Goal: Task Accomplishment & Management: Use online tool/utility

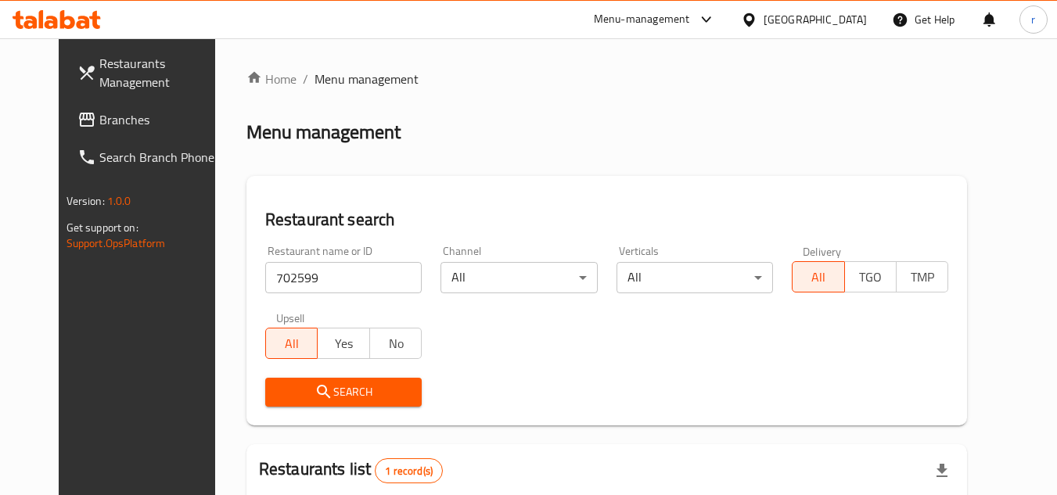
scroll to position [188, 0]
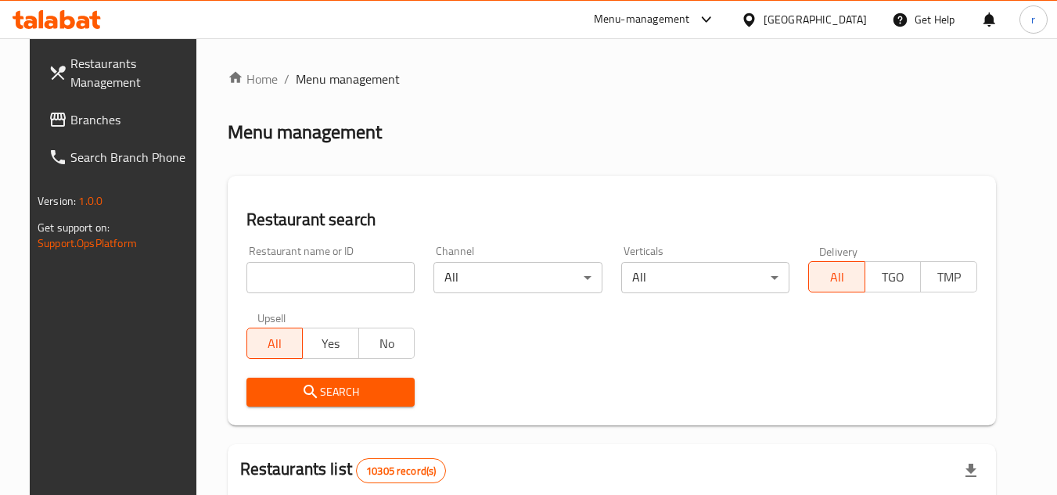
click at [843, 34] on div "[GEOGRAPHIC_DATA]" at bounding box center [803, 20] width 151 height 38
click at [847, 23] on div "[GEOGRAPHIC_DATA]" at bounding box center [815, 19] width 103 height 17
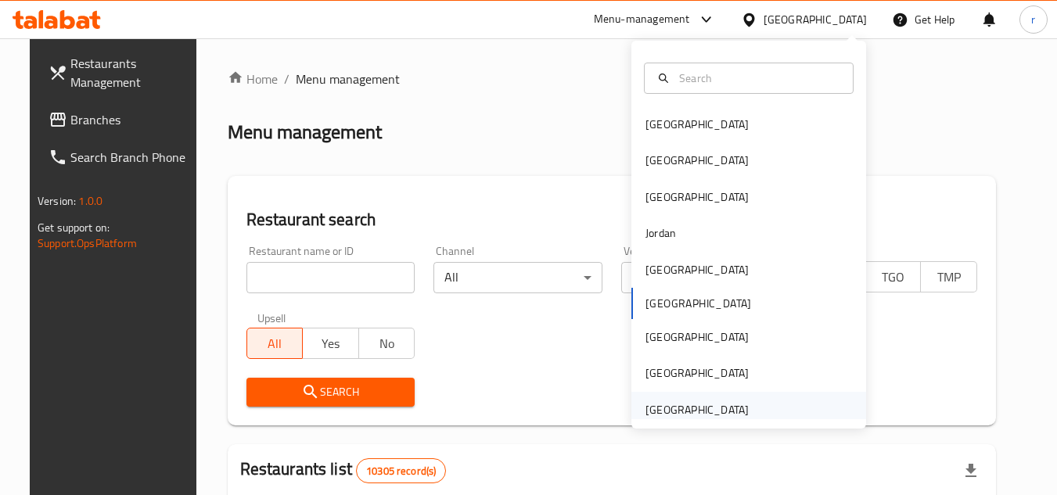
click at [721, 416] on div "[GEOGRAPHIC_DATA]" at bounding box center [697, 409] width 103 height 17
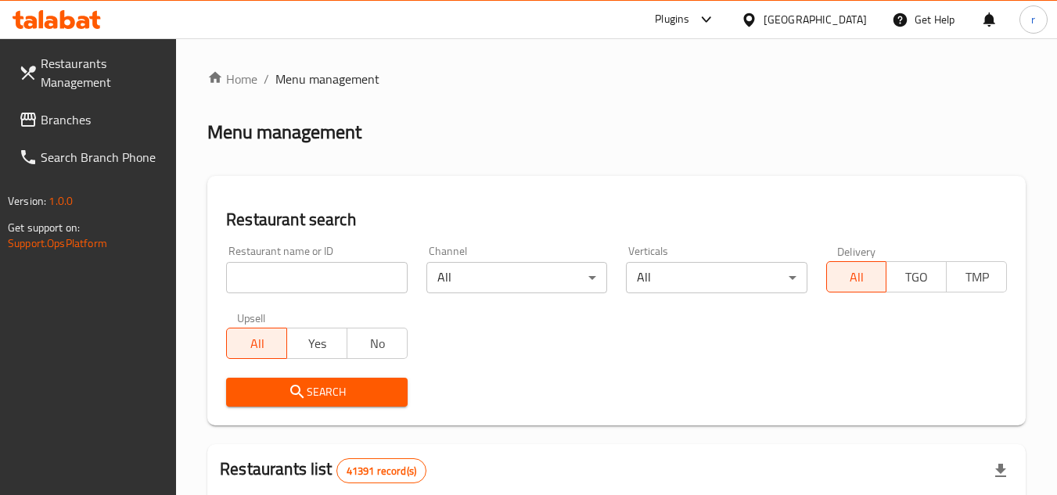
drag, startPoint x: 76, startPoint y: 121, endPoint x: 117, endPoint y: 111, distance: 42.5
click at [76, 121] on span "Branches" at bounding box center [103, 119] width 124 height 19
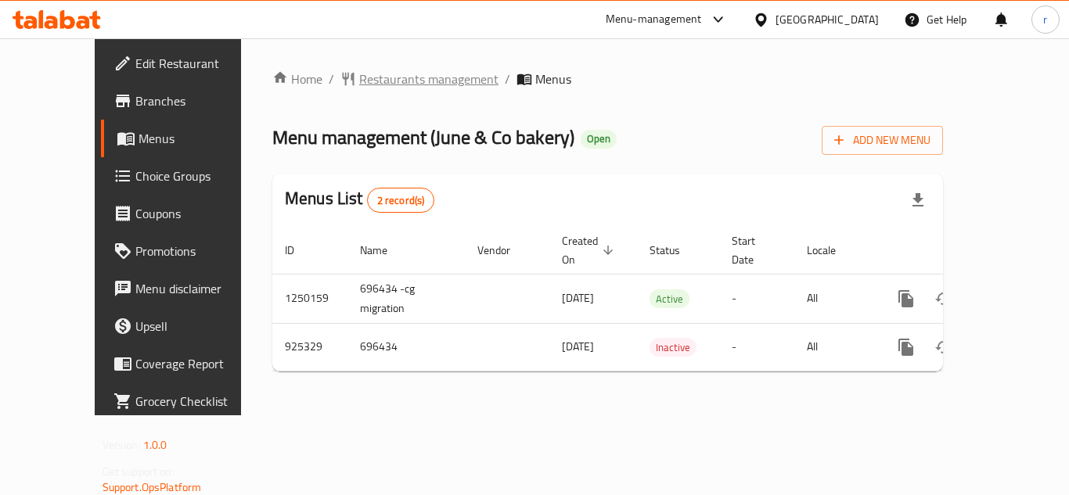
click at [369, 80] on span "Restaurants management" at bounding box center [428, 79] width 139 height 19
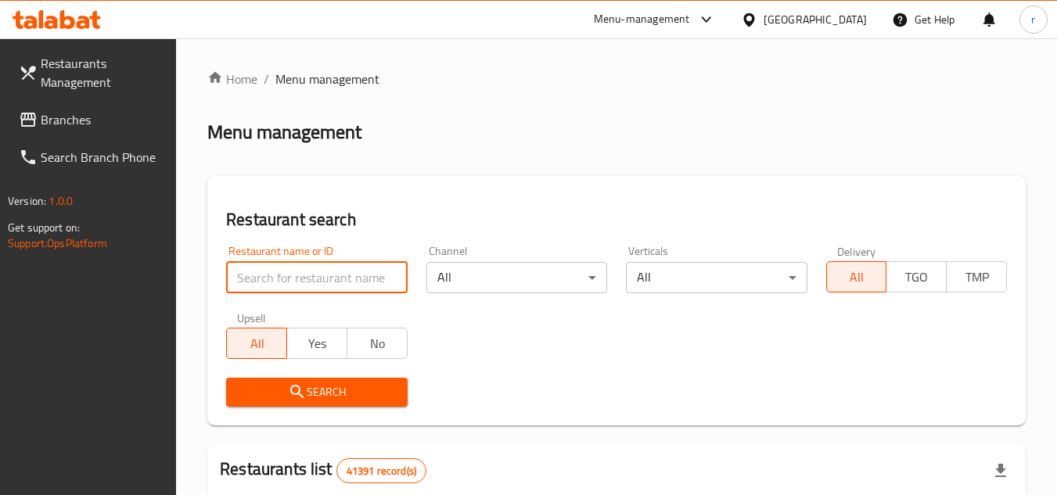
click at [294, 276] on input "search" at bounding box center [316, 277] width 181 height 31
paste input "658811"
type input "658811"
click button "Search" at bounding box center [316, 392] width 181 height 29
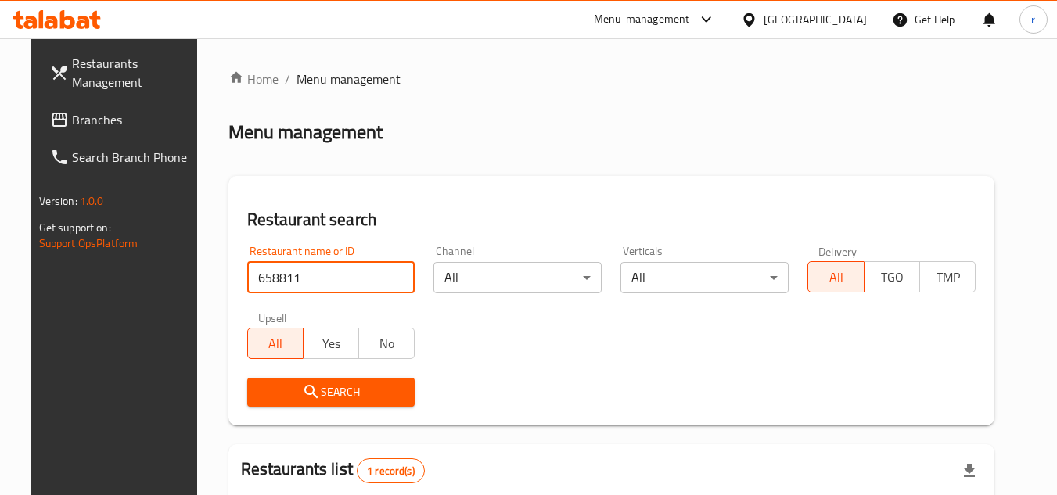
click at [38, 122] on link "Branches" at bounding box center [123, 120] width 171 height 38
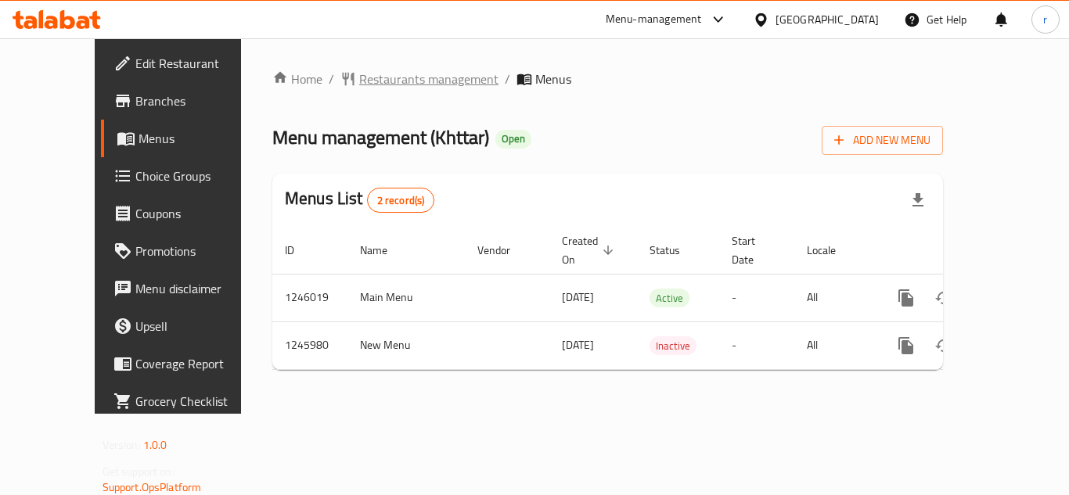
click at [359, 78] on span "Restaurants management" at bounding box center [428, 79] width 139 height 19
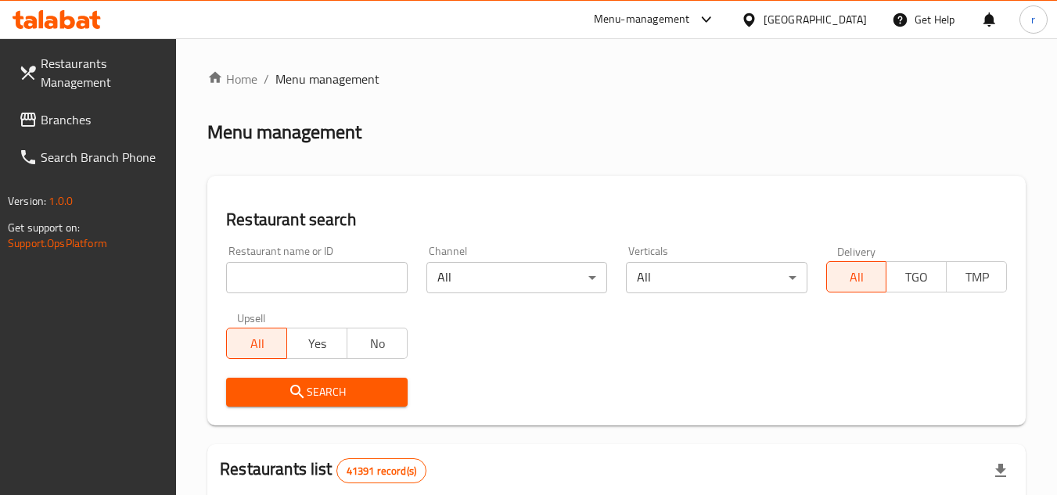
click at [300, 279] on input "search" at bounding box center [316, 277] width 181 height 31
paste input "682822"
type input "682822"
click at [315, 380] on button "Search" at bounding box center [316, 392] width 181 height 29
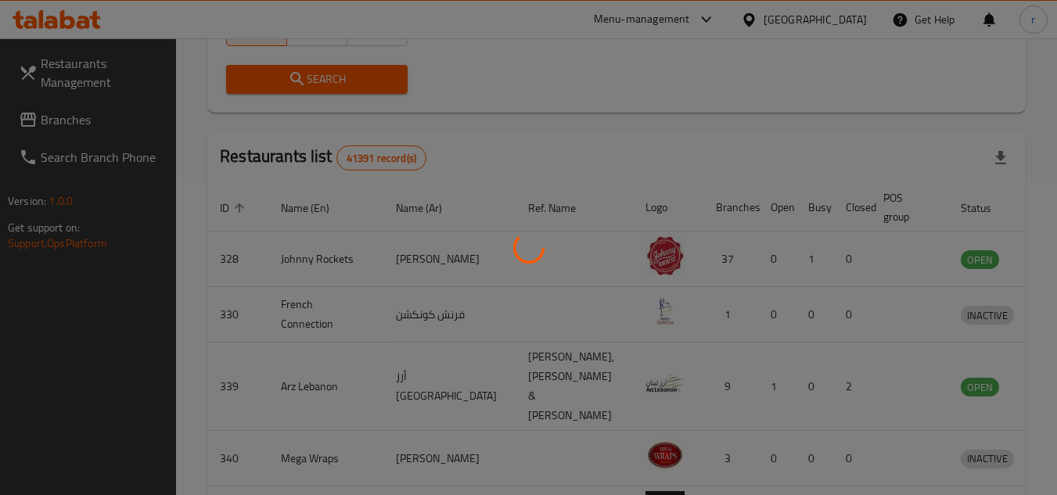
scroll to position [189, 0]
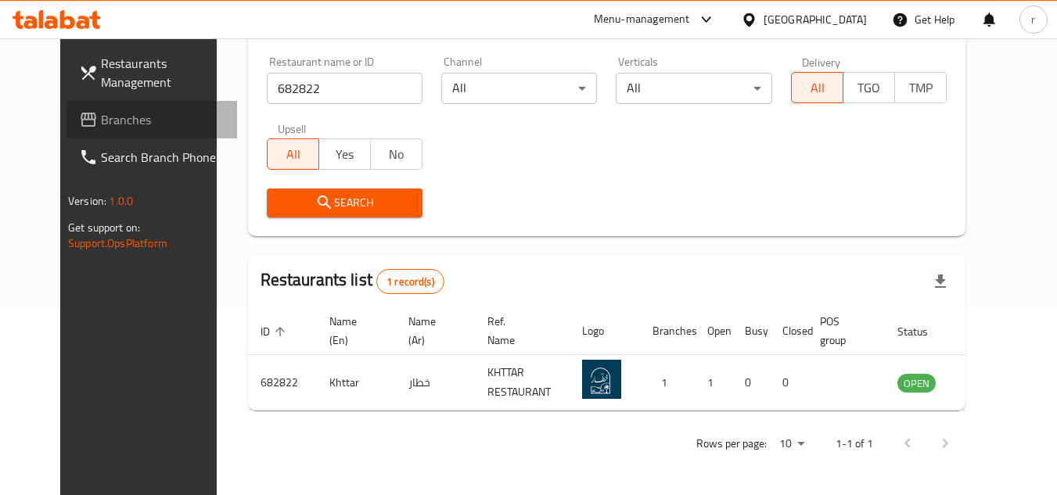
drag, startPoint x: 34, startPoint y: 128, endPoint x: 72, endPoint y: 117, distance: 38.9
click at [79, 127] on icon at bounding box center [88, 119] width 19 height 19
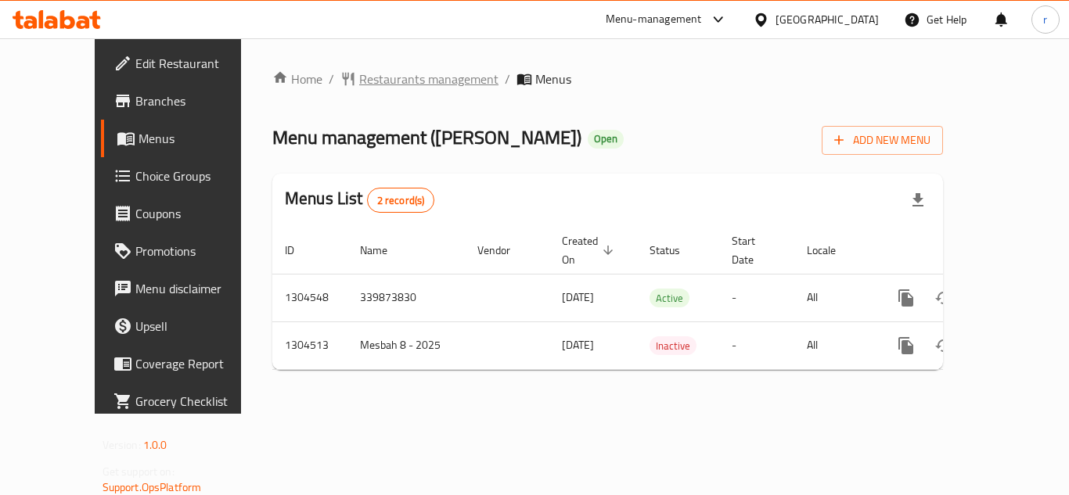
click at [362, 84] on span "Restaurants management" at bounding box center [428, 79] width 139 height 19
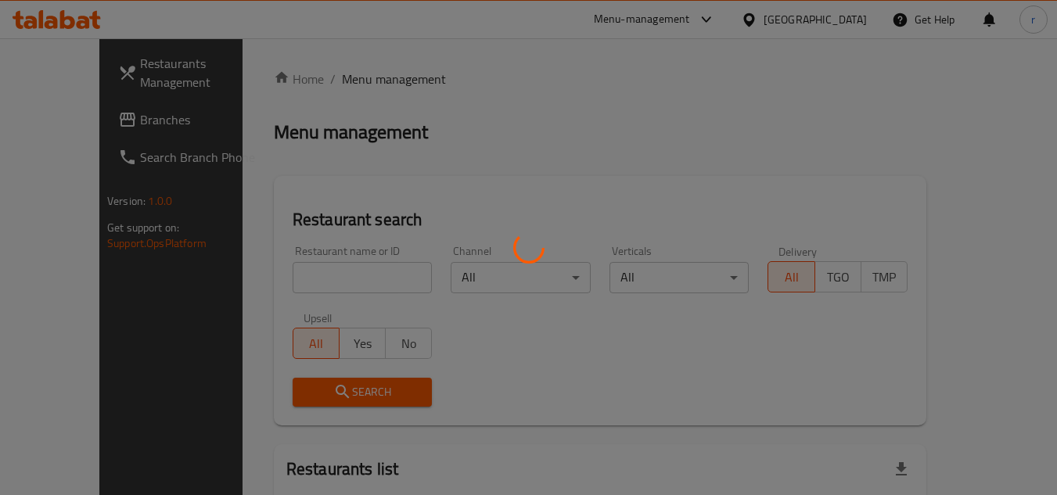
click at [300, 272] on div at bounding box center [528, 247] width 1057 height 495
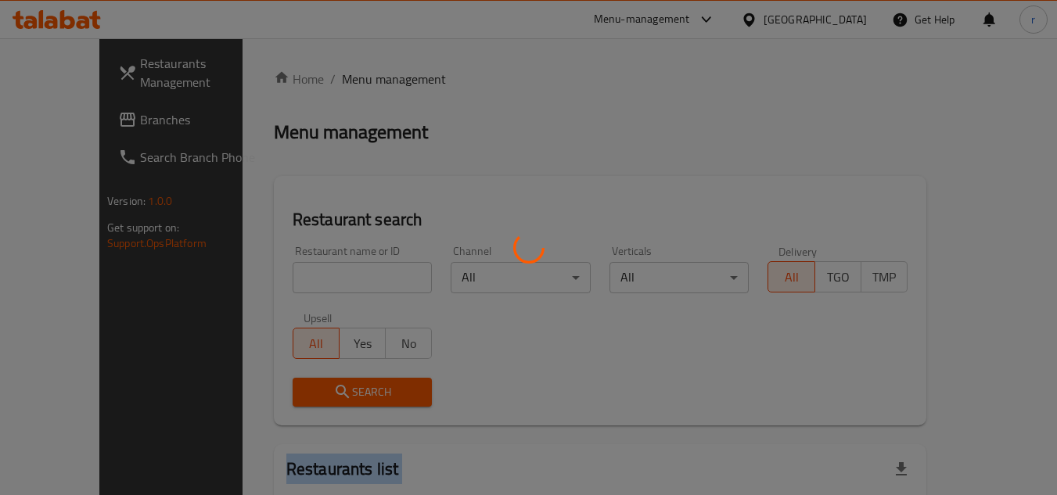
click at [300, 272] on div at bounding box center [528, 247] width 1057 height 495
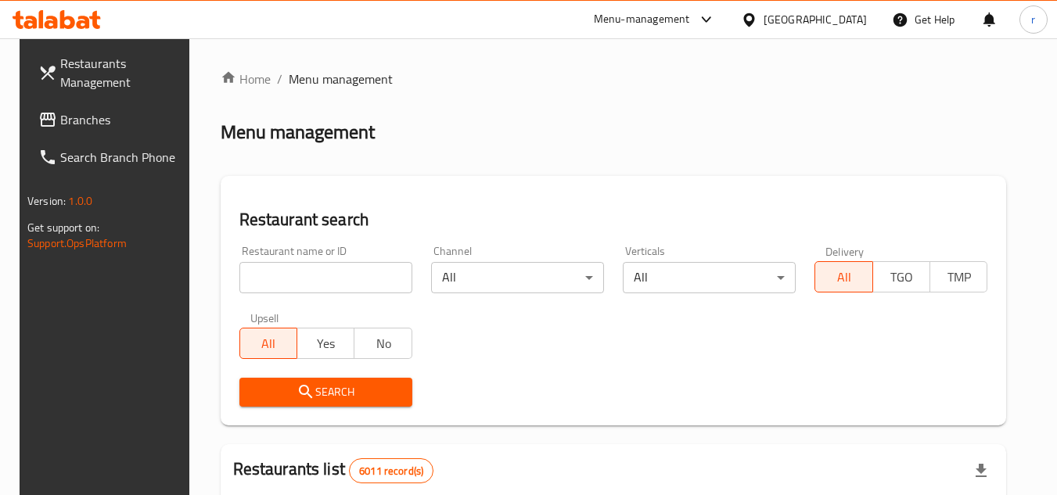
click at [300, 272] on input "search" at bounding box center [325, 277] width 173 height 31
paste input "702298"
type input "702298"
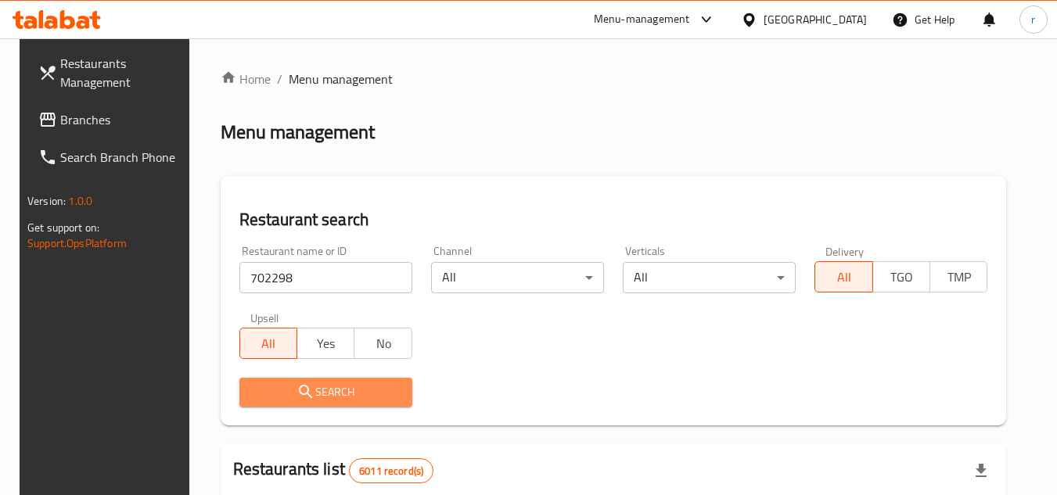
click at [306, 385] on icon "submit" at bounding box center [306, 392] width 19 height 19
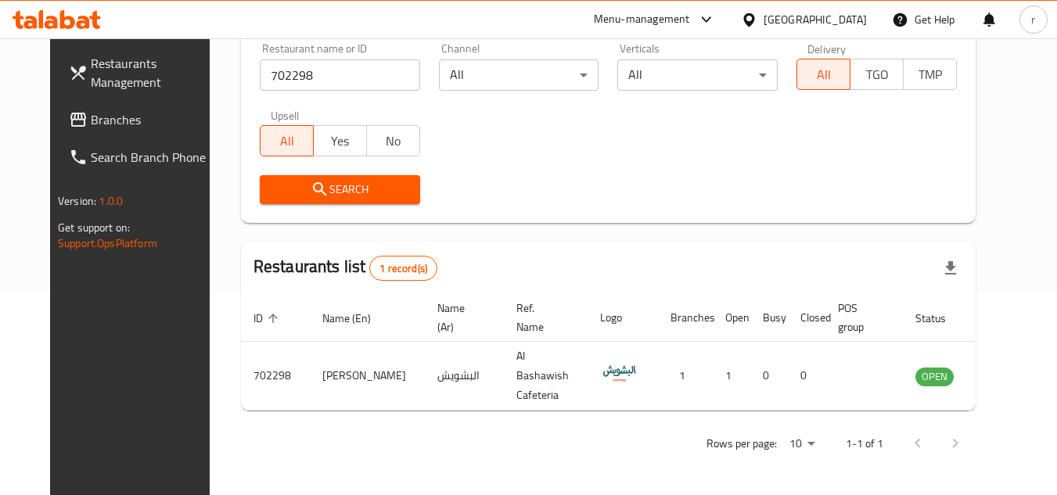
scroll to position [189, 0]
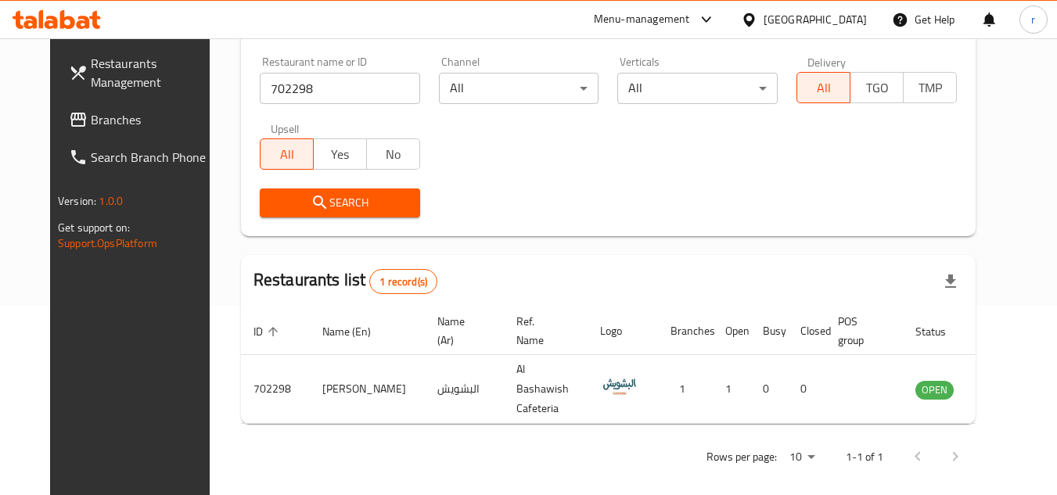
click at [843, 13] on div "Bahrain" at bounding box center [815, 19] width 103 height 17
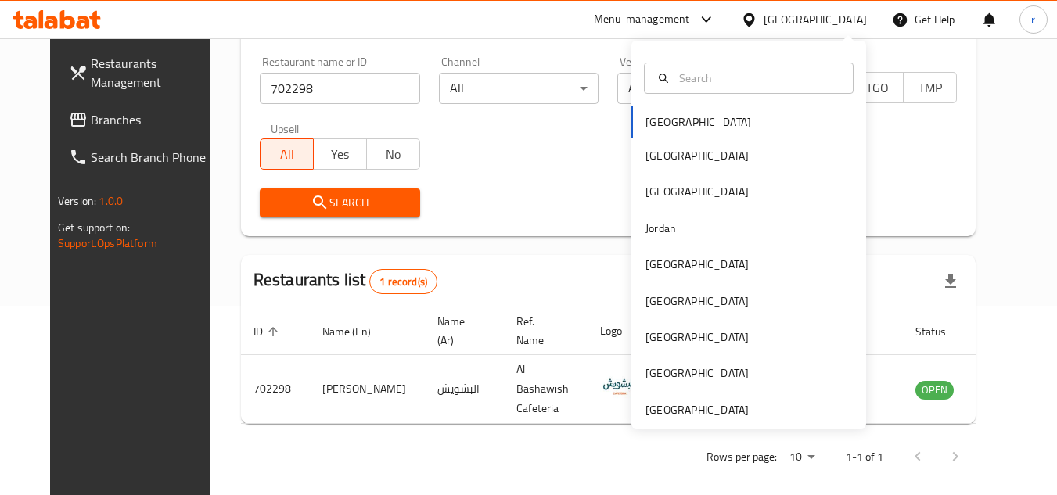
click at [698, 422] on div "Bahrain Egypt Iraq Jordan Kuwait Oman Qatar Saudi Arabia United Arab Emirates" at bounding box center [748, 235] width 235 height 388
click at [676, 420] on div "Bahrain Egypt Iraq Jordan Kuwait Oman Qatar Saudi Arabia United Arab Emirates" at bounding box center [748, 235] width 235 height 388
click at [672, 405] on div "[GEOGRAPHIC_DATA]" at bounding box center [697, 409] width 103 height 17
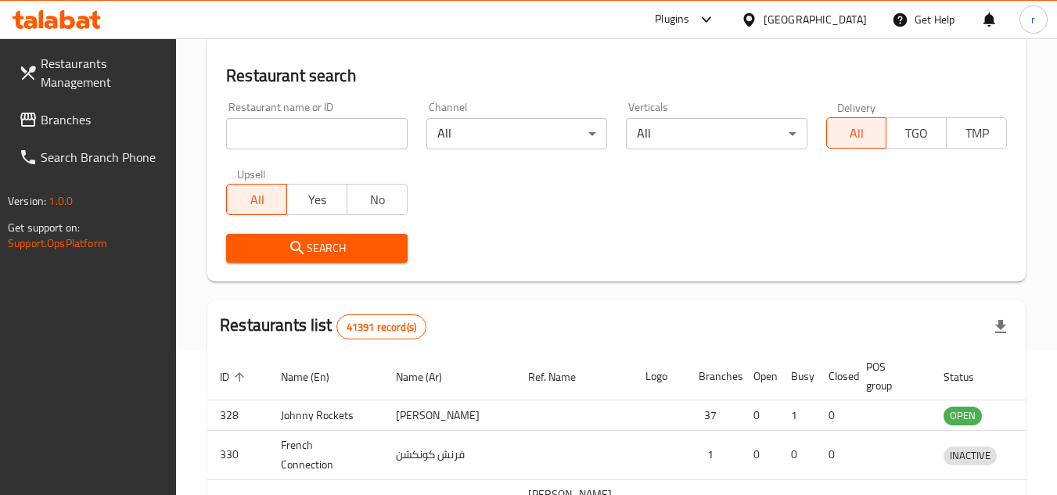
scroll to position [189, 0]
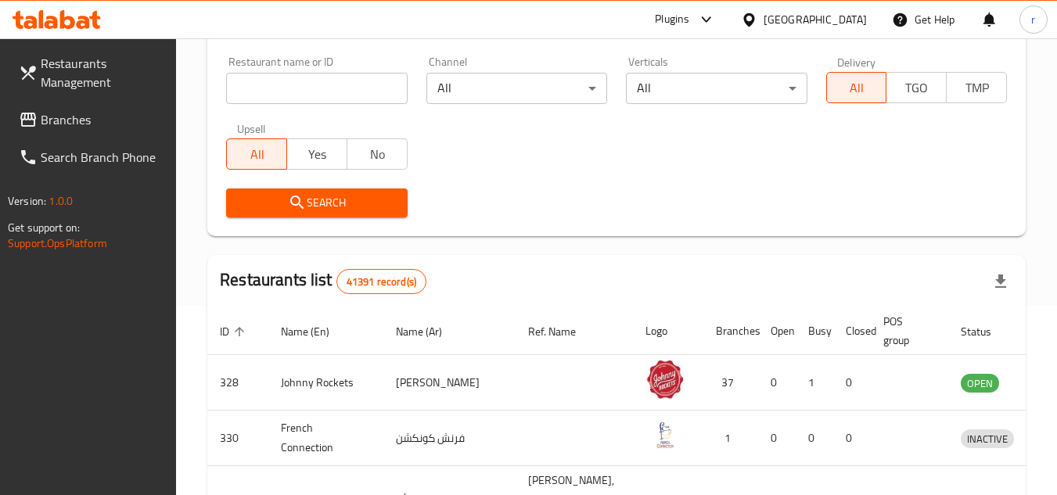
click at [31, 120] on icon at bounding box center [28, 120] width 16 height 14
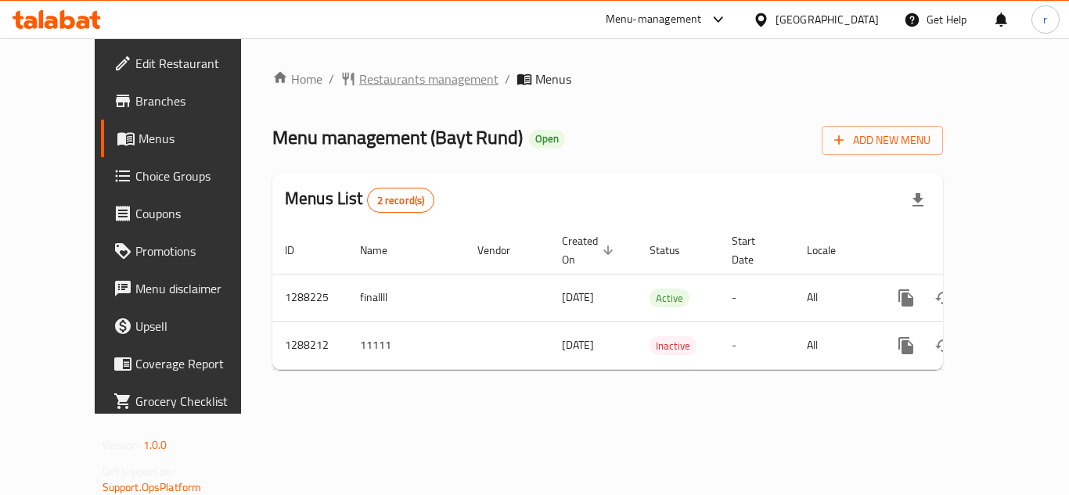
click at [359, 77] on span "Restaurants management" at bounding box center [428, 79] width 139 height 19
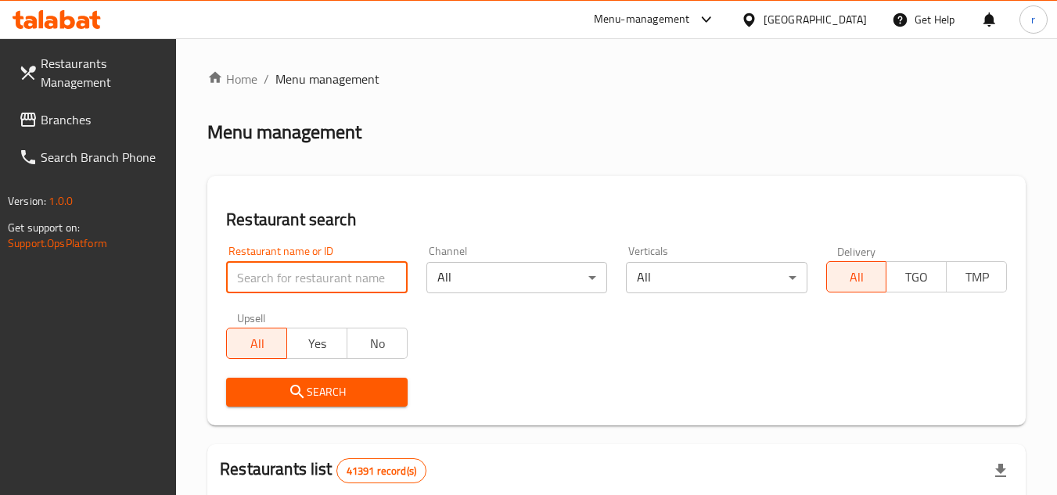
click at [342, 276] on input "search" at bounding box center [316, 277] width 181 height 31
paste input "696893"
type input "696893"
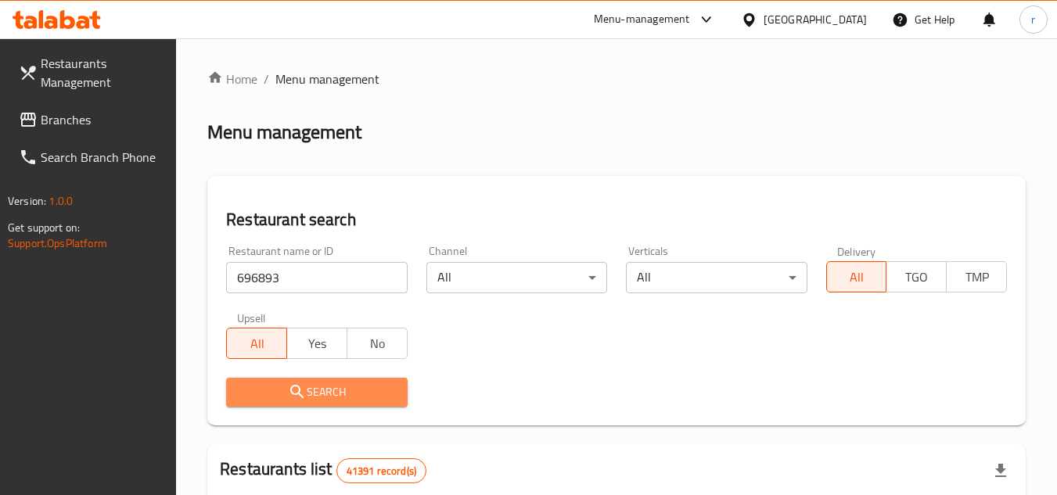
click at [347, 401] on span "Search" at bounding box center [317, 393] width 156 height 20
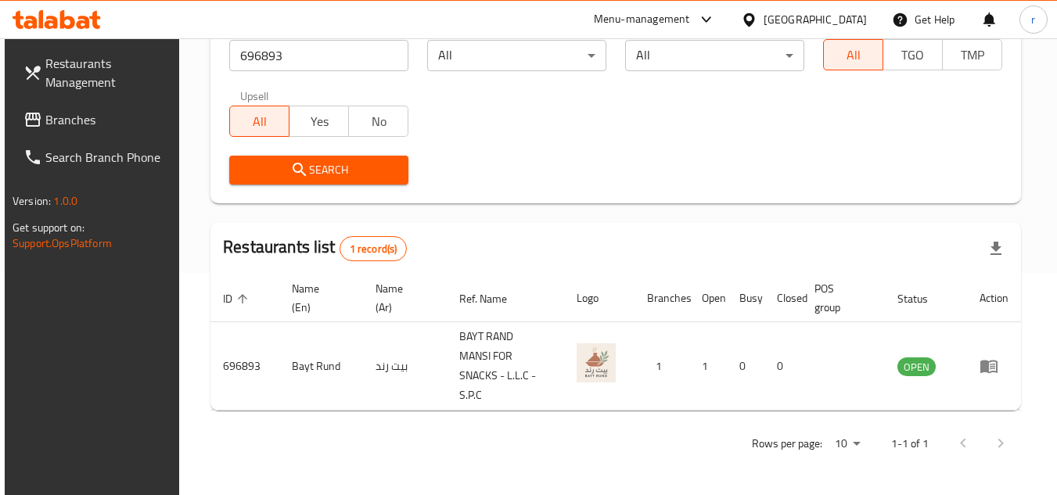
scroll to position [203, 0]
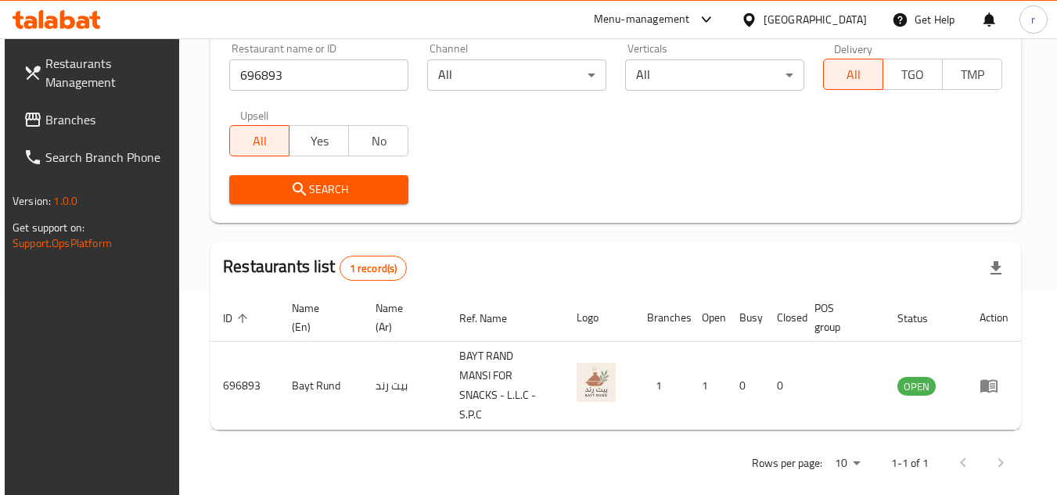
drag, startPoint x: 93, startPoint y: 120, endPoint x: 131, endPoint y: 95, distance: 45.1
click at [93, 120] on span "Branches" at bounding box center [107, 119] width 124 height 19
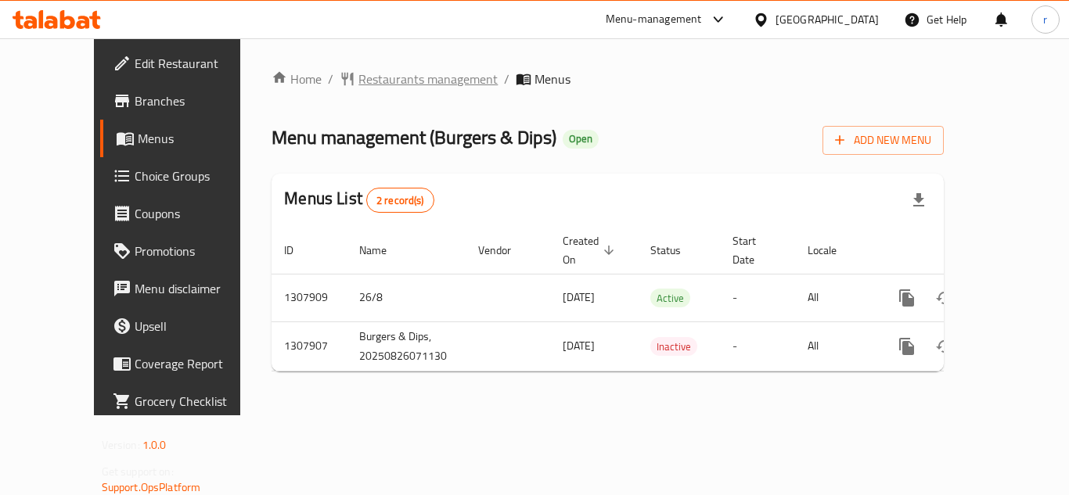
drag, startPoint x: 0, startPoint y: 0, endPoint x: 387, endPoint y: 70, distance: 393.5
click at [387, 70] on span "Restaurants management" at bounding box center [427, 79] width 139 height 19
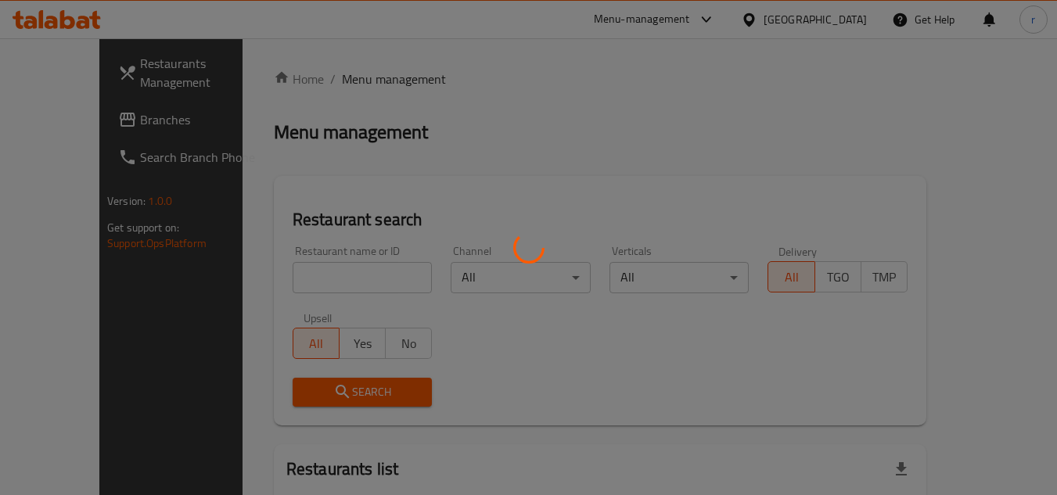
click at [347, 277] on div at bounding box center [528, 247] width 1057 height 495
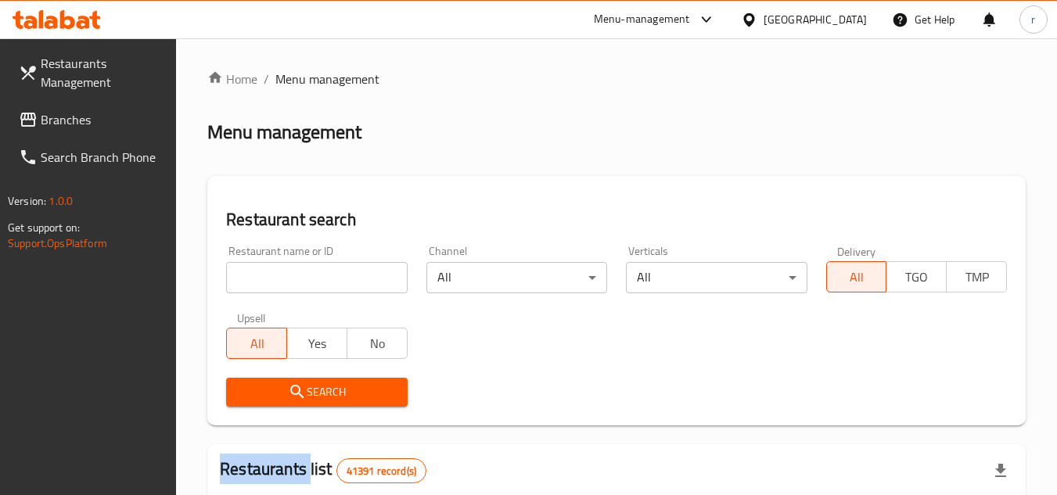
click at [347, 277] on input "search" at bounding box center [316, 277] width 181 height 31
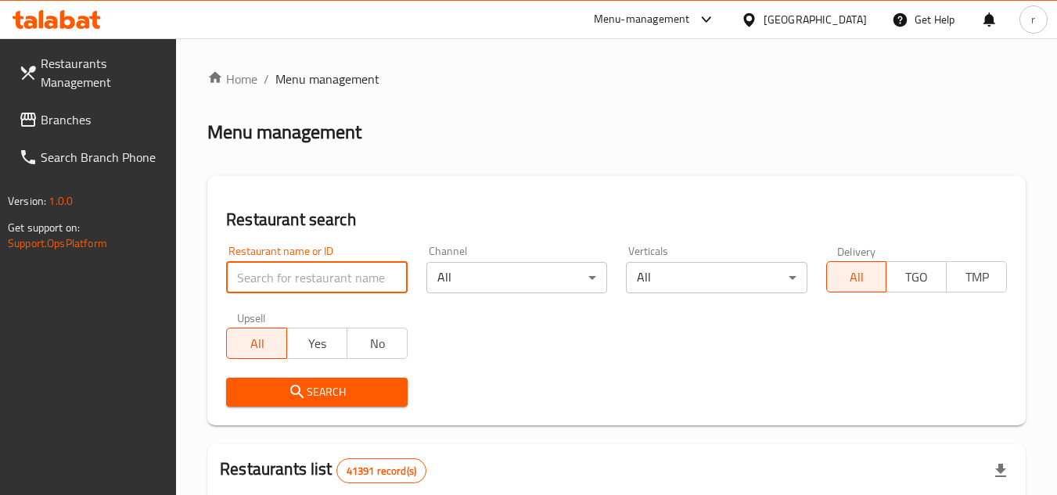
paste input "704691"
type input "704691"
click at [318, 380] on button "Search" at bounding box center [316, 392] width 181 height 29
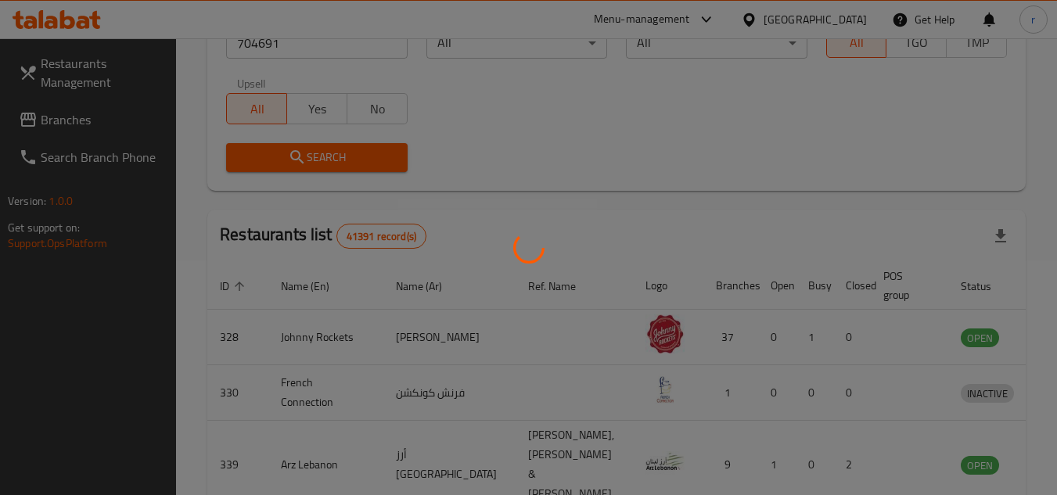
scroll to position [189, 0]
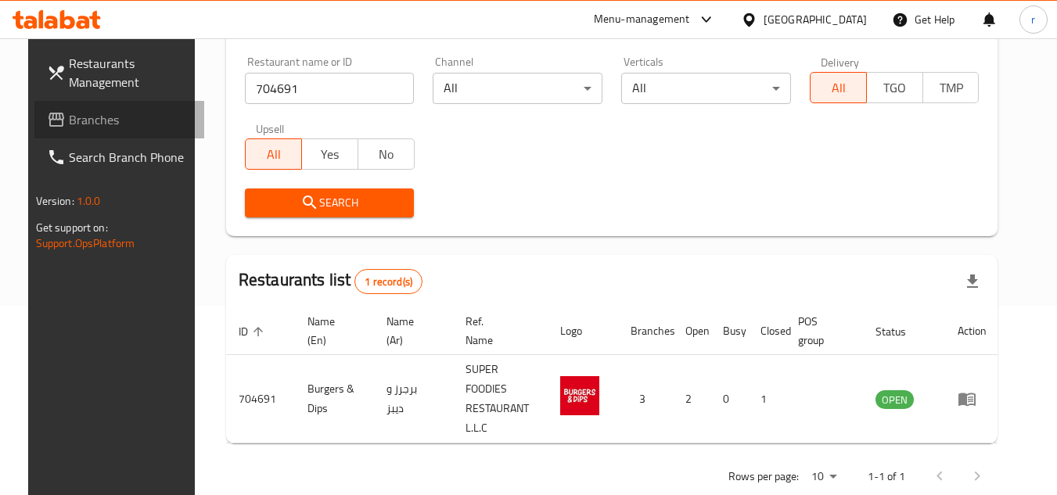
click at [77, 129] on span "Branches" at bounding box center [131, 119] width 124 height 19
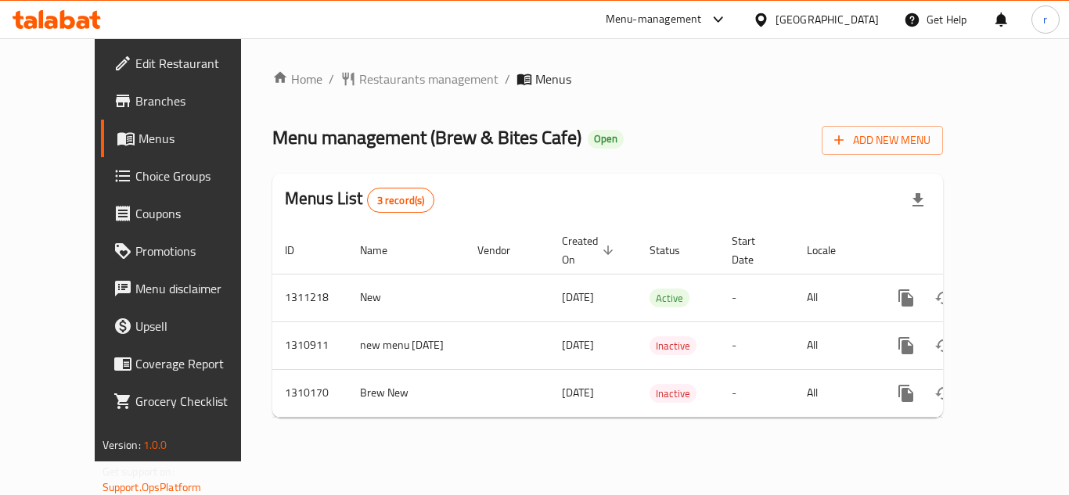
click at [359, 81] on span "Restaurants management" at bounding box center [428, 79] width 139 height 19
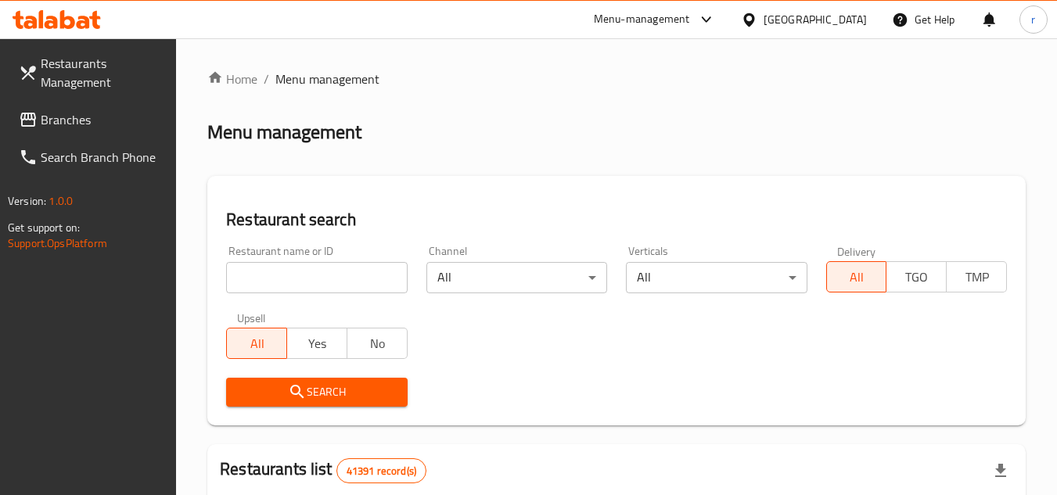
click at [331, 282] on input "search" at bounding box center [316, 277] width 181 height 31
paste input "705369"
type input "705369"
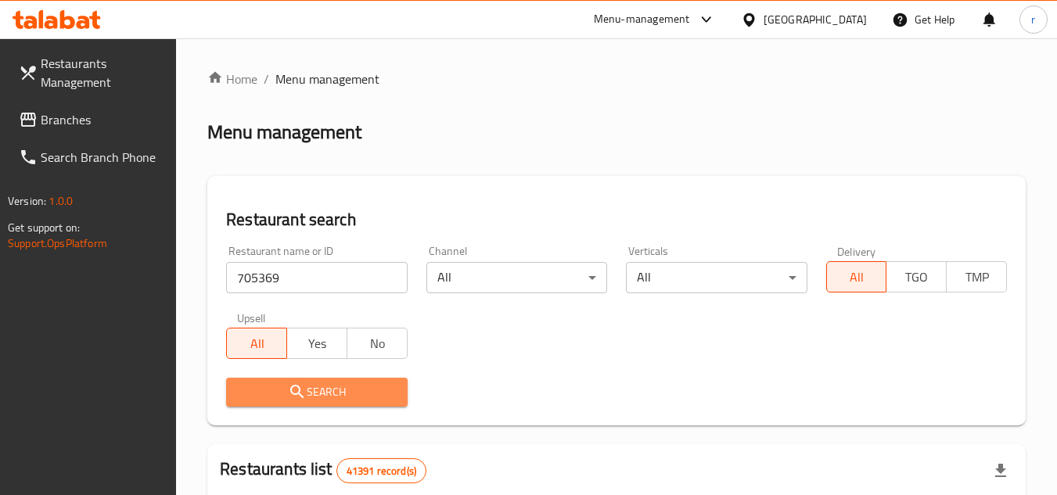
click at [314, 390] on span "Search" at bounding box center [317, 393] width 156 height 20
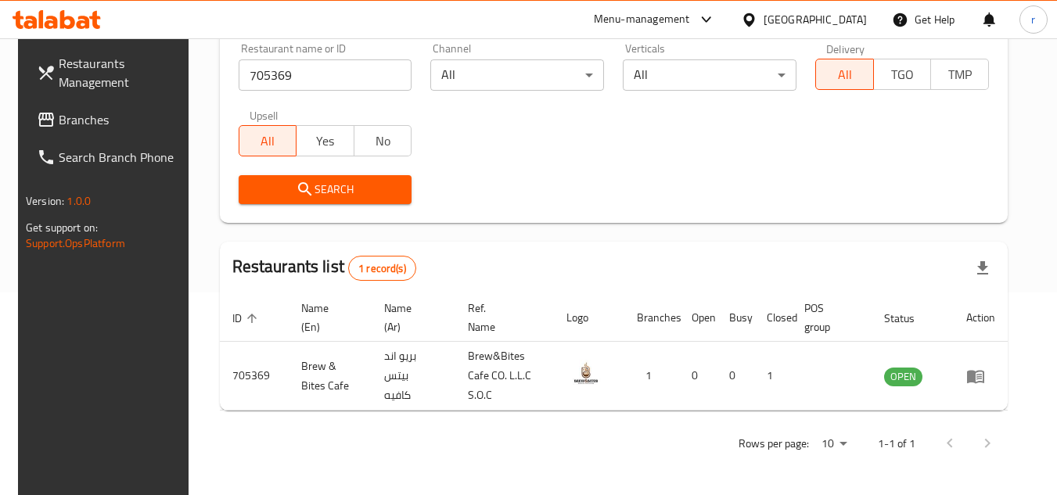
scroll to position [189, 0]
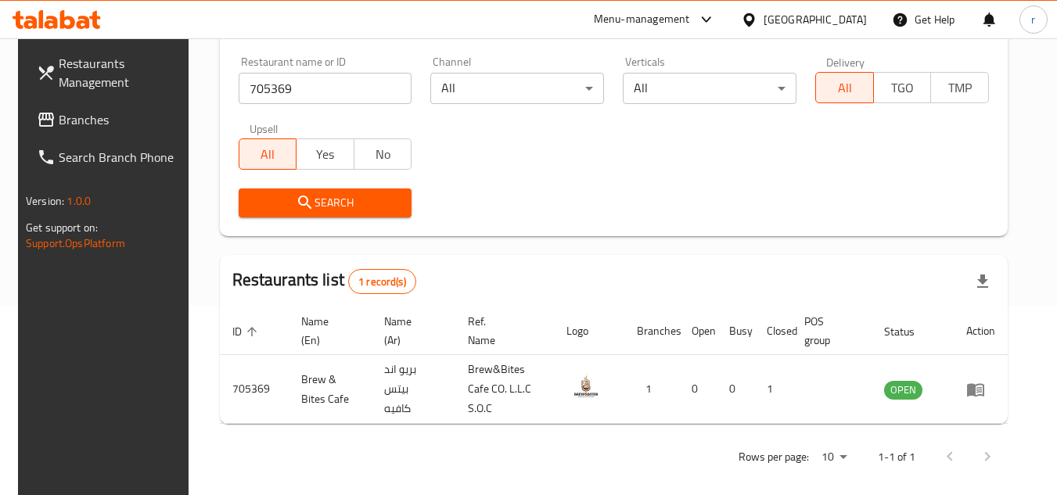
click at [59, 125] on span "Branches" at bounding box center [121, 119] width 124 height 19
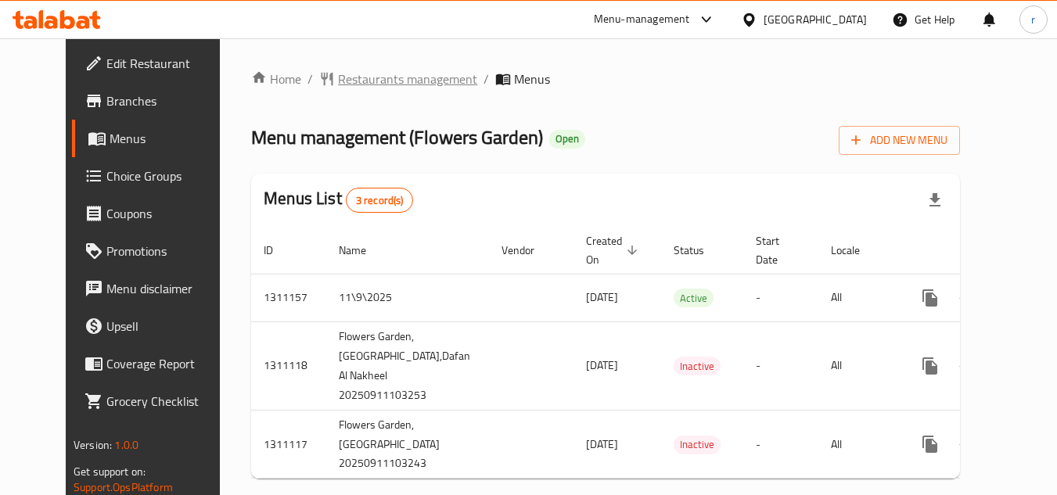
click at [398, 86] on span "Restaurants management" at bounding box center [407, 79] width 139 height 19
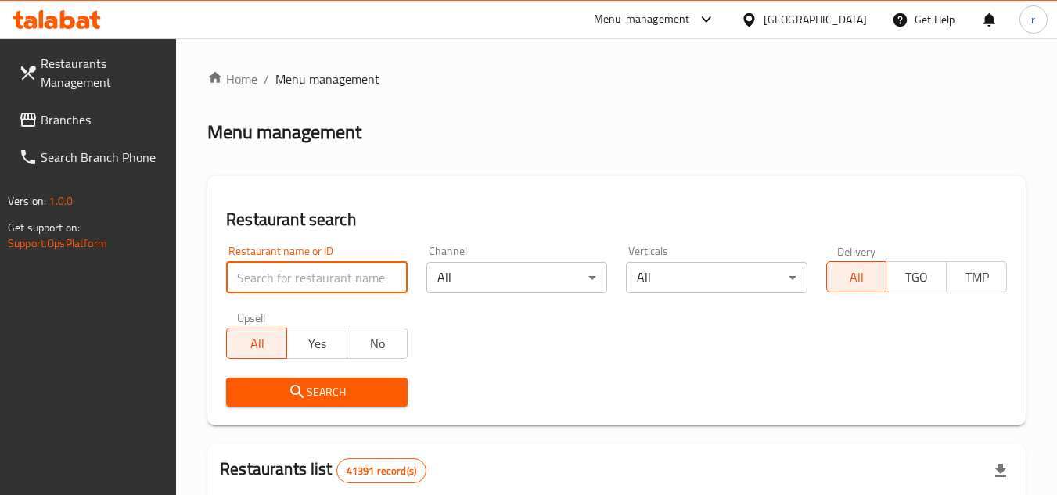
click at [331, 277] on input "search" at bounding box center [316, 277] width 181 height 31
paste input "705707"
type input "705707"
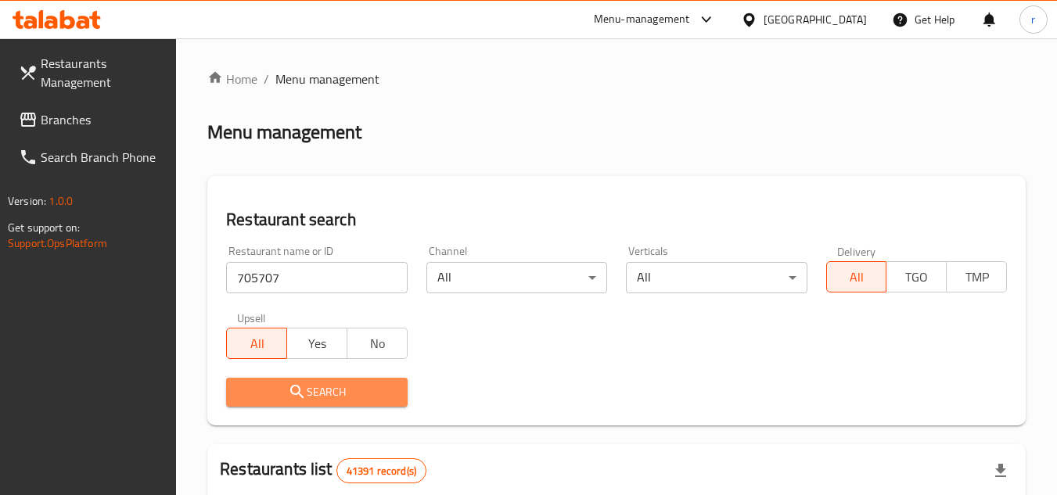
click at [308, 383] on span "Search" at bounding box center [317, 393] width 156 height 20
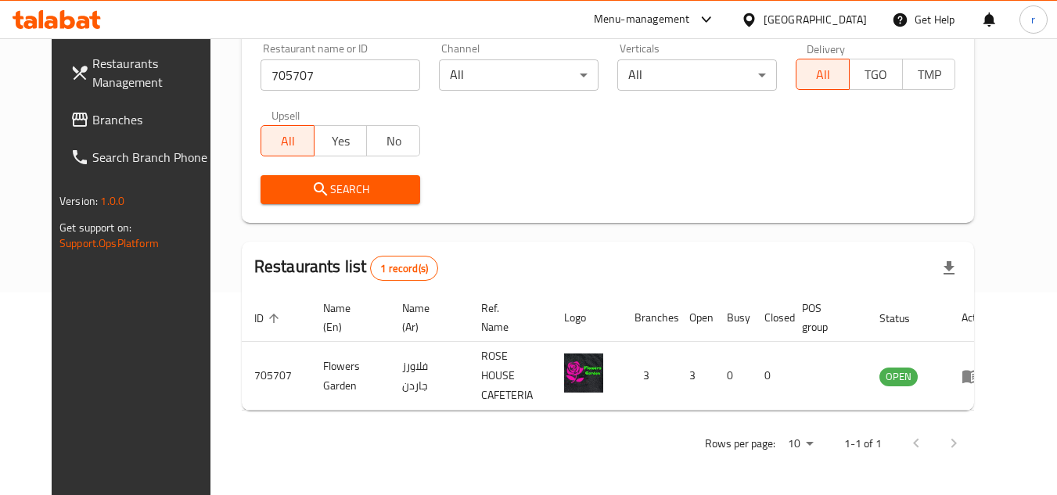
scroll to position [189, 0]
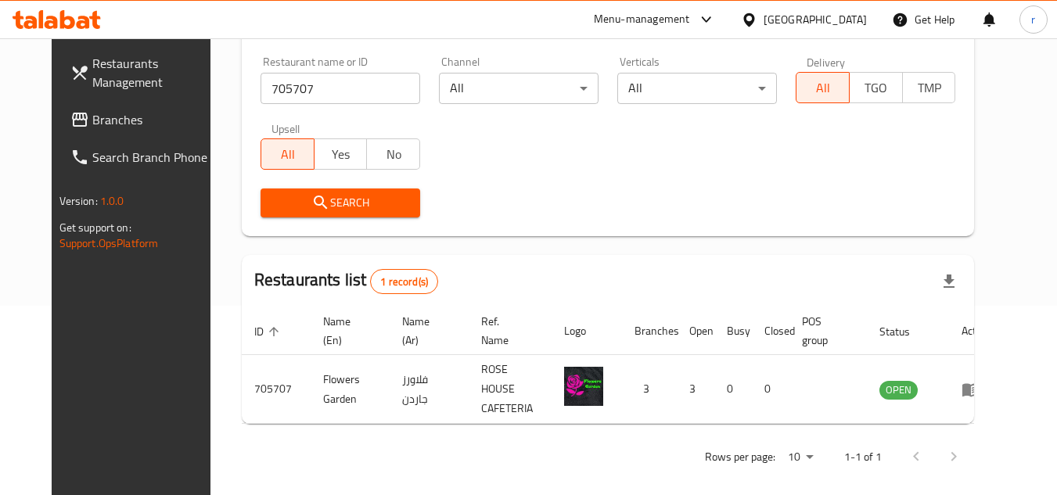
click at [92, 116] on span "Branches" at bounding box center [154, 119] width 124 height 19
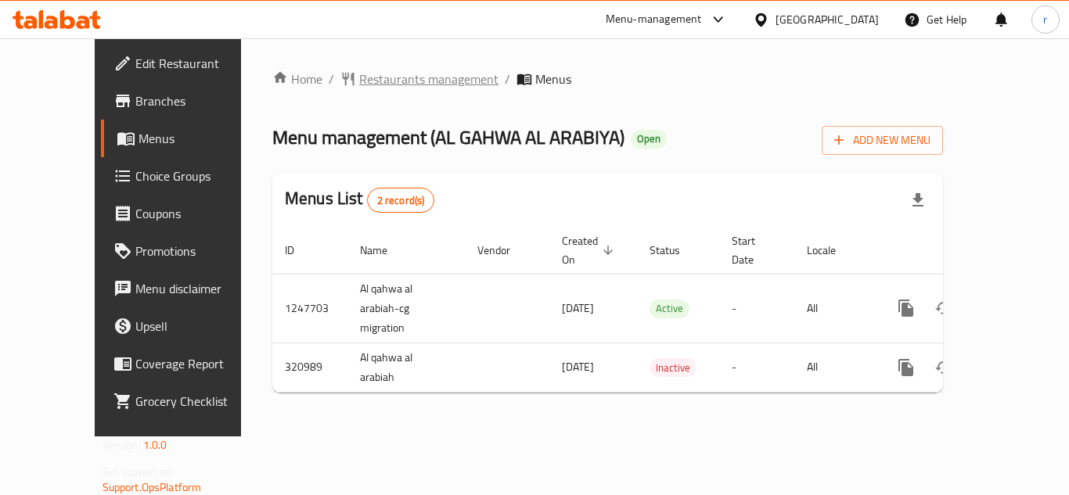
click at [359, 88] on span "Restaurants management" at bounding box center [428, 79] width 139 height 19
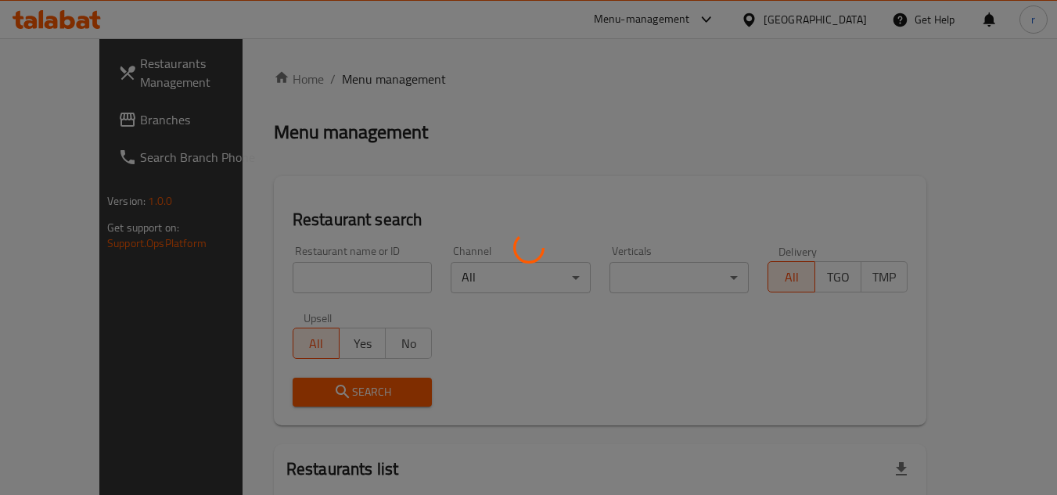
click at [326, 248] on div at bounding box center [528, 247] width 1057 height 495
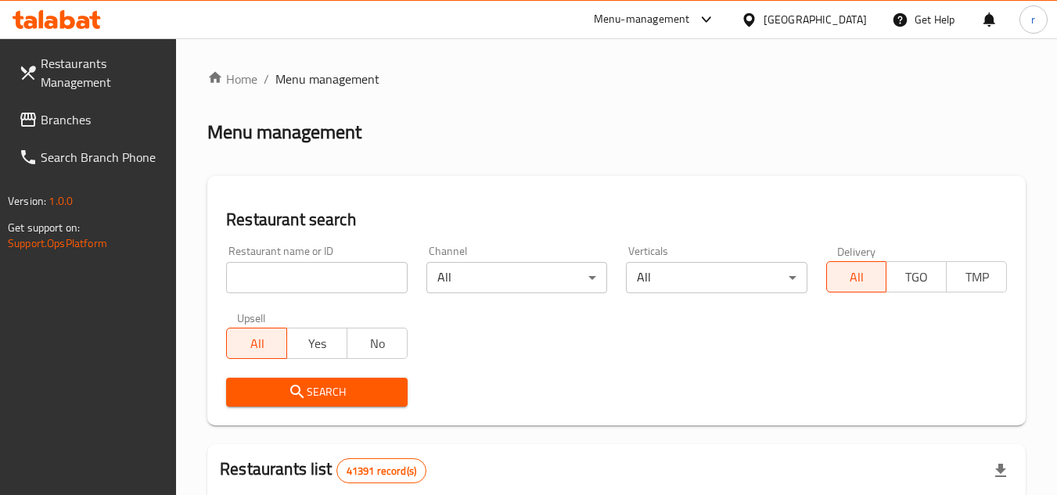
click at [305, 267] on input "search" at bounding box center [316, 277] width 181 height 31
paste input "629431"
type input "629431"
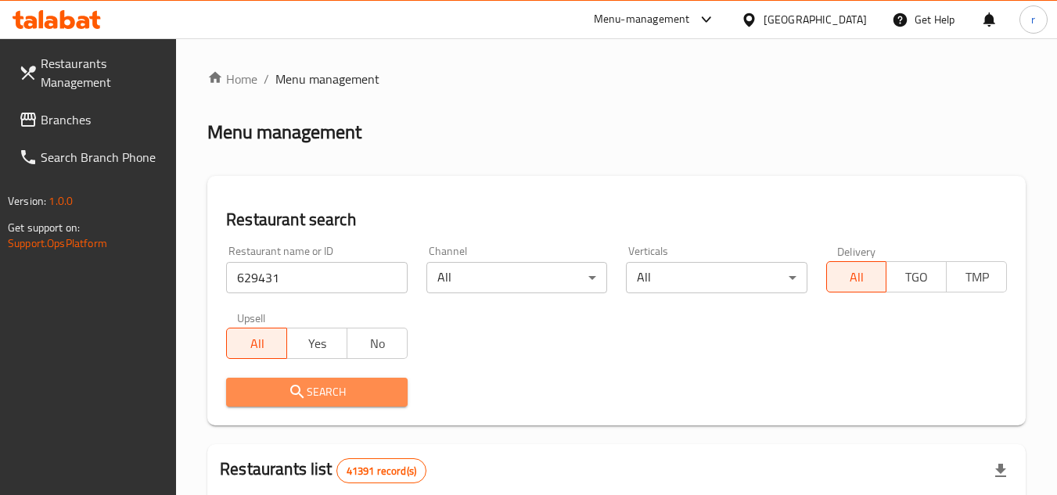
click at [293, 401] on icon "submit" at bounding box center [297, 392] width 19 height 19
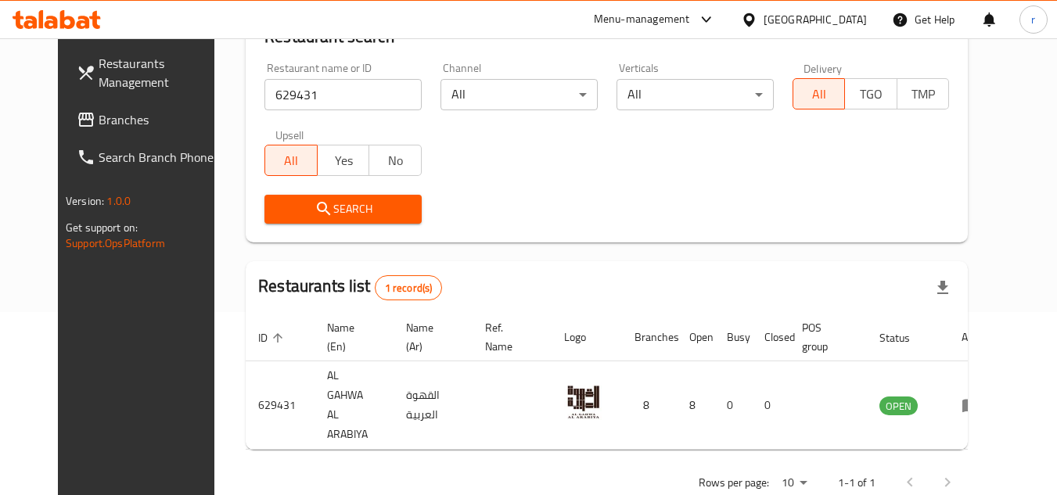
scroll to position [189, 0]
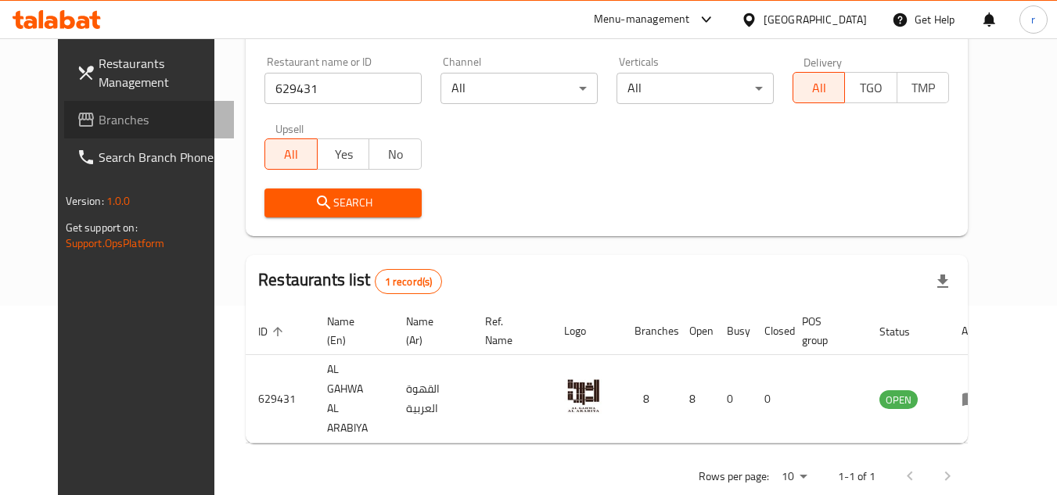
drag, startPoint x: 70, startPoint y: 119, endPoint x: 469, endPoint y: 44, distance: 406.1
click at [99, 118] on span "Branches" at bounding box center [161, 119] width 124 height 19
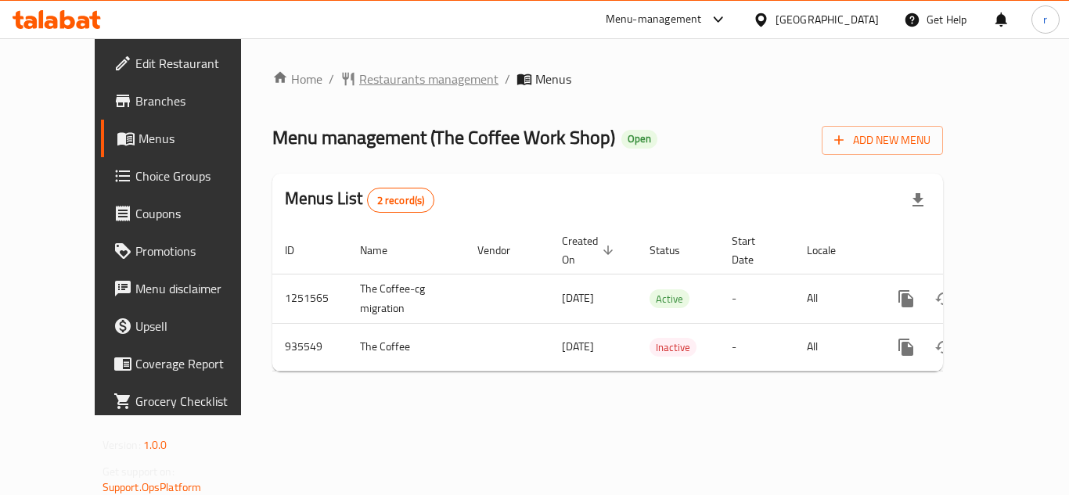
click at [359, 87] on span "Restaurants management" at bounding box center [428, 79] width 139 height 19
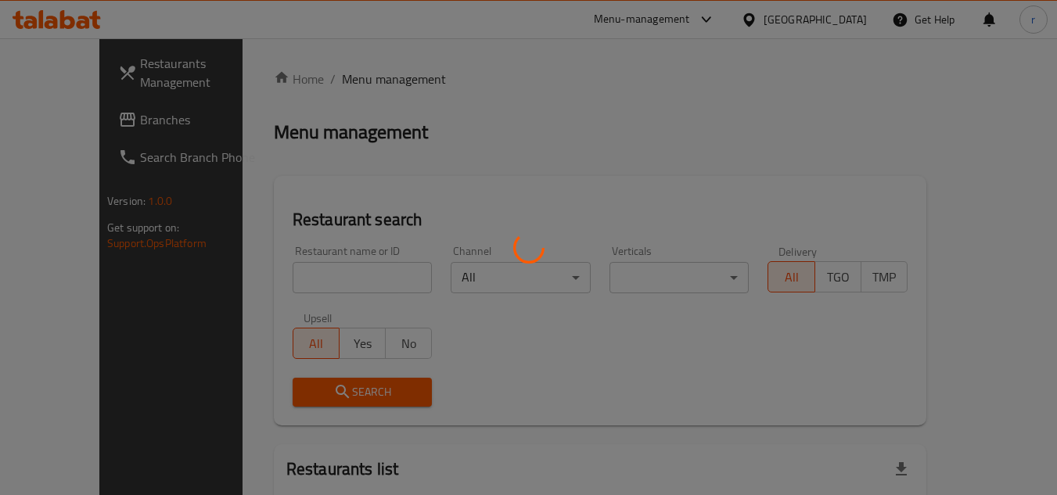
click at [315, 279] on div at bounding box center [528, 247] width 1057 height 495
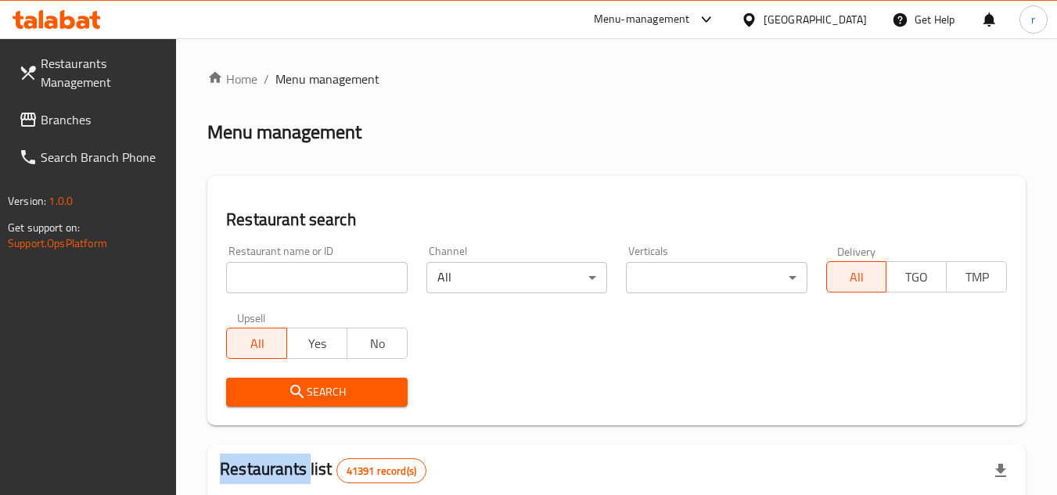
click at [315, 279] on div at bounding box center [528, 247] width 1057 height 495
click at [315, 279] on input "search" at bounding box center [316, 277] width 181 height 31
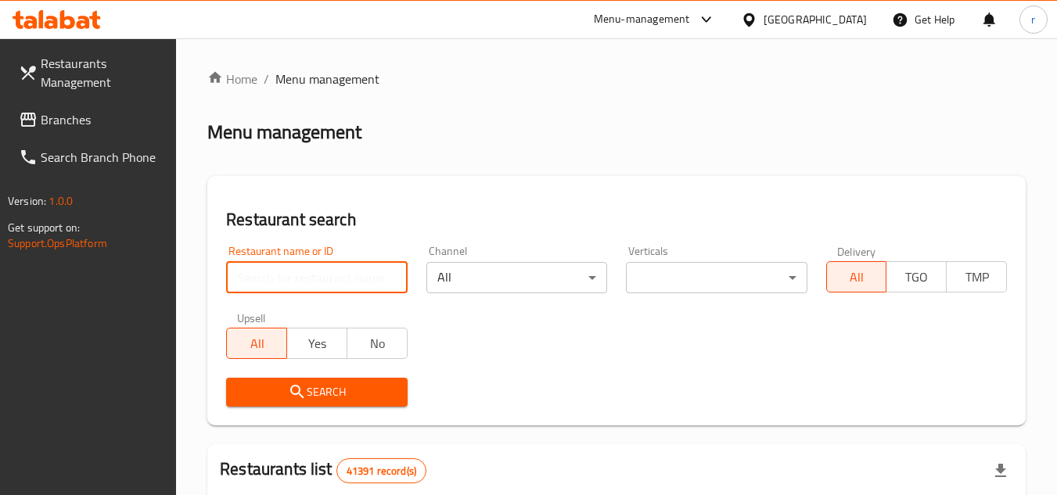
paste input "659028"
type input "659028"
click at [313, 383] on span "Search" at bounding box center [317, 393] width 156 height 20
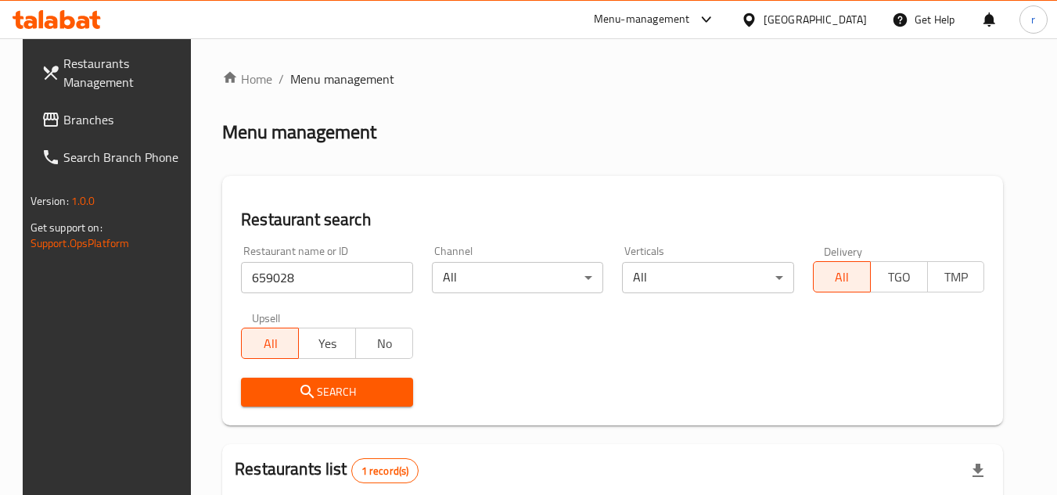
click at [811, 21] on div "[GEOGRAPHIC_DATA]" at bounding box center [815, 19] width 103 height 17
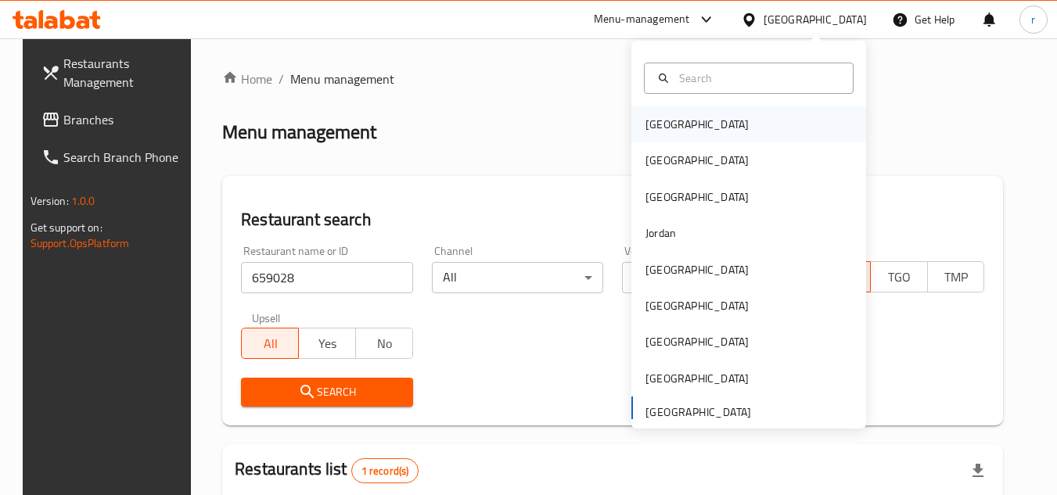
click at [694, 114] on div "[GEOGRAPHIC_DATA]" at bounding box center [748, 124] width 235 height 36
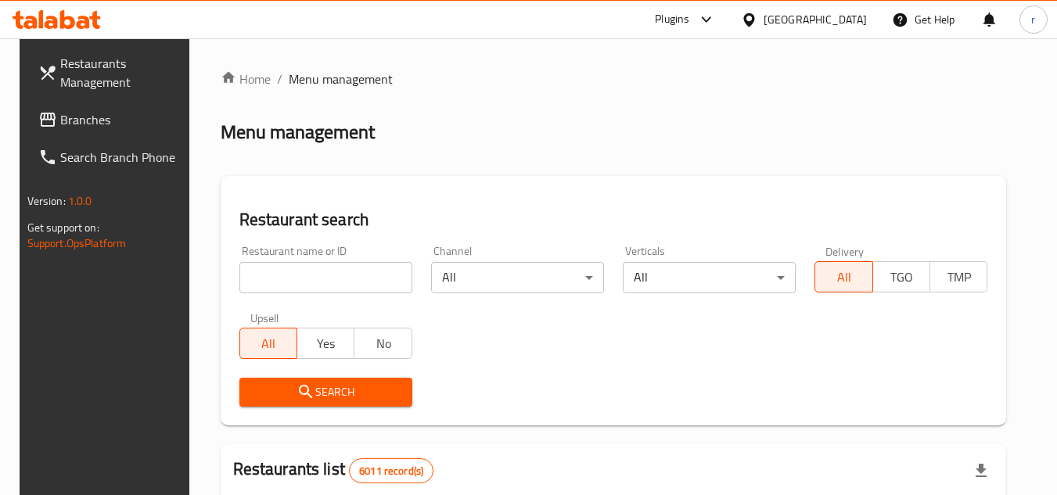
drag, startPoint x: 47, startPoint y: 111, endPoint x: 54, endPoint y: 107, distance: 8.1
click at [60, 110] on span "Branches" at bounding box center [122, 119] width 124 height 19
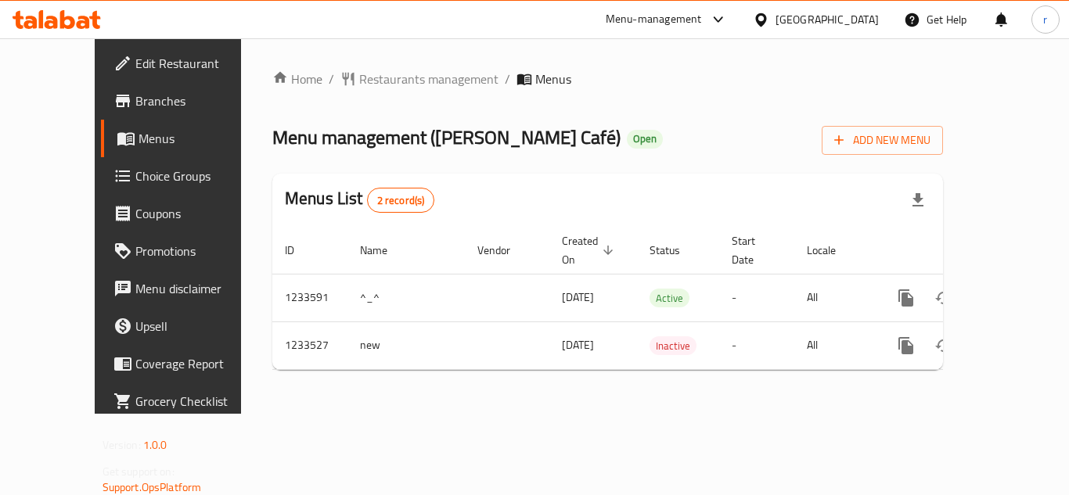
click at [401, 101] on div "Home / Restaurants management / Menus Menu management ( Celeste Café ) Open Add…" at bounding box center [607, 226] width 671 height 313
click at [397, 85] on span "Restaurants management" at bounding box center [428, 79] width 139 height 19
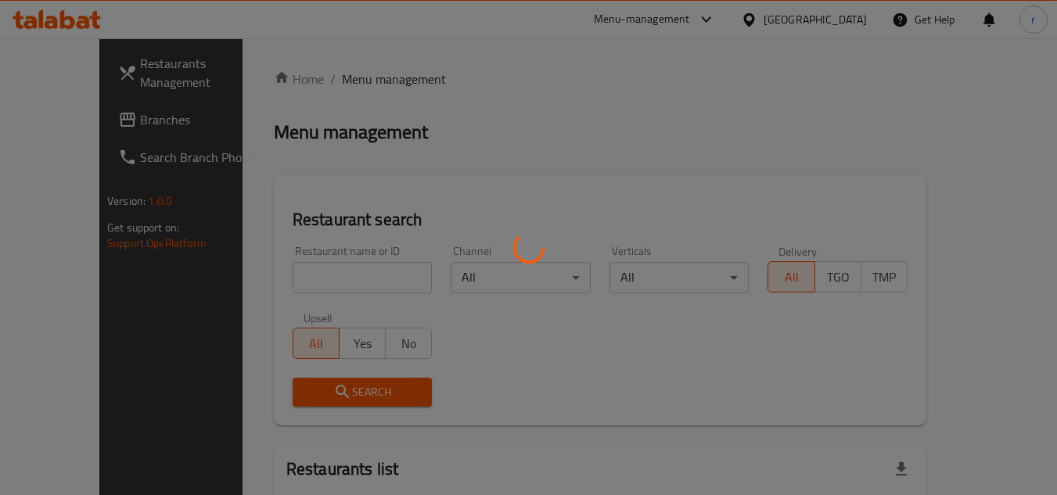
click at [364, 277] on div at bounding box center [528, 247] width 1057 height 495
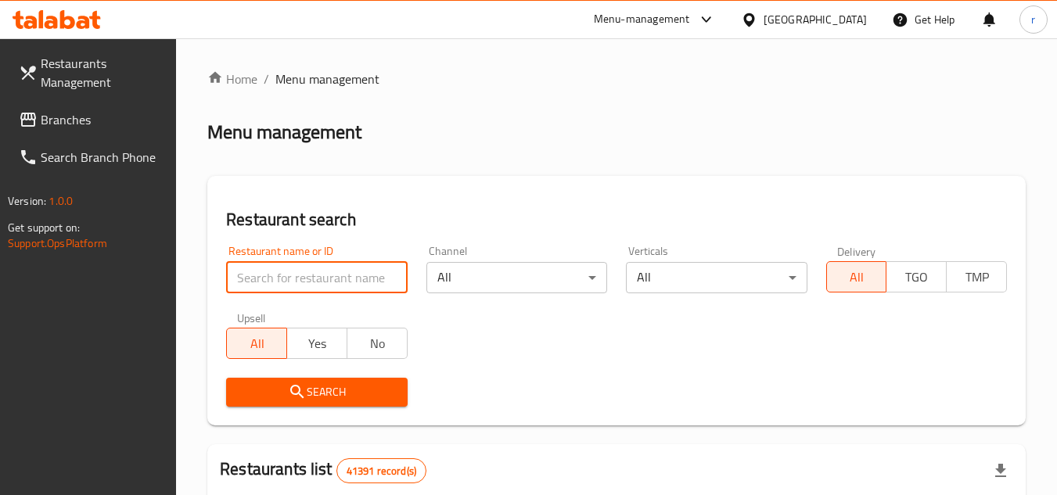
click at [364, 277] on input "search" at bounding box center [316, 277] width 181 height 31
paste input "678158"
type input "678158"
drag, startPoint x: 337, startPoint y: 400, endPoint x: 358, endPoint y: 351, distance: 52.6
click at [338, 401] on span "Search" at bounding box center [317, 393] width 156 height 20
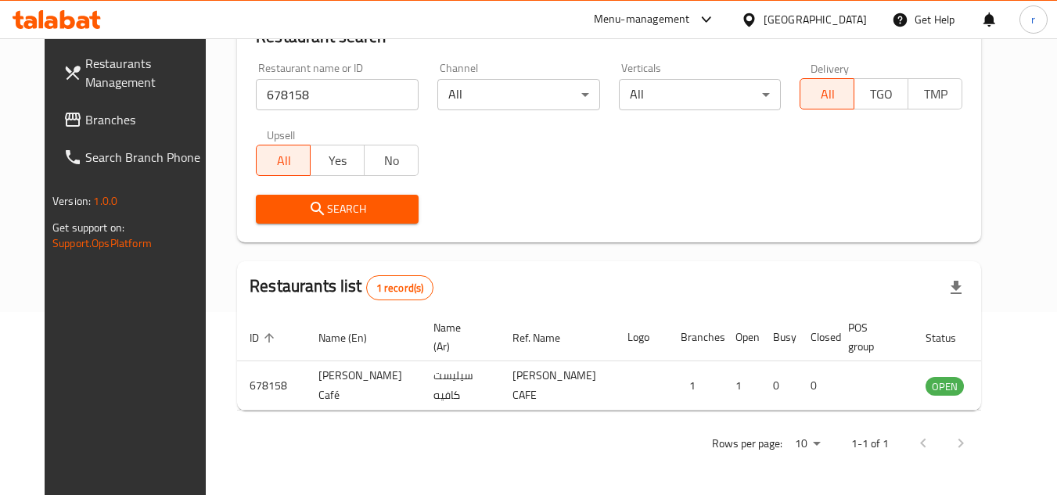
scroll to position [189, 0]
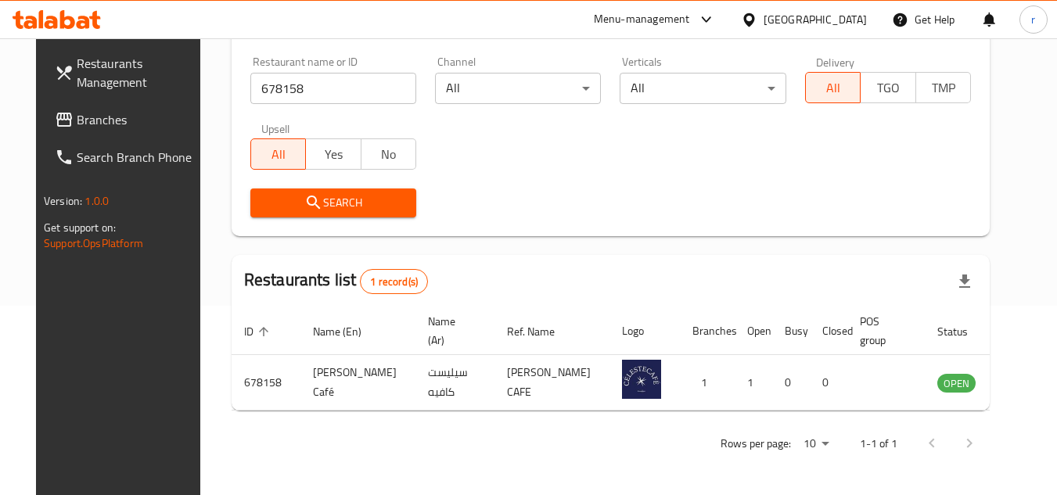
click at [815, 19] on div "United Arab Emirates" at bounding box center [815, 19] width 103 height 17
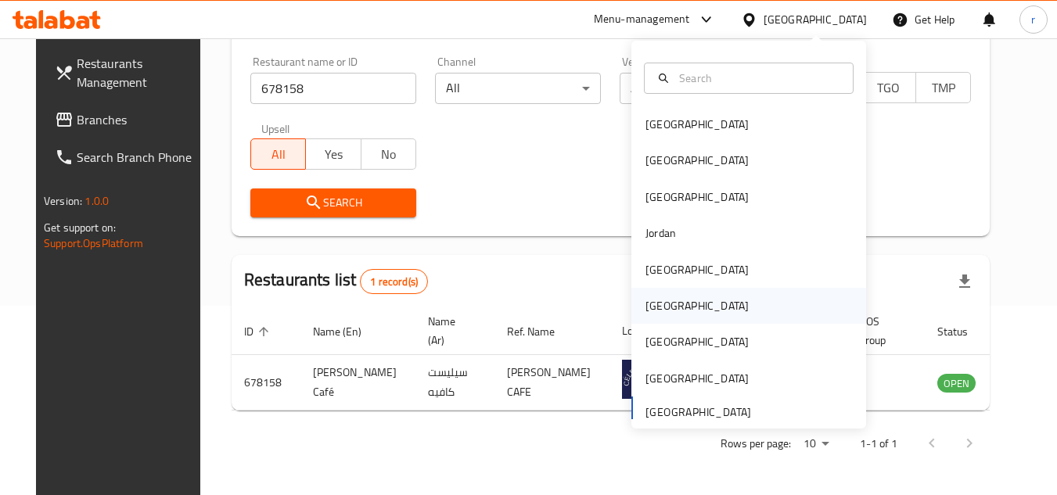
click at [693, 307] on div "[GEOGRAPHIC_DATA]" at bounding box center [748, 306] width 235 height 36
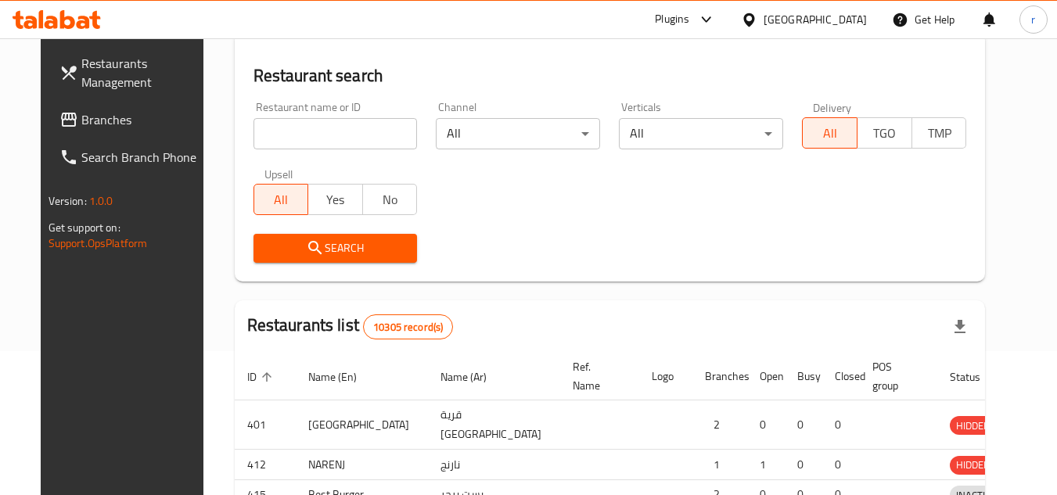
scroll to position [189, 0]
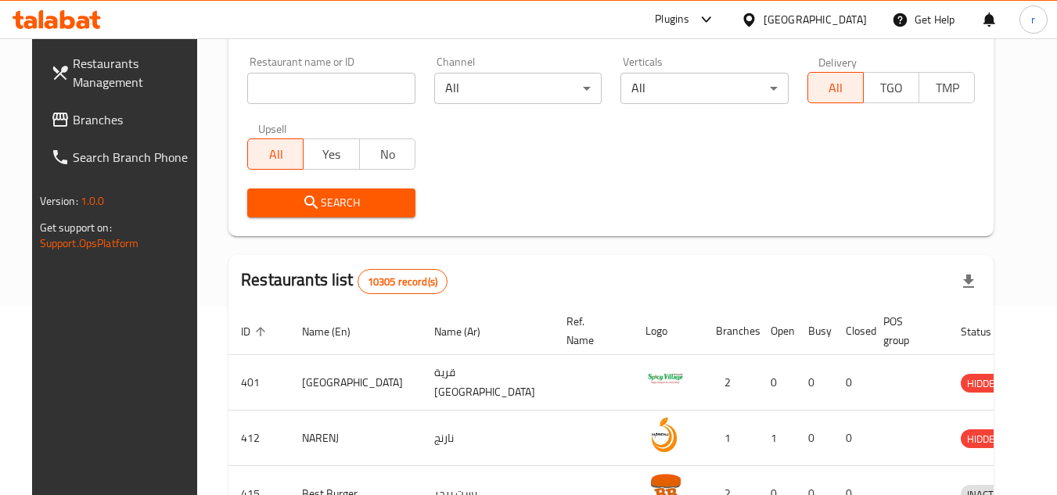
drag, startPoint x: 60, startPoint y: 124, endPoint x: 113, endPoint y: 109, distance: 55.5
click at [73, 124] on span "Branches" at bounding box center [135, 119] width 124 height 19
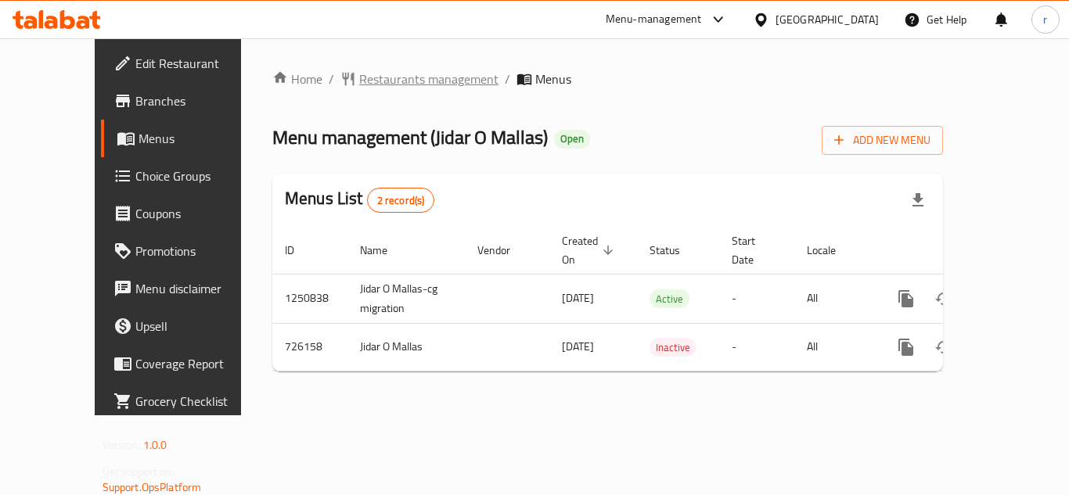
click at [359, 80] on span "Restaurants management" at bounding box center [428, 79] width 139 height 19
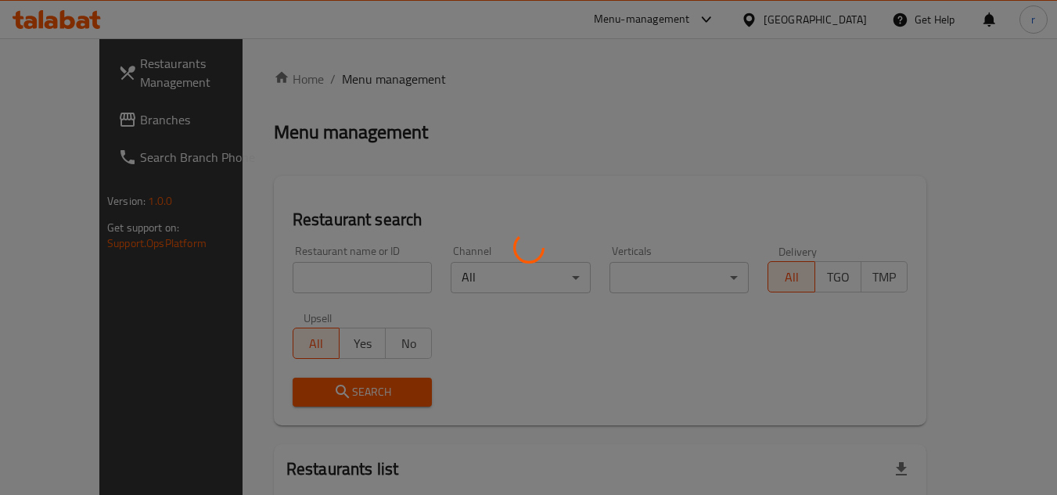
click at [323, 264] on div at bounding box center [528, 247] width 1057 height 495
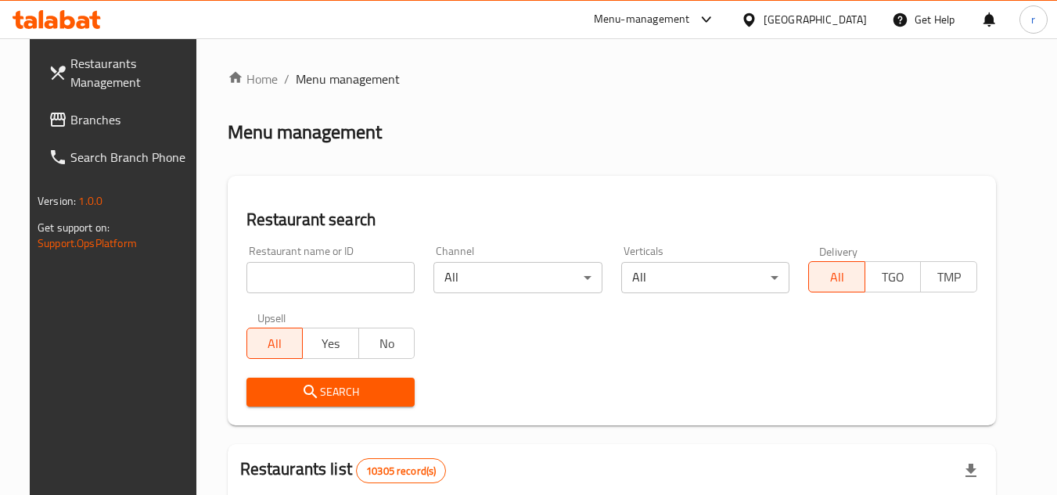
click at [317, 276] on input "search" at bounding box center [330, 277] width 169 height 31
paste input "646193"
type input "646193"
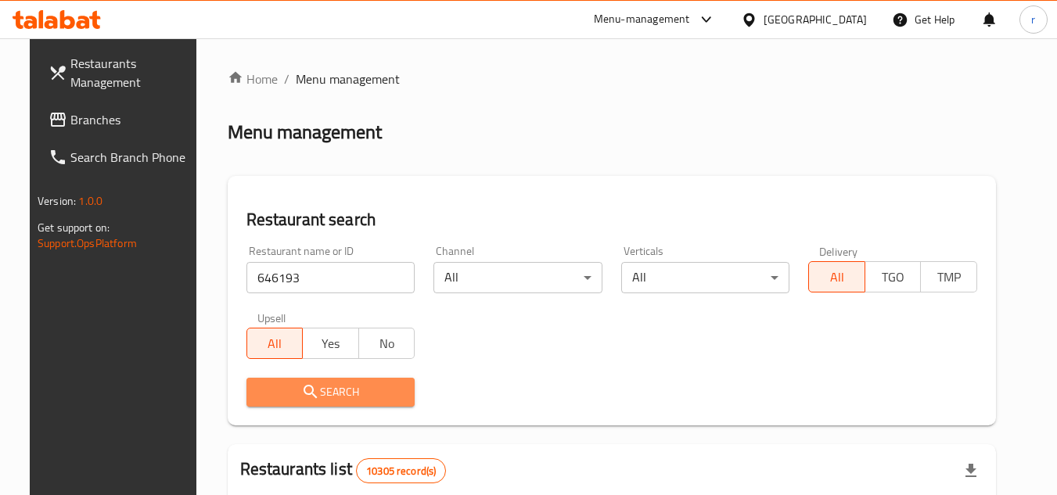
click at [322, 383] on span "Search" at bounding box center [331, 393] width 144 height 20
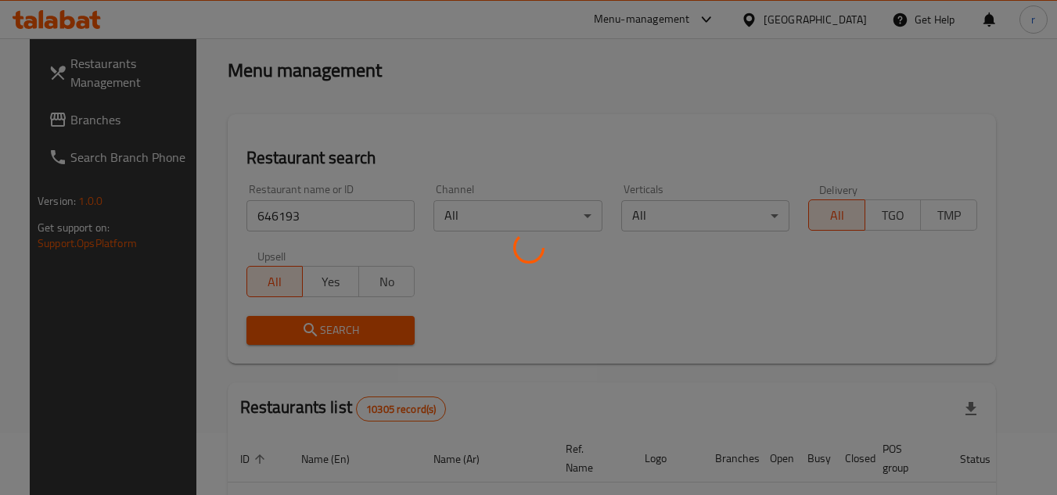
scroll to position [156, 0]
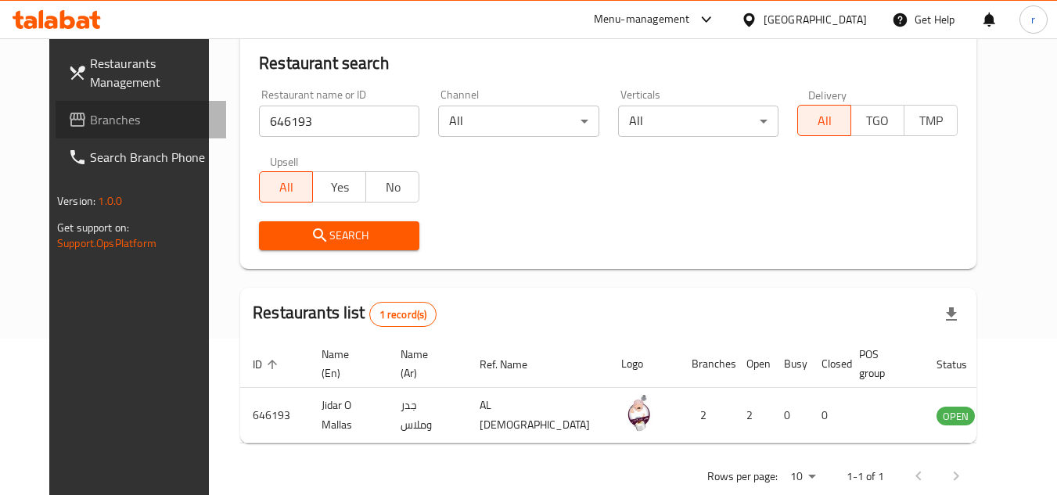
click at [90, 112] on span "Branches" at bounding box center [152, 119] width 124 height 19
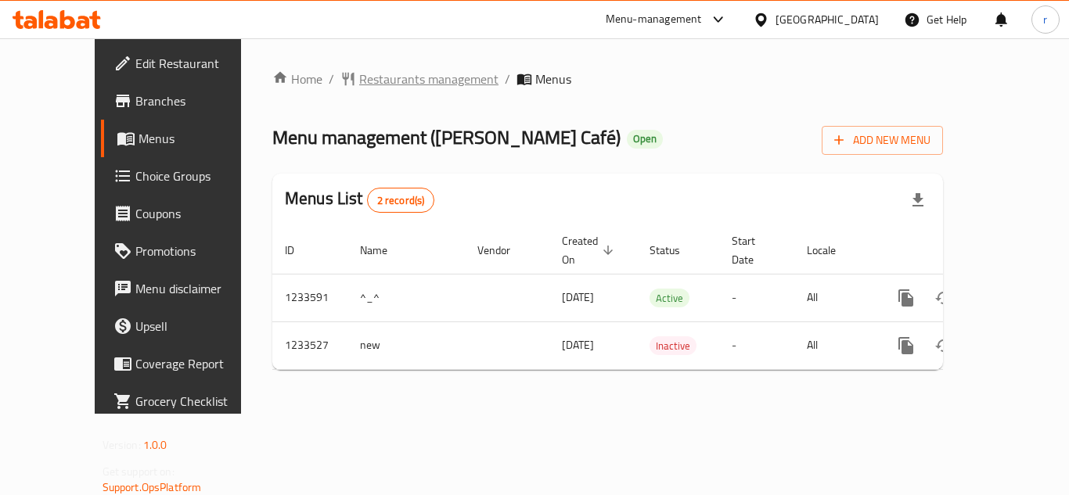
click at [367, 74] on span "Restaurants management" at bounding box center [428, 79] width 139 height 19
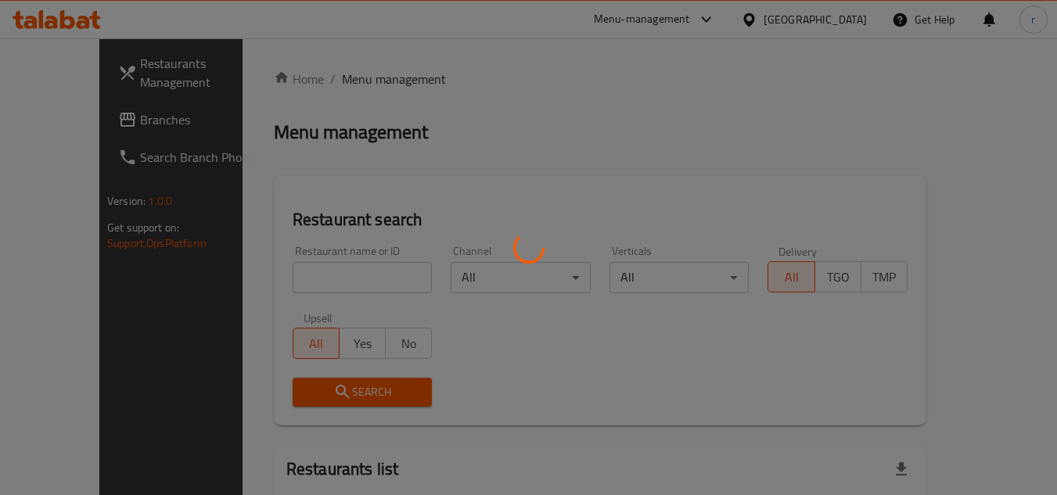
click at [329, 278] on div at bounding box center [528, 247] width 1057 height 495
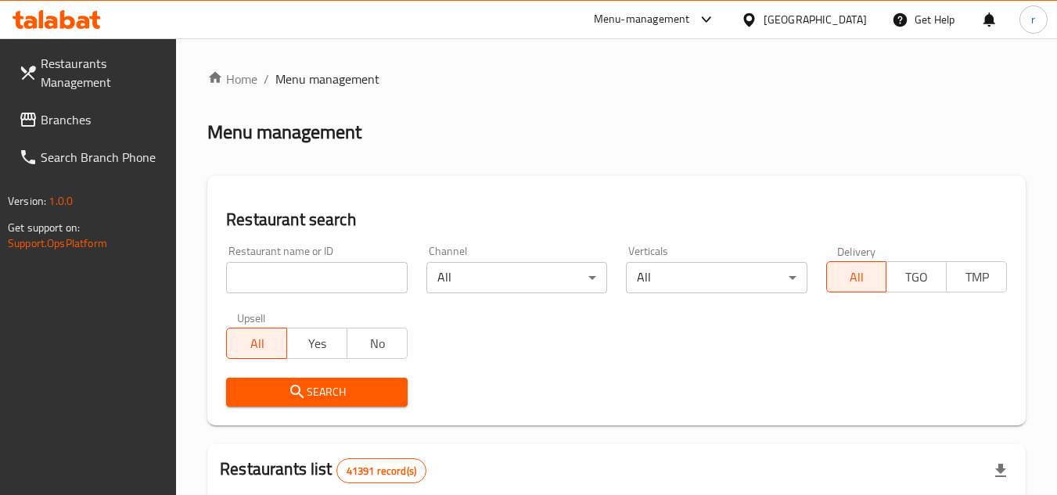
click at [329, 278] on input "search" at bounding box center [316, 277] width 181 height 31
paste input "678158"
type input "678158"
click at [321, 388] on span "Search" at bounding box center [317, 393] width 156 height 20
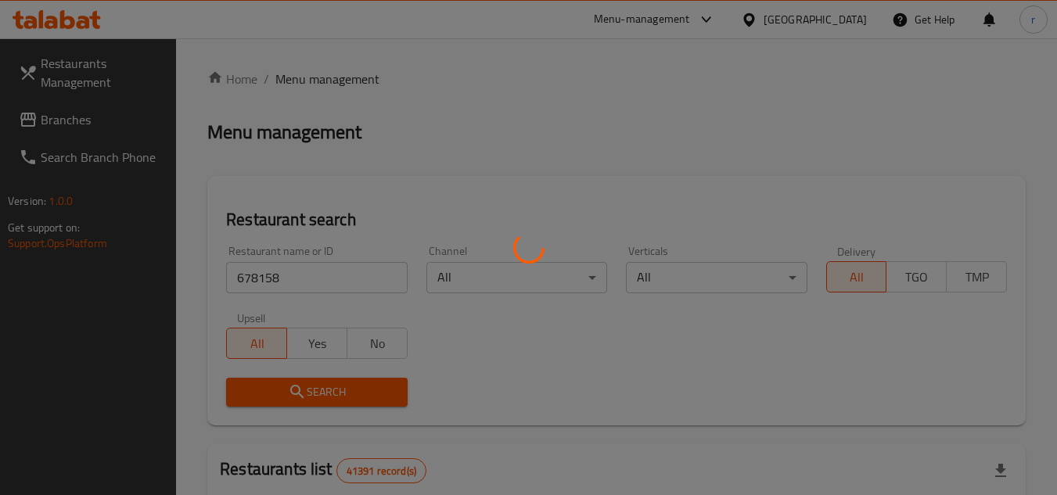
scroll to position [156, 0]
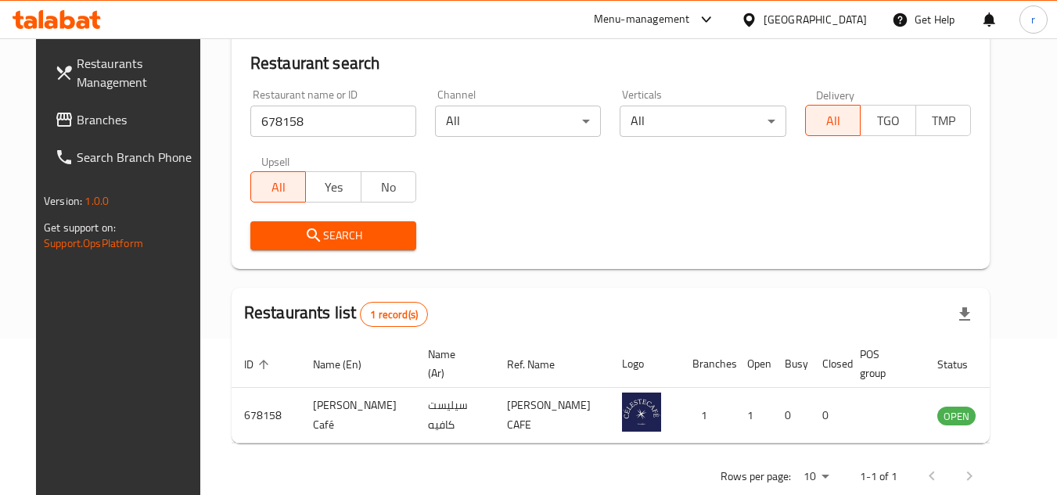
click at [833, 12] on div "[GEOGRAPHIC_DATA]" at bounding box center [815, 19] width 103 height 17
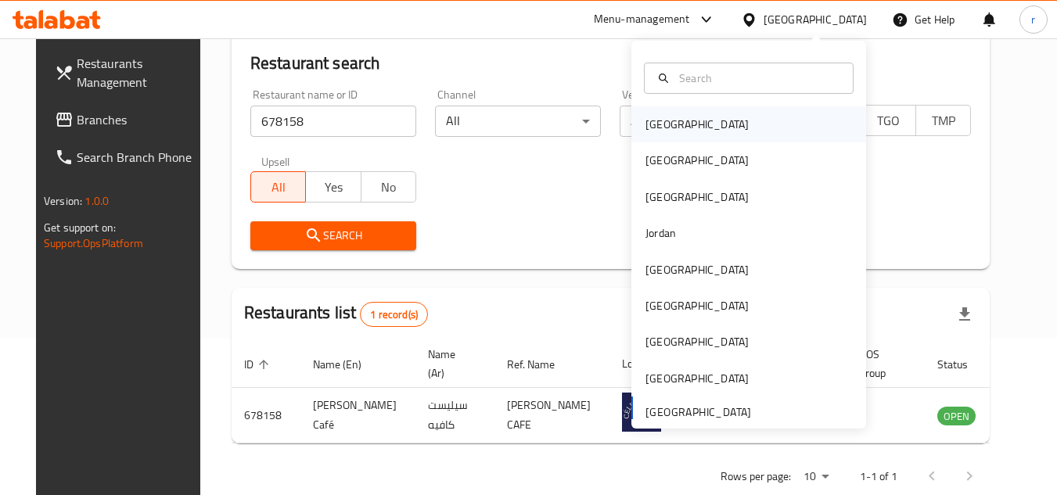
click at [664, 107] on div "[GEOGRAPHIC_DATA]" at bounding box center [697, 124] width 128 height 36
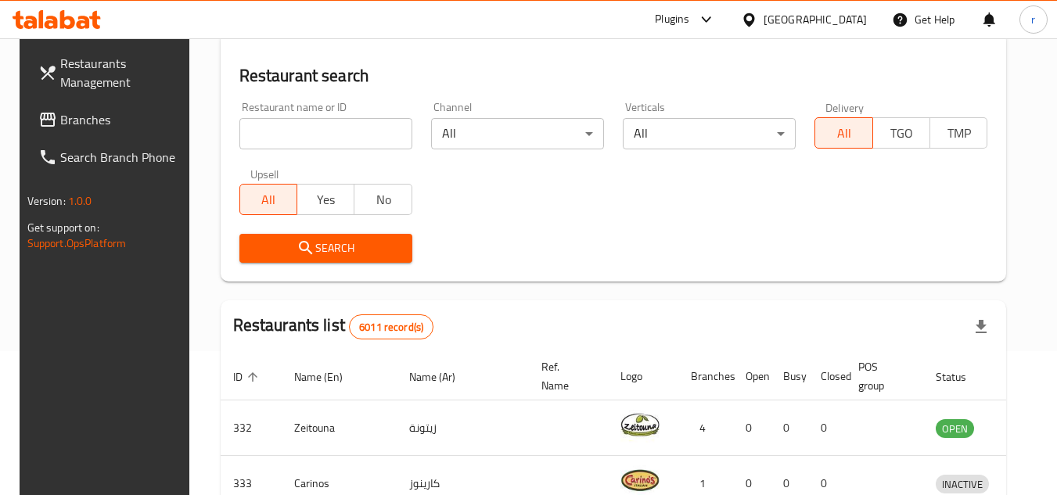
scroll to position [156, 0]
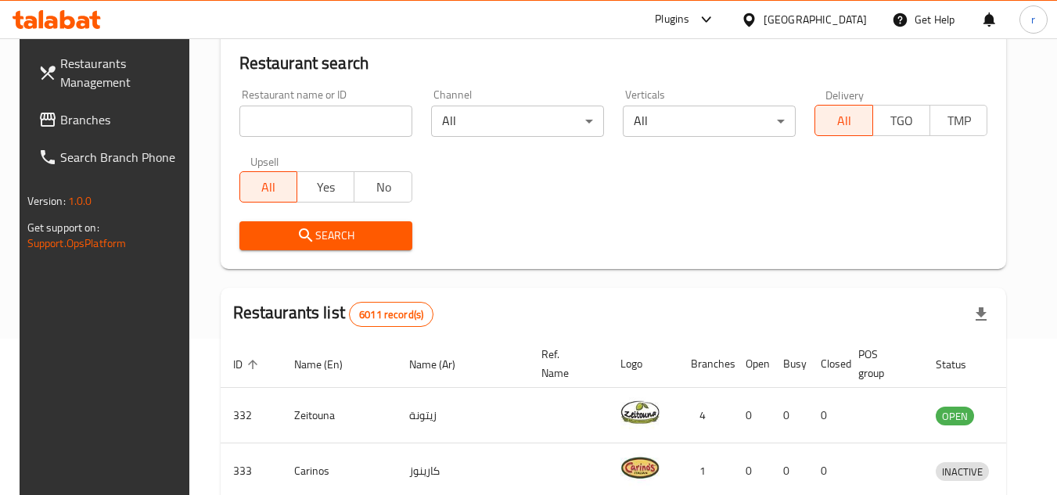
drag, startPoint x: 52, startPoint y: 121, endPoint x: 67, endPoint y: 121, distance: 14.1
click at [60, 121] on span "Branches" at bounding box center [122, 119] width 124 height 19
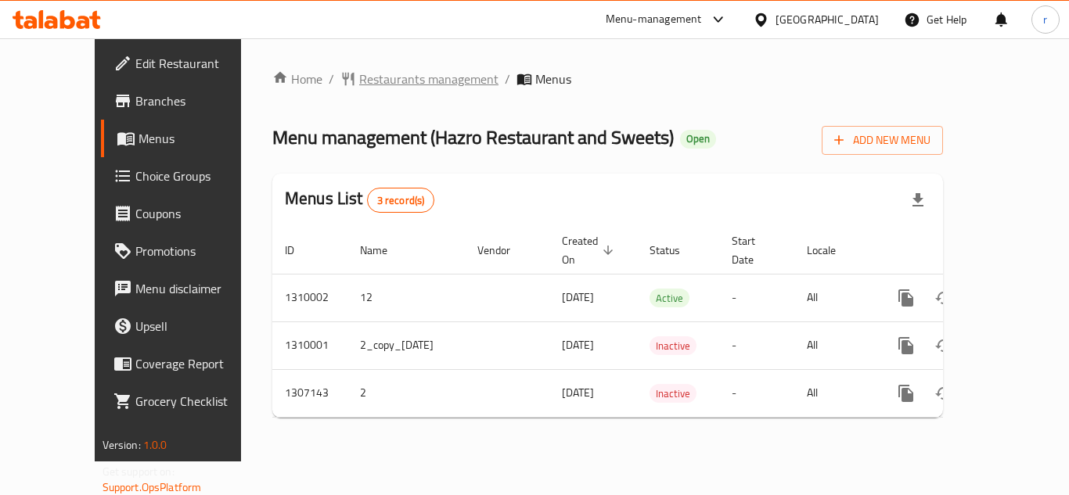
click at [359, 76] on span "Restaurants management" at bounding box center [428, 79] width 139 height 19
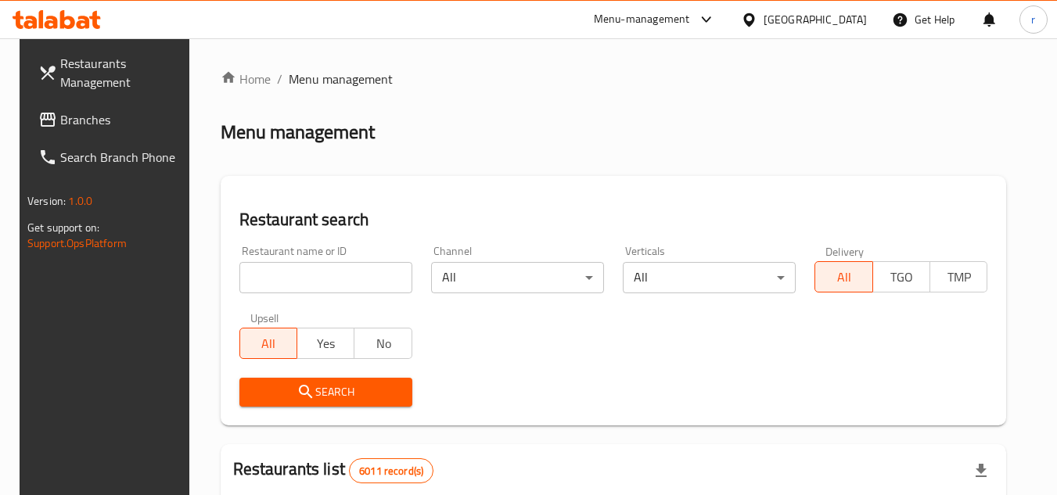
click at [331, 275] on input "search" at bounding box center [325, 277] width 173 height 31
paste input "704313"
type input "704313704313"
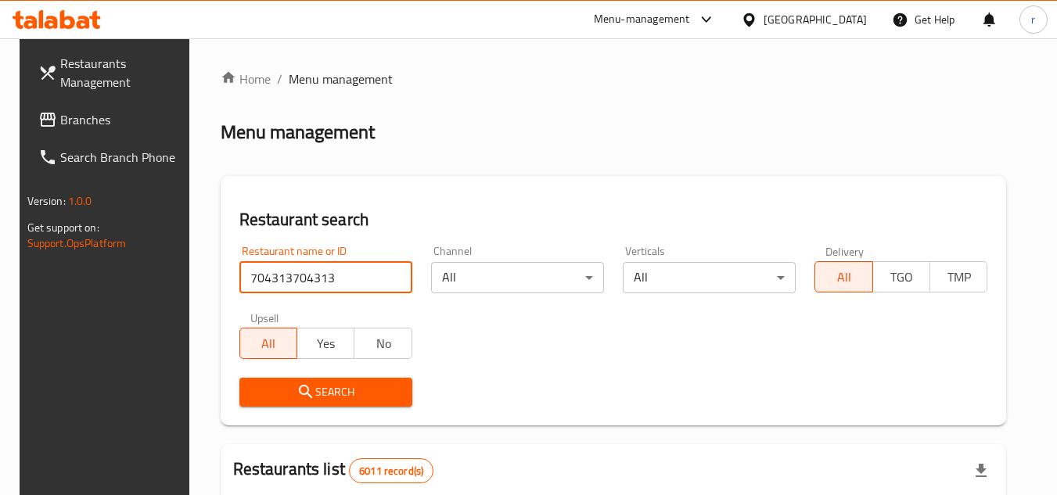
click at [389, 281] on input "704313704313" at bounding box center [325, 277] width 173 height 31
click at [293, 272] on input "search" at bounding box center [325, 277] width 173 height 31
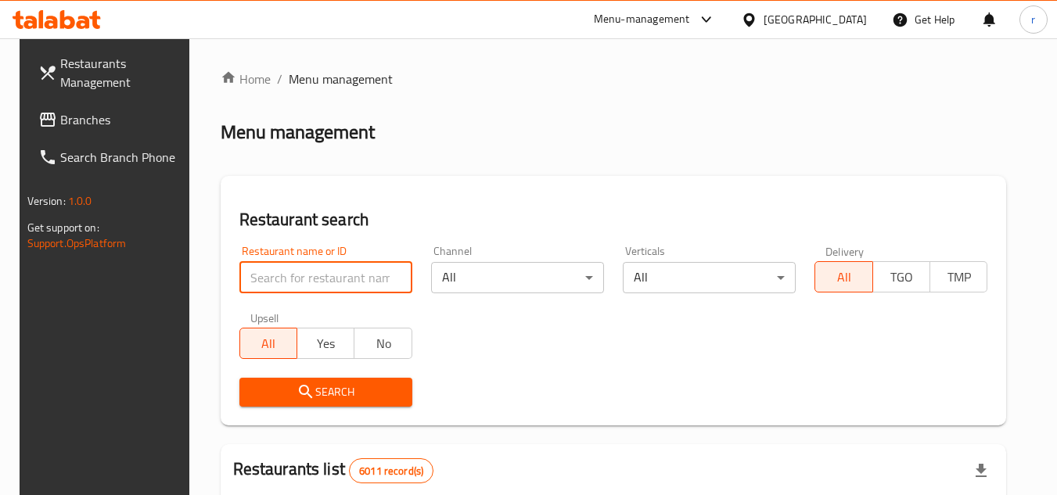
paste input "704313"
type input "704313"
click at [331, 387] on span "Search" at bounding box center [326, 393] width 148 height 20
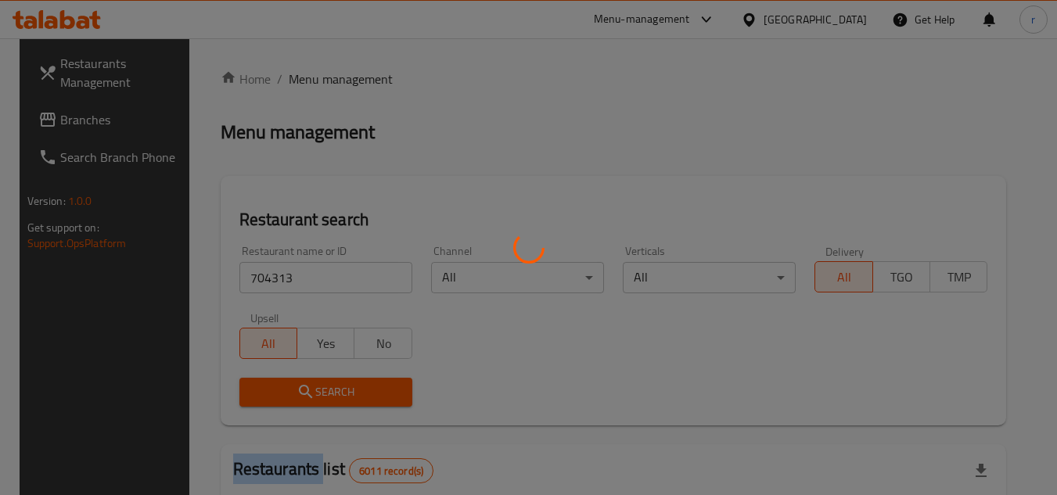
click at [331, 387] on div at bounding box center [528, 247] width 1057 height 495
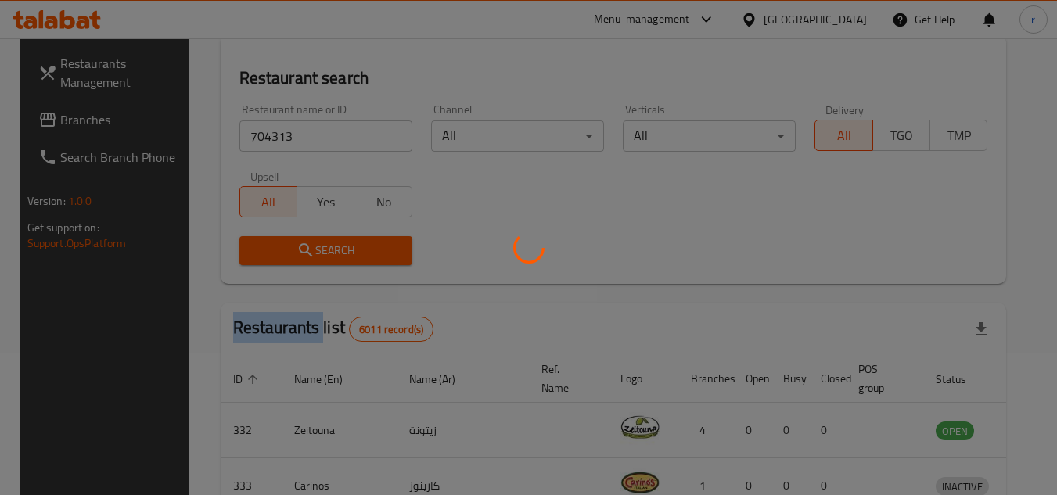
scroll to position [156, 0]
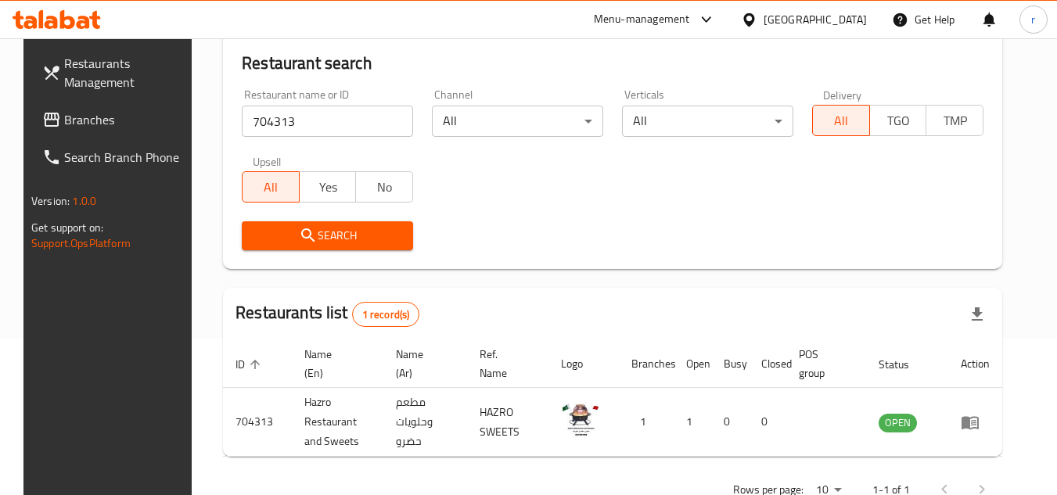
click at [836, 29] on div "[GEOGRAPHIC_DATA]" at bounding box center [803, 20] width 151 height 38
click at [858, 18] on div "[GEOGRAPHIC_DATA]" at bounding box center [815, 19] width 103 height 17
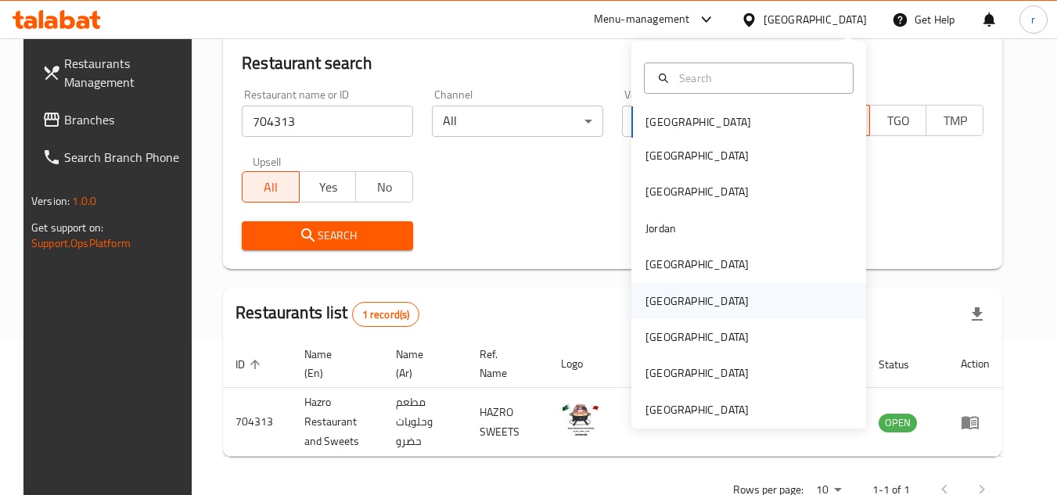
click at [684, 306] on div "[GEOGRAPHIC_DATA]" at bounding box center [748, 301] width 235 height 36
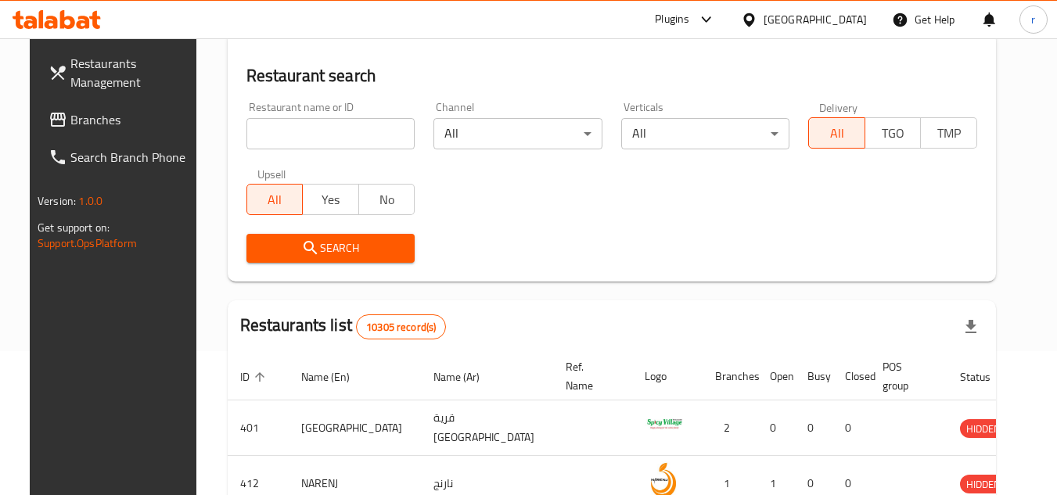
scroll to position [156, 0]
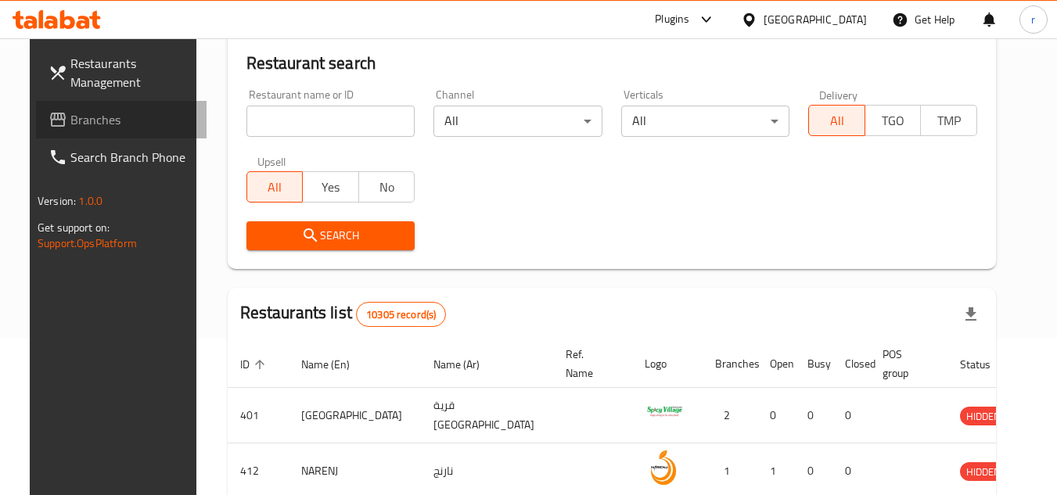
click at [70, 117] on span "Branches" at bounding box center [132, 119] width 124 height 19
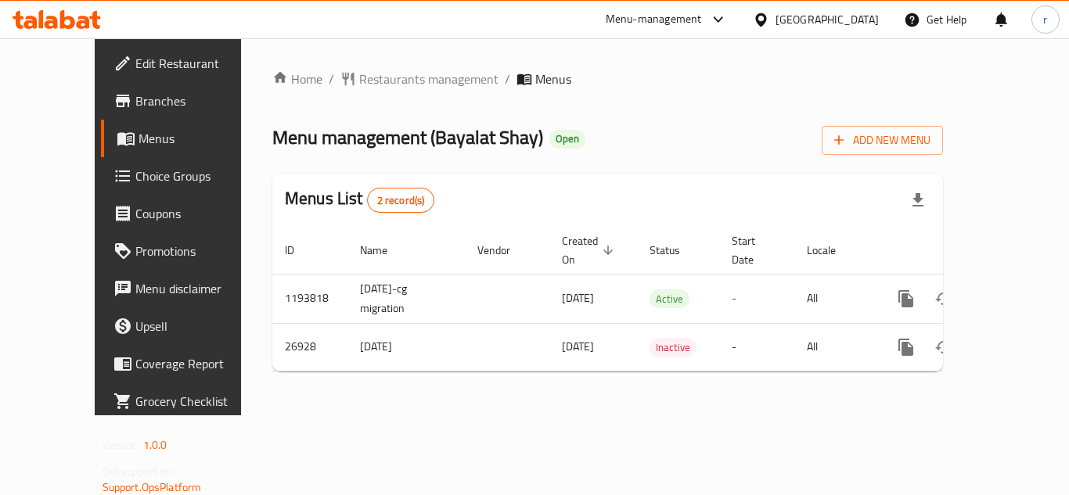
click at [359, 70] on span "Restaurants management" at bounding box center [428, 79] width 139 height 19
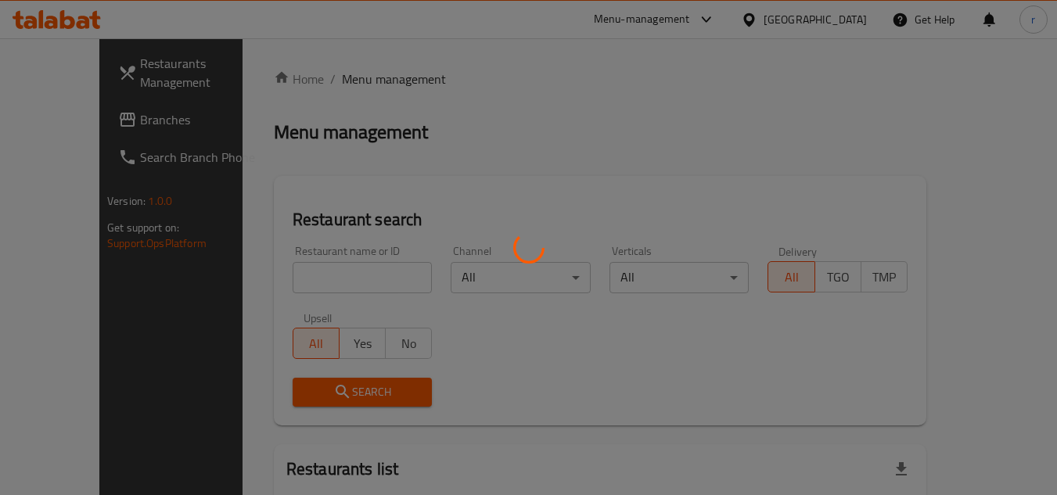
click at [327, 272] on div at bounding box center [528, 247] width 1057 height 495
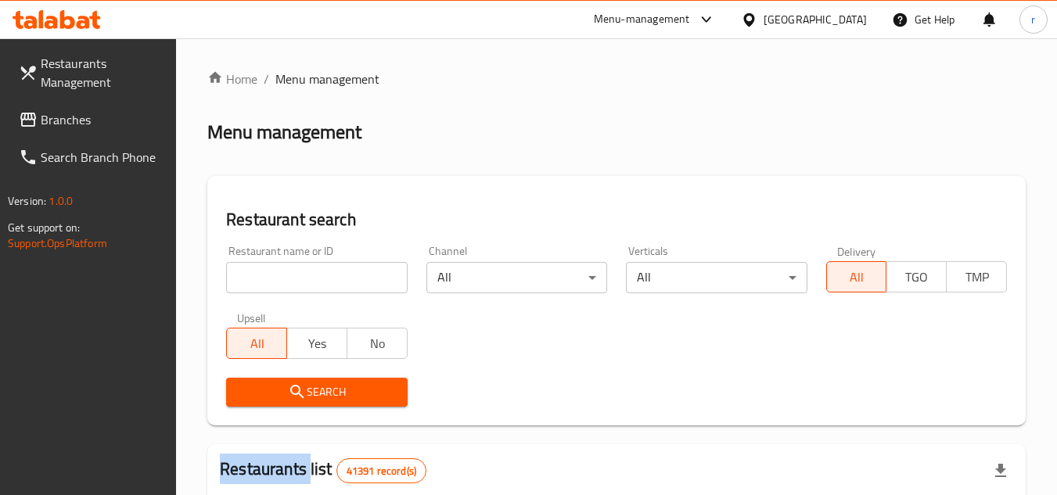
click at [326, 272] on div at bounding box center [528, 247] width 1057 height 495
click at [326, 272] on input "search" at bounding box center [316, 277] width 181 height 31
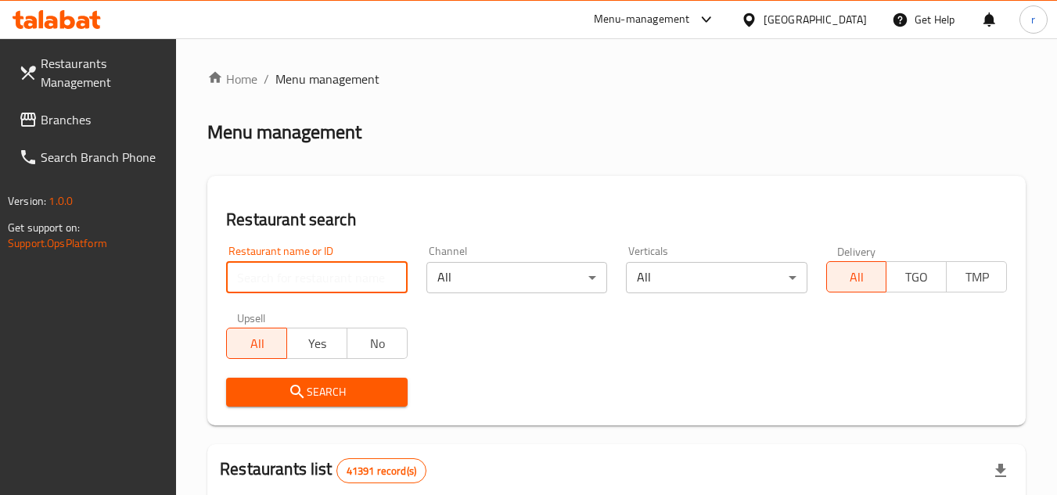
paste input "14055"
type input "14055"
click at [309, 389] on span "Search" at bounding box center [317, 393] width 156 height 20
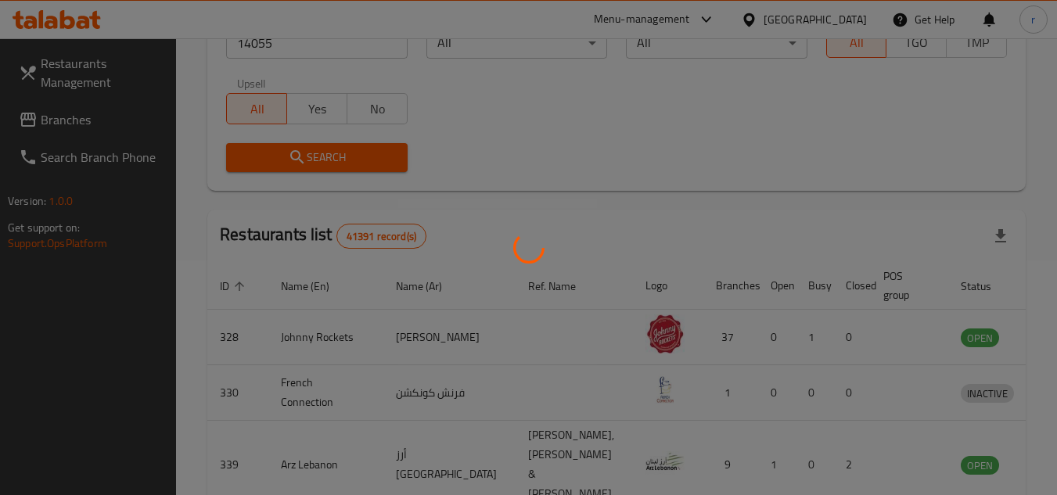
scroll to position [189, 0]
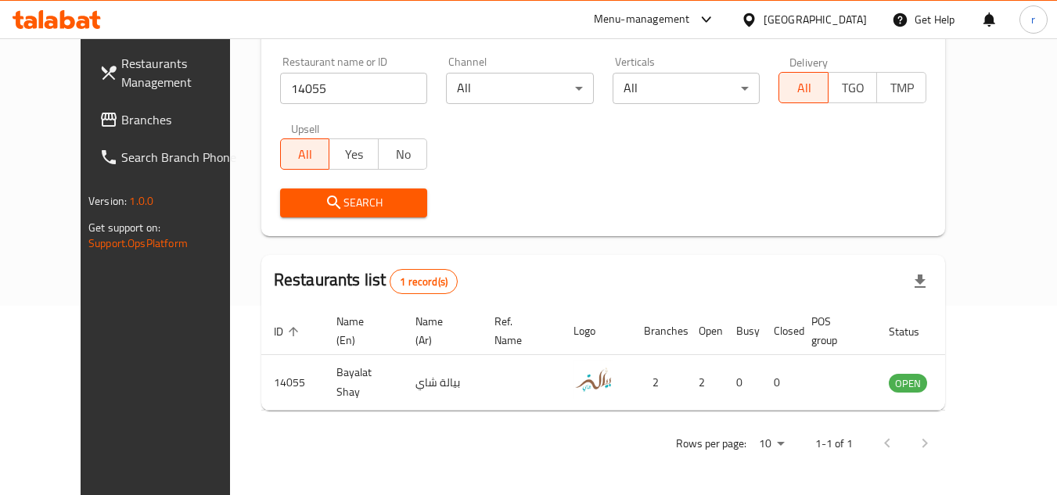
click at [818, 20] on div "[GEOGRAPHIC_DATA]" at bounding box center [815, 19] width 103 height 17
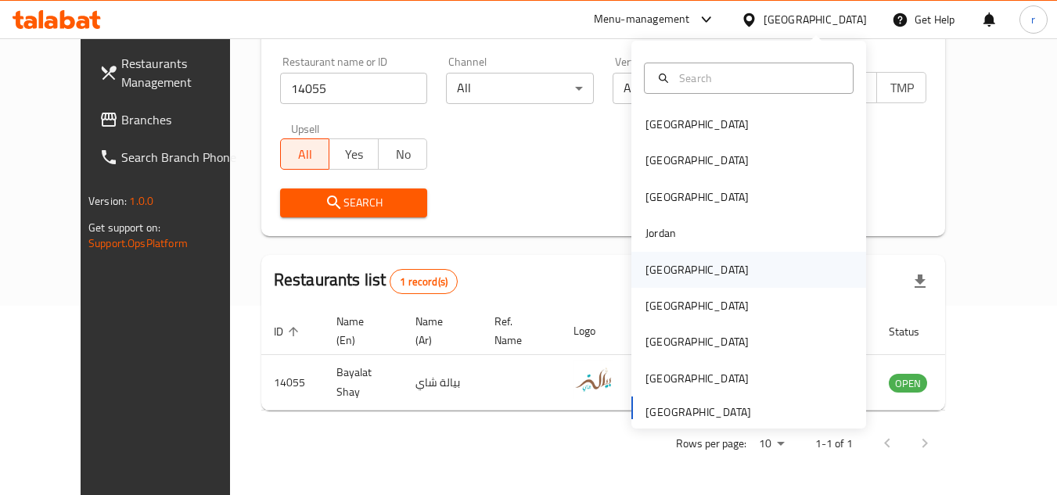
click at [666, 264] on div "[GEOGRAPHIC_DATA]" at bounding box center [697, 269] width 103 height 17
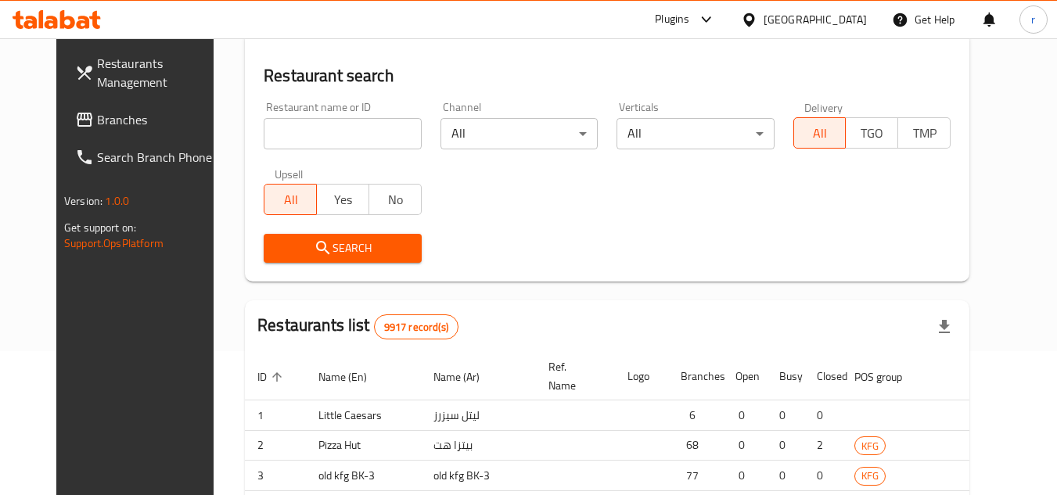
scroll to position [189, 0]
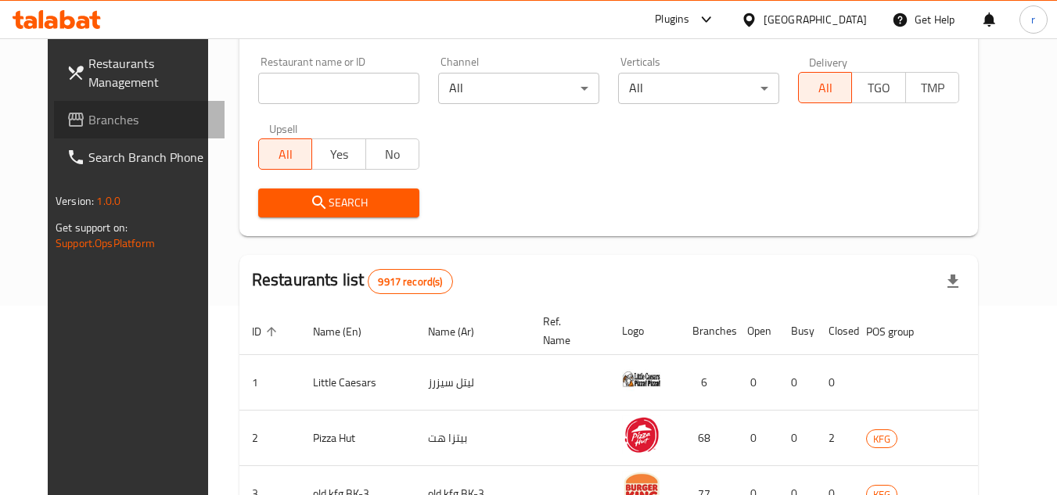
drag, startPoint x: 80, startPoint y: 113, endPoint x: 396, endPoint y: 55, distance: 321.4
click at [88, 113] on span "Branches" at bounding box center [150, 119] width 124 height 19
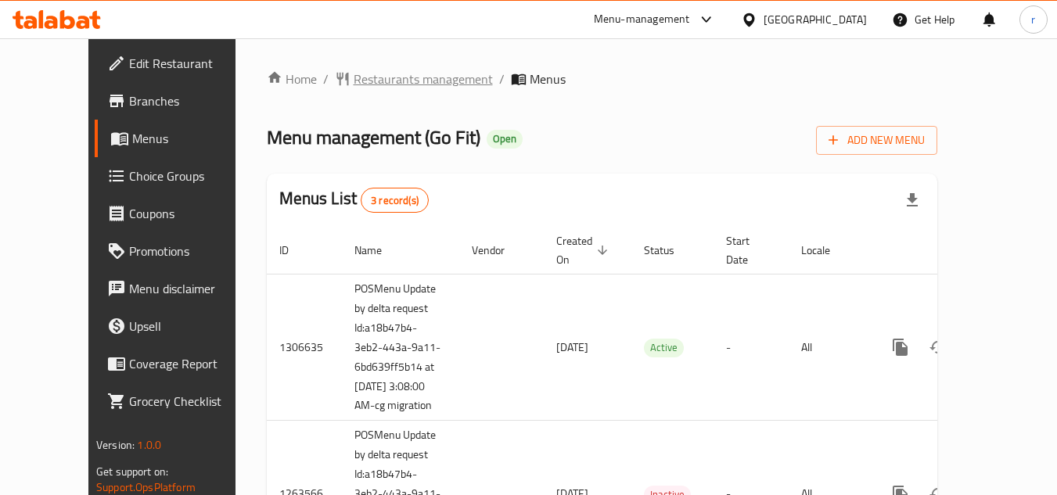
click at [354, 83] on span "Restaurants management" at bounding box center [423, 79] width 139 height 19
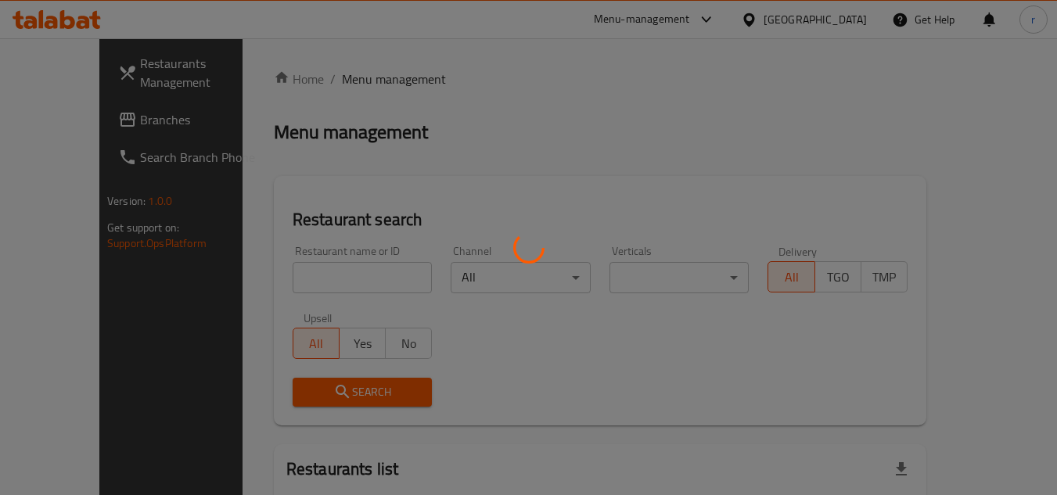
click at [302, 277] on div at bounding box center [528, 247] width 1057 height 495
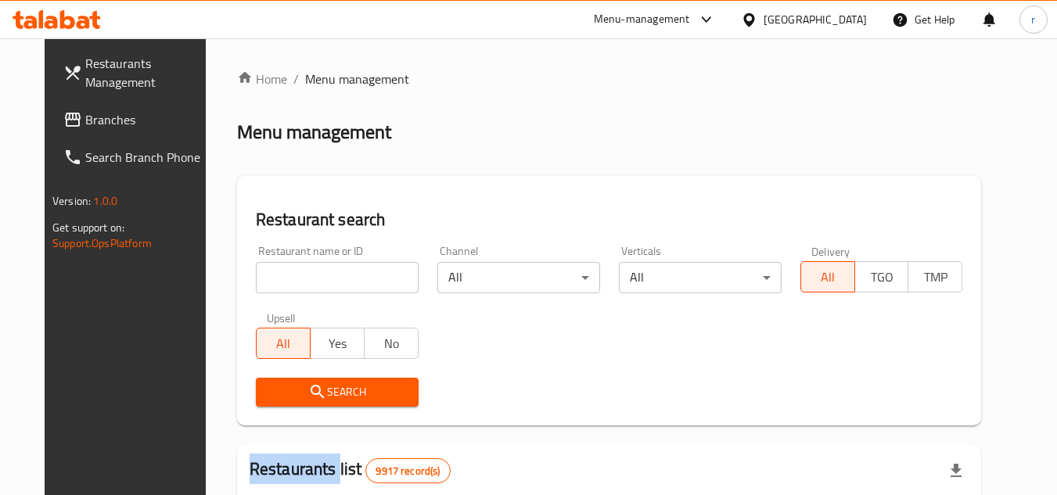
click at [302, 277] on div at bounding box center [528, 247] width 1057 height 495
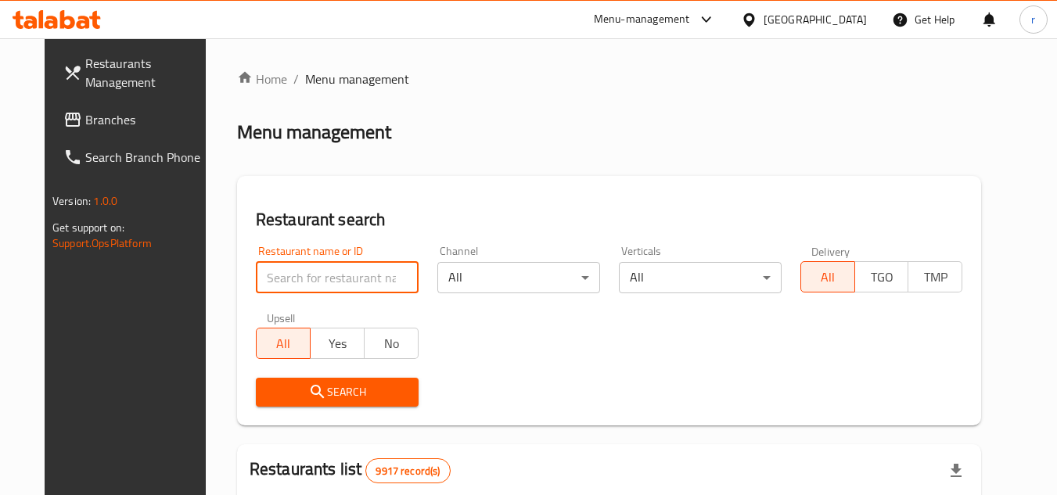
click at [302, 277] on input "search" at bounding box center [337, 277] width 163 height 31
paste input "660773"
type input "660773"
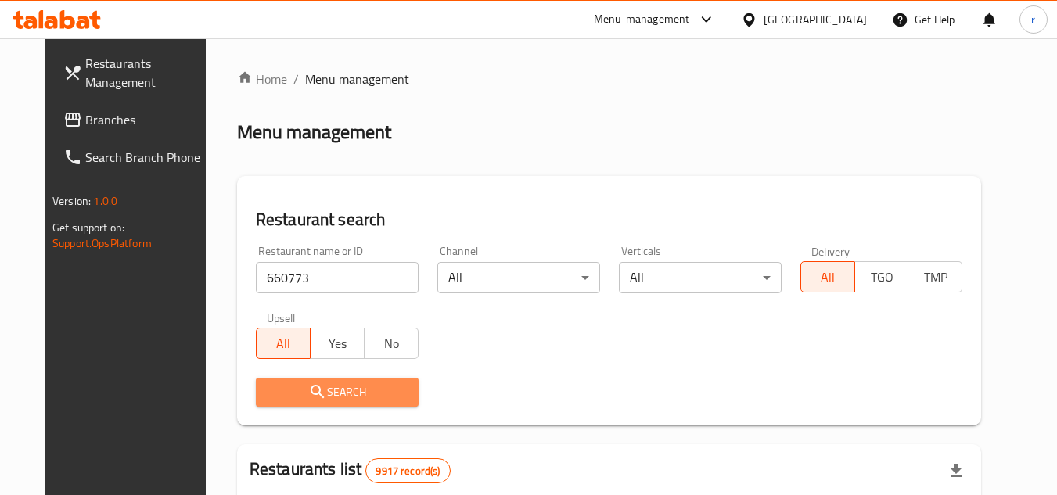
click at [311, 387] on icon "submit" at bounding box center [317, 391] width 13 height 13
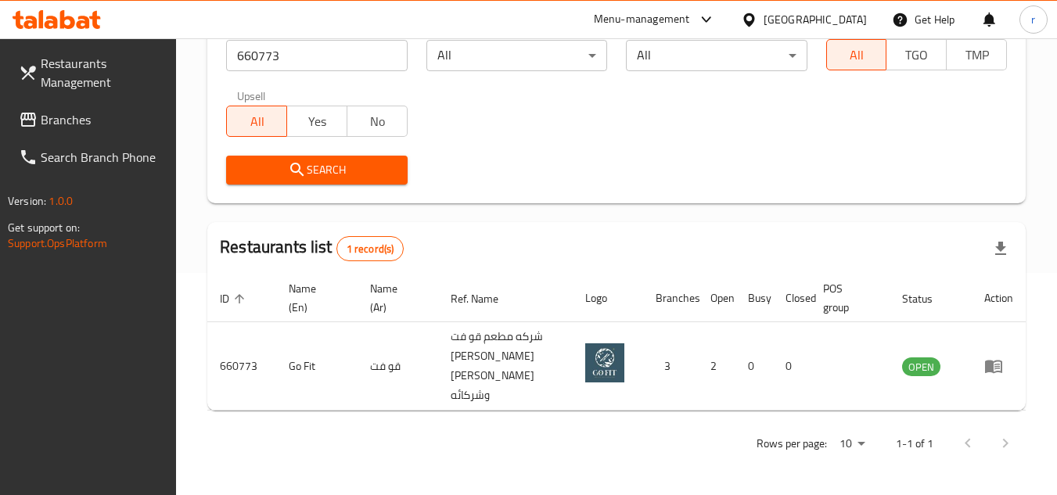
scroll to position [222, 0]
click at [846, 23] on div "[GEOGRAPHIC_DATA]" at bounding box center [815, 19] width 103 height 17
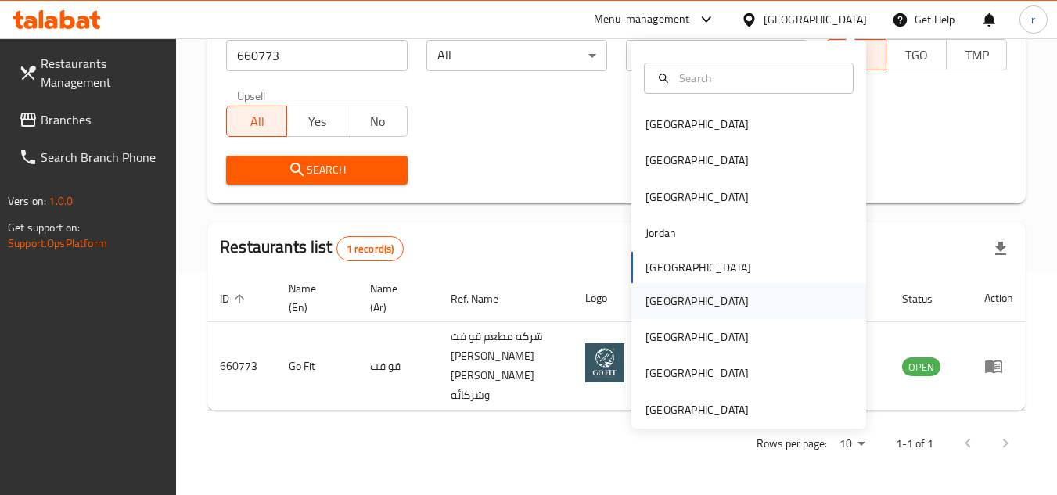
click at [664, 300] on div "[GEOGRAPHIC_DATA]" at bounding box center [697, 301] width 128 height 36
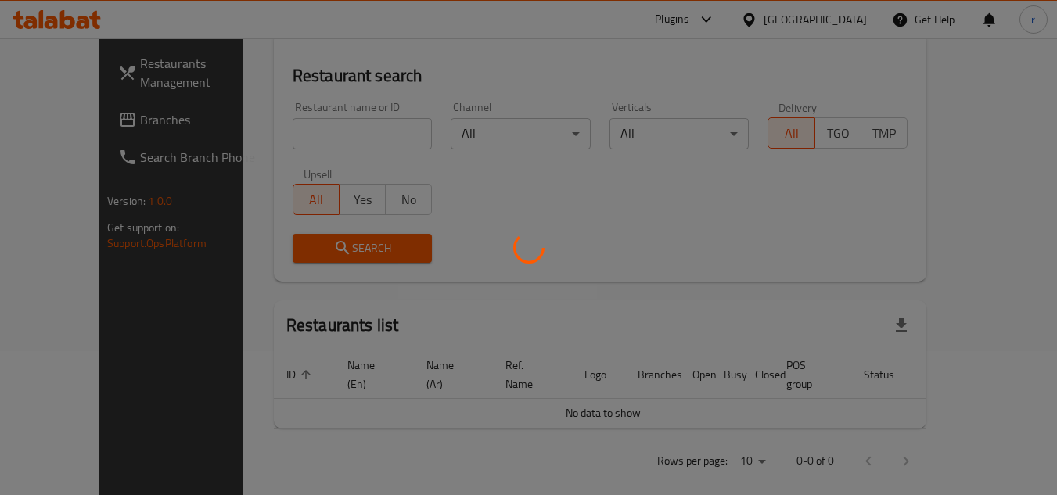
scroll to position [222, 0]
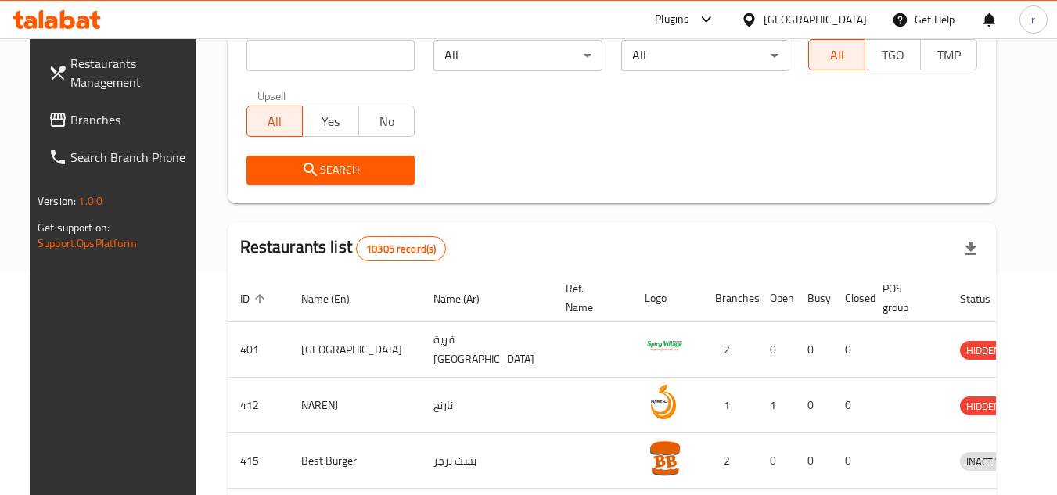
click at [70, 117] on span "Branches" at bounding box center [132, 119] width 124 height 19
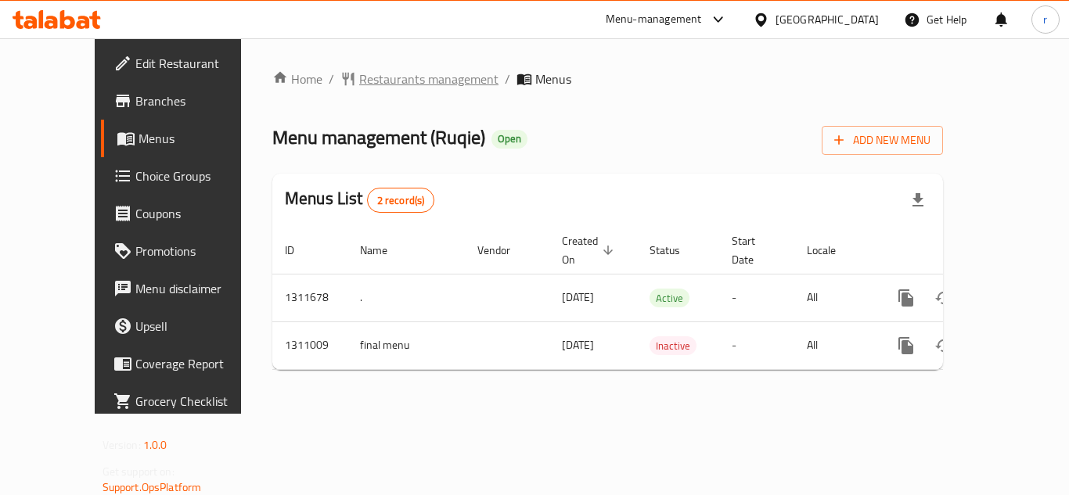
click at [359, 80] on span "Restaurants management" at bounding box center [428, 79] width 139 height 19
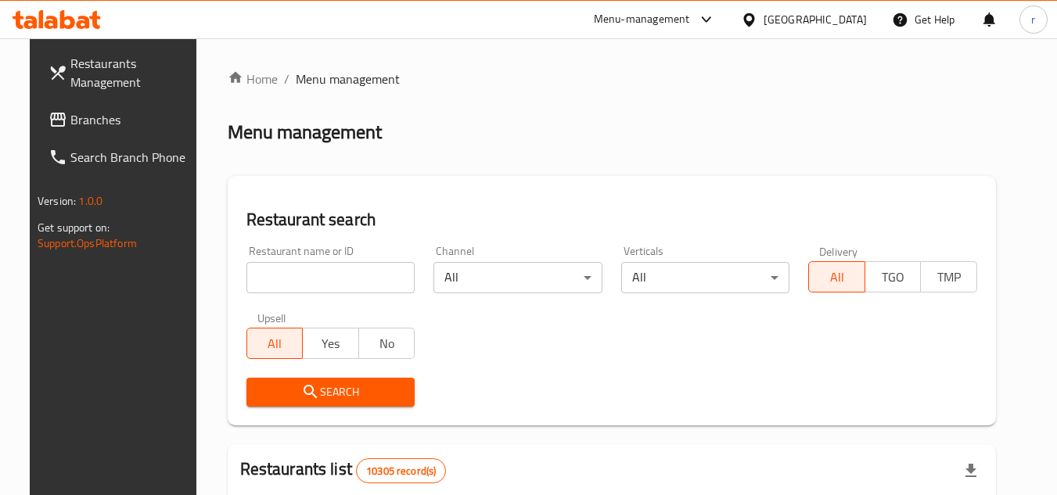
click at [304, 268] on div at bounding box center [528, 247] width 1057 height 495
click at [304, 268] on input "search" at bounding box center [330, 277] width 169 height 31
paste input "705705"
type input "705705"
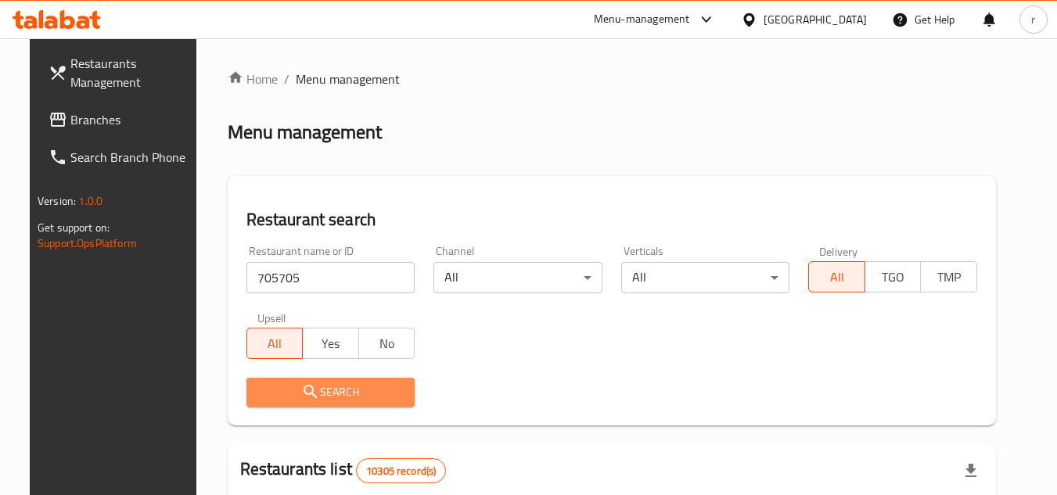
click at [322, 394] on span "Search" at bounding box center [331, 393] width 144 height 20
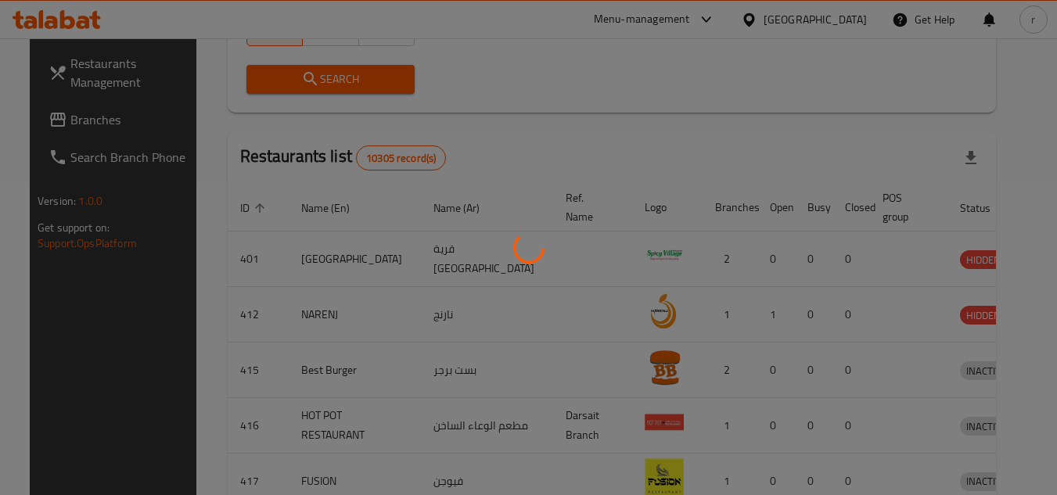
scroll to position [189, 0]
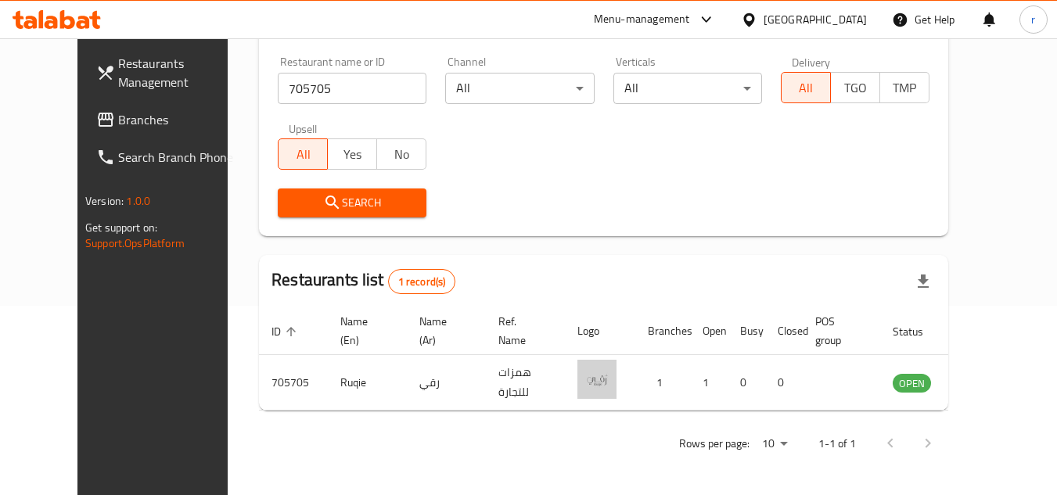
drag, startPoint x: 58, startPoint y: 125, endPoint x: 72, endPoint y: 124, distance: 14.1
click at [118, 125] on span "Branches" at bounding box center [180, 119] width 124 height 19
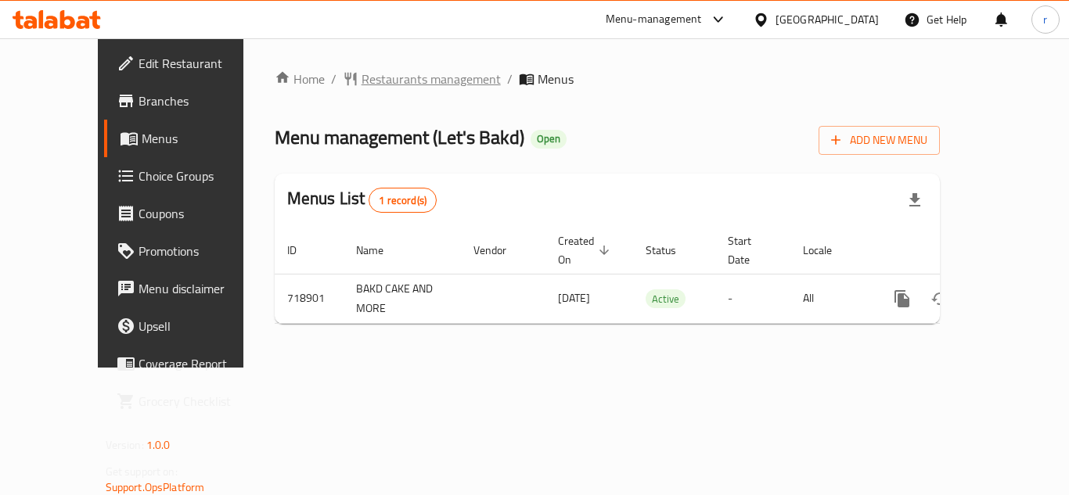
click at [362, 81] on span "Restaurants management" at bounding box center [431, 79] width 139 height 19
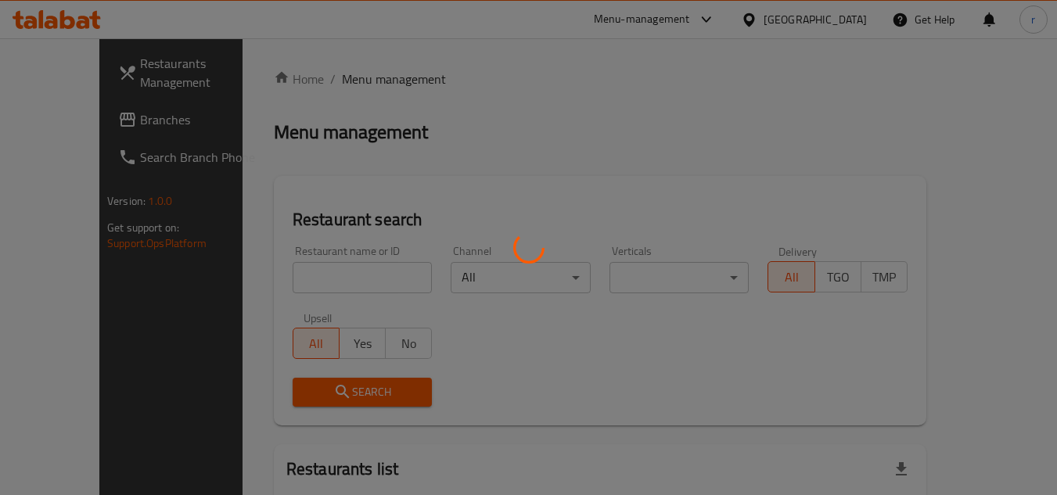
click at [327, 281] on div at bounding box center [528, 247] width 1057 height 495
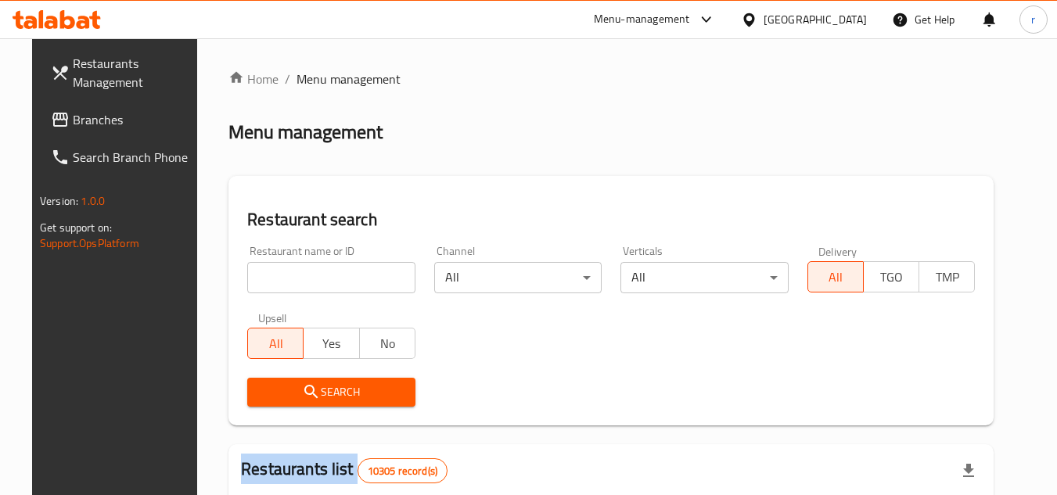
click at [327, 281] on div at bounding box center [528, 247] width 1057 height 495
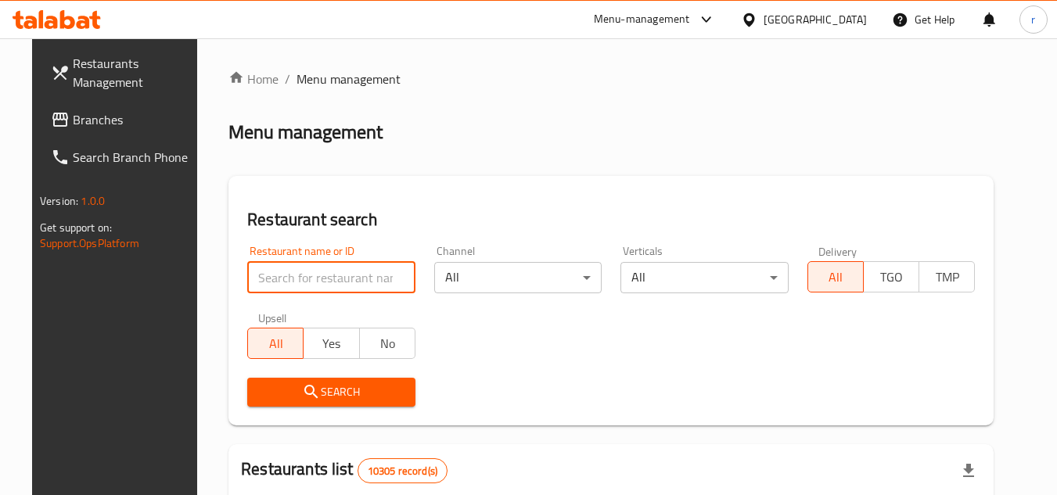
click at [327, 281] on input "search" at bounding box center [331, 277] width 168 height 31
paste input "645744"
type input "645744"
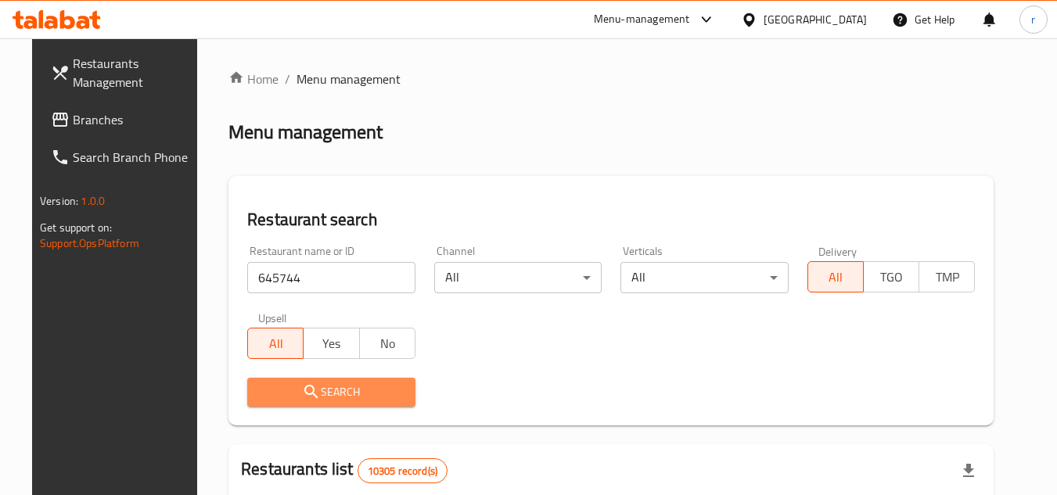
click at [320, 389] on span "Search" at bounding box center [331, 393] width 143 height 20
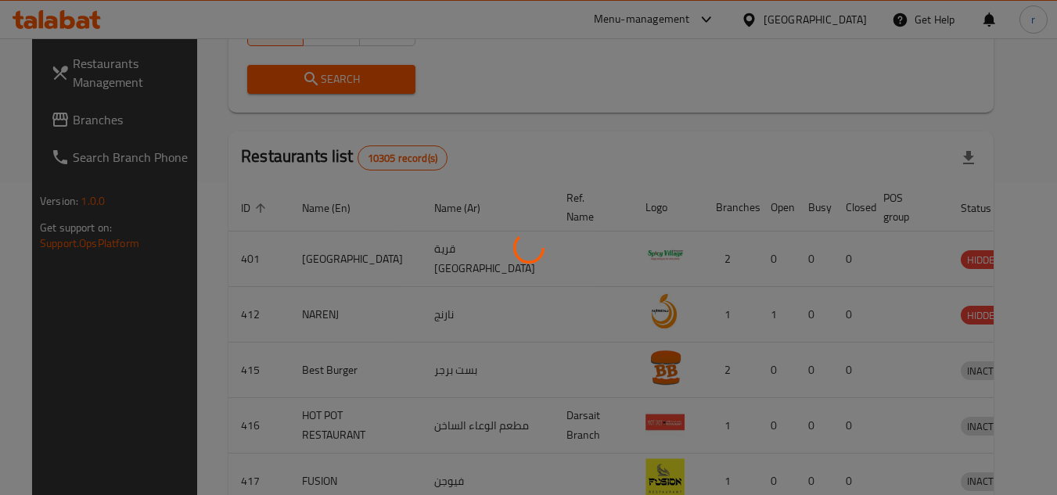
scroll to position [189, 0]
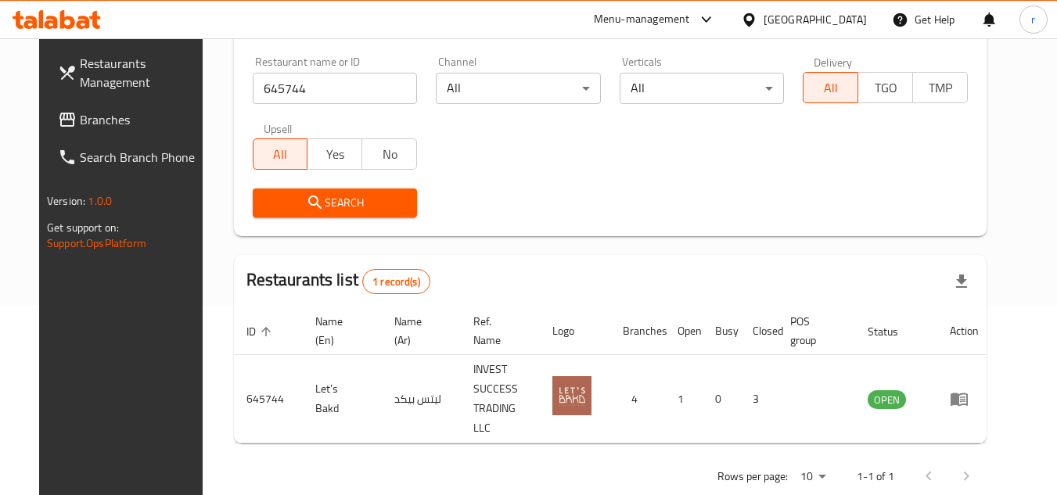
click at [853, 23] on div "[GEOGRAPHIC_DATA]" at bounding box center [815, 19] width 103 height 17
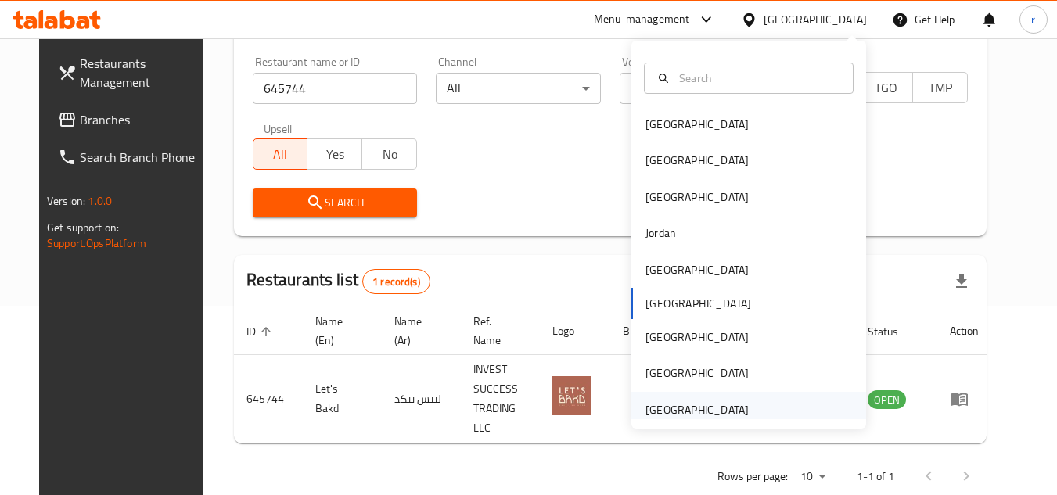
click at [682, 398] on div "United Arab Emirates" at bounding box center [697, 410] width 128 height 36
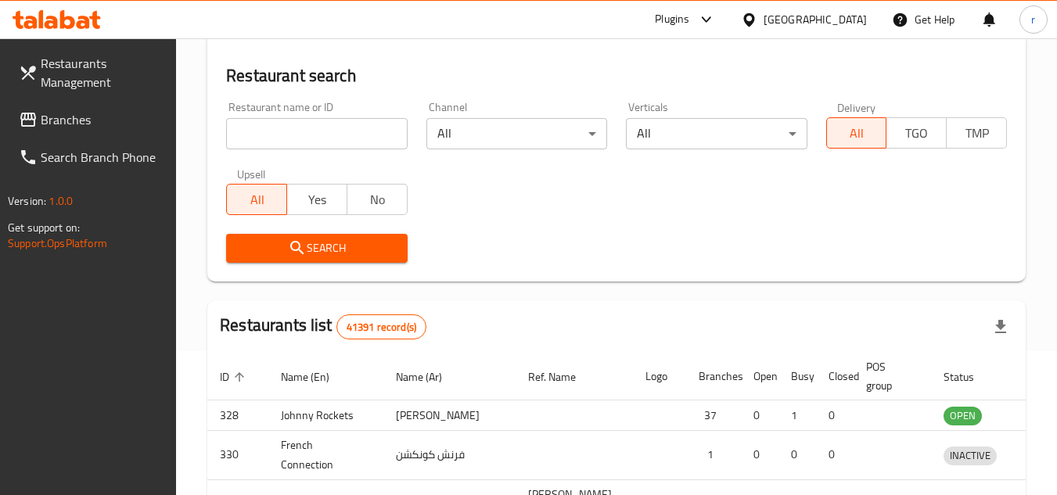
scroll to position [189, 0]
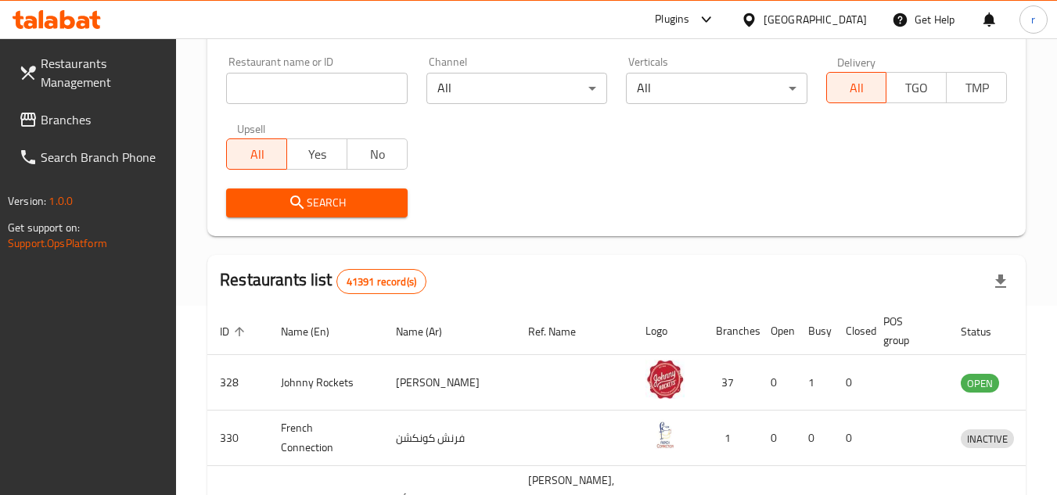
click at [46, 129] on span "Branches" at bounding box center [103, 119] width 124 height 19
drag, startPoint x: 46, startPoint y: 130, endPoint x: 205, endPoint y: 77, distance: 167.3
click at [53, 129] on span "Branches" at bounding box center [103, 119] width 124 height 19
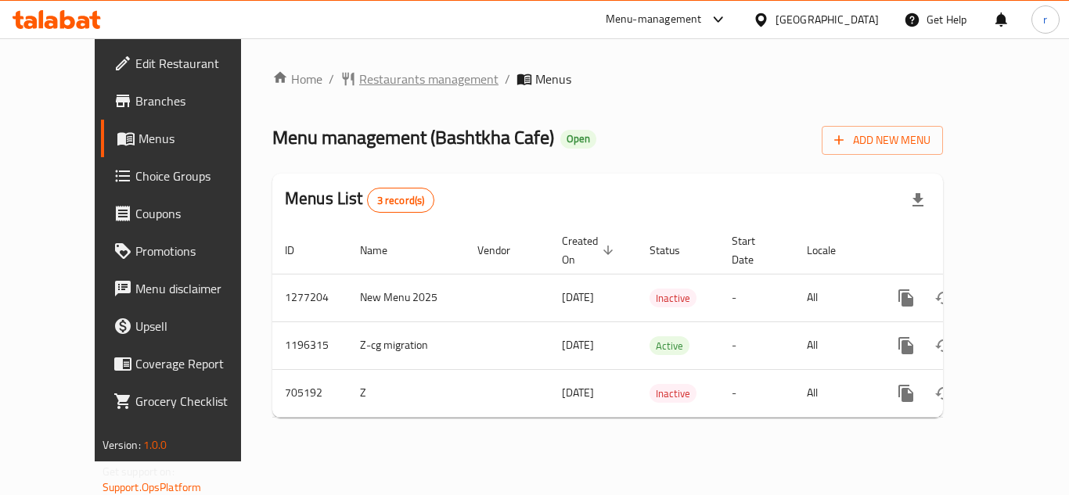
click at [359, 72] on span "Restaurants management" at bounding box center [428, 79] width 139 height 19
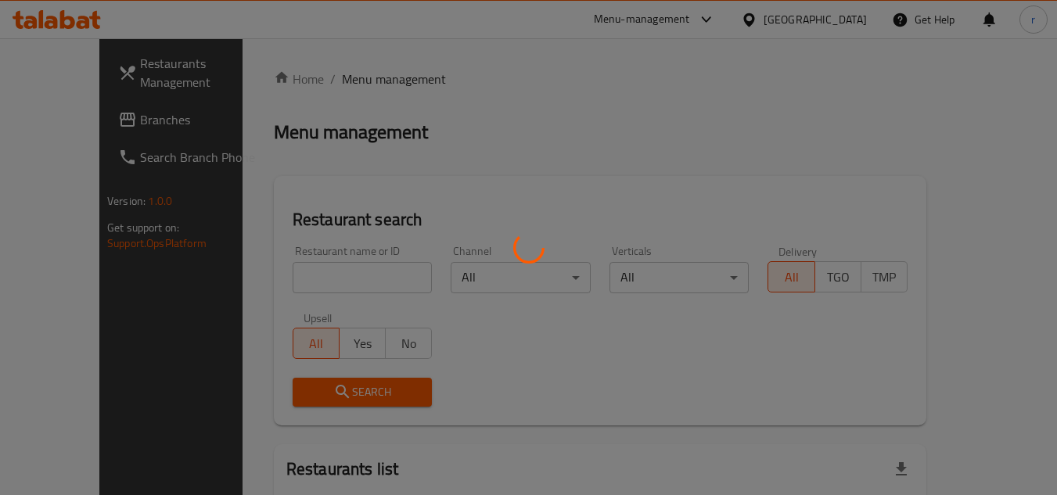
click at [330, 273] on div at bounding box center [528, 247] width 1057 height 495
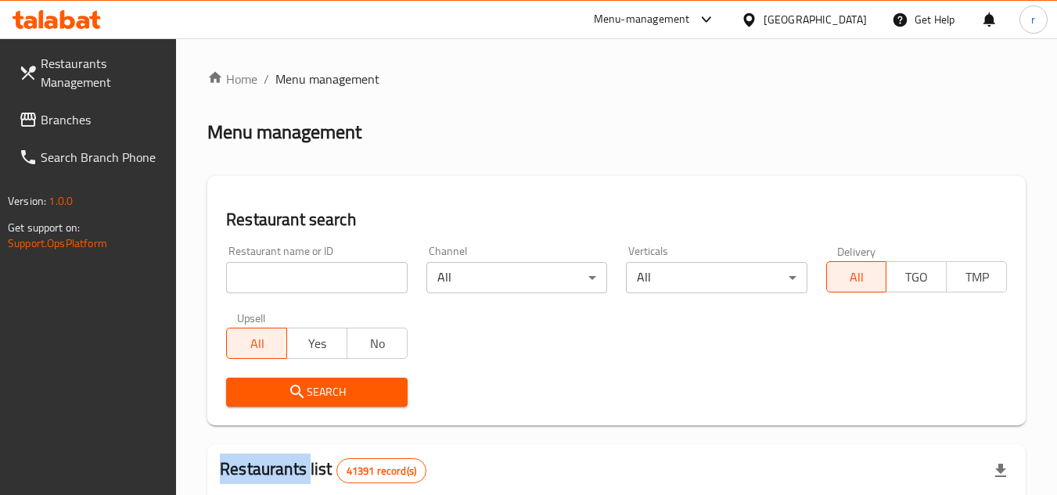
click at [330, 273] on div at bounding box center [528, 247] width 1057 height 495
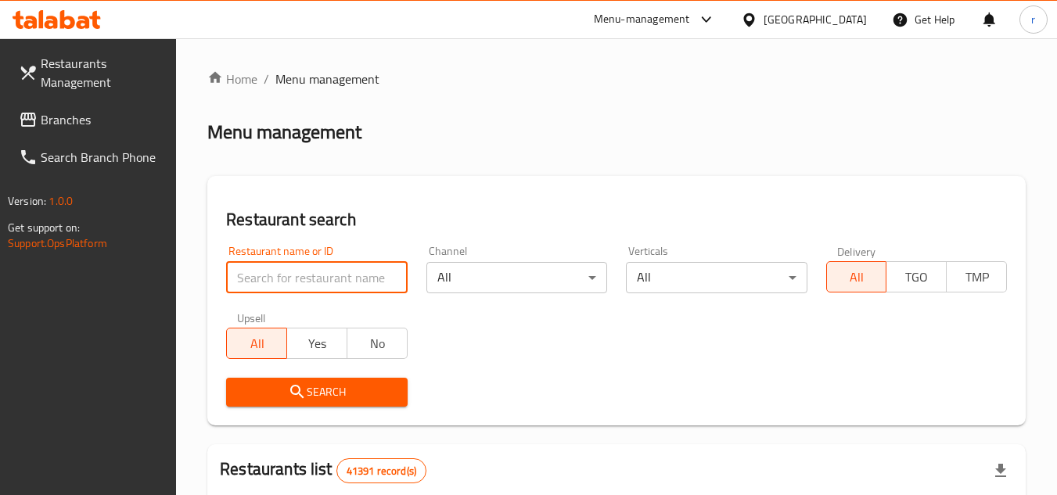
click at [330, 273] on input "search" at bounding box center [316, 277] width 181 height 31
paste input "644624"
type input "644624"
click at [322, 384] on span "Search" at bounding box center [317, 393] width 156 height 20
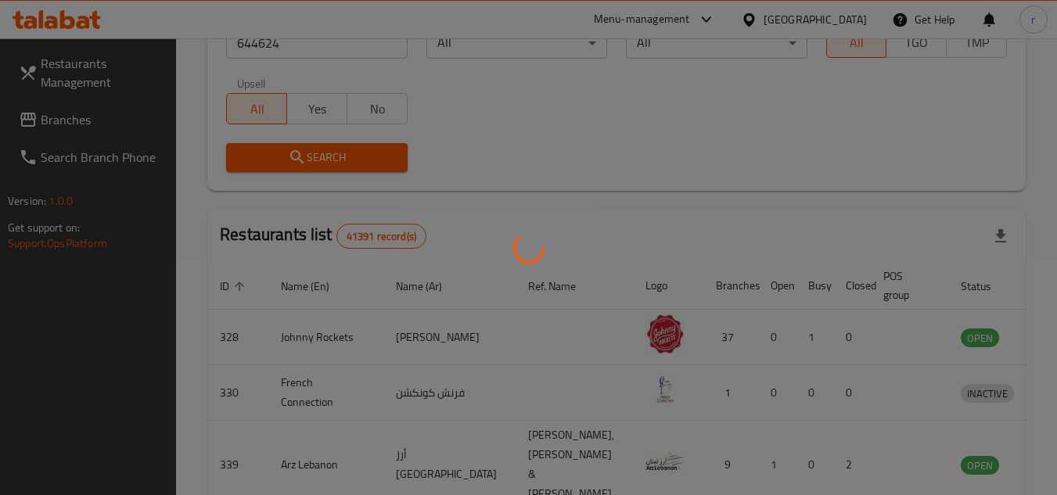
scroll to position [189, 0]
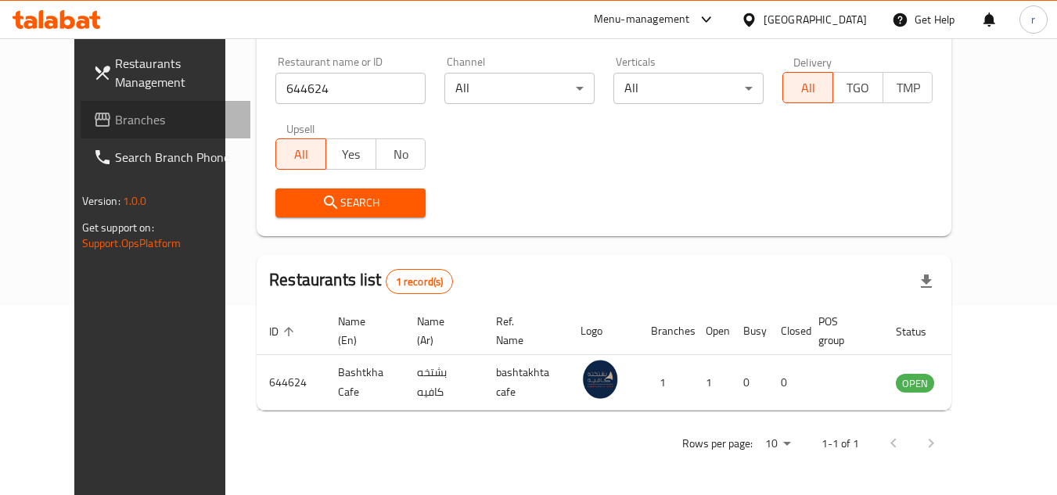
drag, startPoint x: 38, startPoint y: 114, endPoint x: 99, endPoint y: 100, distance: 63.4
click at [93, 114] on span at bounding box center [104, 119] width 22 height 19
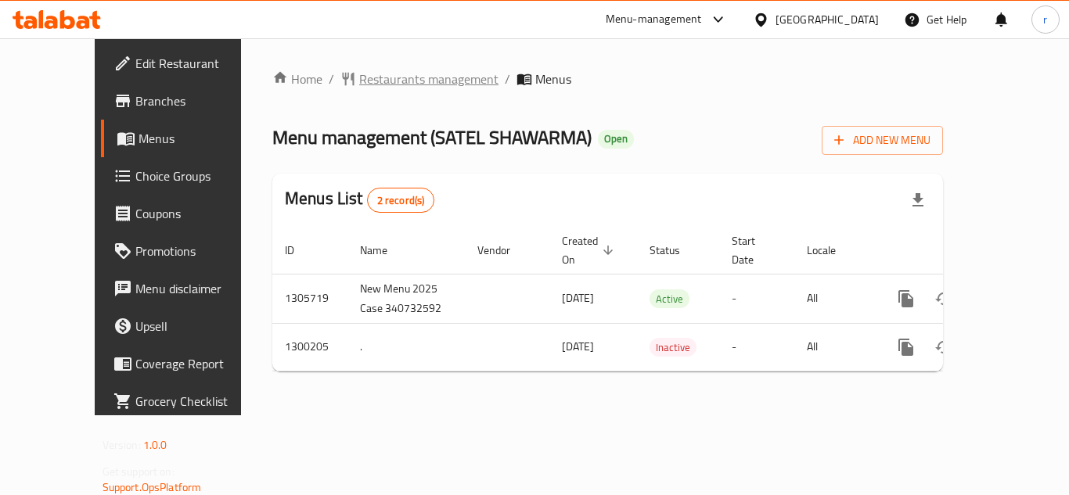
click at [359, 81] on span "Restaurants management" at bounding box center [428, 79] width 139 height 19
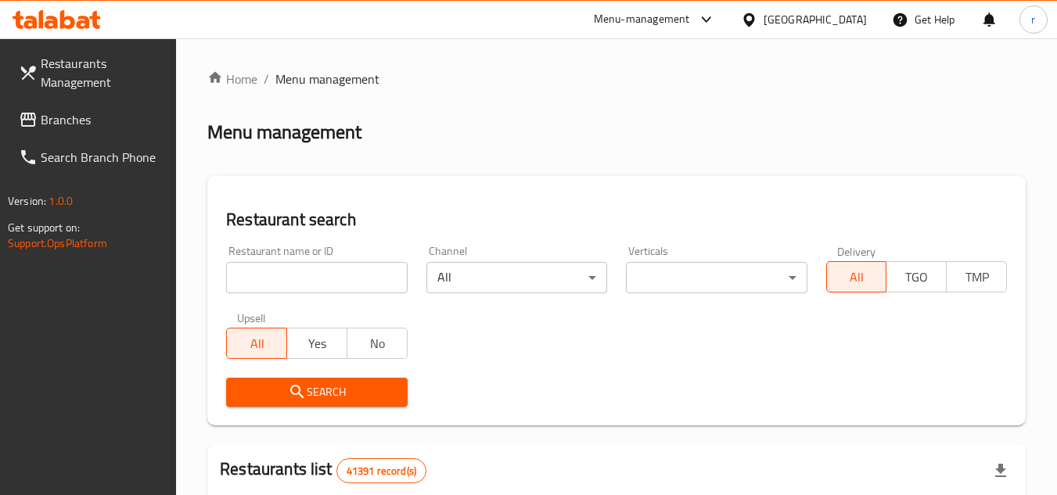
click at [301, 270] on input "search" at bounding box center [316, 277] width 181 height 31
paste input "697135"
type input "697135"
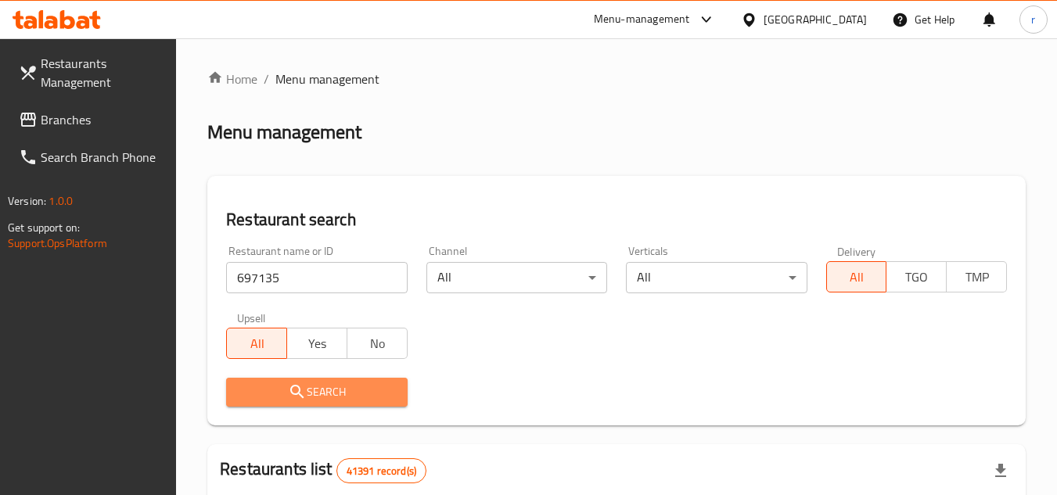
click at [298, 387] on icon "submit" at bounding box center [296, 391] width 13 height 13
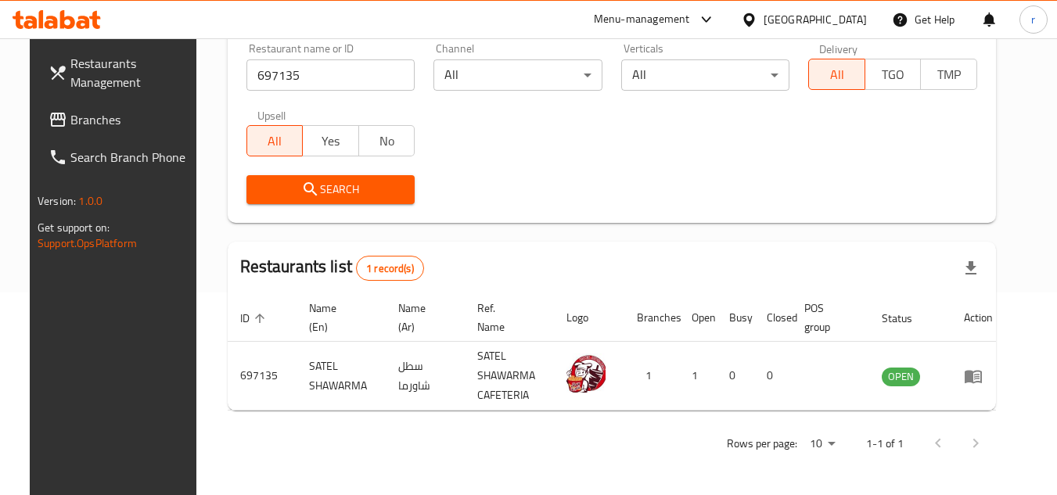
scroll to position [203, 0]
click at [820, 28] on div "[GEOGRAPHIC_DATA]" at bounding box center [815, 19] width 103 height 17
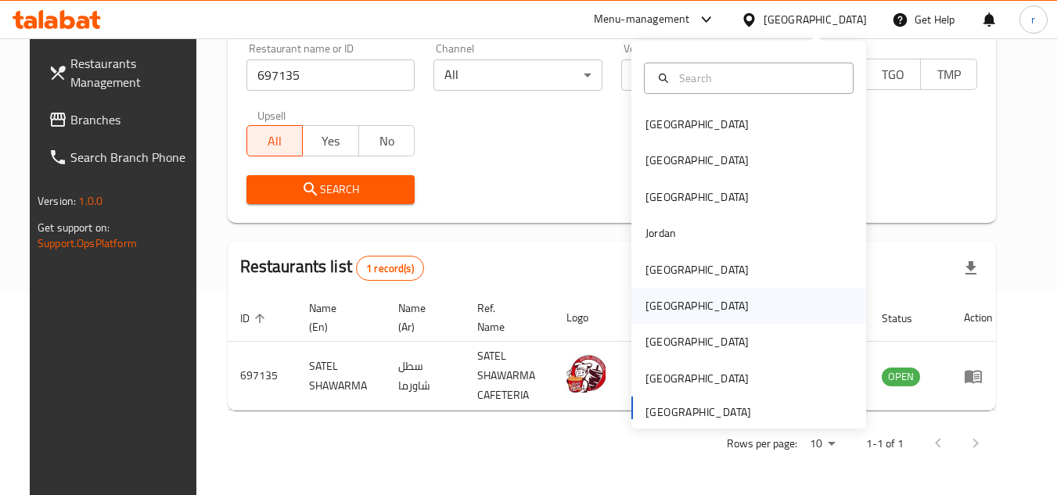
click at [664, 296] on div "[GEOGRAPHIC_DATA]" at bounding box center [697, 306] width 128 height 36
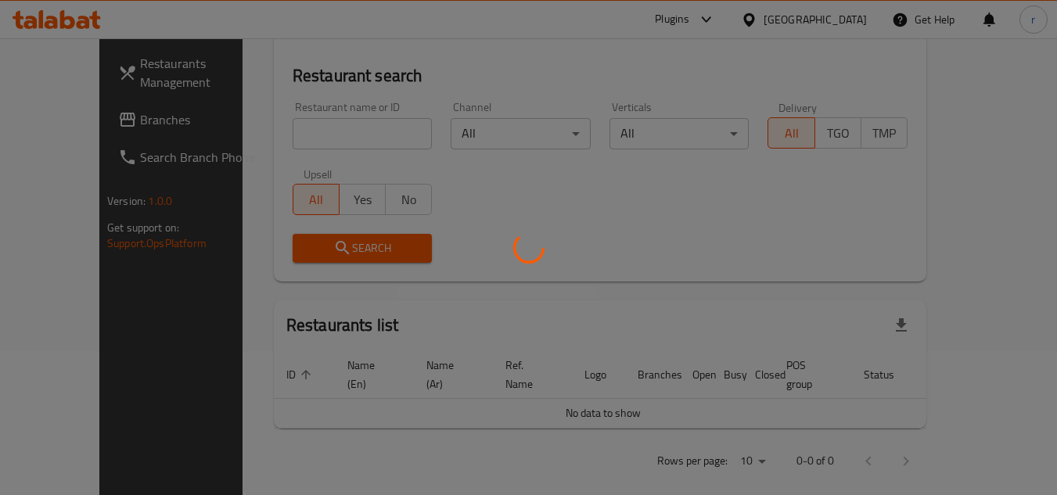
scroll to position [203, 0]
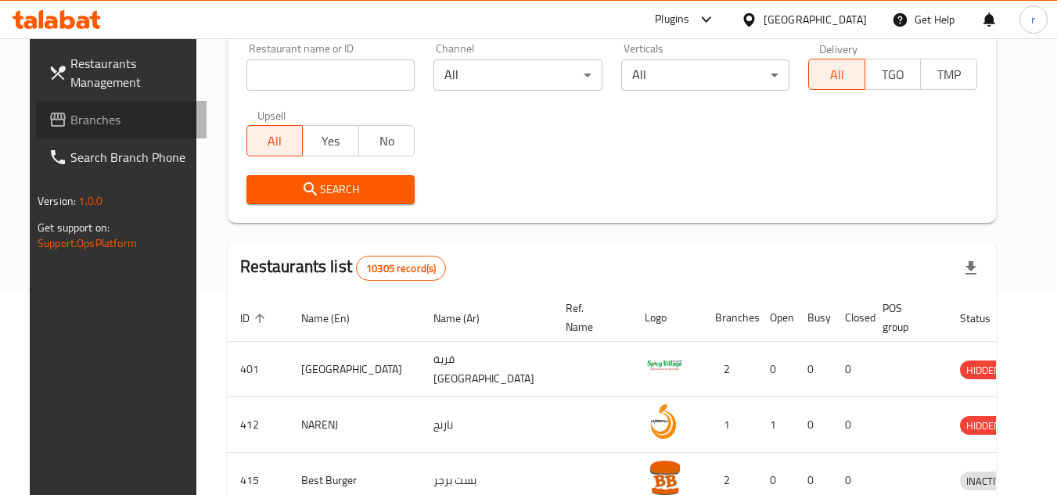
click at [49, 125] on span at bounding box center [60, 119] width 22 height 19
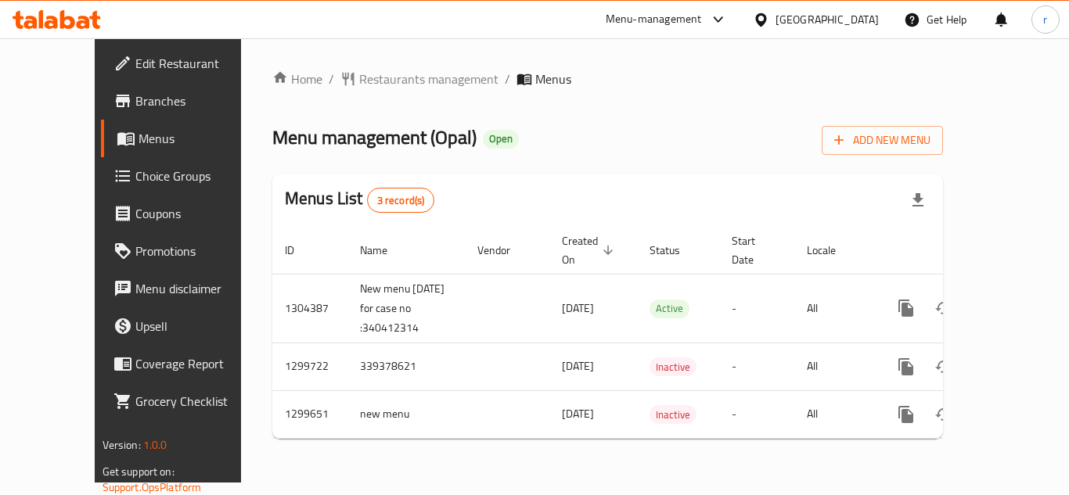
click at [367, 79] on span "Restaurants management" at bounding box center [428, 79] width 139 height 19
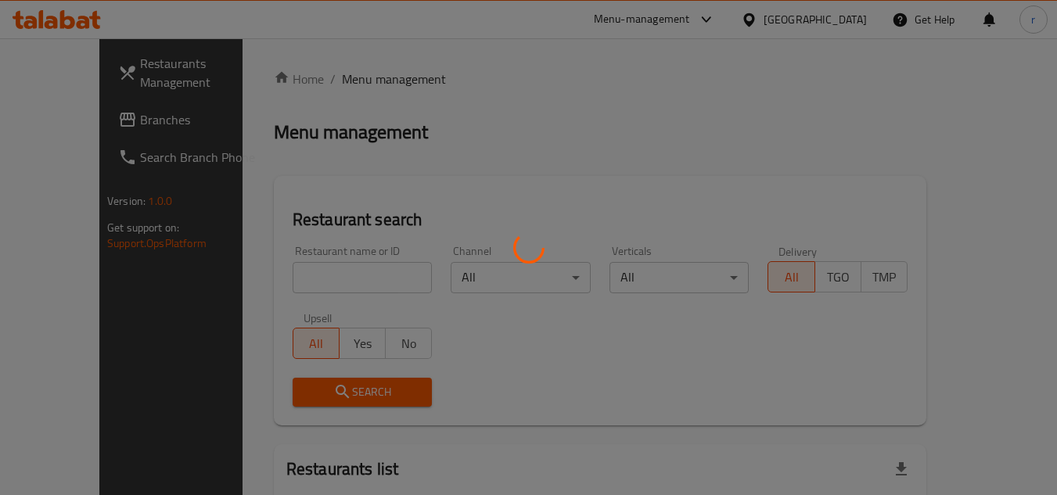
click at [329, 275] on div at bounding box center [528, 247] width 1057 height 495
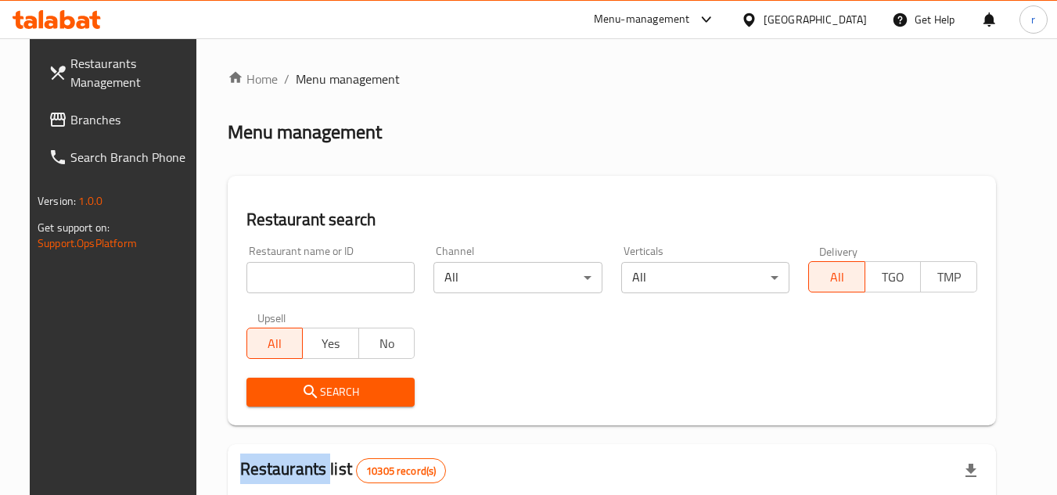
click at [329, 275] on div at bounding box center [528, 247] width 1057 height 495
click at [329, 275] on input "search" at bounding box center [330, 277] width 169 height 31
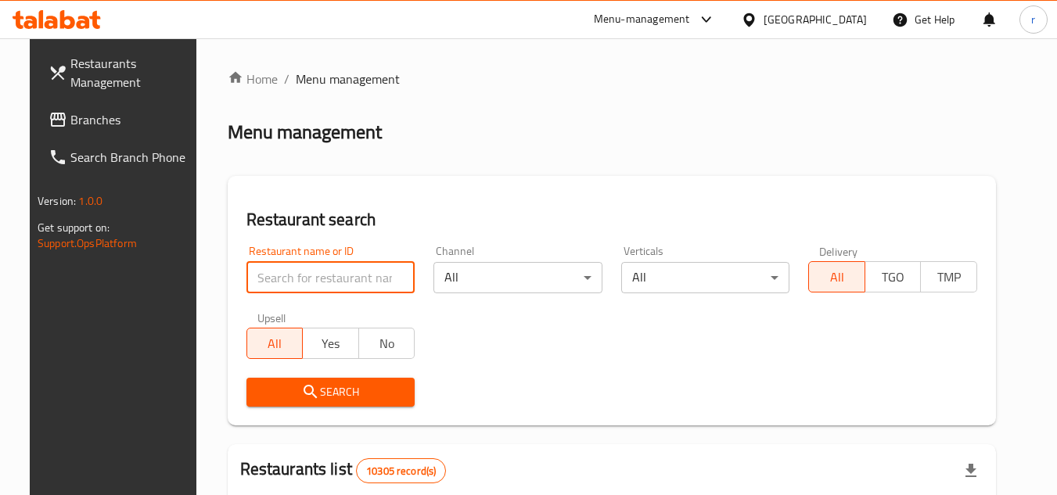
paste input "701453"
type input "701453"
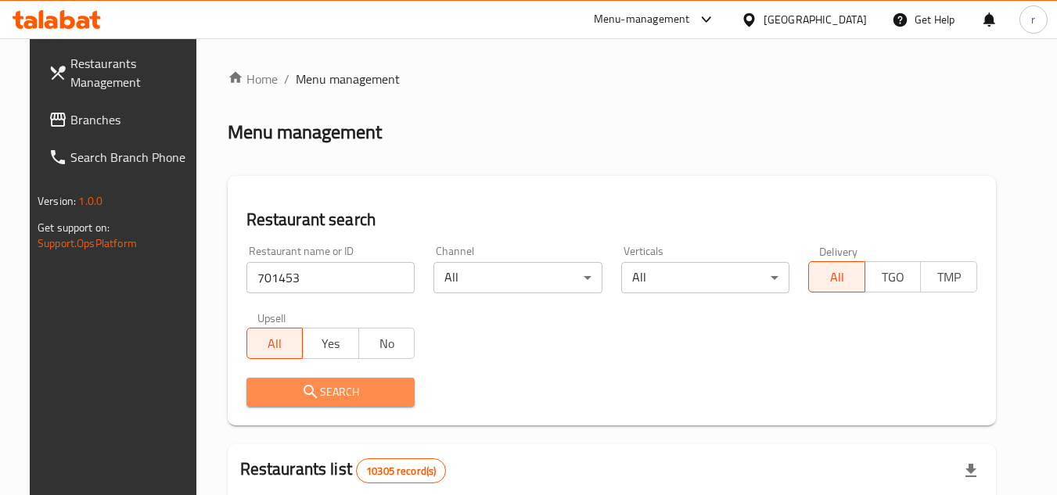
click at [326, 388] on span "Search" at bounding box center [331, 393] width 144 height 20
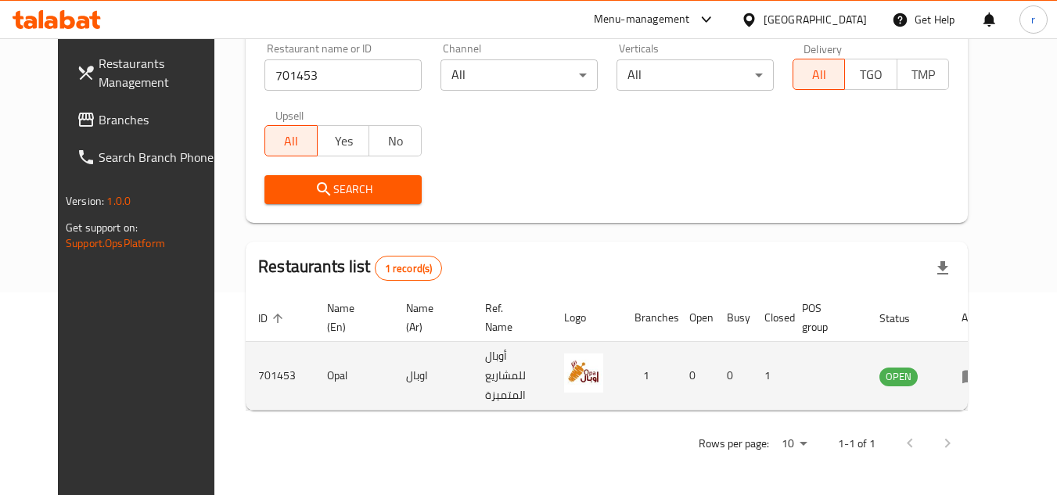
scroll to position [189, 0]
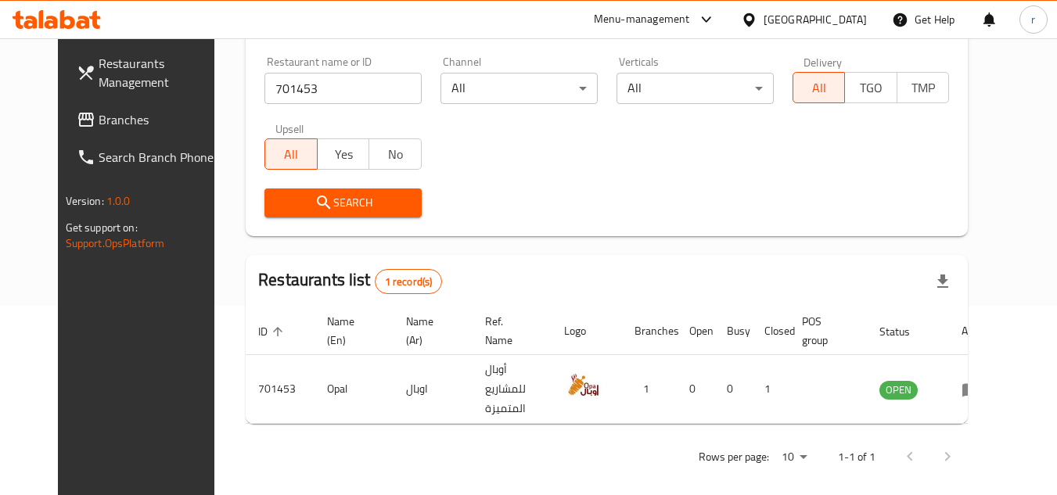
click at [99, 125] on span "Branches" at bounding box center [161, 119] width 124 height 19
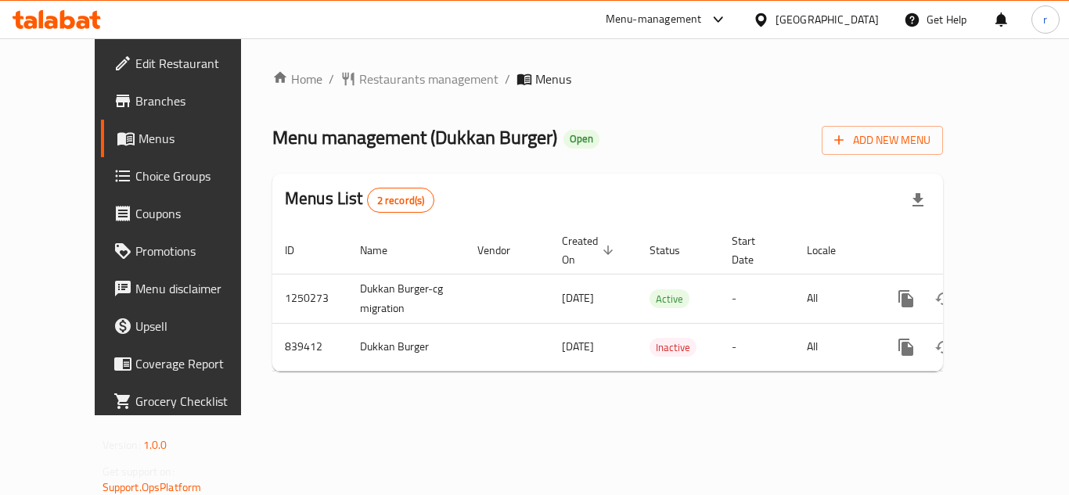
click at [359, 83] on span "Restaurants management" at bounding box center [428, 79] width 139 height 19
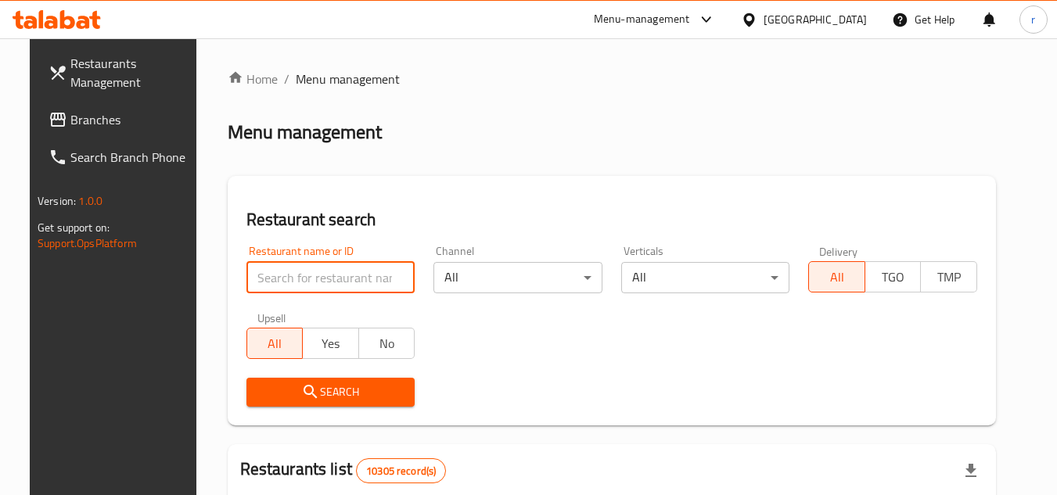
click at [316, 276] on input "search" at bounding box center [330, 277] width 169 height 31
paste input "656044"
type input "656044"
click at [307, 390] on span "Search" at bounding box center [331, 393] width 144 height 20
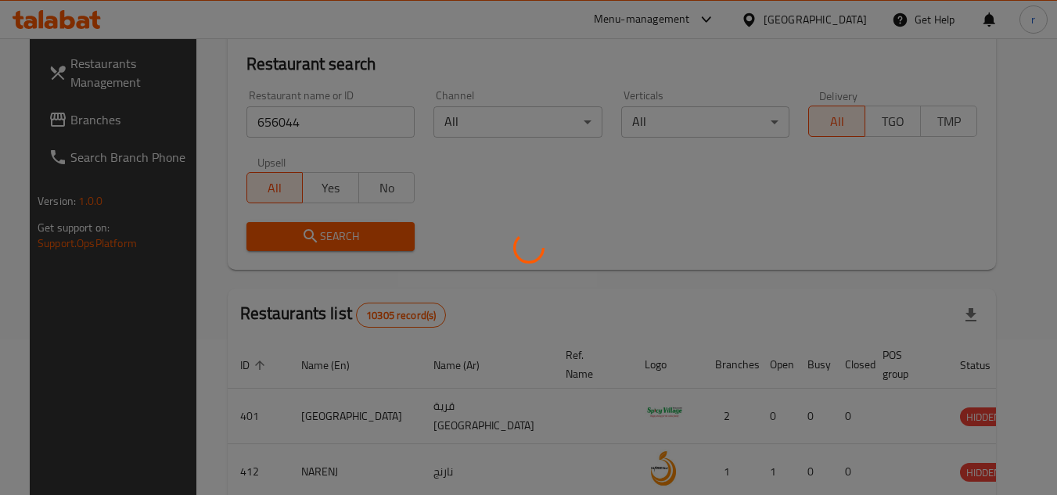
scroll to position [156, 0]
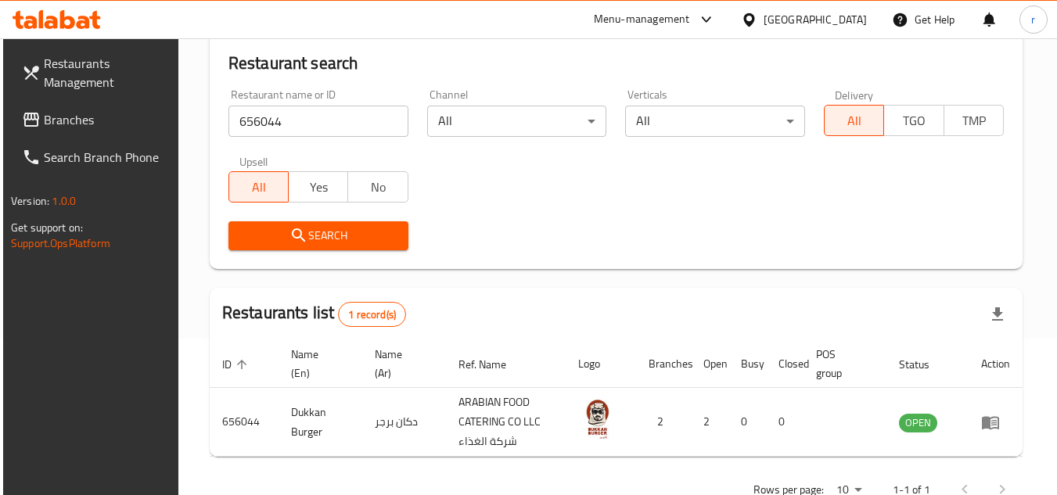
click at [754, 14] on icon at bounding box center [748, 19] width 11 height 13
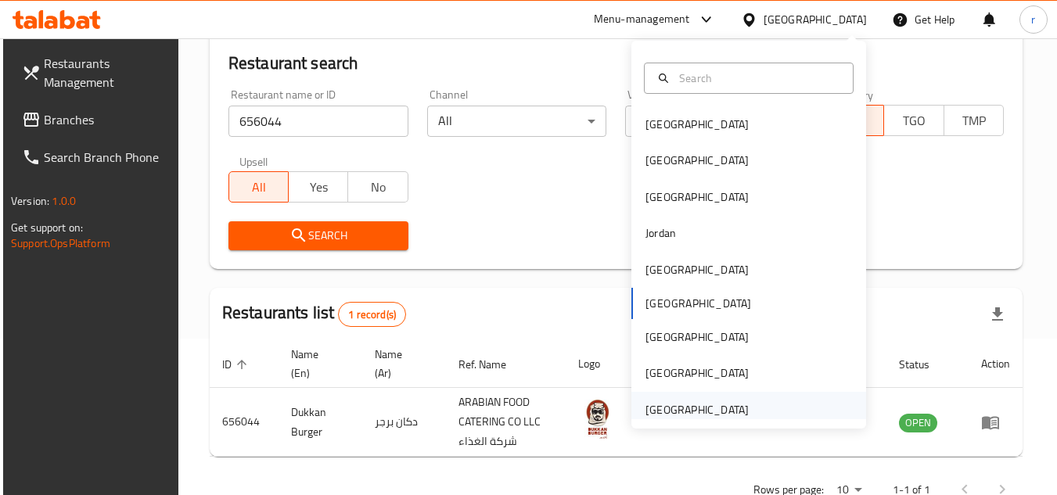
click at [680, 409] on div "[GEOGRAPHIC_DATA]" at bounding box center [697, 409] width 103 height 17
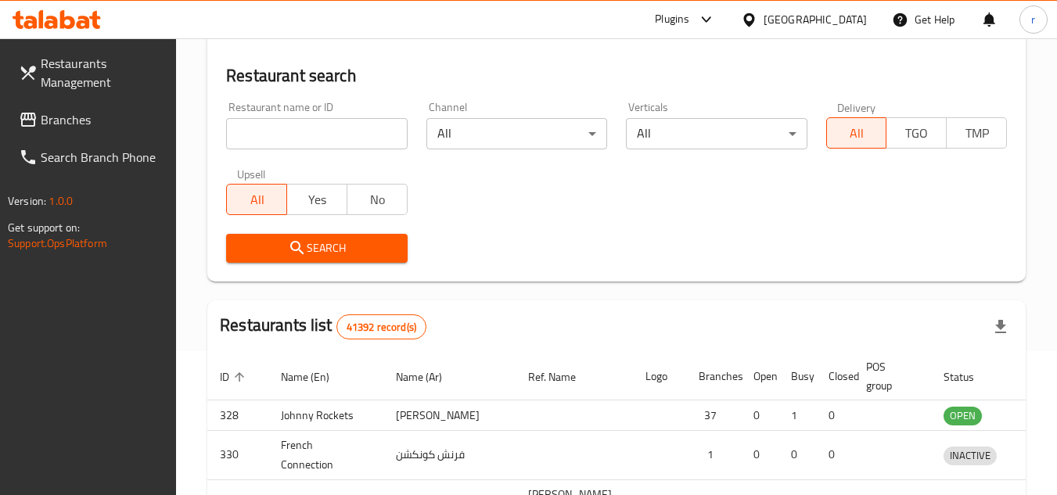
scroll to position [156, 0]
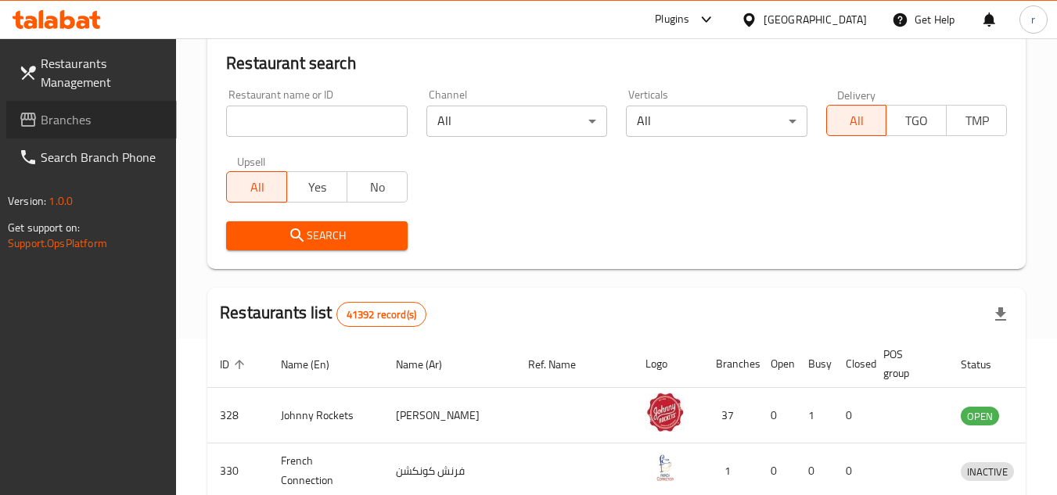
click at [77, 115] on span "Branches" at bounding box center [103, 119] width 124 height 19
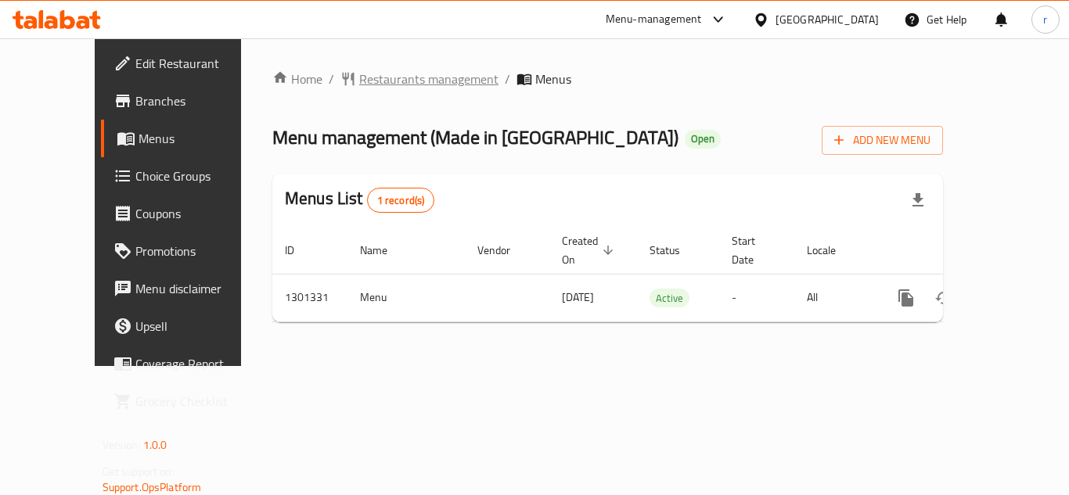
click at [359, 80] on span "Restaurants management" at bounding box center [428, 79] width 139 height 19
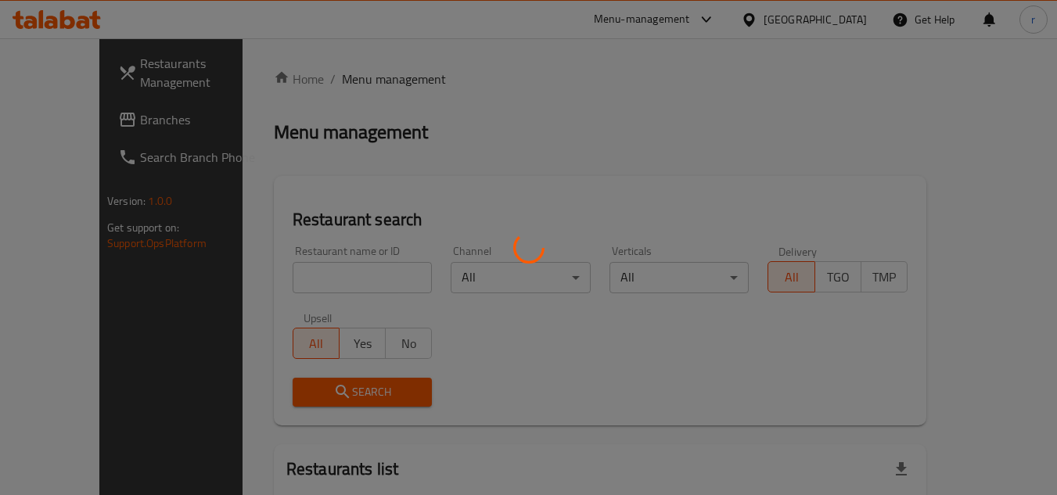
click at [315, 281] on div at bounding box center [528, 247] width 1057 height 495
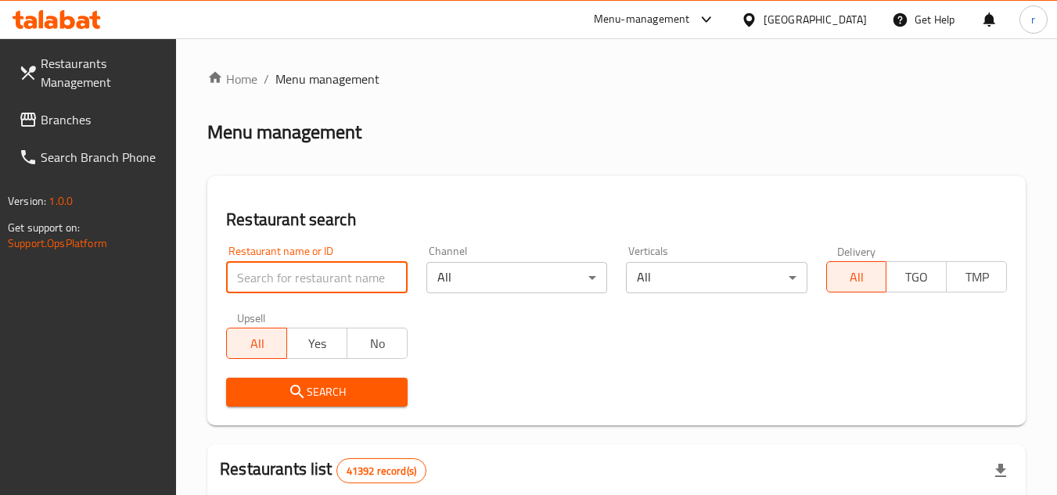
click at [315, 281] on input "search" at bounding box center [316, 277] width 181 height 31
paste input "701981"
type input "701981"
click at [290, 379] on button "Search" at bounding box center [316, 392] width 181 height 29
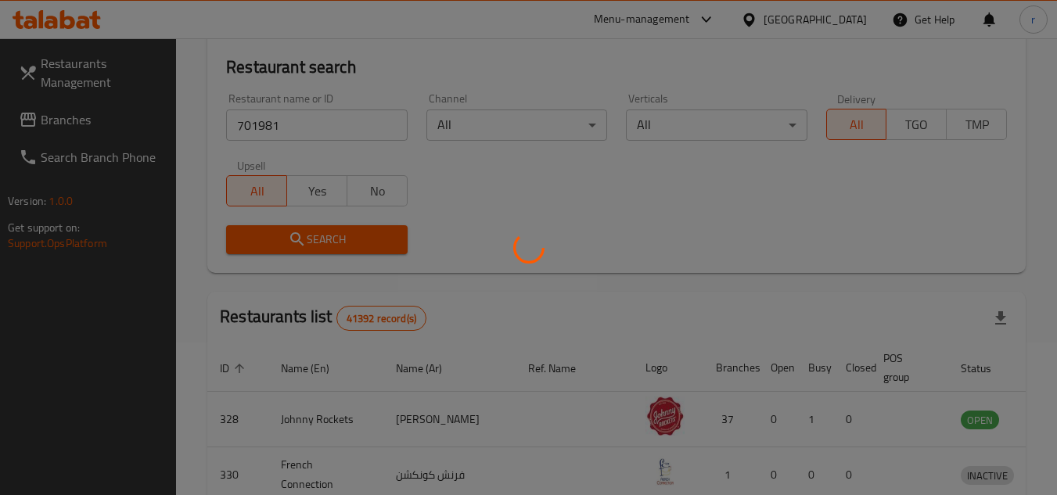
scroll to position [156, 0]
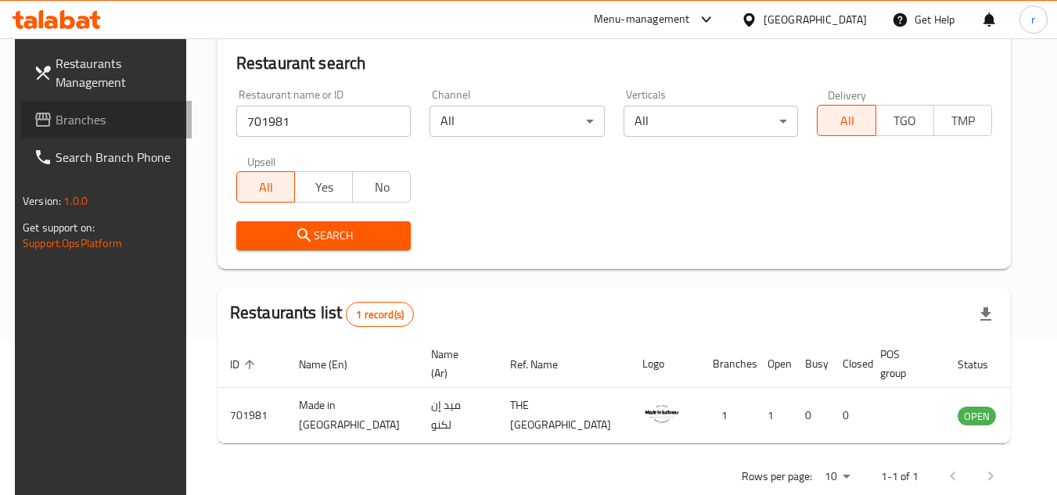
click at [56, 123] on span "Branches" at bounding box center [118, 119] width 124 height 19
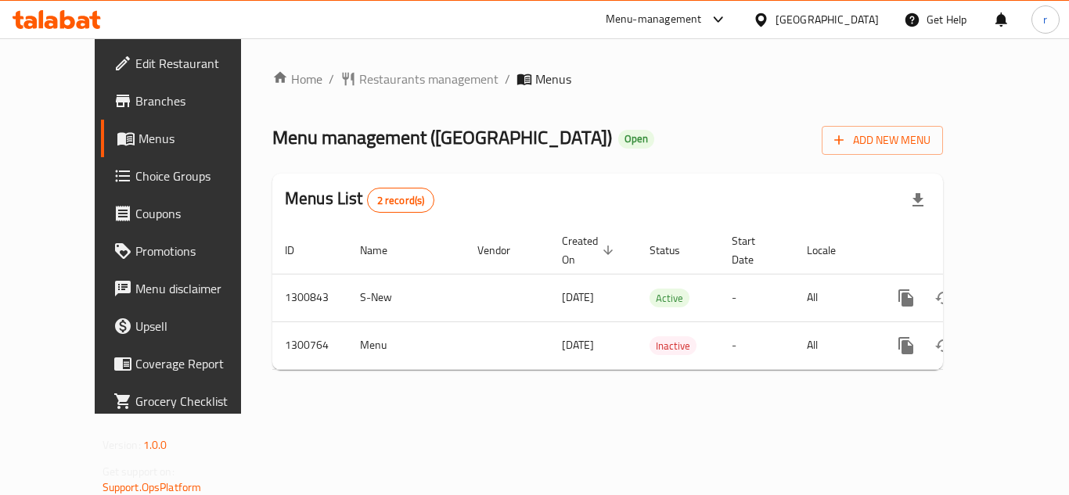
click at [370, 83] on span "Restaurants management" at bounding box center [428, 79] width 139 height 19
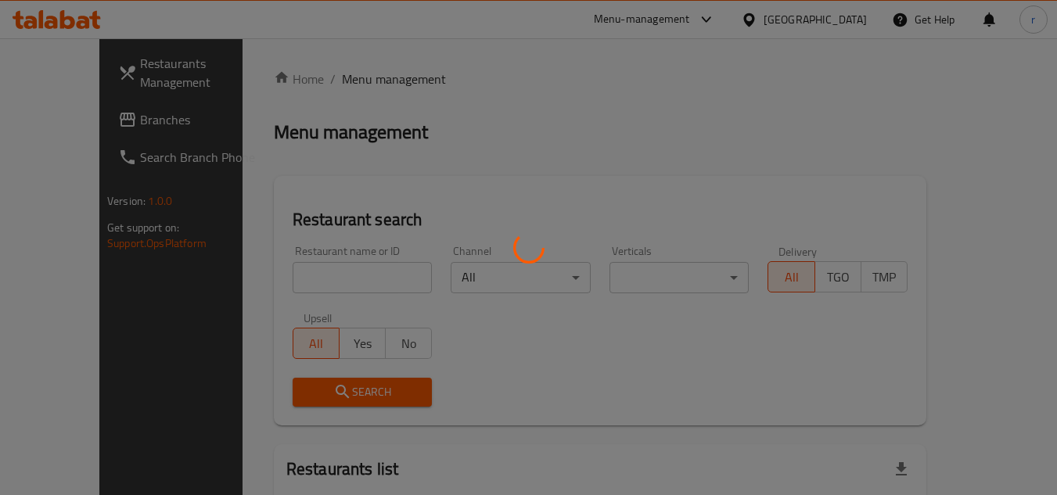
click at [287, 270] on div at bounding box center [528, 247] width 1057 height 495
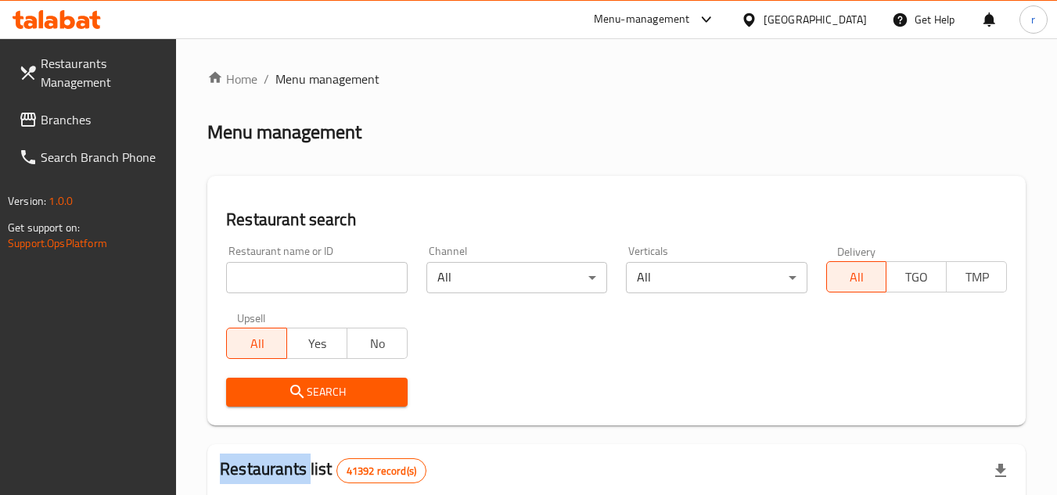
click at [287, 270] on input "search" at bounding box center [316, 277] width 181 height 31
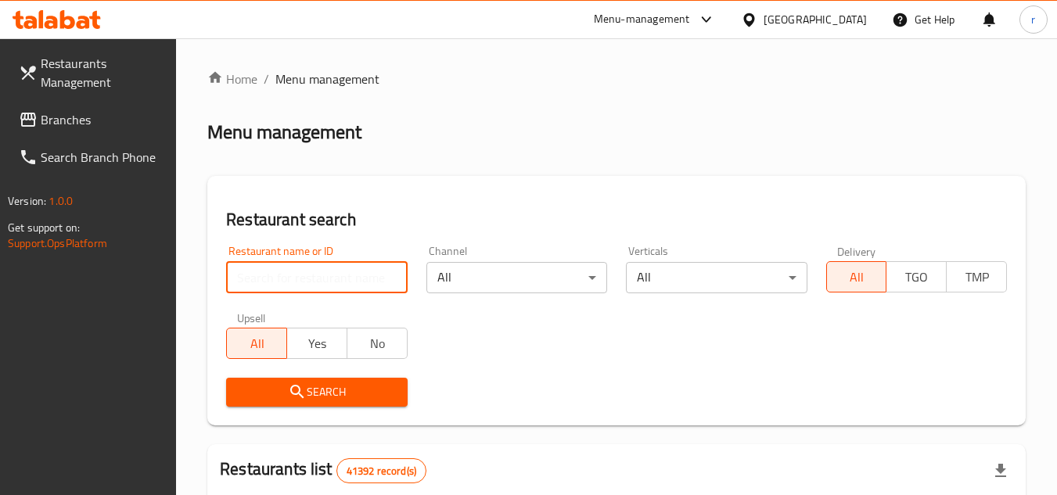
paste input "701817"
type input "701817"
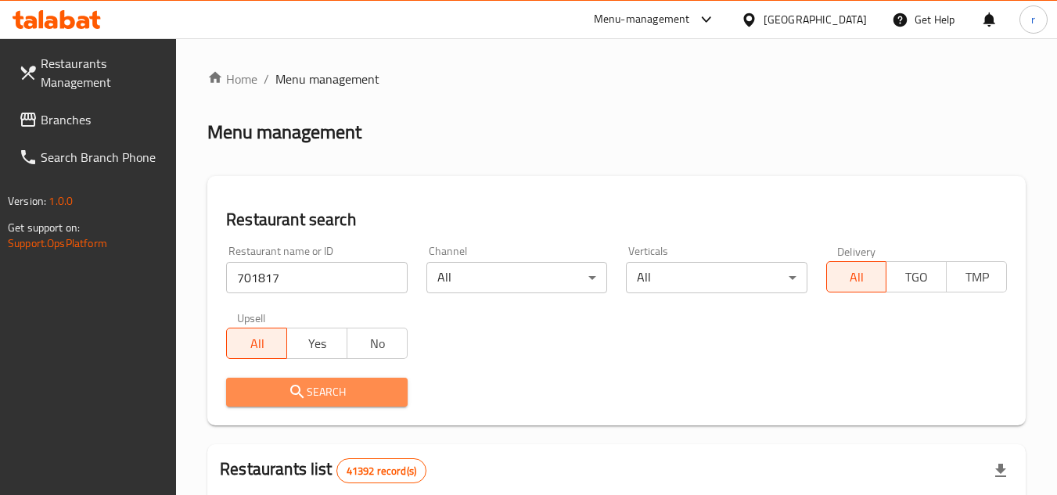
click at [286, 384] on span "Search" at bounding box center [317, 393] width 156 height 20
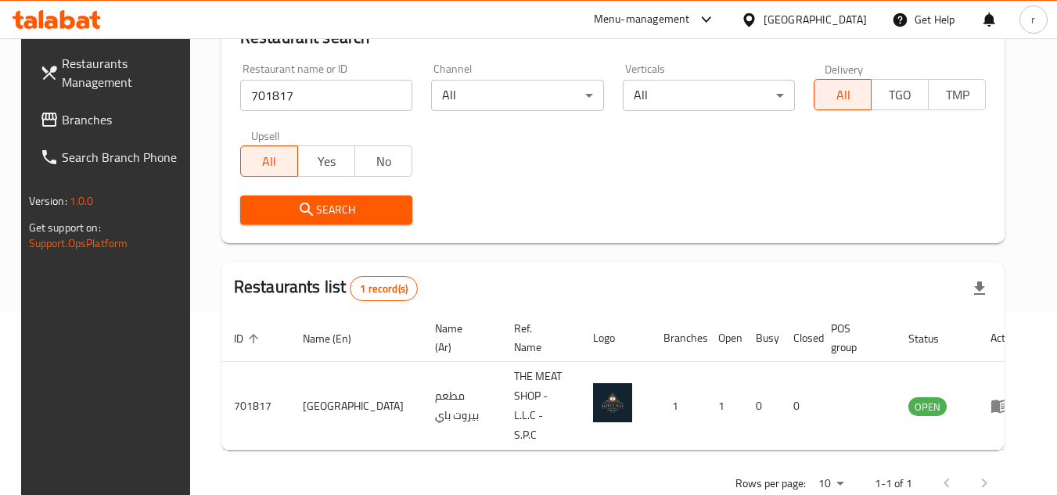
scroll to position [203, 0]
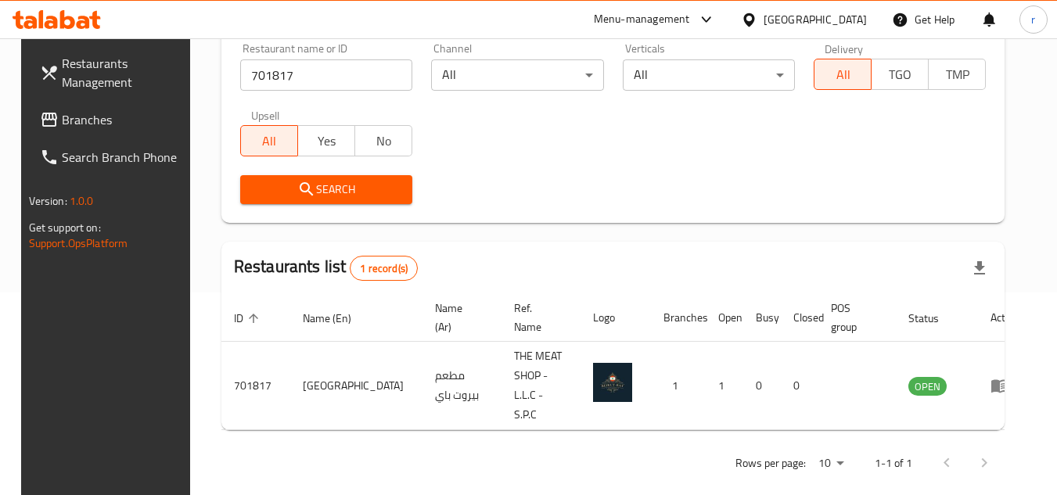
click at [781, 17] on div "[GEOGRAPHIC_DATA]" at bounding box center [815, 19] width 103 height 17
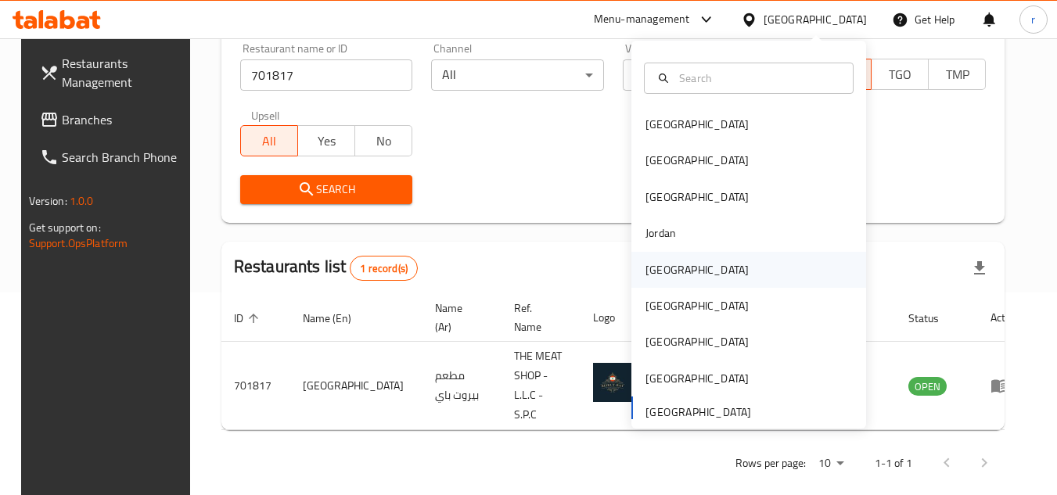
click at [670, 274] on div "[GEOGRAPHIC_DATA]" at bounding box center [697, 270] width 128 height 36
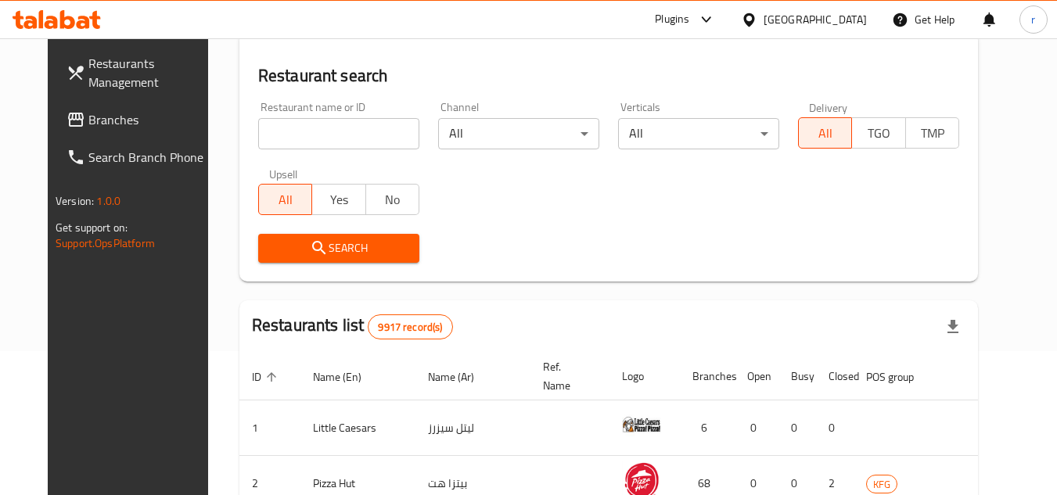
scroll to position [203, 0]
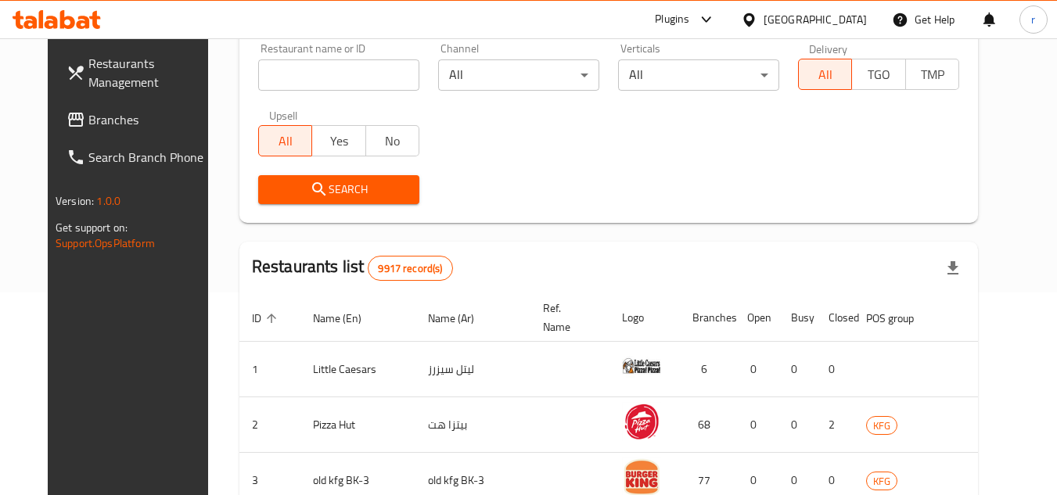
drag, startPoint x: 60, startPoint y: 126, endPoint x: 92, endPoint y: 121, distance: 31.8
click at [88, 126] on span "Branches" at bounding box center [150, 119] width 124 height 19
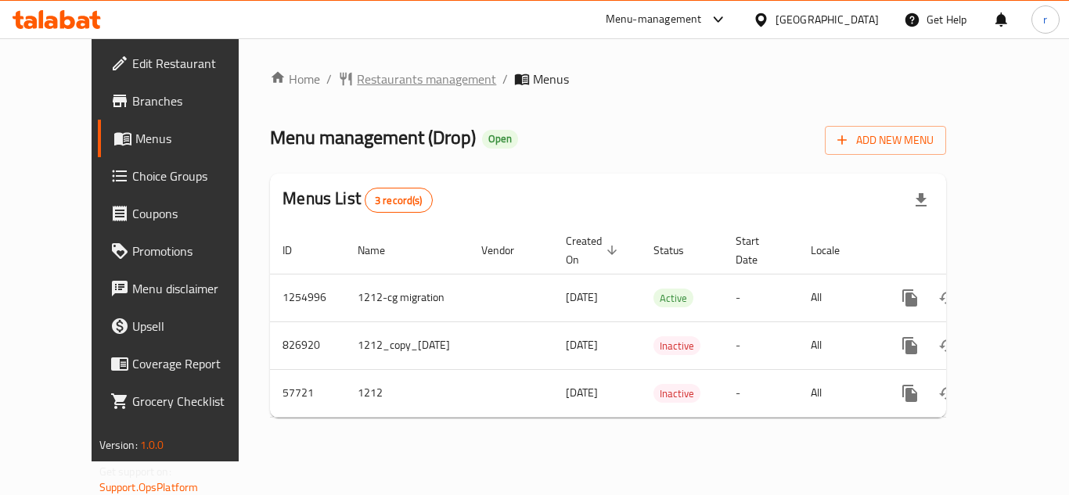
click at [357, 70] on span "Restaurants management" at bounding box center [426, 79] width 139 height 19
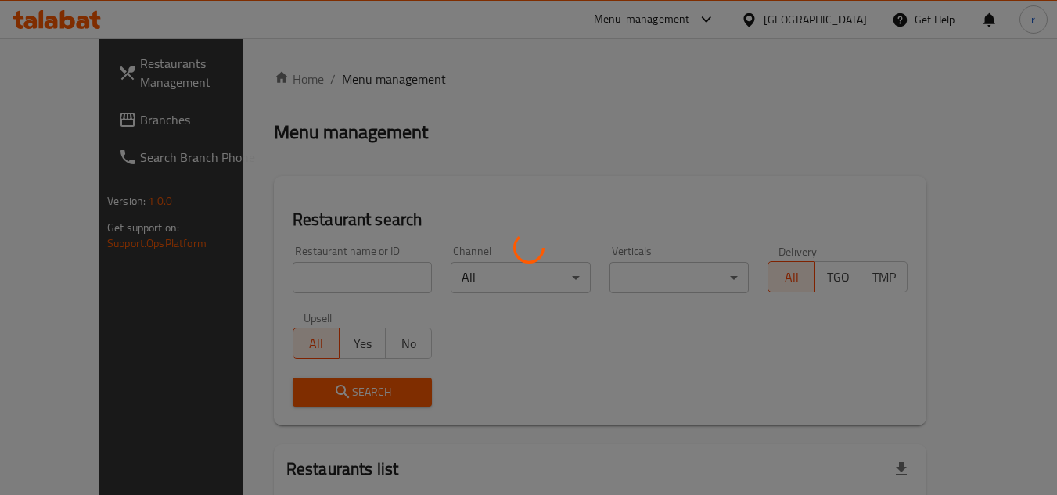
click at [300, 268] on div at bounding box center [528, 247] width 1057 height 495
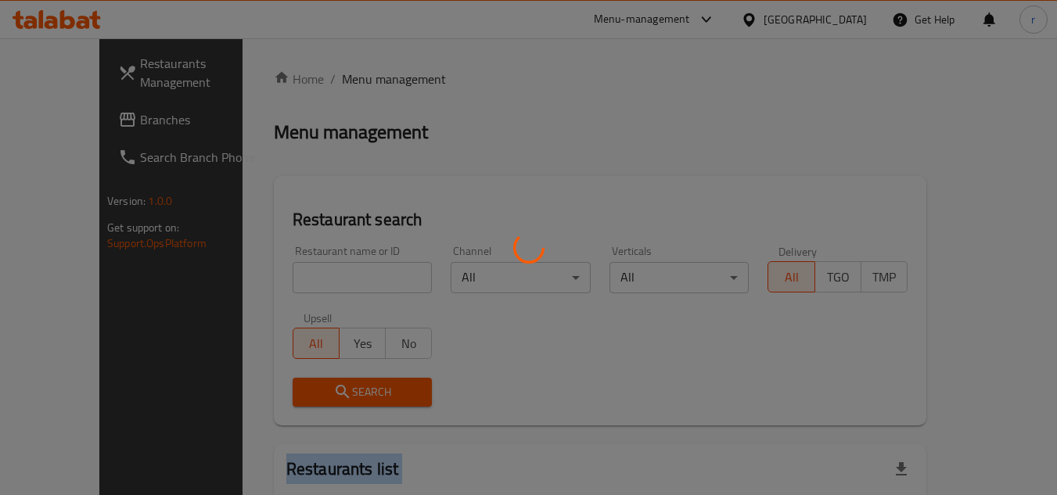
click at [300, 268] on div at bounding box center [528, 247] width 1057 height 495
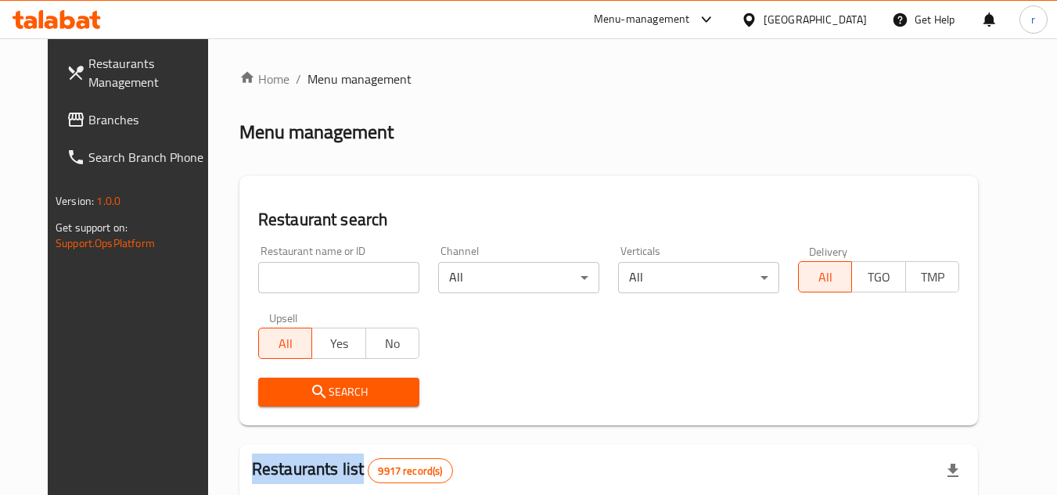
click at [300, 268] on div "Home / Menu management Menu management Restaurant search Restaurant name or ID …" at bounding box center [608, 497] width 739 height 855
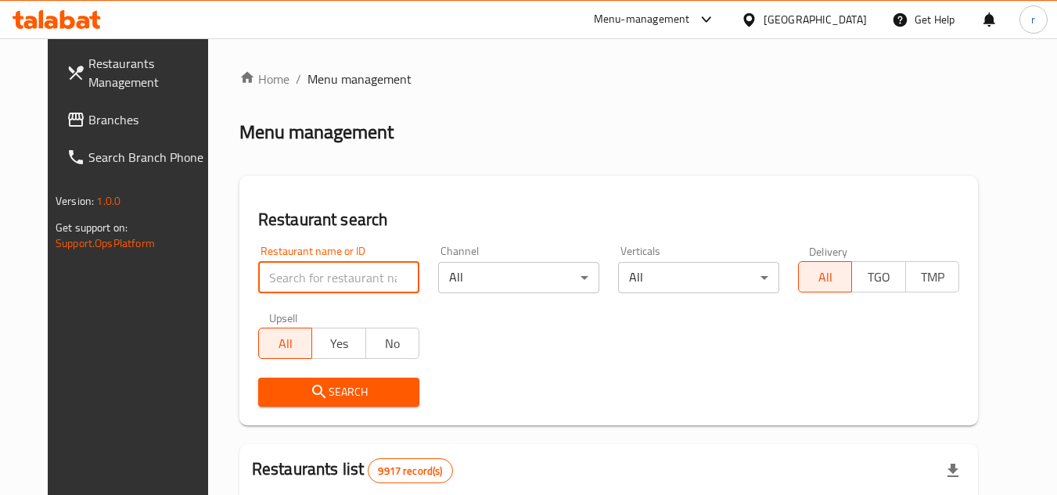
click at [300, 268] on input "search" at bounding box center [338, 277] width 161 height 31
paste input "25435"
type input "25435"
click at [310, 385] on icon "submit" at bounding box center [319, 392] width 19 height 19
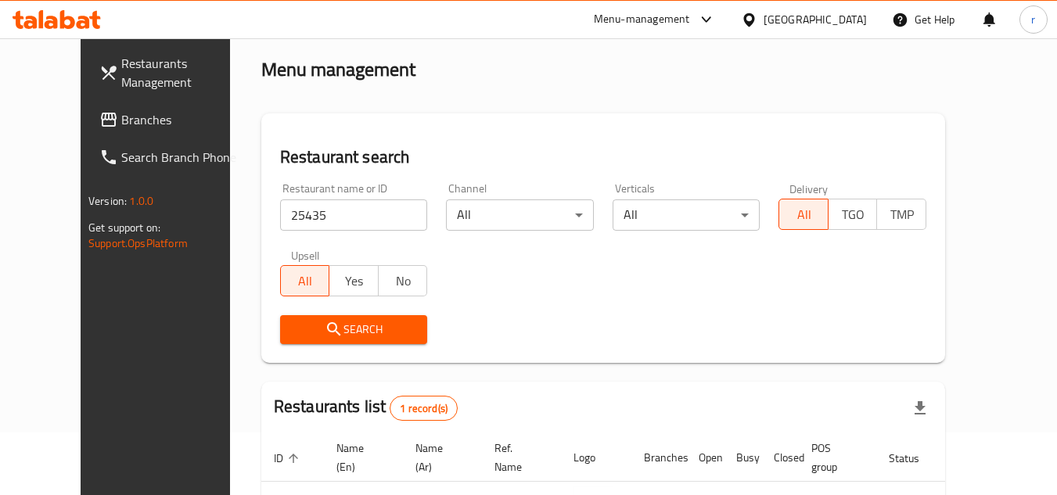
scroll to position [189, 0]
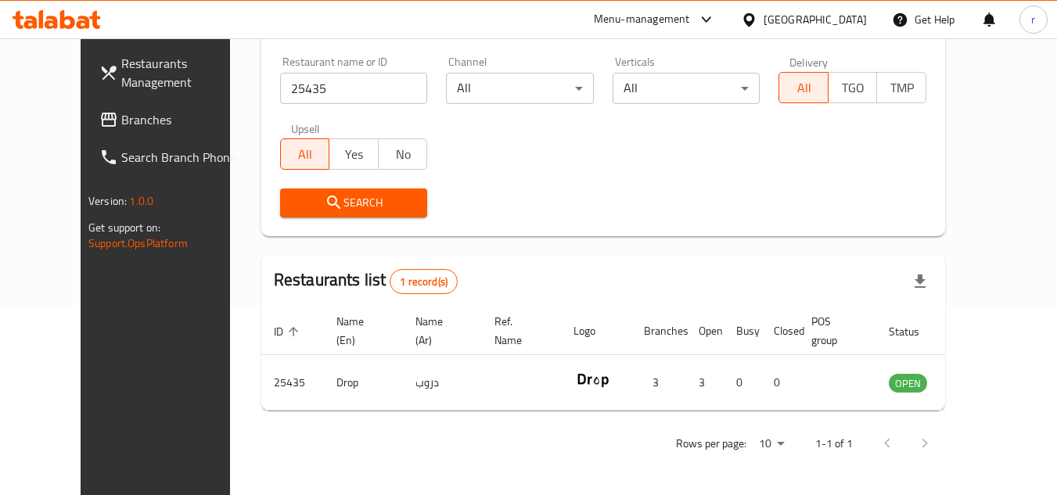
click at [839, 19] on div "[GEOGRAPHIC_DATA]" at bounding box center [815, 19] width 103 height 17
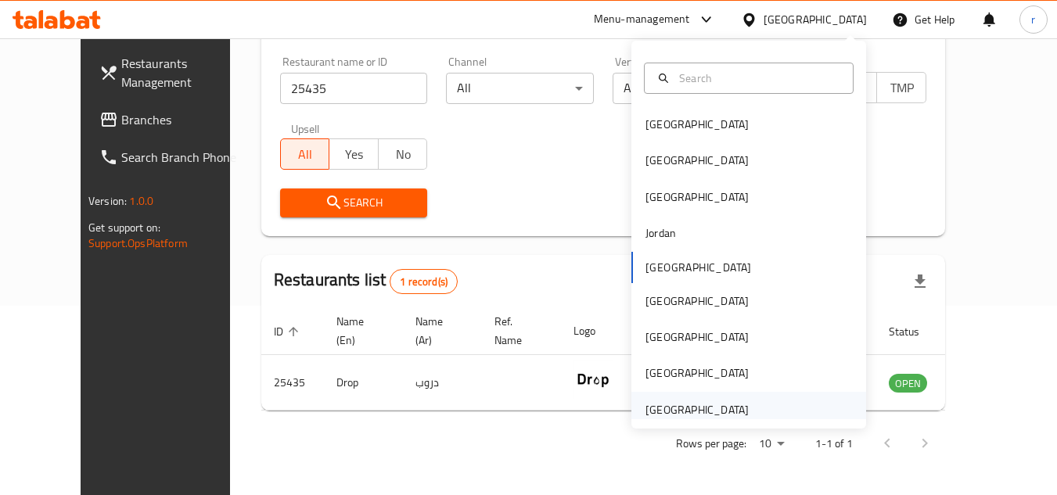
click at [689, 401] on div "[GEOGRAPHIC_DATA]" at bounding box center [697, 409] width 103 height 17
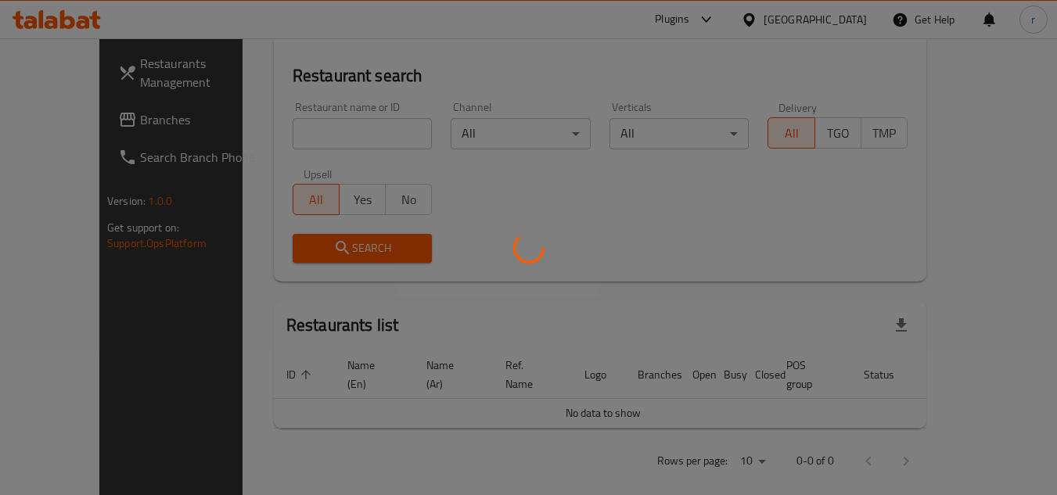
scroll to position [189, 0]
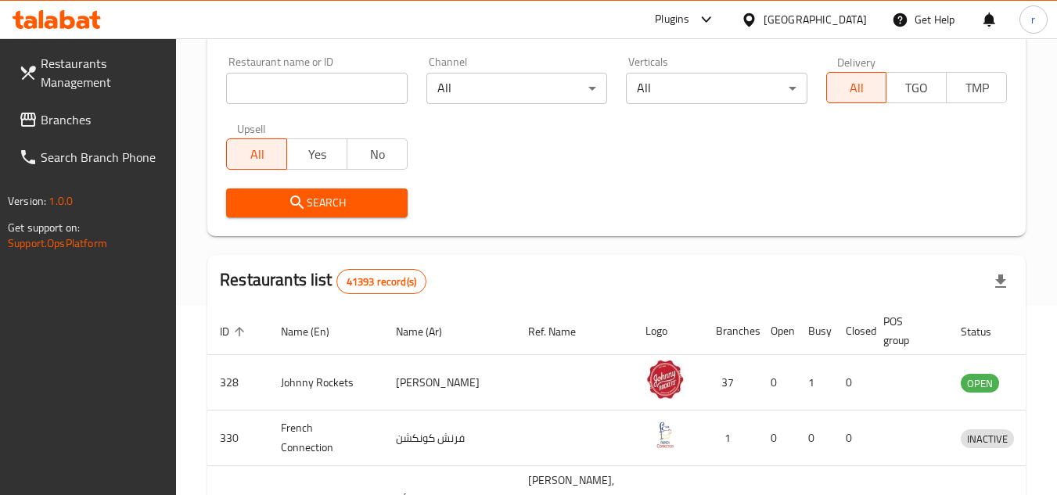
drag, startPoint x: 71, startPoint y: 119, endPoint x: 95, endPoint y: 112, distance: 24.5
click at [71, 119] on span "Branches" at bounding box center [103, 119] width 124 height 19
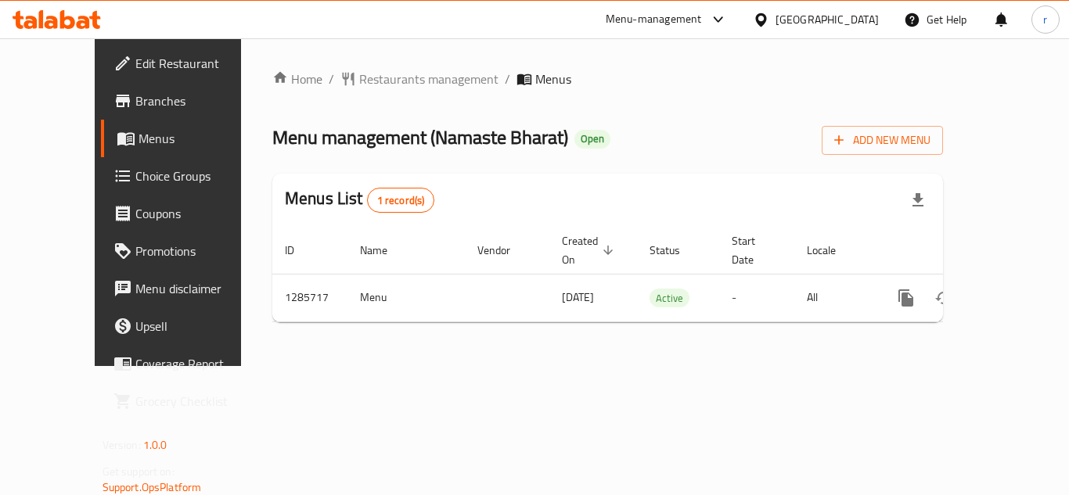
click at [376, 81] on span "Restaurants management" at bounding box center [428, 79] width 139 height 19
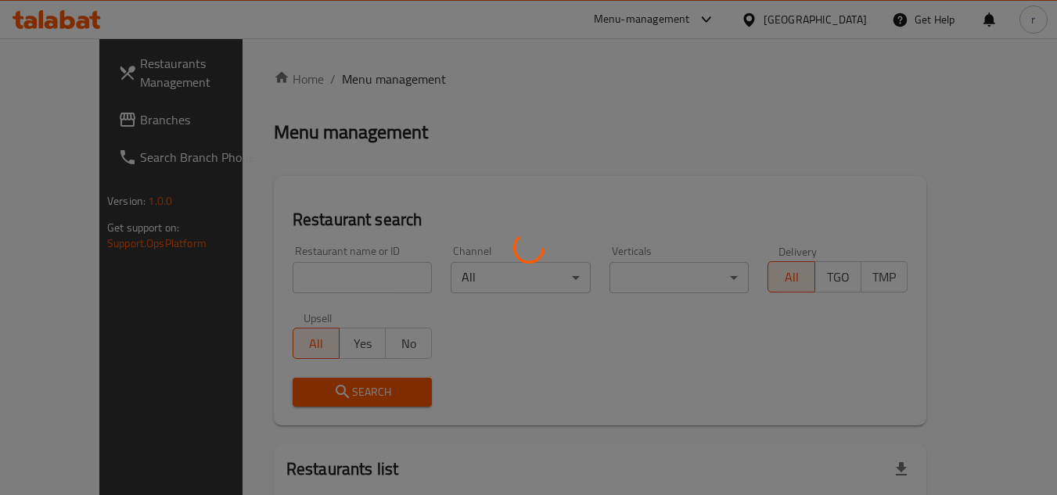
click at [335, 272] on div at bounding box center [528, 247] width 1057 height 495
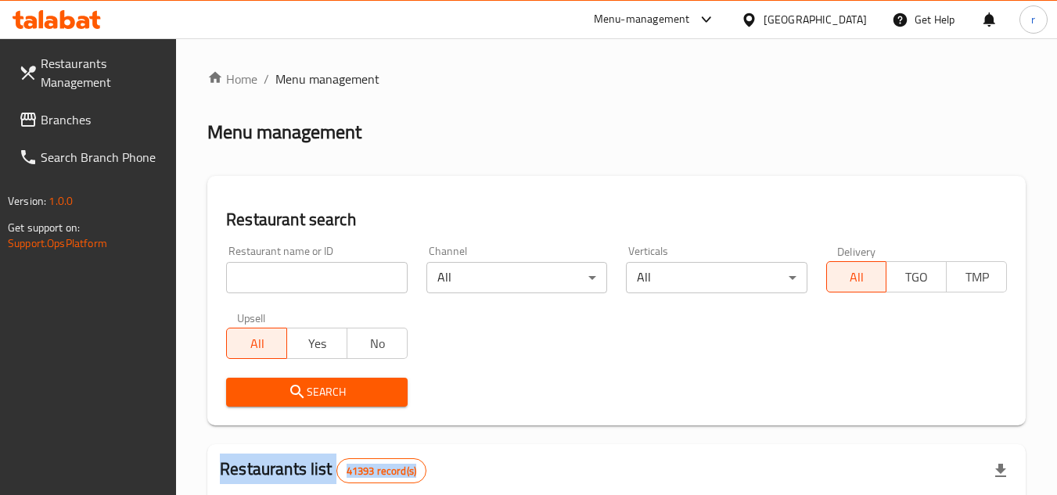
click at [335, 272] on div at bounding box center [528, 247] width 1057 height 495
click at [335, 272] on input "search" at bounding box center [316, 277] width 181 height 31
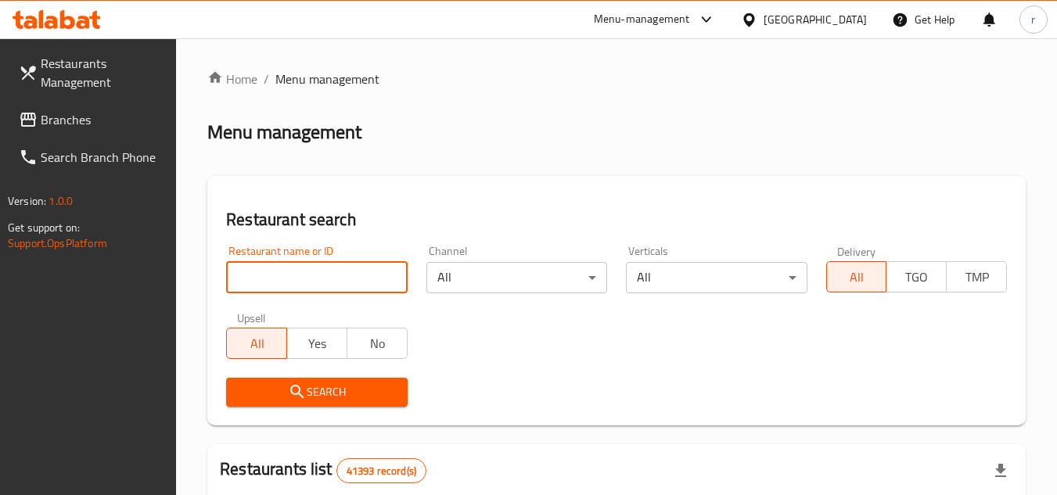
paste input "696058"
type input "696058"
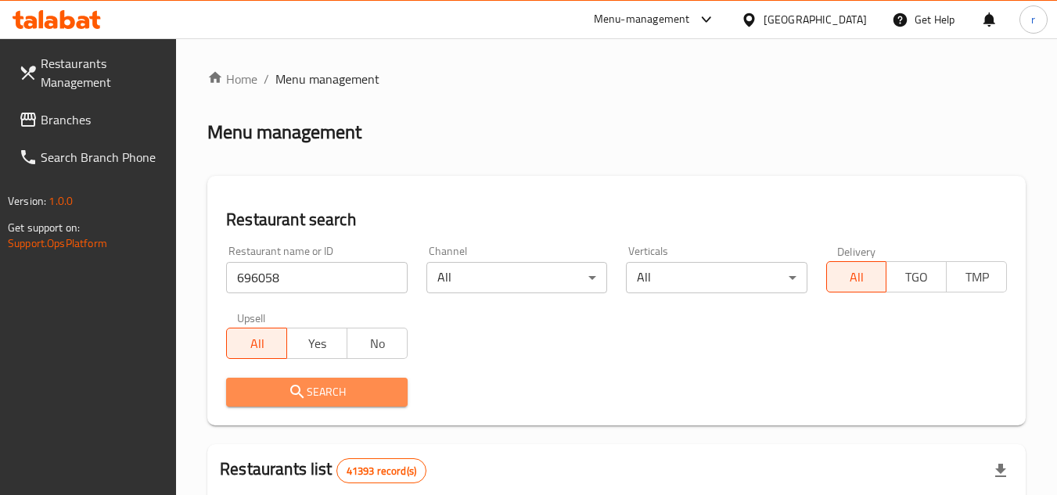
click at [318, 381] on button "Search" at bounding box center [316, 392] width 181 height 29
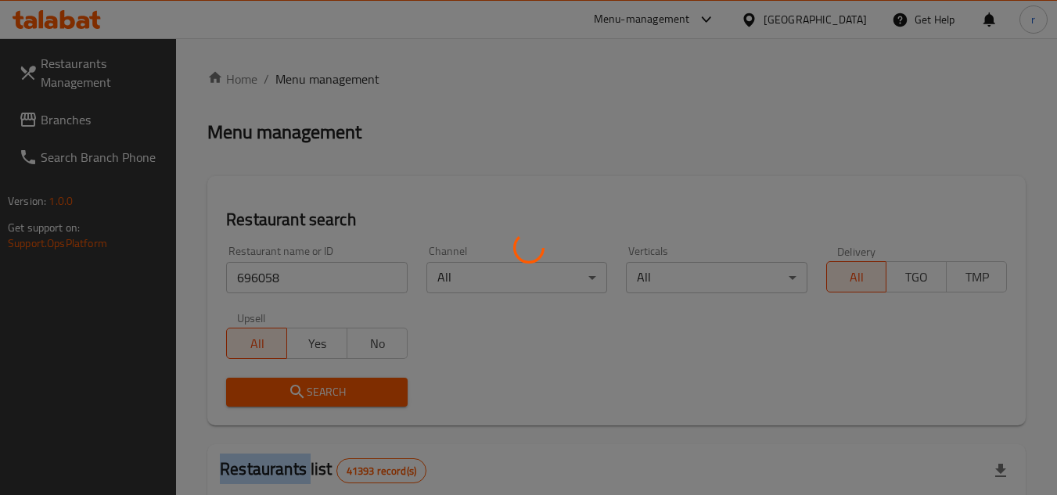
drag, startPoint x: 318, startPoint y: 381, endPoint x: 344, endPoint y: 354, distance: 37.6
click at [318, 382] on div at bounding box center [528, 247] width 1057 height 495
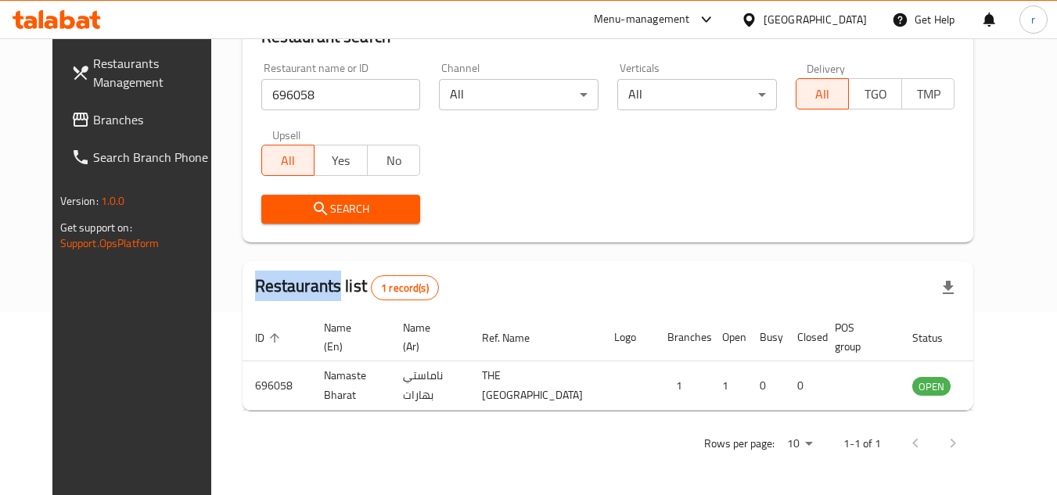
scroll to position [189, 0]
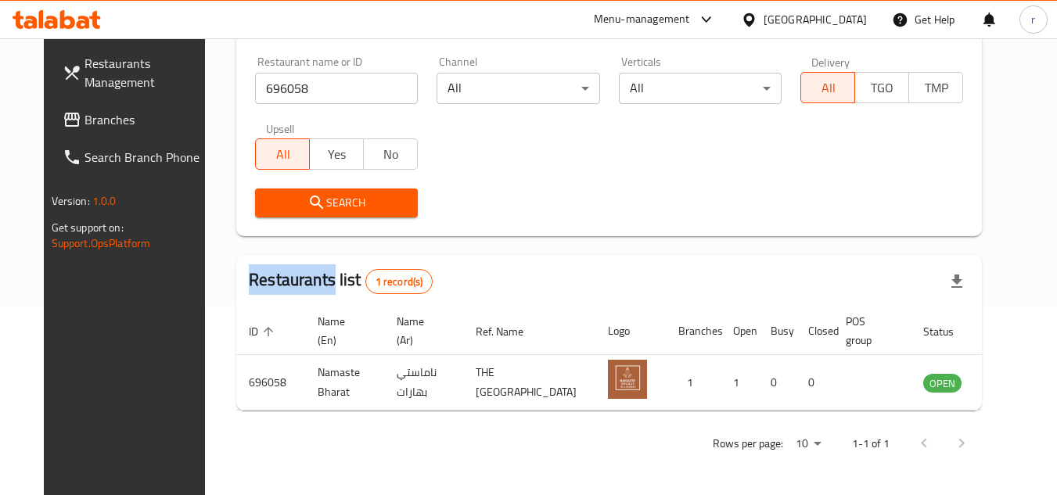
click at [85, 122] on span "Branches" at bounding box center [147, 119] width 124 height 19
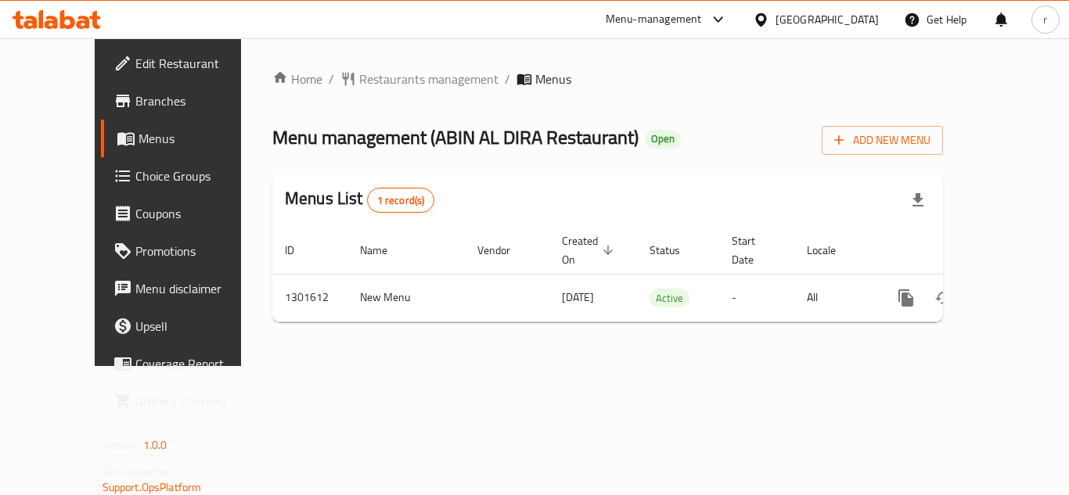
click at [359, 78] on span "Restaurants management" at bounding box center [428, 79] width 139 height 19
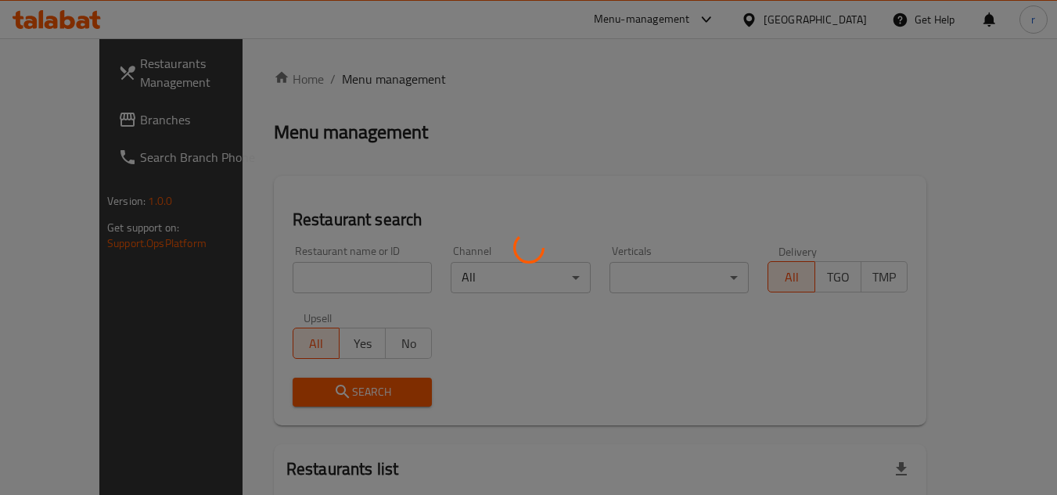
click at [300, 268] on div at bounding box center [528, 247] width 1057 height 495
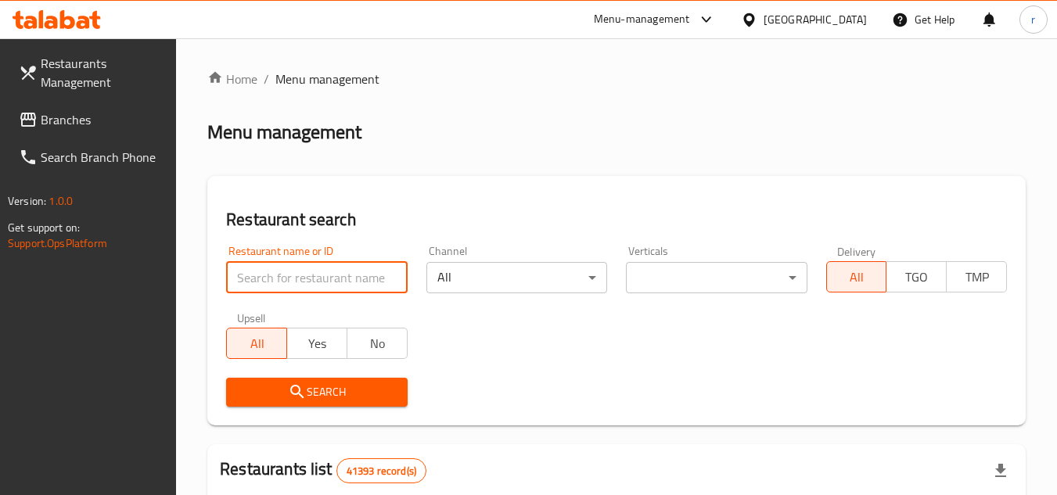
click at [300, 268] on input "search" at bounding box center [316, 277] width 181 height 31
paste input "702003"
type input "702003"
click at [300, 380] on button "Search" at bounding box center [316, 392] width 181 height 29
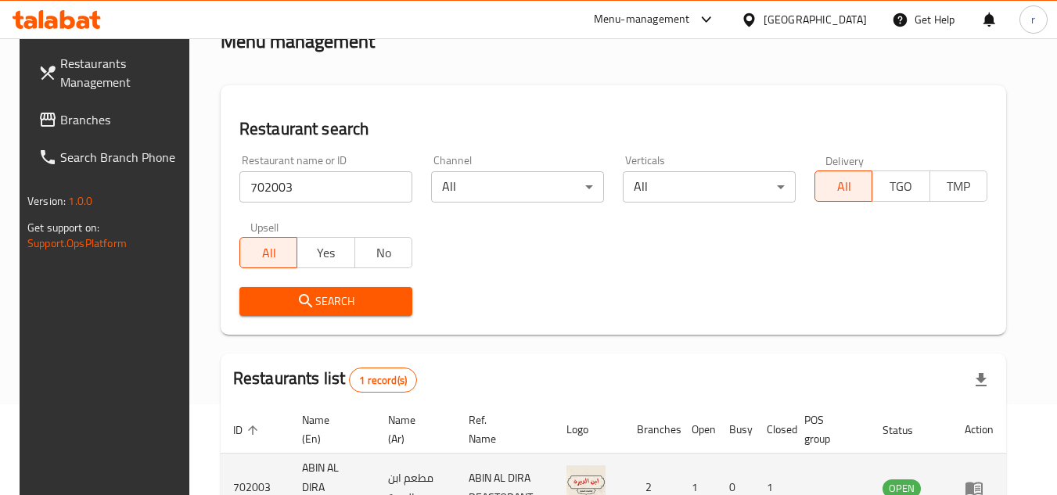
scroll to position [189, 0]
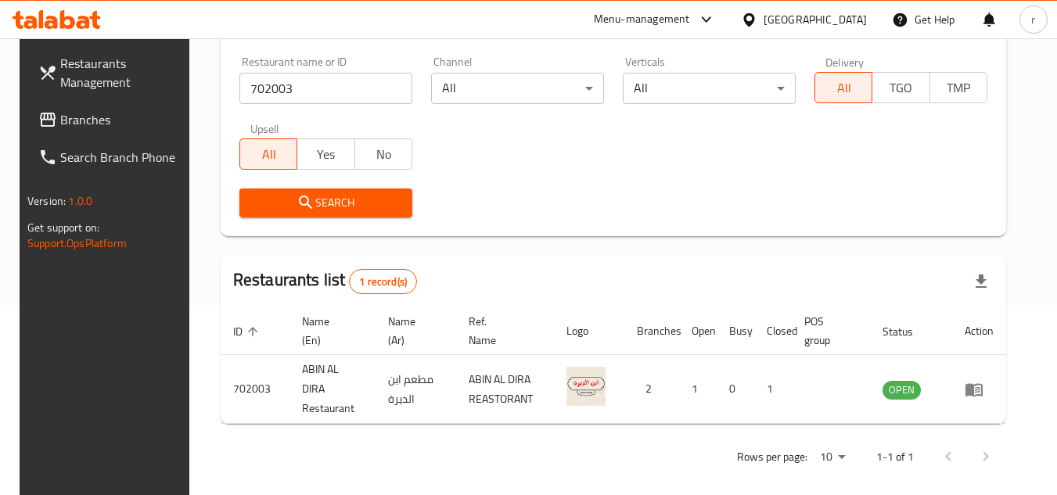
click at [829, 18] on div "[GEOGRAPHIC_DATA]" at bounding box center [815, 19] width 103 height 17
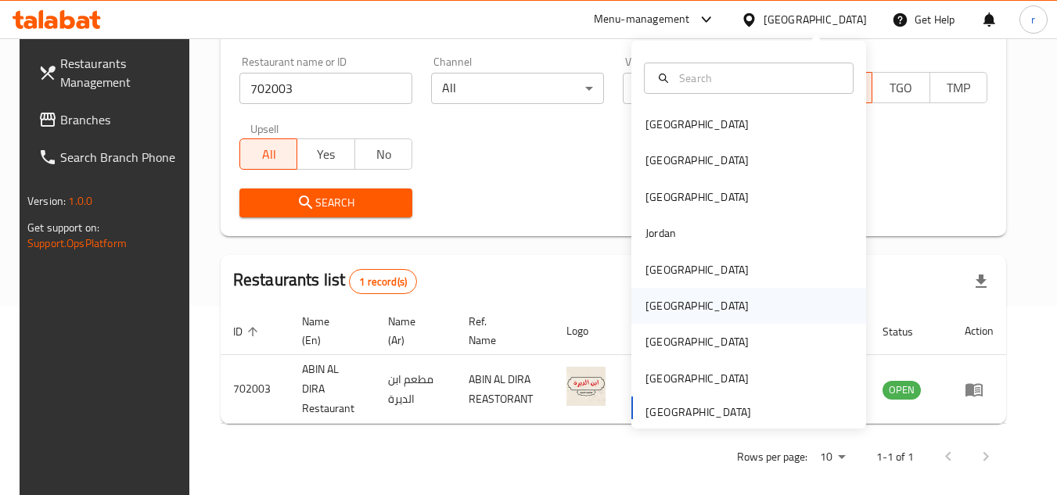
click at [653, 310] on div "Oman" at bounding box center [697, 305] width 103 height 17
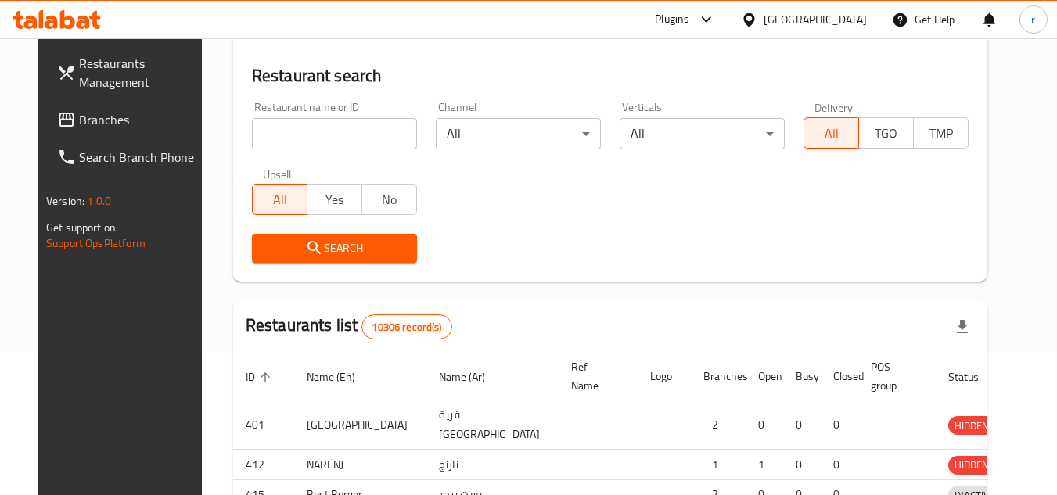
scroll to position [189, 0]
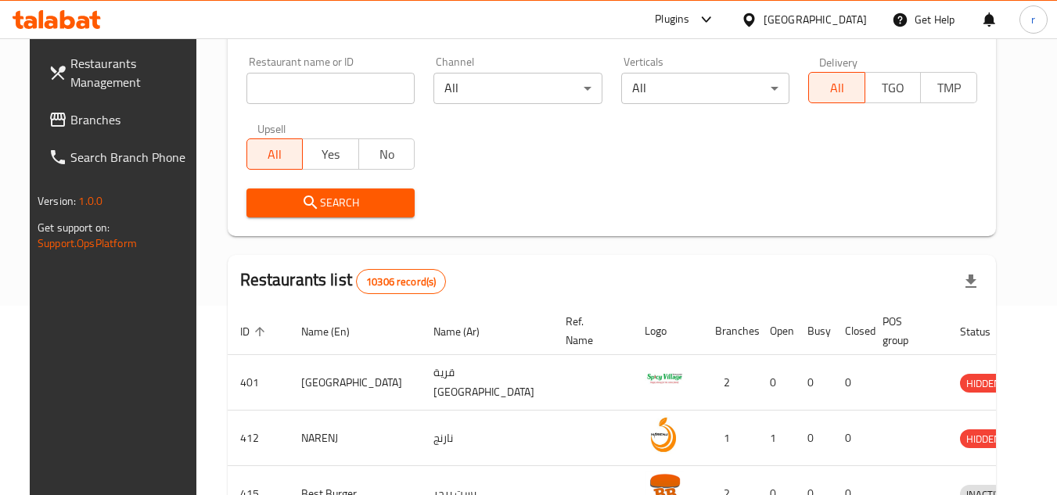
click at [73, 124] on span "Branches" at bounding box center [132, 119] width 124 height 19
drag, startPoint x: 73, startPoint y: 124, endPoint x: 832, endPoint y: 261, distance: 771.4
click at [76, 121] on span "Branches" at bounding box center [132, 119] width 124 height 19
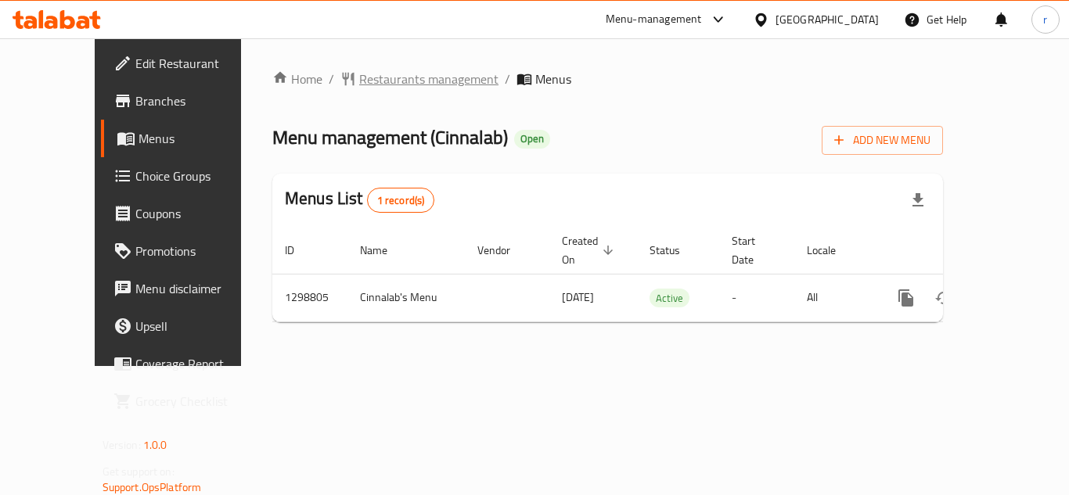
click at [359, 81] on span "Restaurants management" at bounding box center [428, 79] width 139 height 19
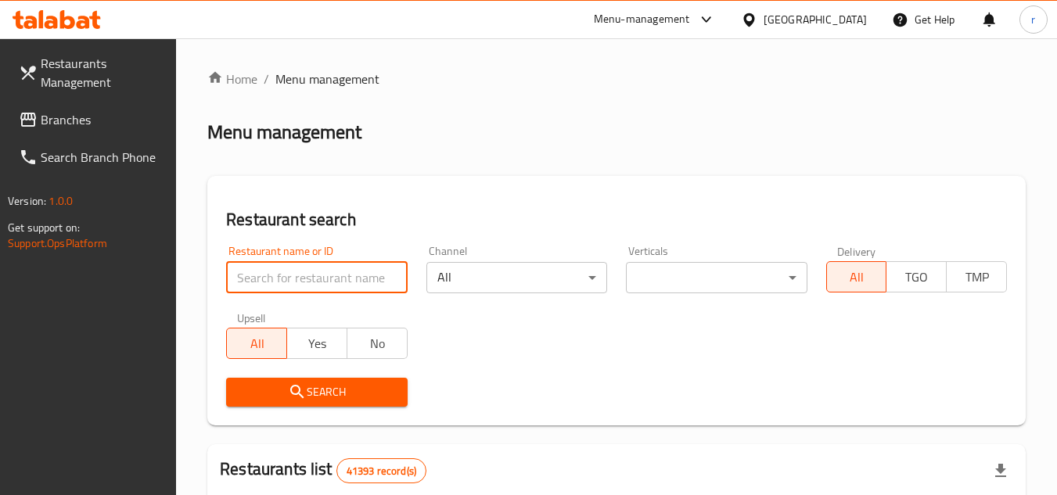
click at [316, 286] on input "search" at bounding box center [316, 277] width 181 height 31
paste input "701106"
type input "701106"
click at [327, 393] on span "Search" at bounding box center [317, 393] width 156 height 20
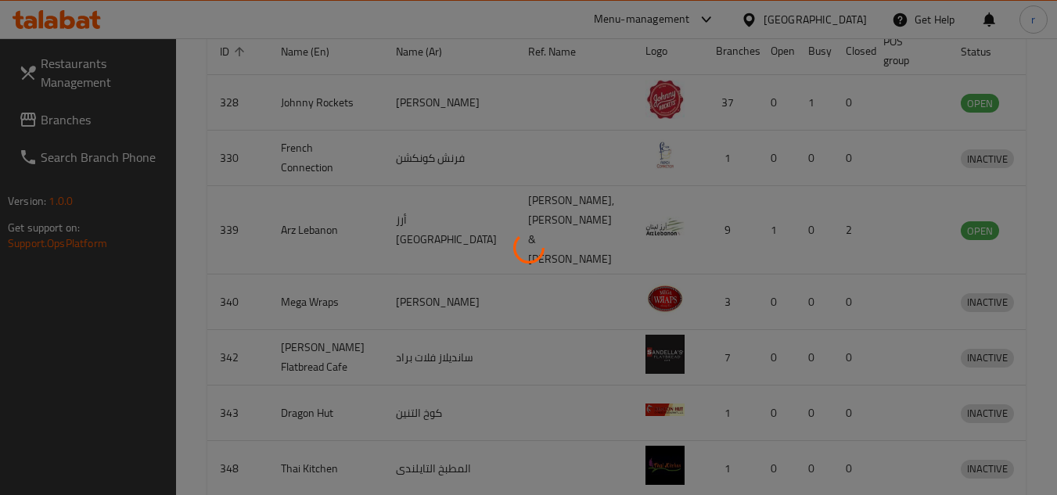
scroll to position [189, 0]
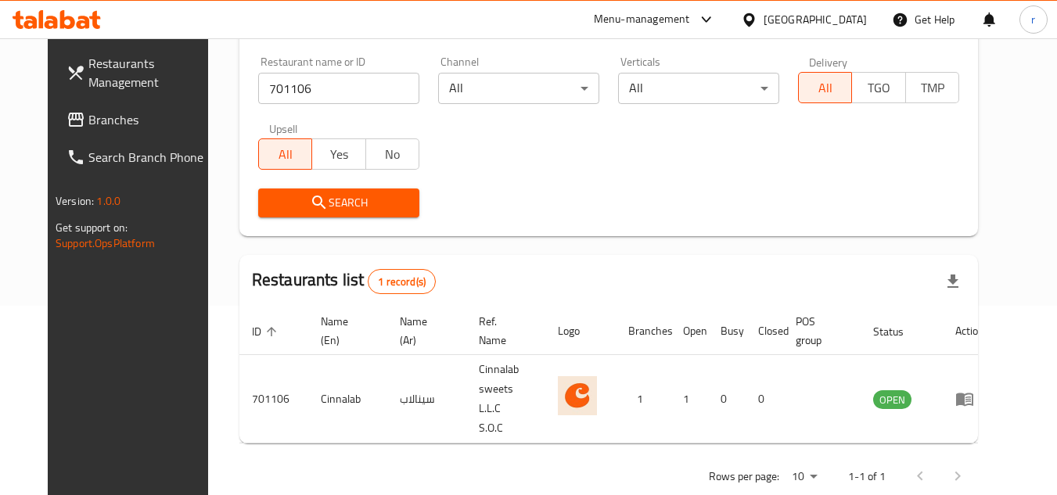
click at [88, 122] on span "Branches" at bounding box center [150, 119] width 124 height 19
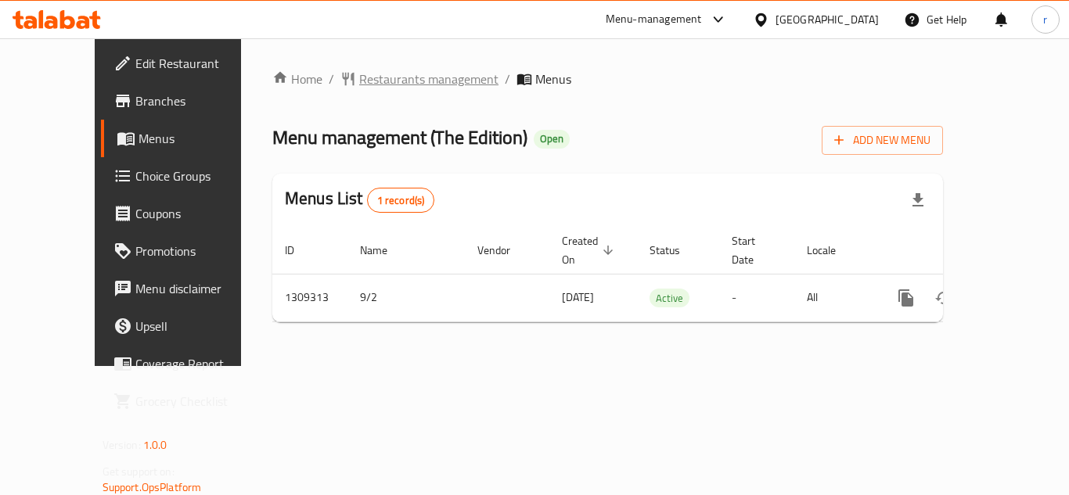
click at [359, 81] on span "Restaurants management" at bounding box center [428, 79] width 139 height 19
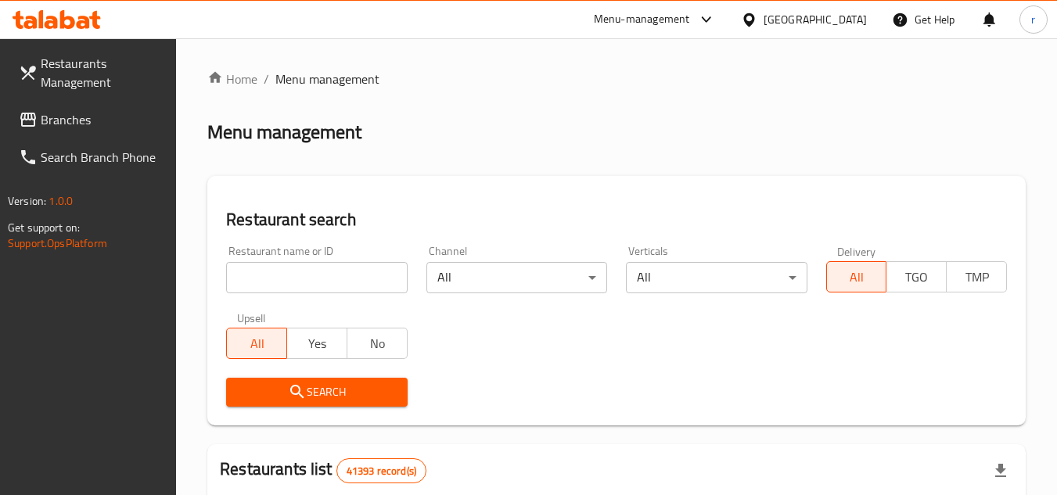
click at [317, 273] on div at bounding box center [528, 247] width 1057 height 495
click at [317, 273] on input "search" at bounding box center [316, 277] width 181 height 31
paste input "705197"
type input "705197"
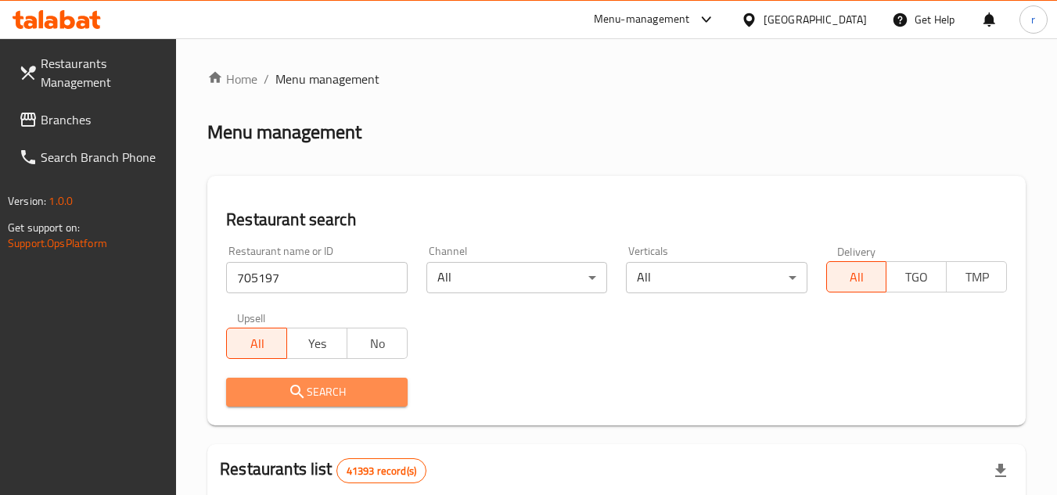
drag, startPoint x: 319, startPoint y: 399, endPoint x: 449, endPoint y: 233, distance: 210.7
click at [320, 398] on span "Search" at bounding box center [317, 393] width 156 height 20
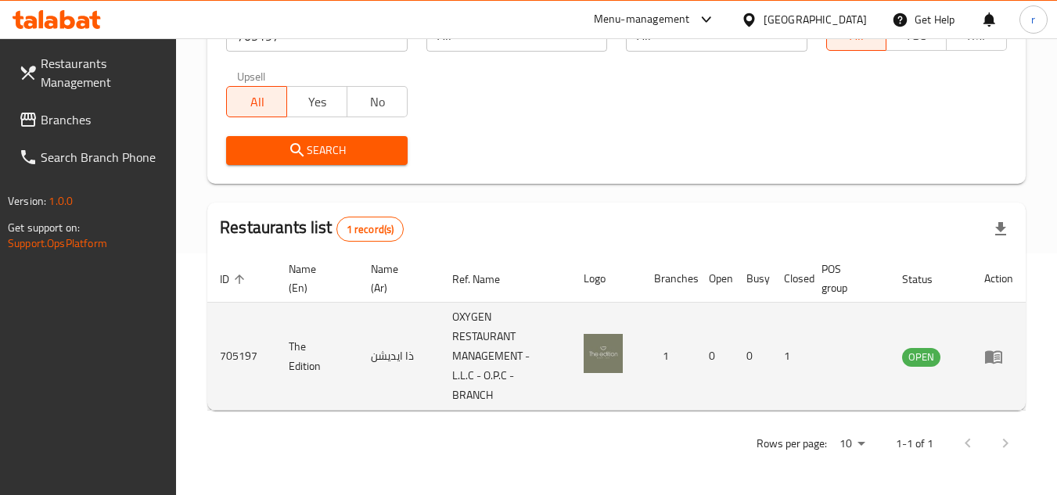
scroll to position [242, 0]
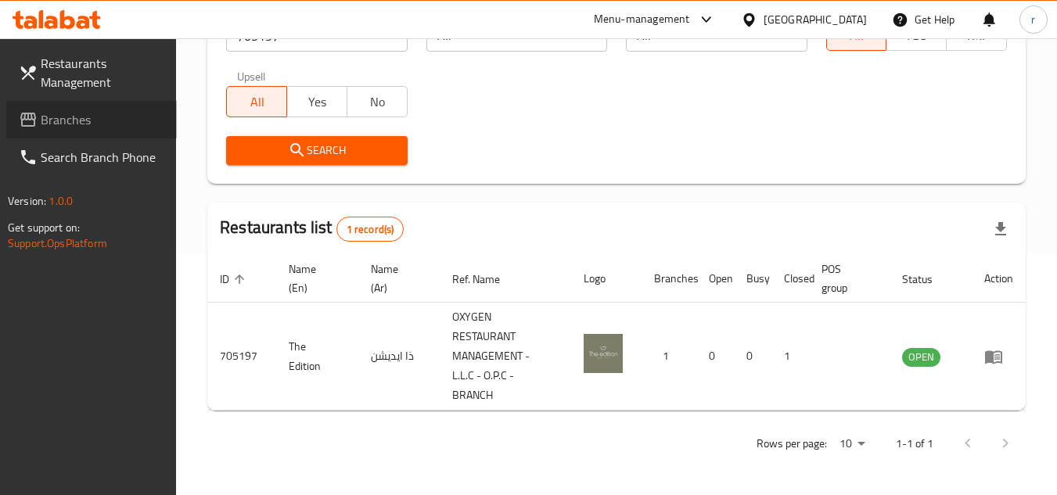
click at [57, 129] on span "Branches" at bounding box center [103, 119] width 124 height 19
drag, startPoint x: 57, startPoint y: 130, endPoint x: 111, endPoint y: 100, distance: 61.6
click at [57, 128] on span "Branches" at bounding box center [103, 119] width 124 height 19
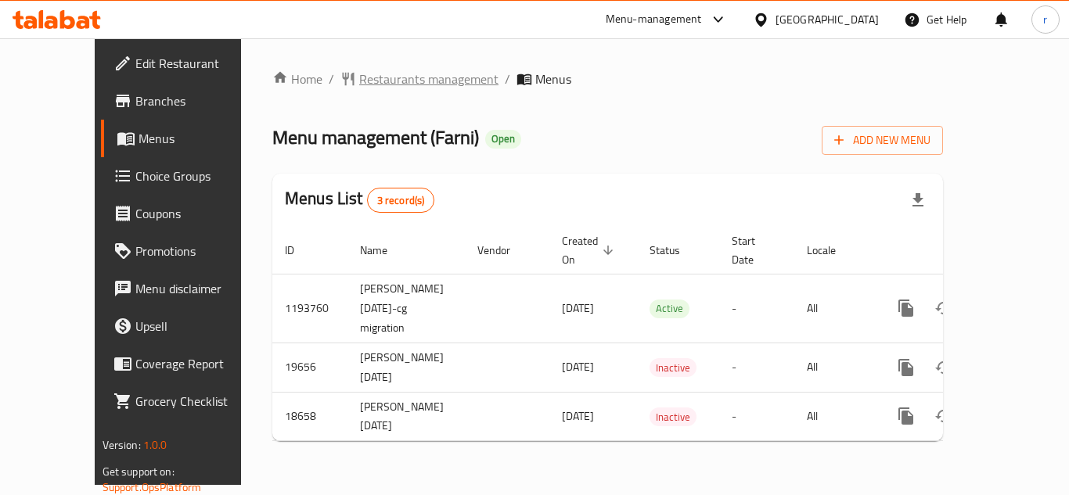
click at [359, 77] on span "Restaurants management" at bounding box center [428, 79] width 139 height 19
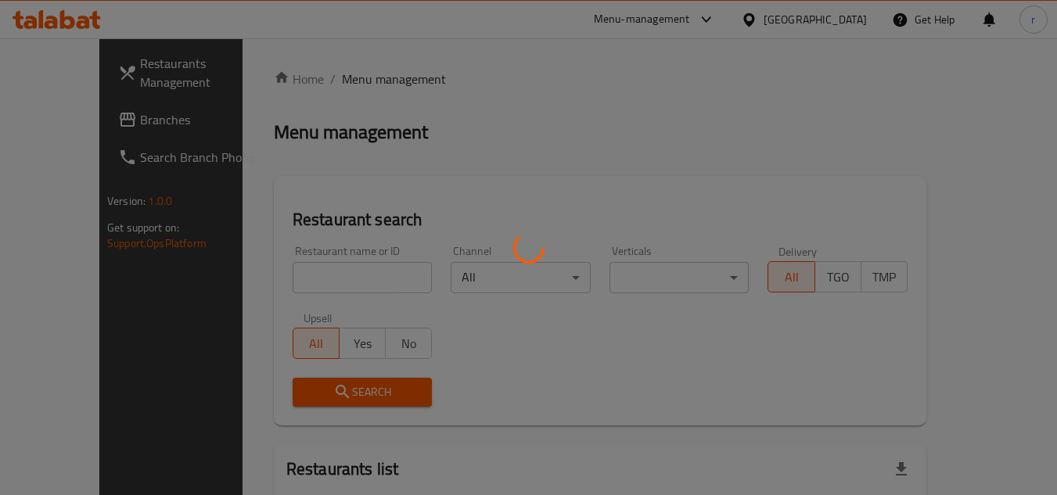
click at [345, 77] on div at bounding box center [528, 247] width 1057 height 495
click at [281, 270] on div at bounding box center [528, 247] width 1057 height 495
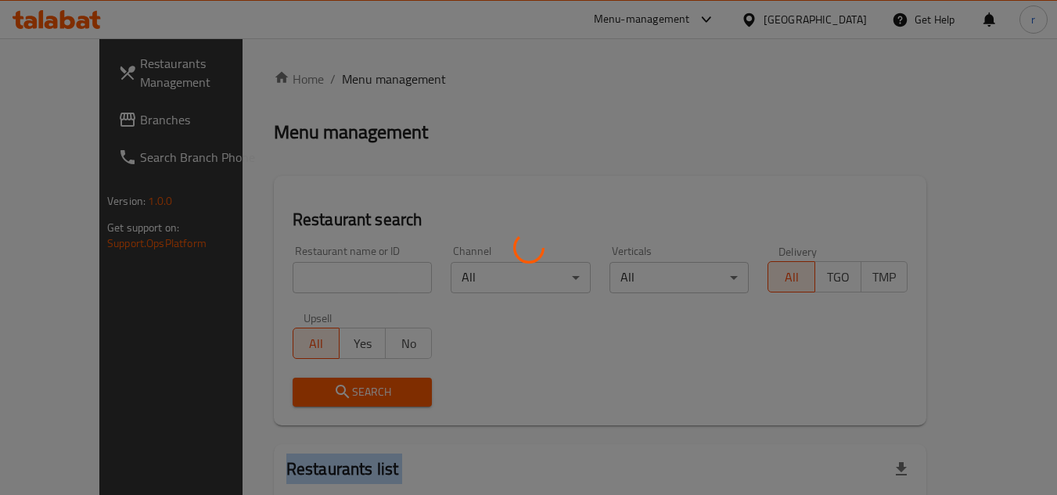
click at [281, 270] on div at bounding box center [528, 247] width 1057 height 495
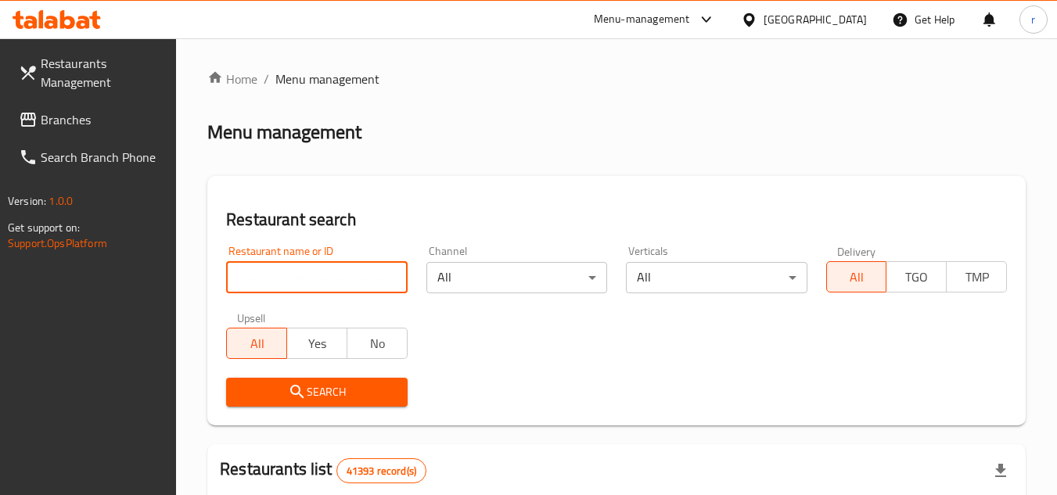
click at [281, 270] on input "search" at bounding box center [316, 277] width 181 height 31
paste input "9921"
type input "9921"
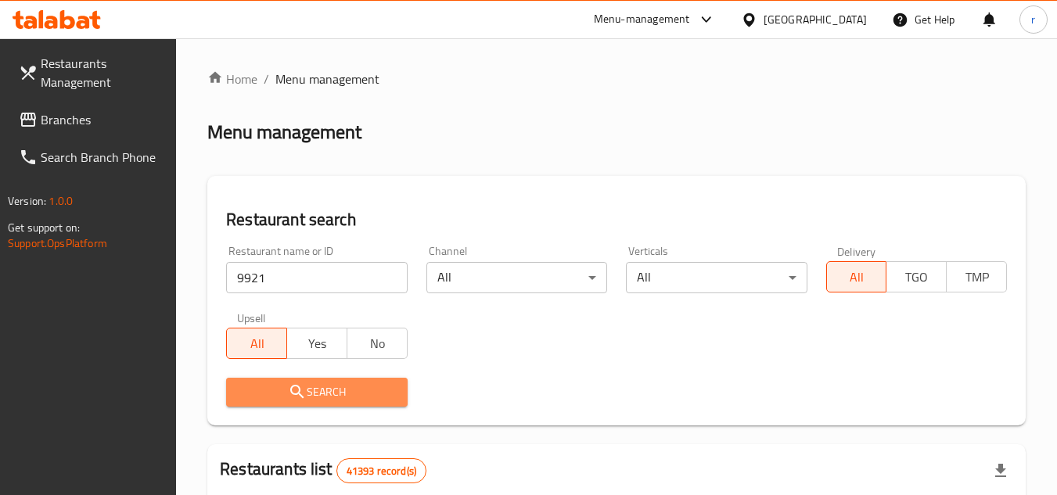
drag, startPoint x: 321, startPoint y: 387, endPoint x: 358, endPoint y: 286, distance: 107.7
click at [323, 387] on span "Search" at bounding box center [317, 393] width 156 height 20
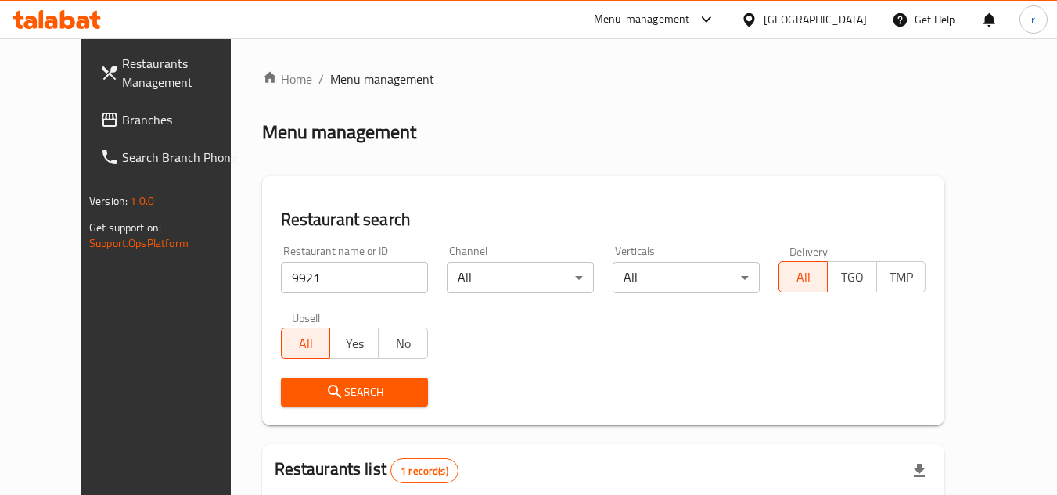
click at [803, 17] on div "United Arab Emirates" at bounding box center [815, 19] width 103 height 17
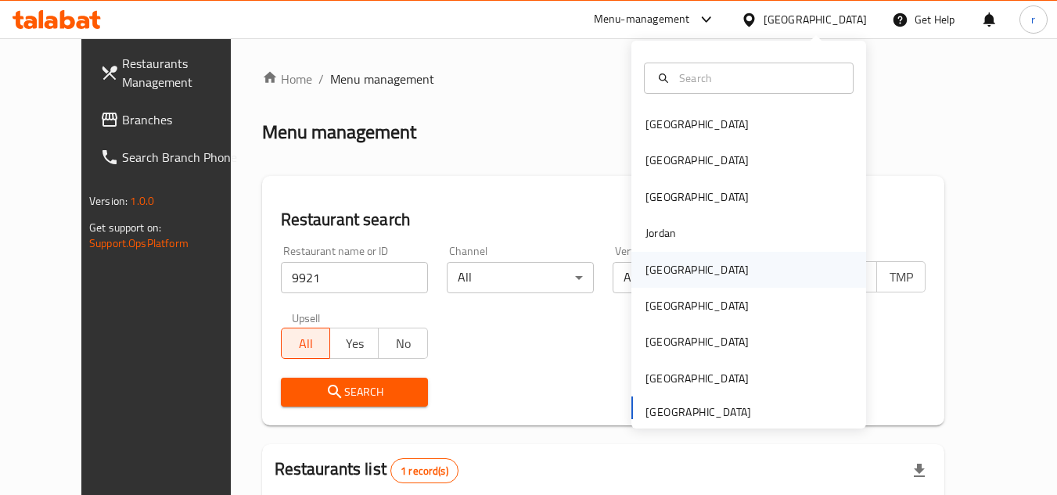
click at [646, 270] on div "[GEOGRAPHIC_DATA]" at bounding box center [697, 269] width 103 height 17
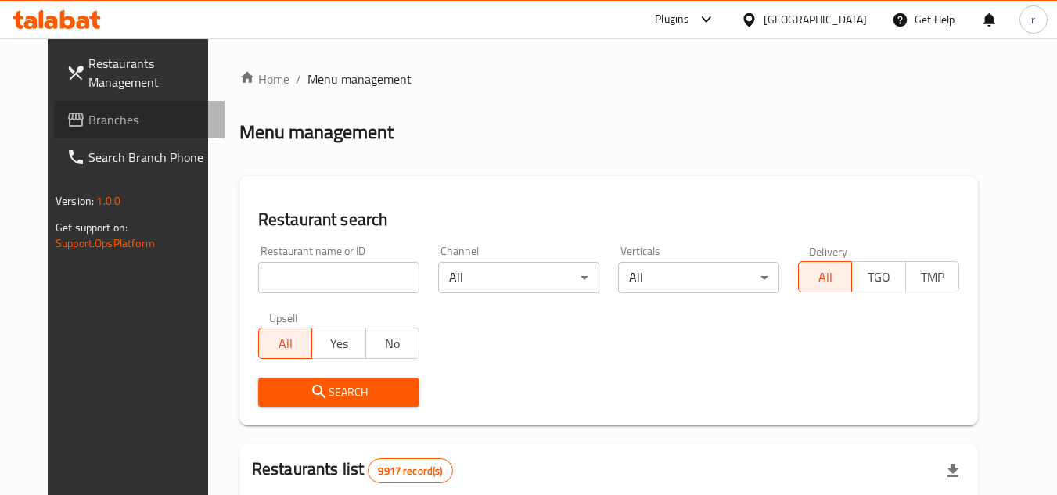
click at [88, 117] on span "Branches" at bounding box center [150, 119] width 124 height 19
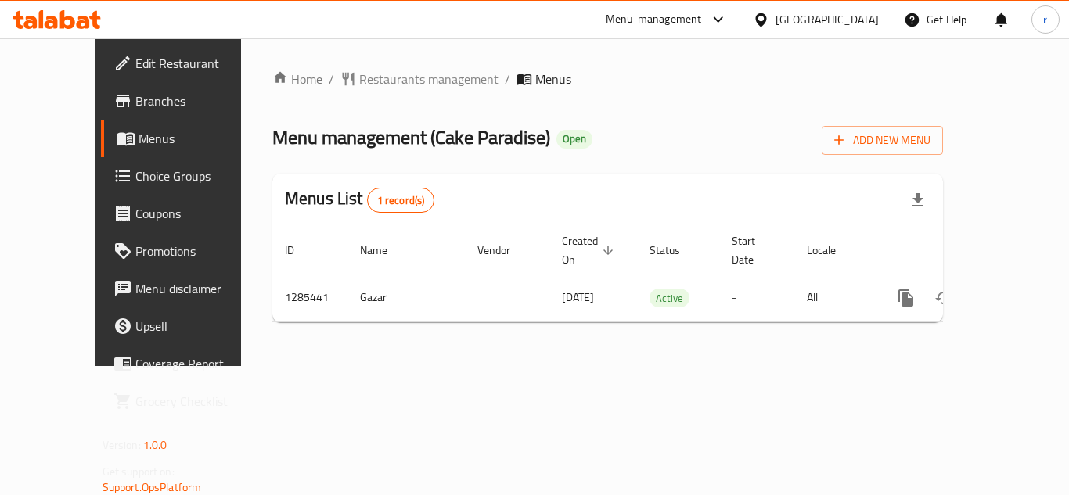
click at [364, 77] on span "Restaurants management" at bounding box center [428, 79] width 139 height 19
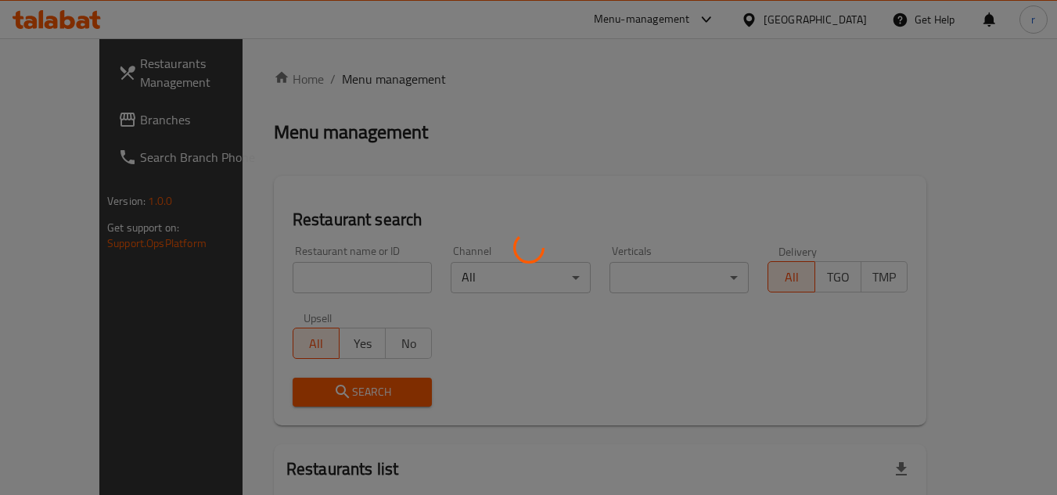
click at [321, 268] on div at bounding box center [528, 247] width 1057 height 495
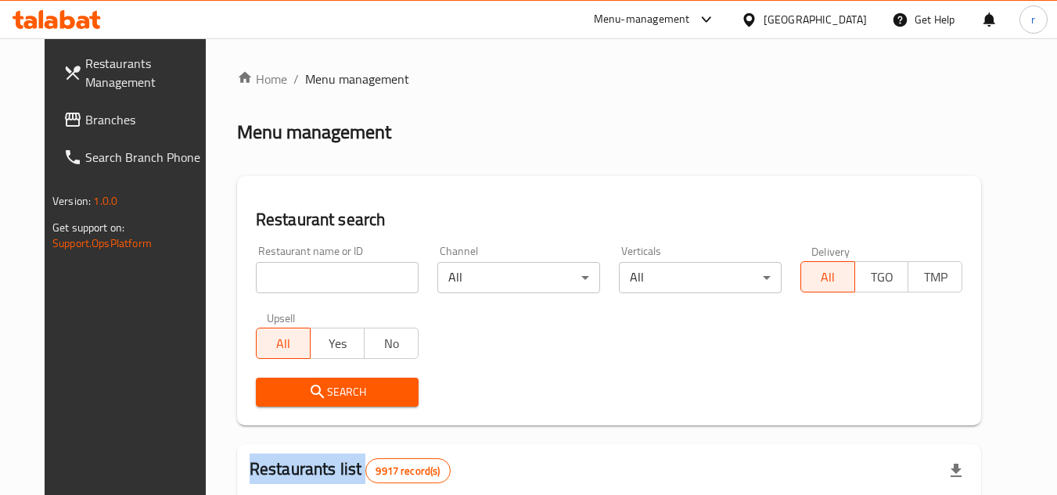
click at [321, 268] on div at bounding box center [528, 247] width 1057 height 495
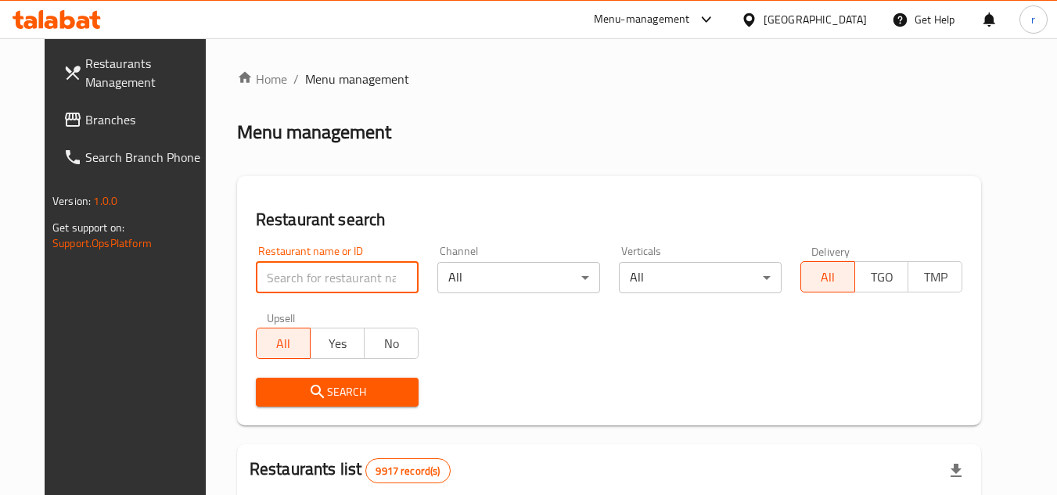
click at [321, 268] on input "search" at bounding box center [337, 277] width 163 height 31
paste input "695968"
type input "695968"
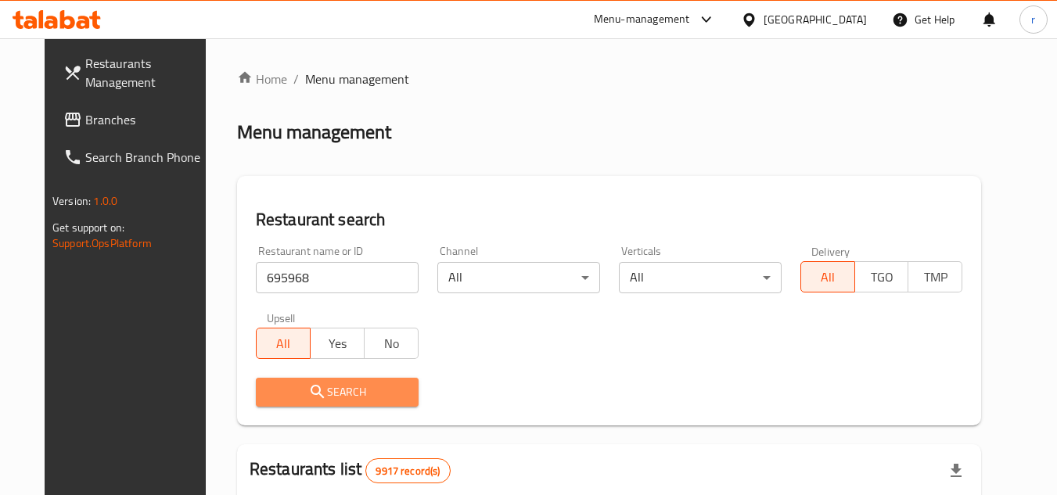
click at [308, 383] on icon "submit" at bounding box center [317, 392] width 19 height 19
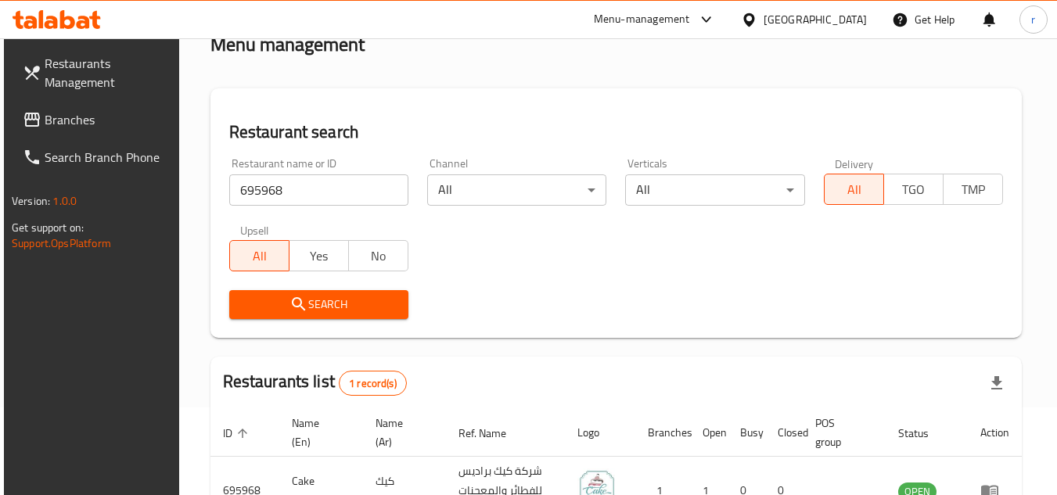
scroll to position [203, 0]
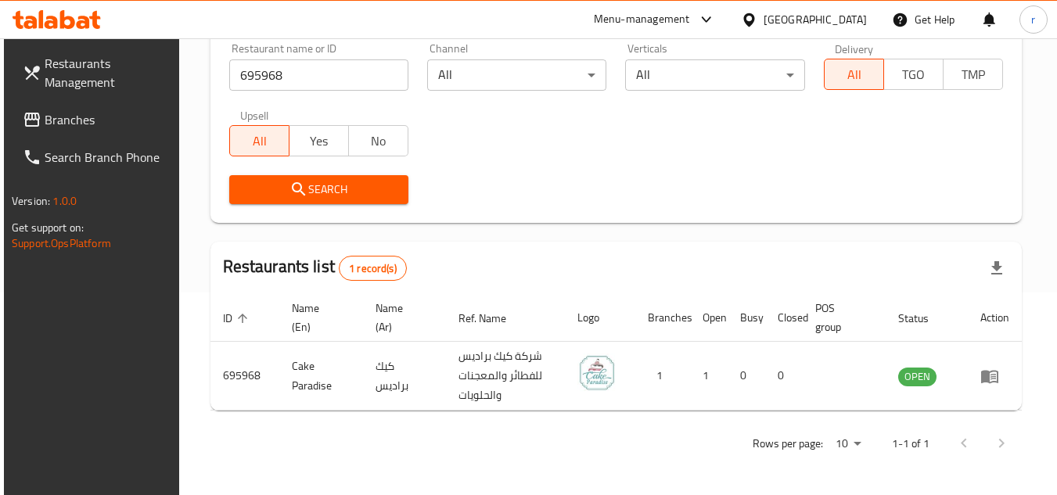
click at [62, 135] on link "Branches" at bounding box center [95, 120] width 171 height 38
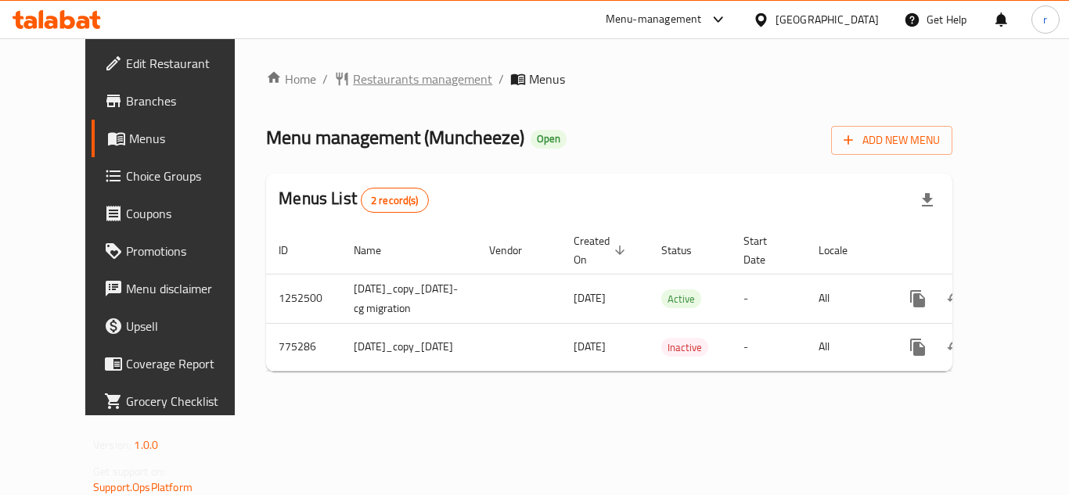
click at [368, 81] on span "Restaurants management" at bounding box center [422, 79] width 139 height 19
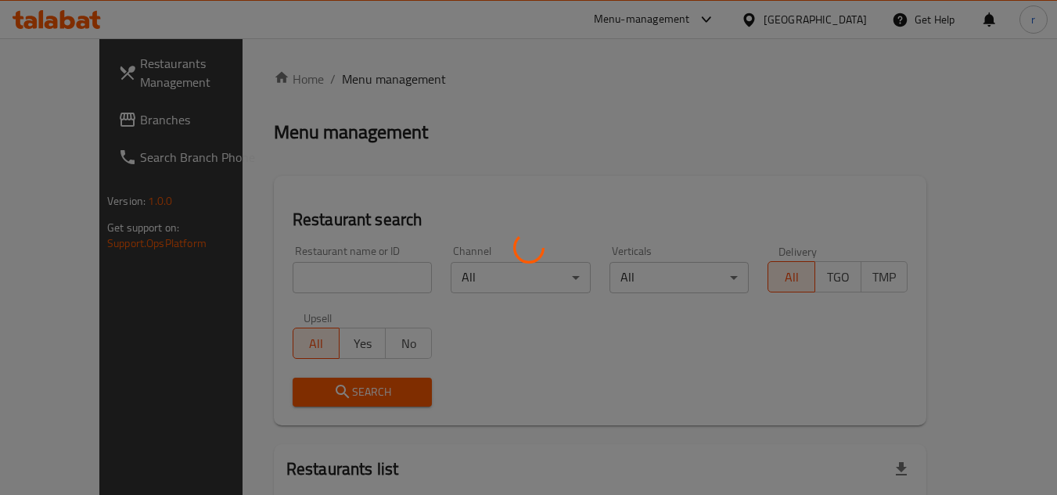
click at [307, 274] on div at bounding box center [528, 247] width 1057 height 495
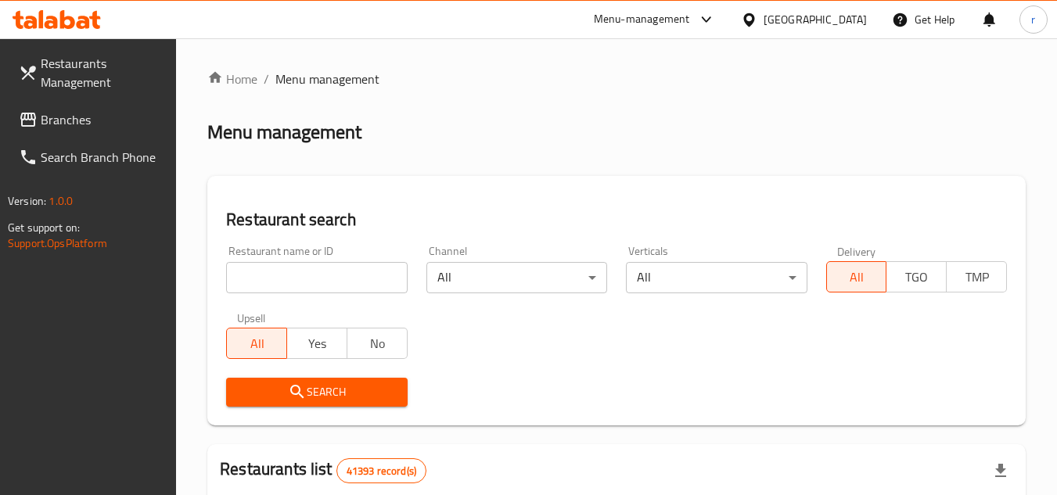
click at [307, 274] on input "search" at bounding box center [316, 277] width 181 height 31
paste input "652170"
type input "652170"
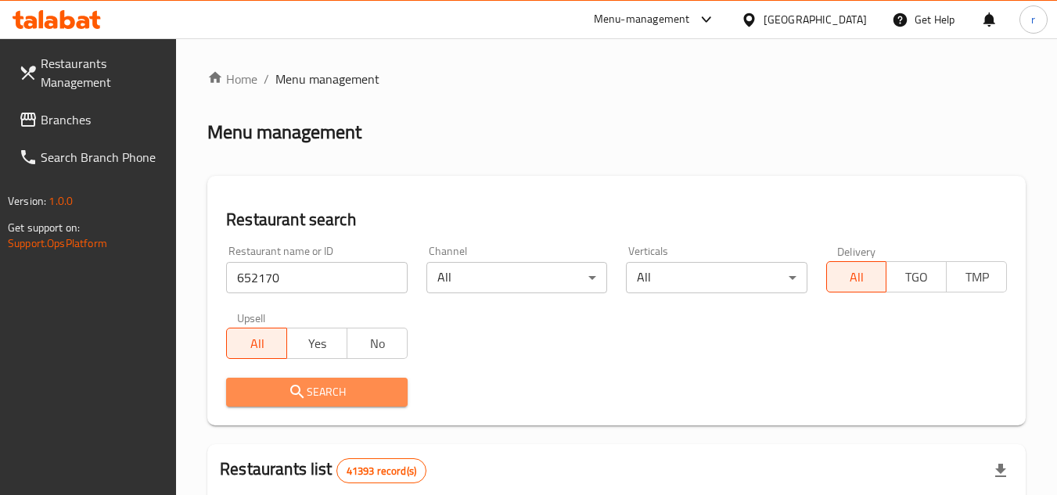
click at [307, 380] on button "Search" at bounding box center [316, 392] width 181 height 29
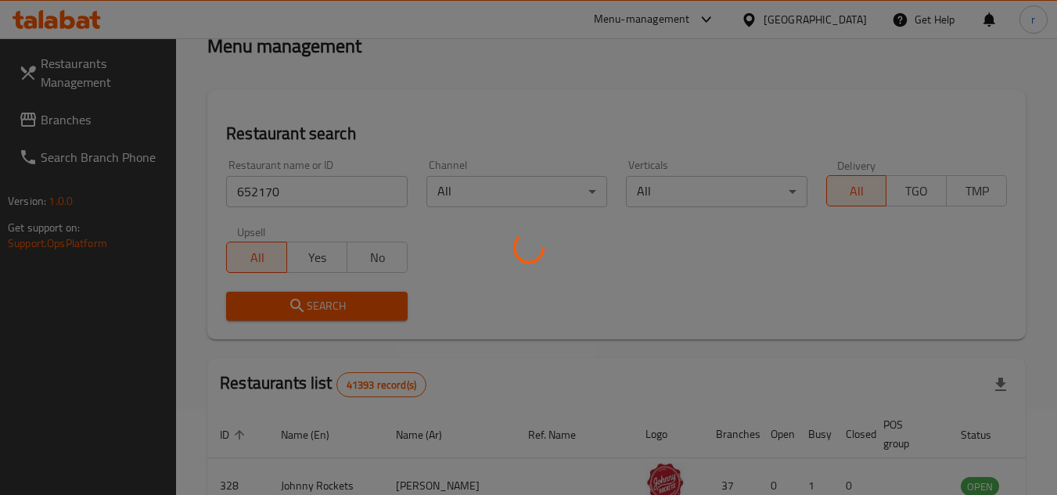
scroll to position [156, 0]
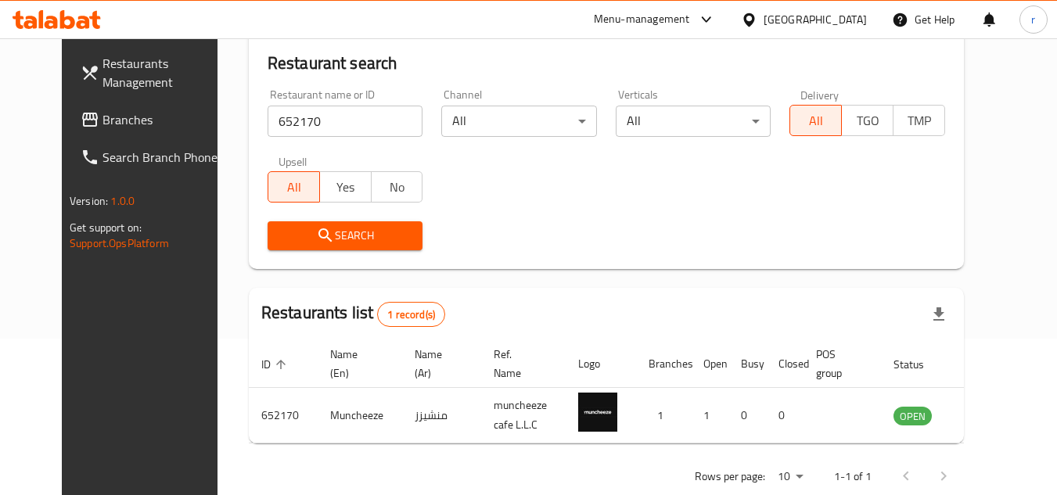
click at [840, 27] on div "[GEOGRAPHIC_DATA]" at bounding box center [815, 19] width 103 height 17
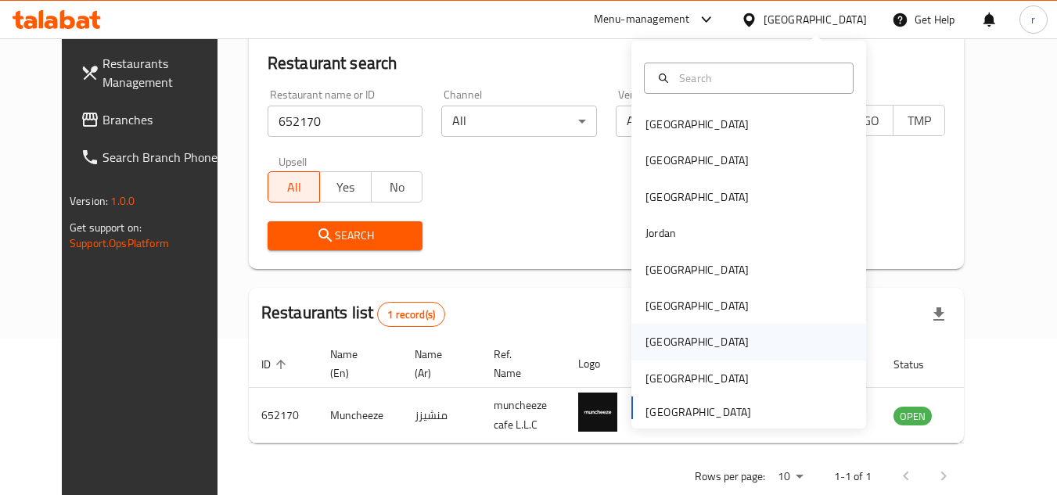
click at [653, 353] on div "[GEOGRAPHIC_DATA]" at bounding box center [697, 342] width 128 height 36
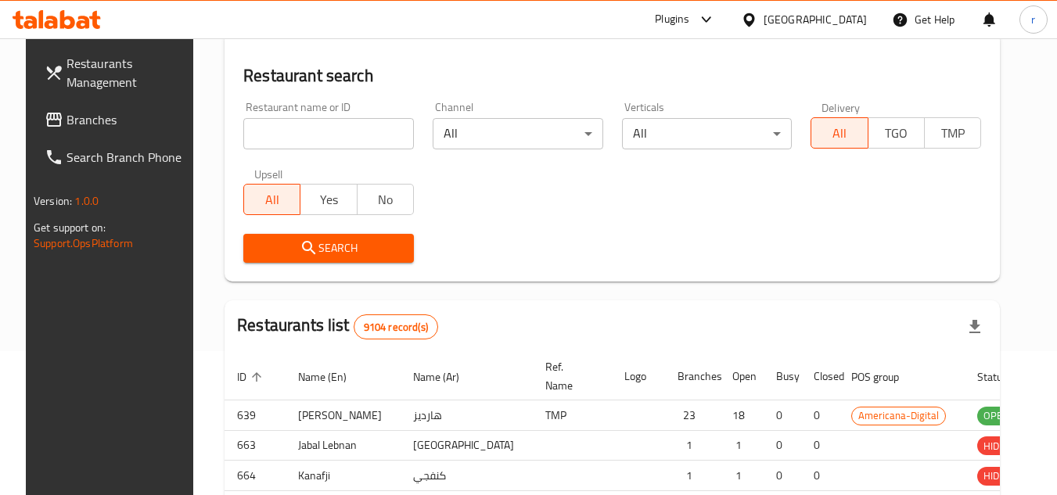
scroll to position [156, 0]
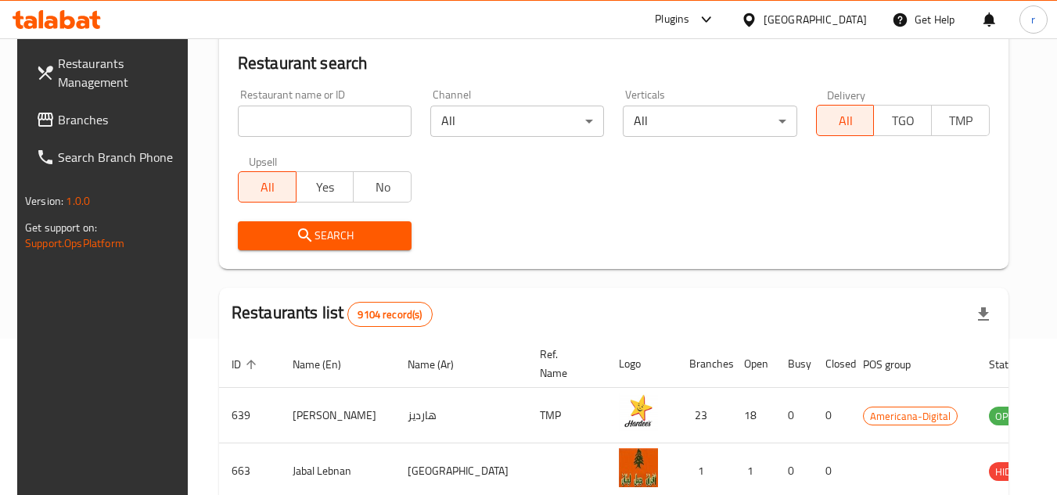
click at [85, 113] on span "Branches" at bounding box center [120, 119] width 124 height 19
drag, startPoint x: 85, startPoint y: 113, endPoint x: 405, endPoint y: 2, distance: 339.3
click at [87, 112] on span "Branches" at bounding box center [120, 119] width 124 height 19
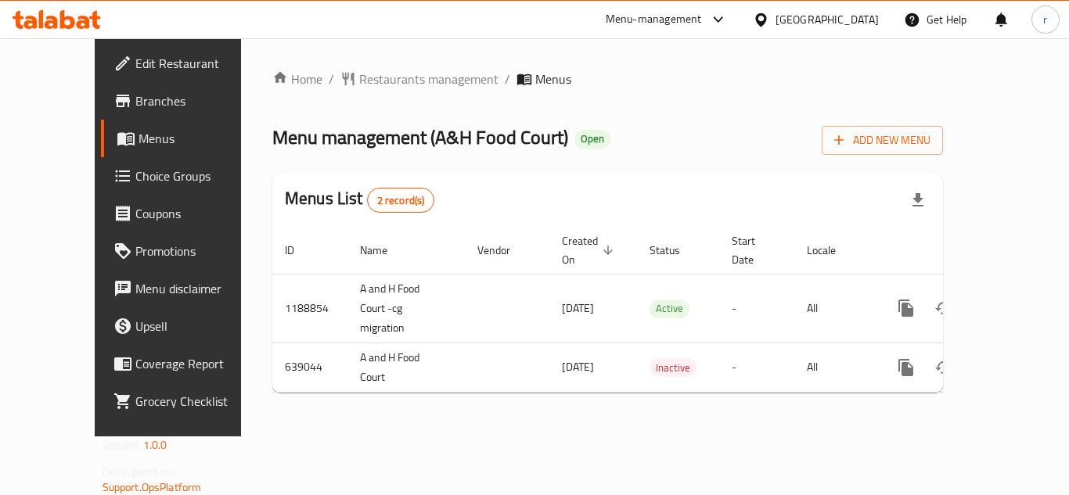
click at [359, 86] on span "Restaurants management" at bounding box center [428, 79] width 139 height 19
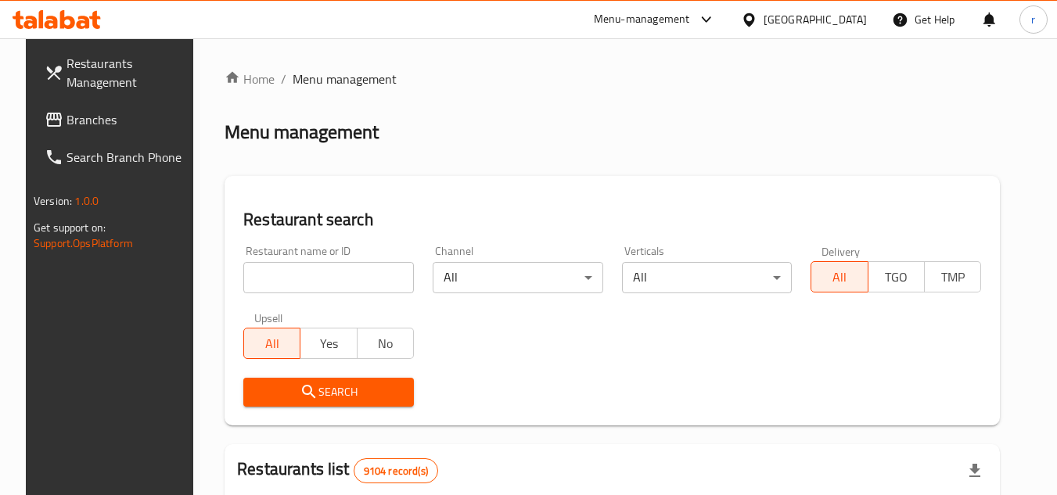
click at [302, 268] on div at bounding box center [528, 247] width 1057 height 495
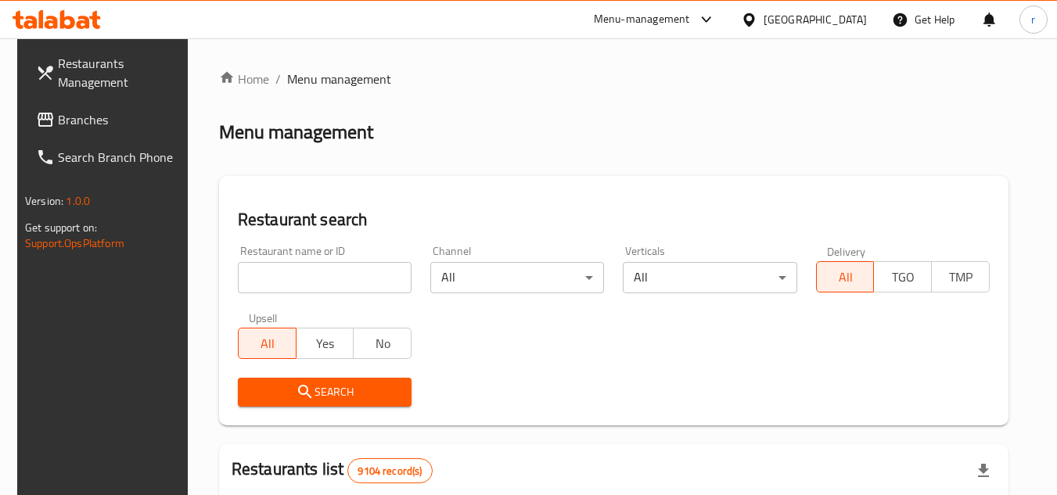
click at [302, 268] on input "search" at bounding box center [325, 277] width 174 height 31
paste input "640200"
type input "640200"
click at [329, 390] on span "Search" at bounding box center [324, 393] width 149 height 20
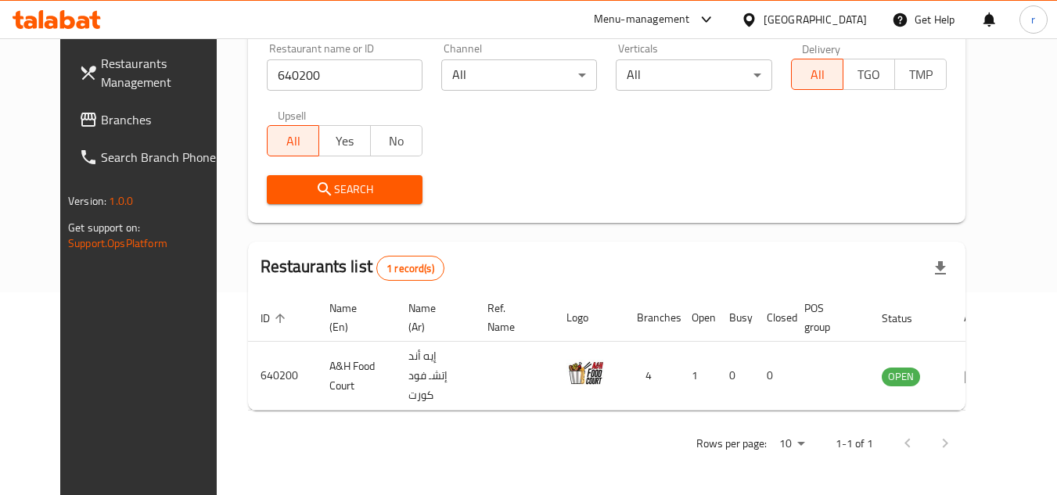
scroll to position [189, 0]
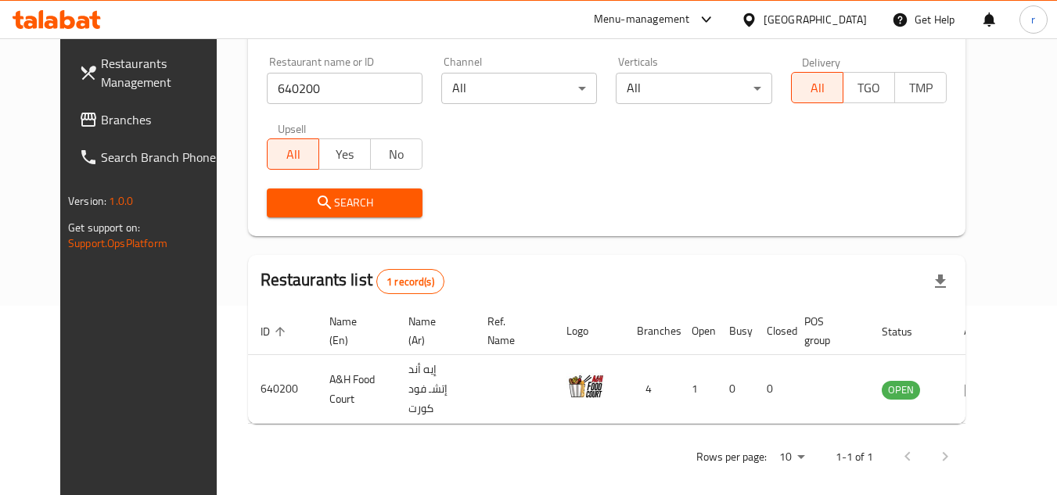
click at [842, 23] on div "[GEOGRAPHIC_DATA]" at bounding box center [815, 19] width 103 height 17
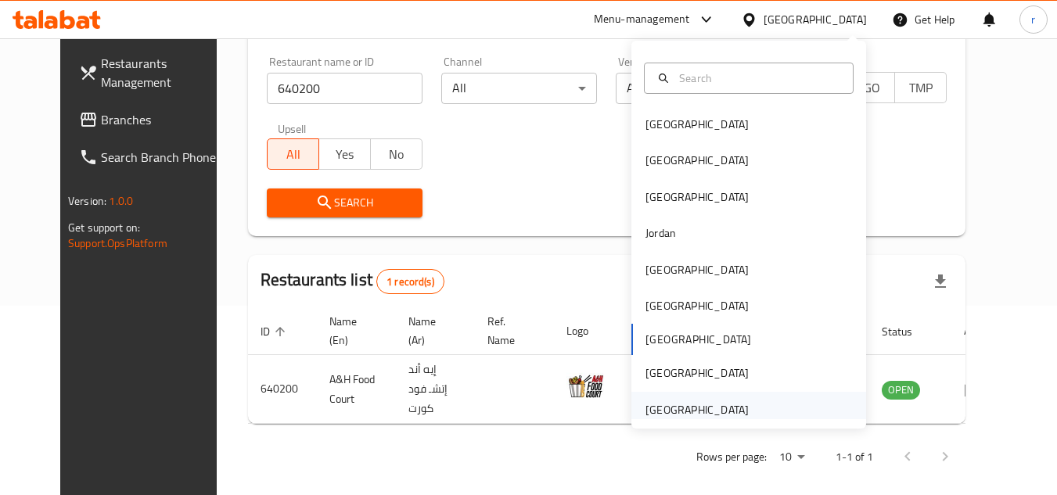
click at [716, 408] on div "[GEOGRAPHIC_DATA]" at bounding box center [697, 409] width 103 height 17
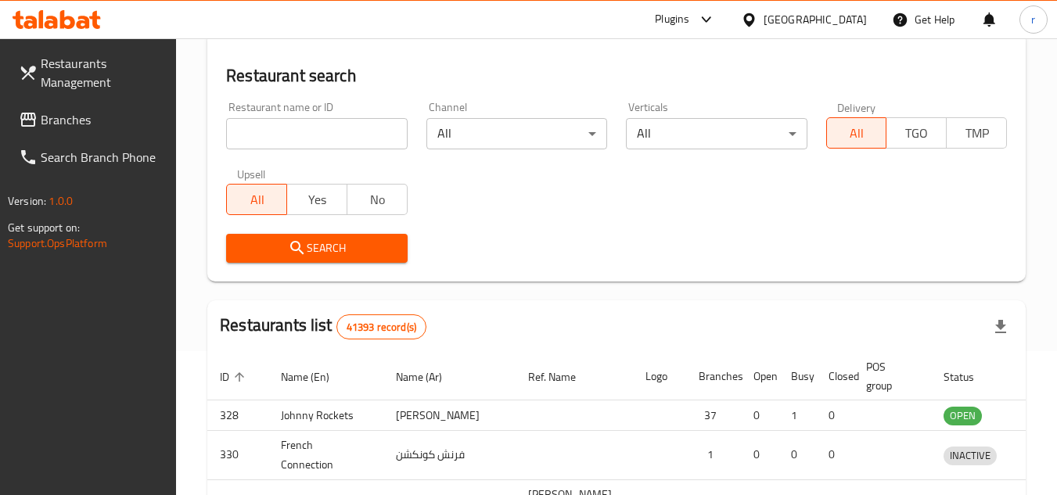
scroll to position [189, 0]
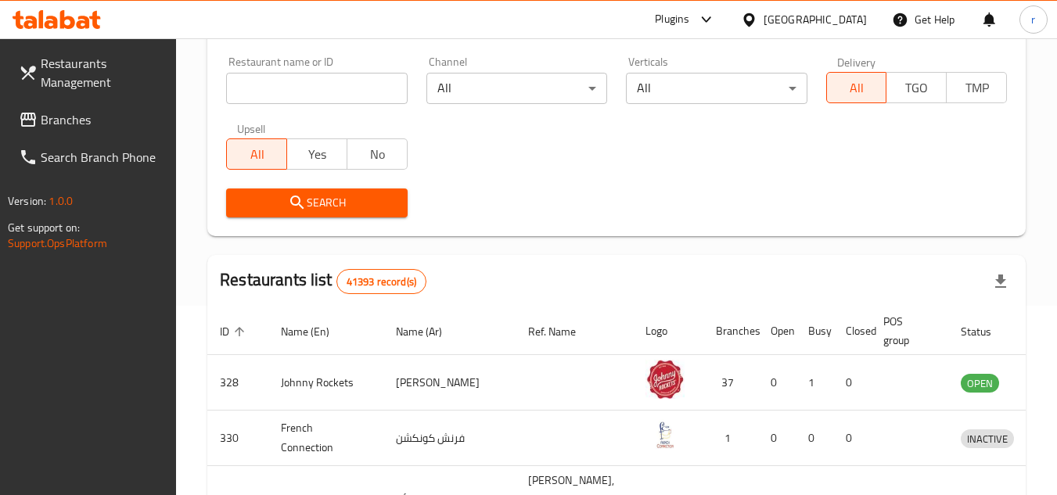
click at [110, 130] on link "Branches" at bounding box center [91, 120] width 171 height 38
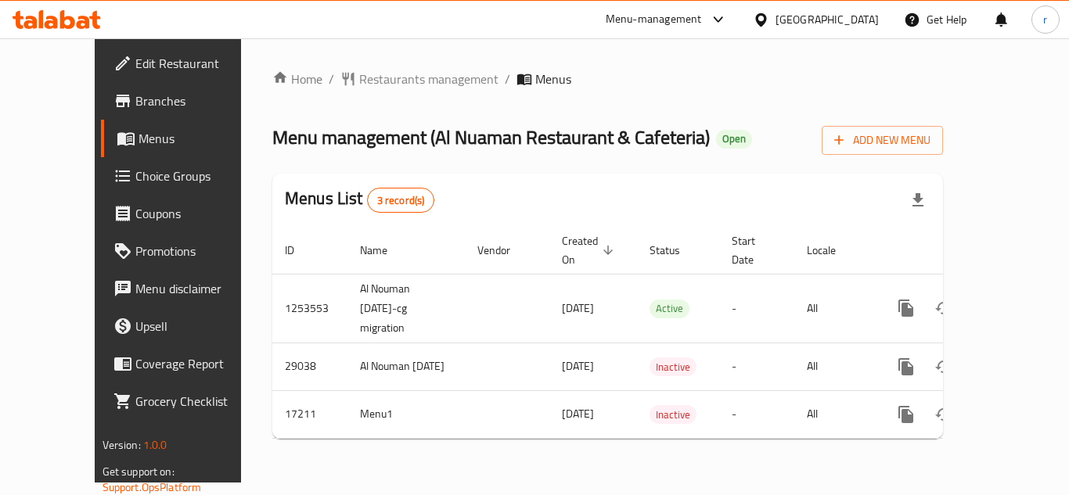
click at [359, 78] on span "Restaurants management" at bounding box center [428, 79] width 139 height 19
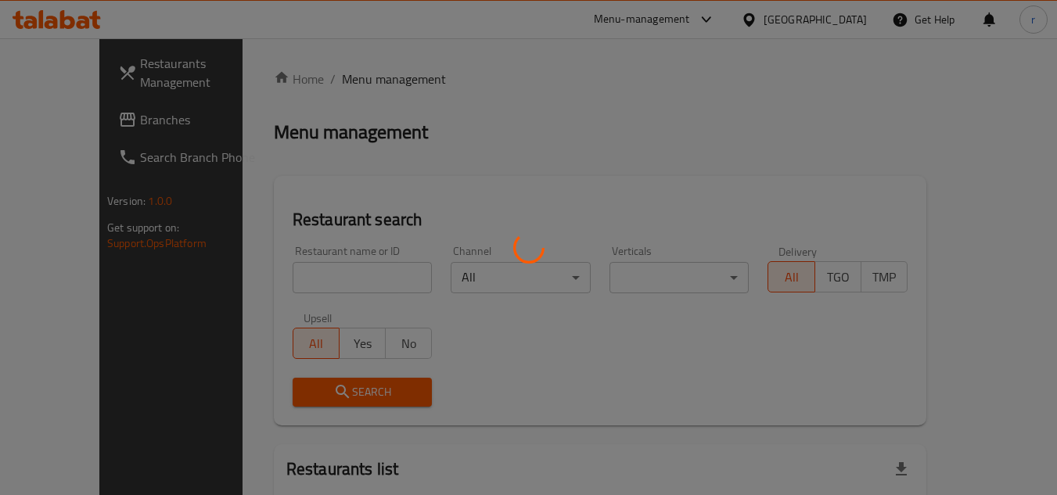
click at [330, 277] on div at bounding box center [528, 247] width 1057 height 495
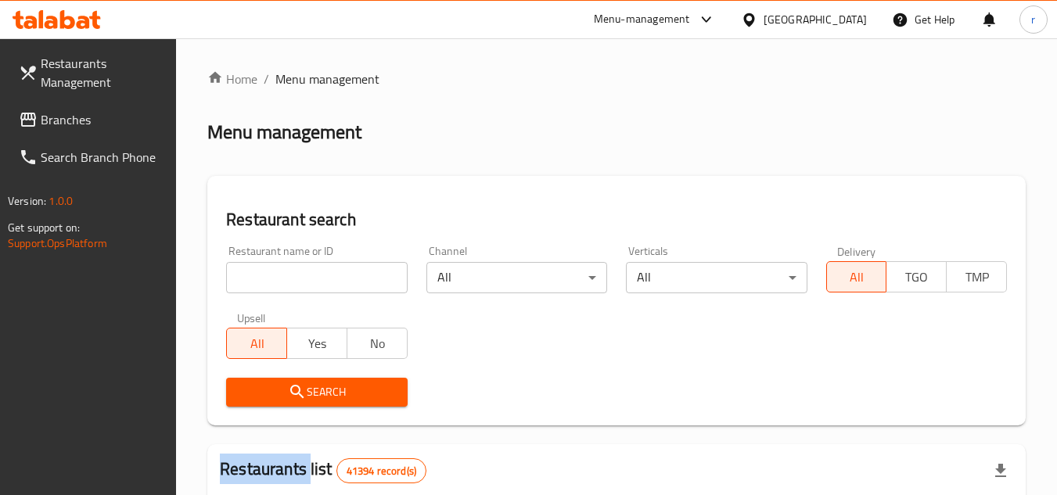
click at [330, 277] on div at bounding box center [528, 247] width 1057 height 495
click at [330, 277] on input "search" at bounding box center [316, 277] width 181 height 31
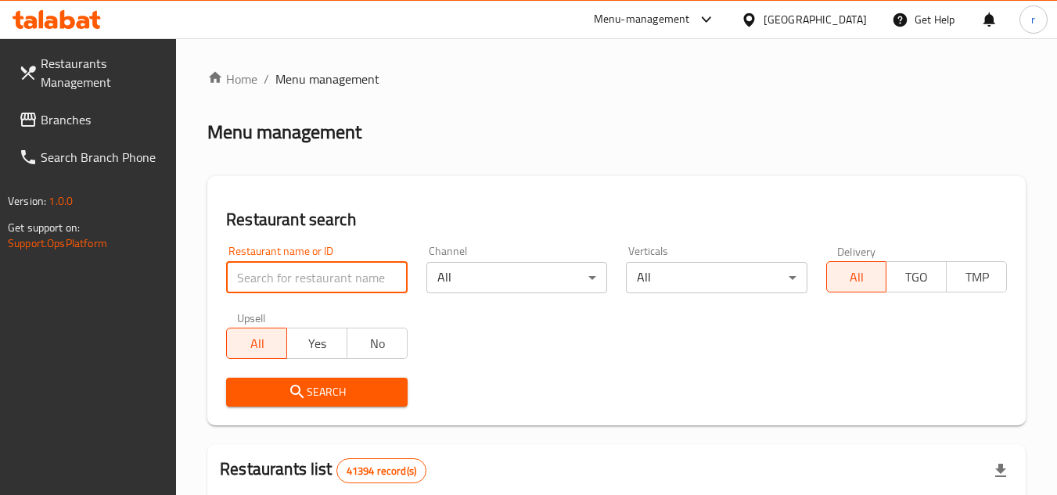
click at [330, 277] on input "search" at bounding box center [316, 277] width 181 height 31
paste input "9603"
type input "9603"
click at [283, 387] on span "Search" at bounding box center [317, 393] width 156 height 20
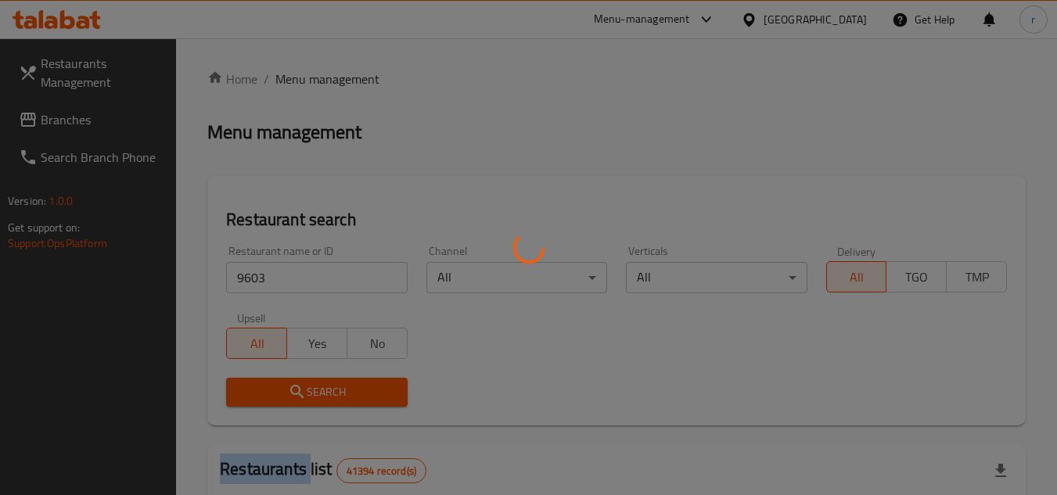
click at [283, 387] on div at bounding box center [528, 247] width 1057 height 495
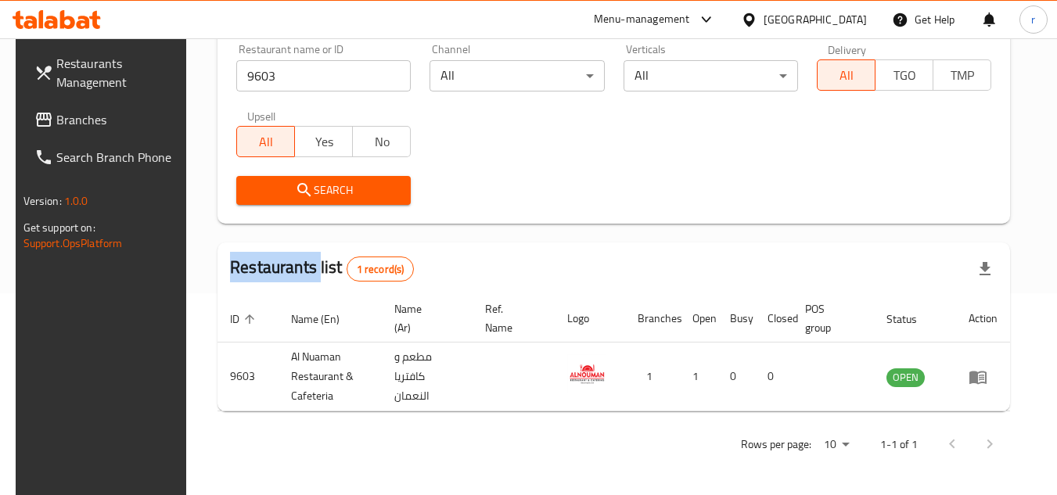
scroll to position [203, 0]
click at [824, 16] on div "[GEOGRAPHIC_DATA]" at bounding box center [815, 19] width 103 height 17
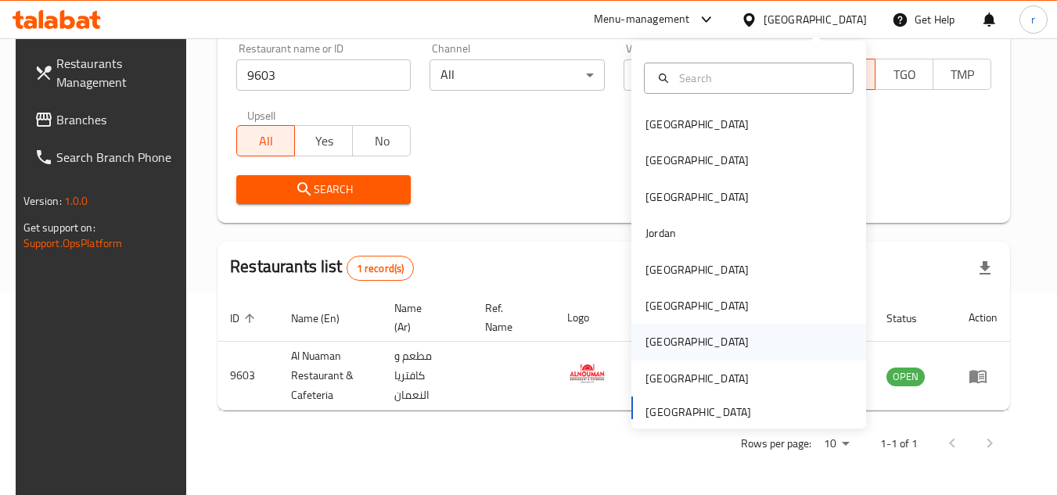
click at [653, 339] on div "[GEOGRAPHIC_DATA]" at bounding box center [697, 341] width 103 height 17
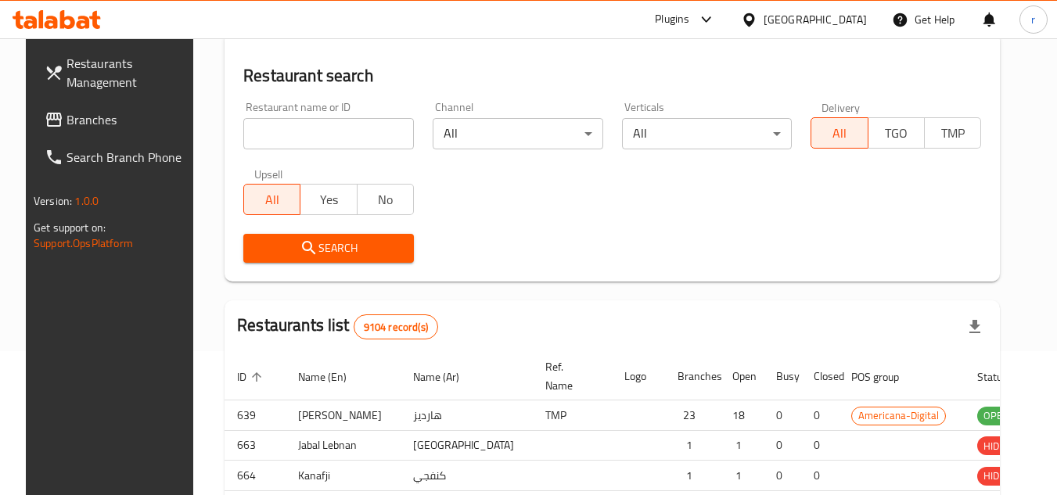
scroll to position [203, 0]
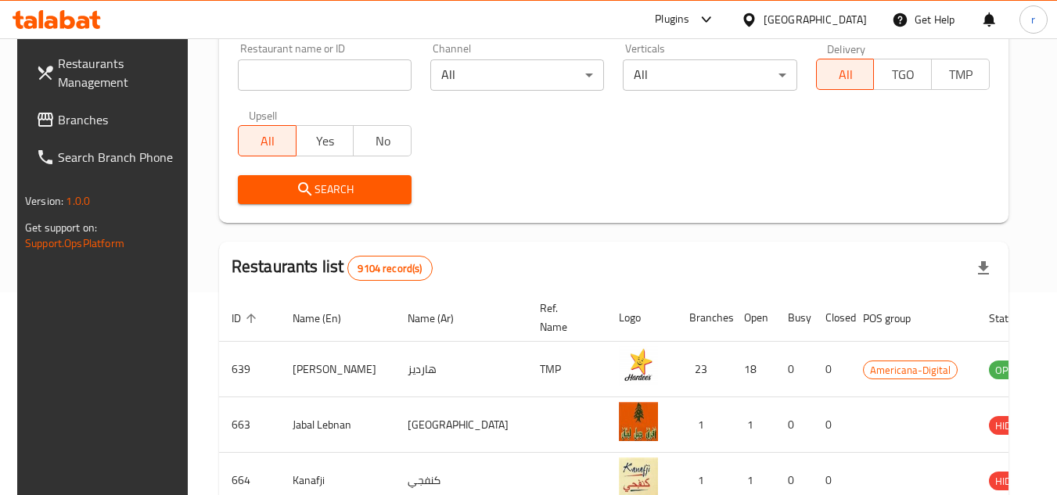
click at [65, 121] on span "Branches" at bounding box center [120, 119] width 124 height 19
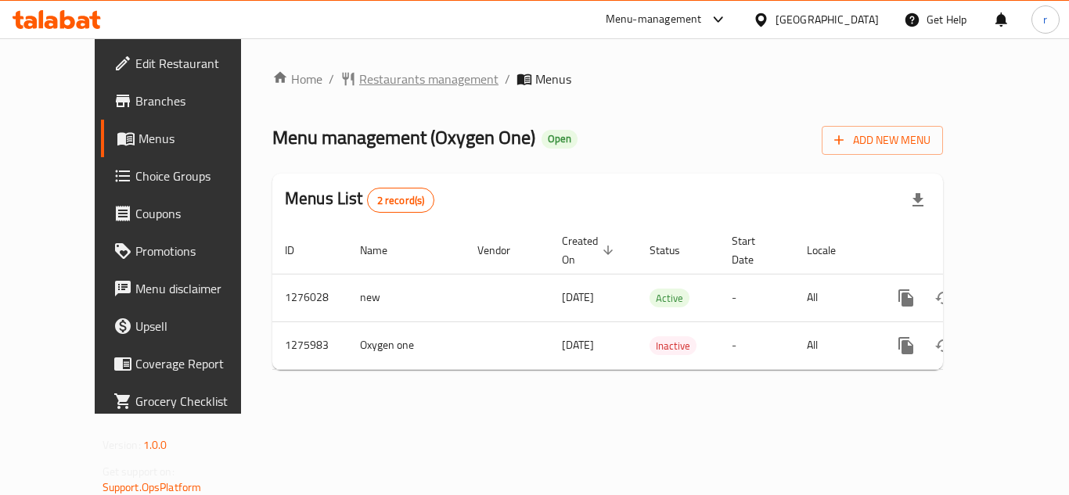
click at [367, 77] on span "Restaurants management" at bounding box center [428, 79] width 139 height 19
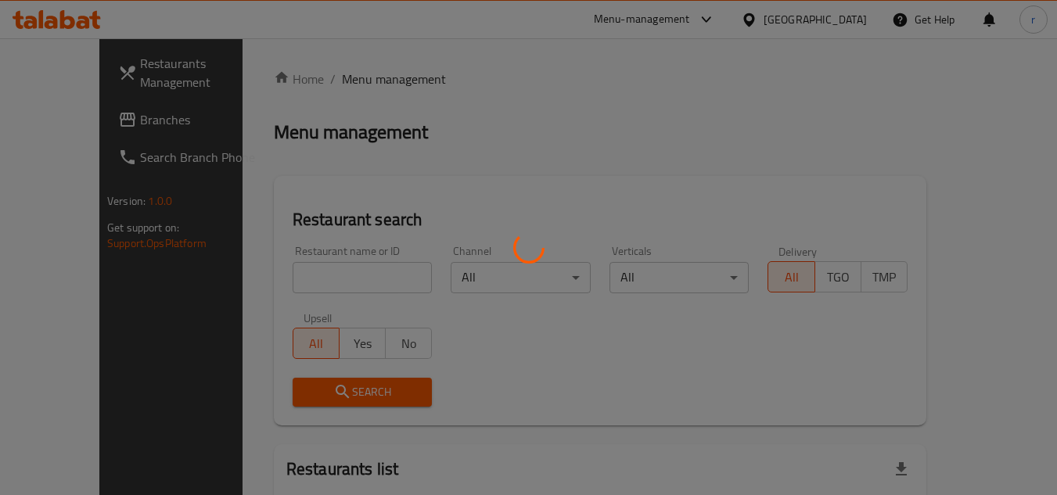
click at [306, 281] on div at bounding box center [528, 247] width 1057 height 495
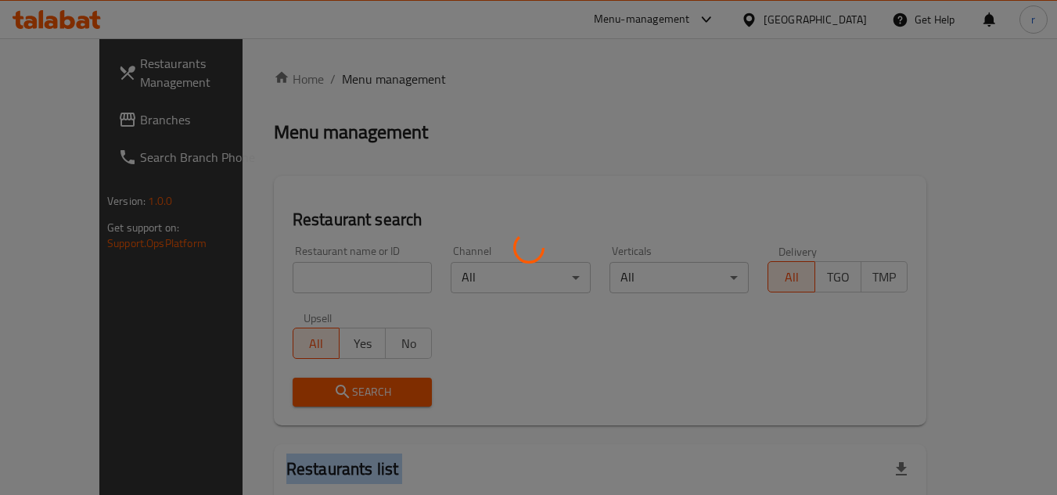
click at [306, 281] on div at bounding box center [528, 247] width 1057 height 495
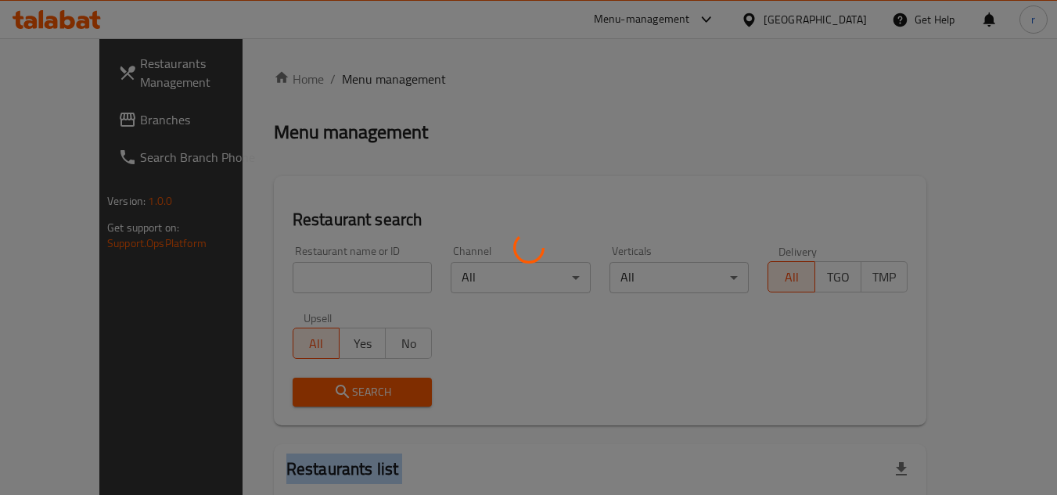
click at [306, 281] on div at bounding box center [528, 247] width 1057 height 495
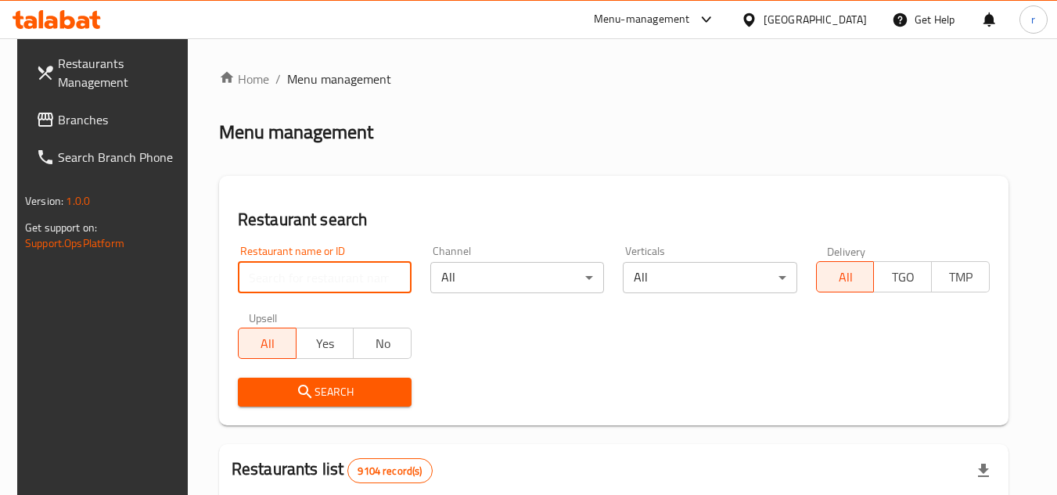
click at [306, 281] on input "search" at bounding box center [325, 277] width 174 height 31
paste input "691815"
type input "691815"
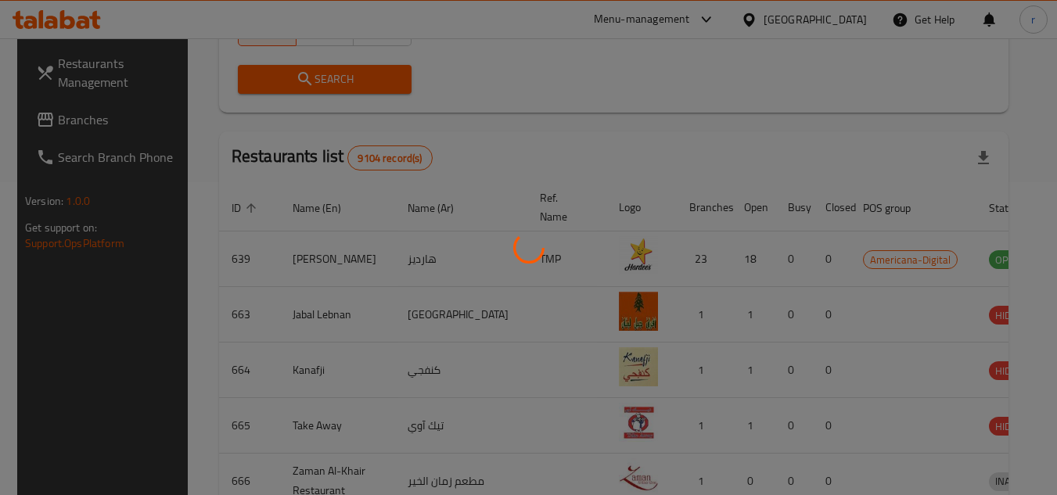
scroll to position [189, 0]
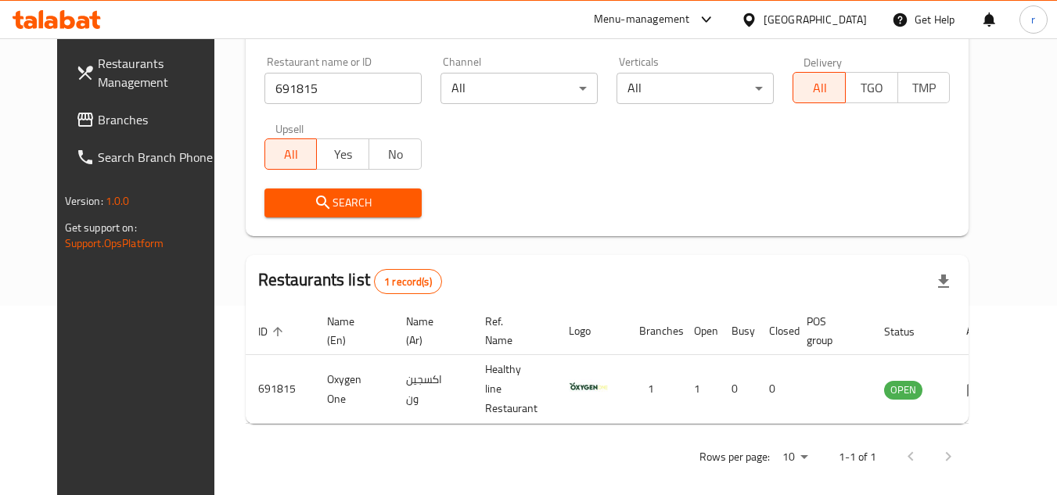
click at [754, 14] on icon at bounding box center [748, 19] width 11 height 13
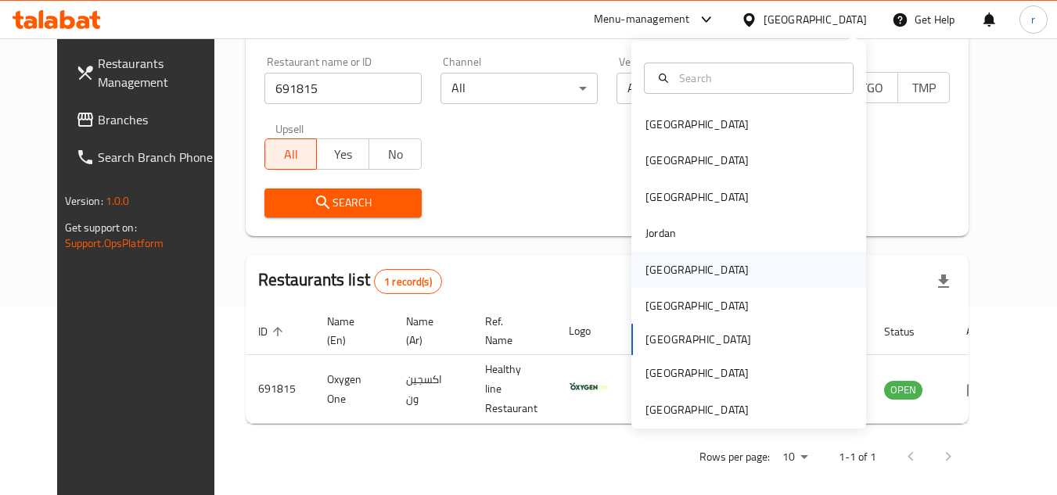
click at [673, 277] on div "[GEOGRAPHIC_DATA]" at bounding box center [697, 270] width 128 height 36
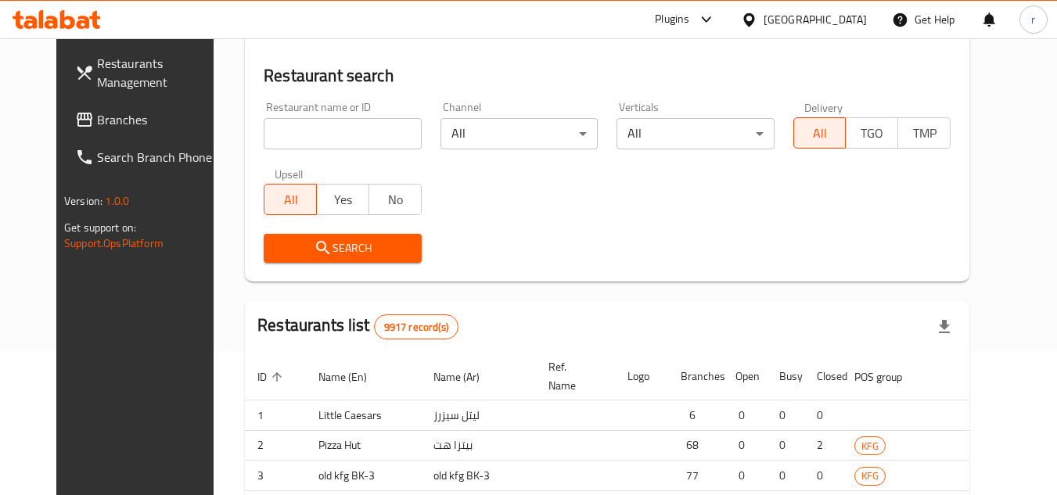
scroll to position [189, 0]
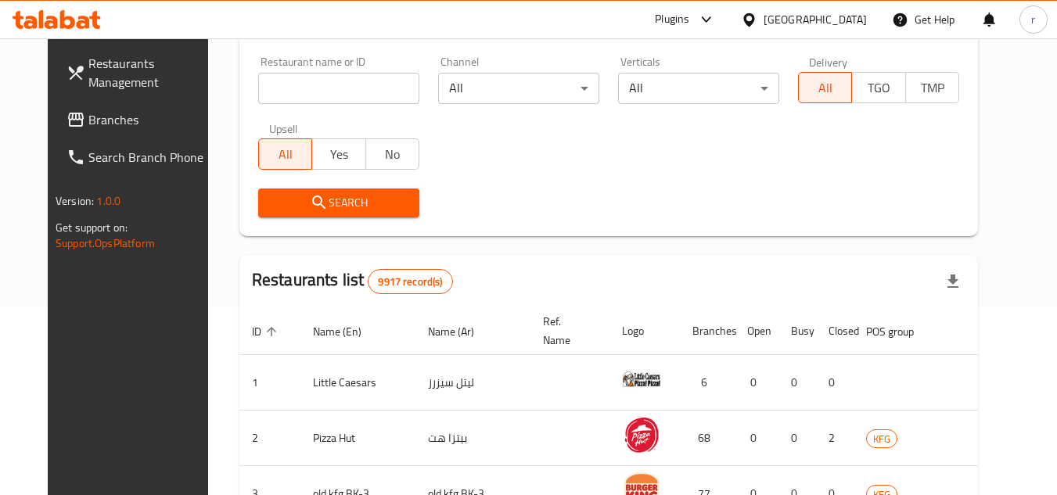
click at [88, 116] on span "Branches" at bounding box center [150, 119] width 124 height 19
drag, startPoint x: 78, startPoint y: 116, endPoint x: 330, endPoint y: 1, distance: 277.0
click at [88, 112] on span "Branches" at bounding box center [150, 119] width 124 height 19
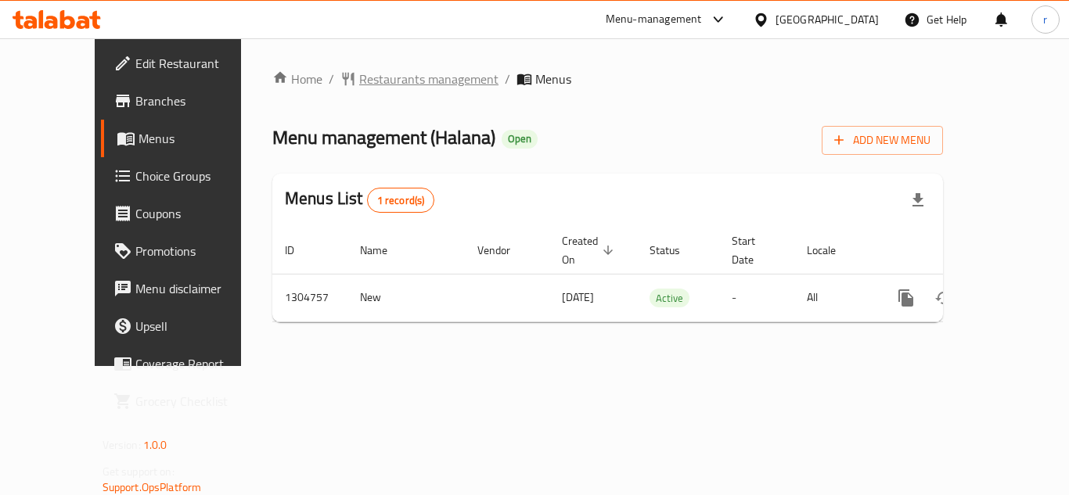
click at [365, 73] on span "Restaurants management" at bounding box center [428, 79] width 139 height 19
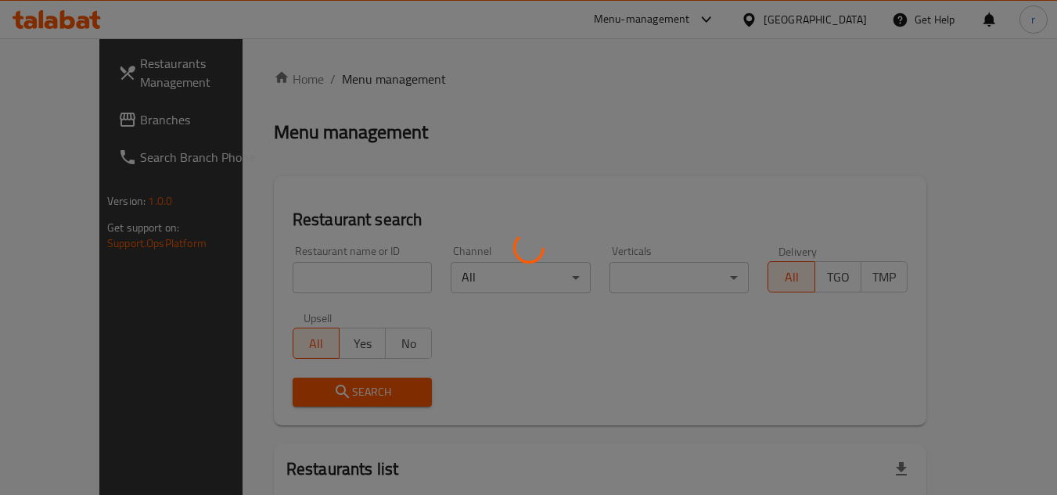
click at [287, 276] on div at bounding box center [528, 247] width 1057 height 495
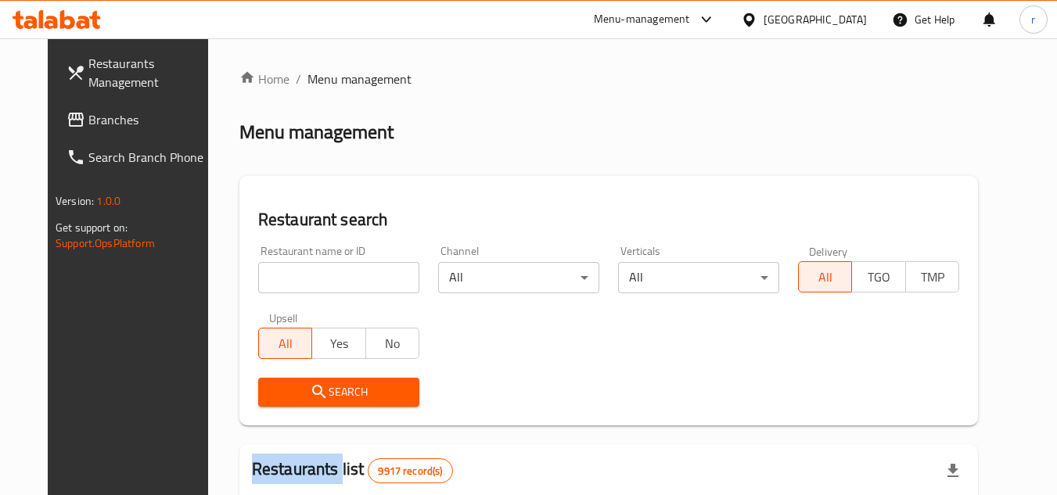
click at [287, 276] on div at bounding box center [528, 247] width 1057 height 495
click at [287, 276] on input "search" at bounding box center [338, 277] width 161 height 31
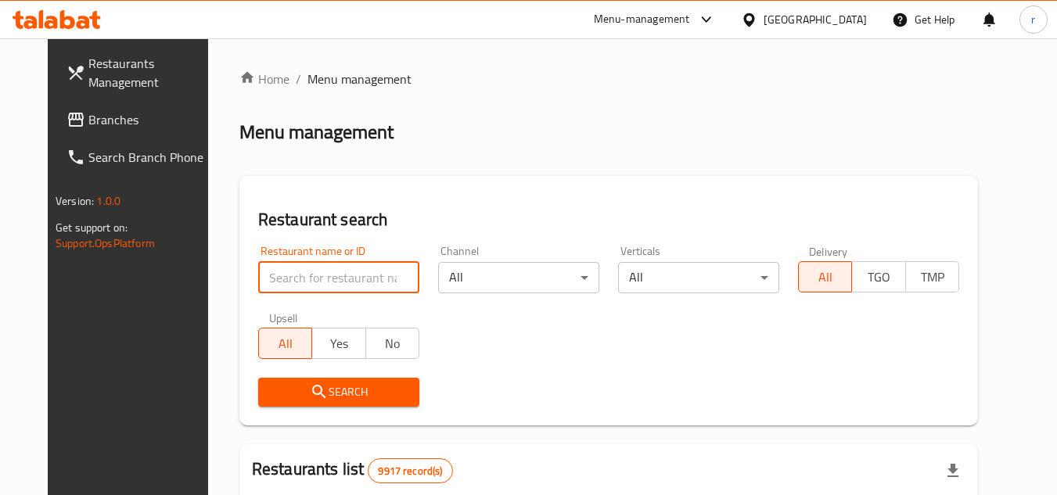
click at [287, 276] on input "search" at bounding box center [338, 277] width 161 height 31
paste input "703401"
type input "703401"
click at [271, 390] on span "Search" at bounding box center [339, 393] width 136 height 20
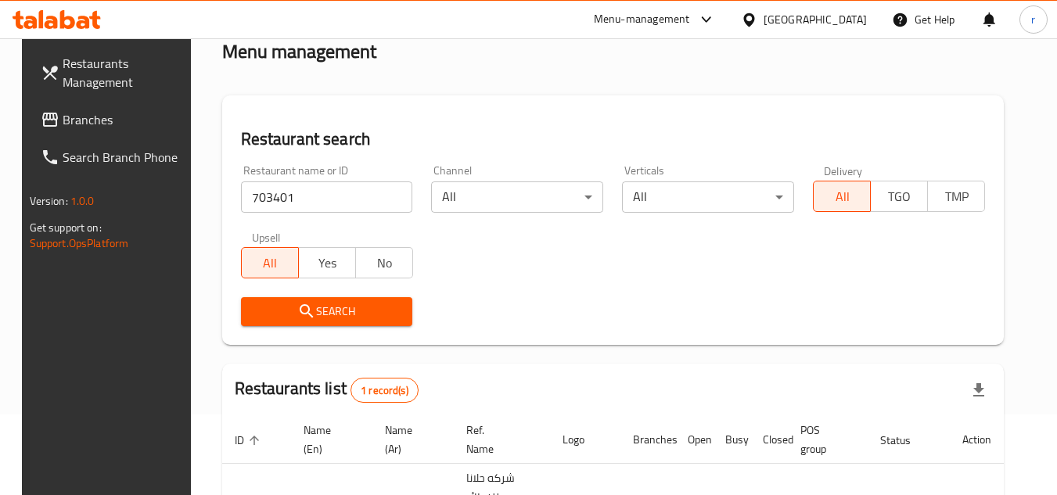
scroll to position [203, 0]
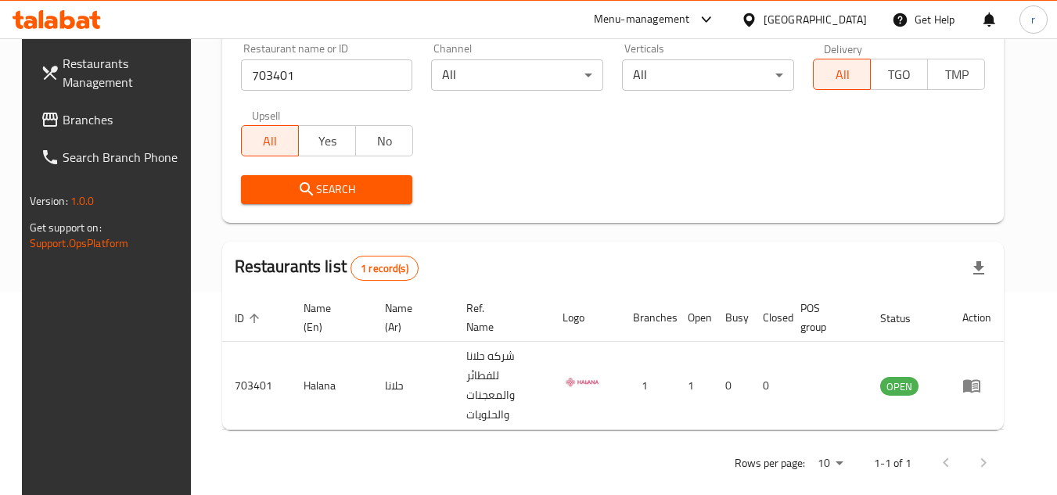
click at [757, 21] on icon at bounding box center [749, 20] width 16 height 16
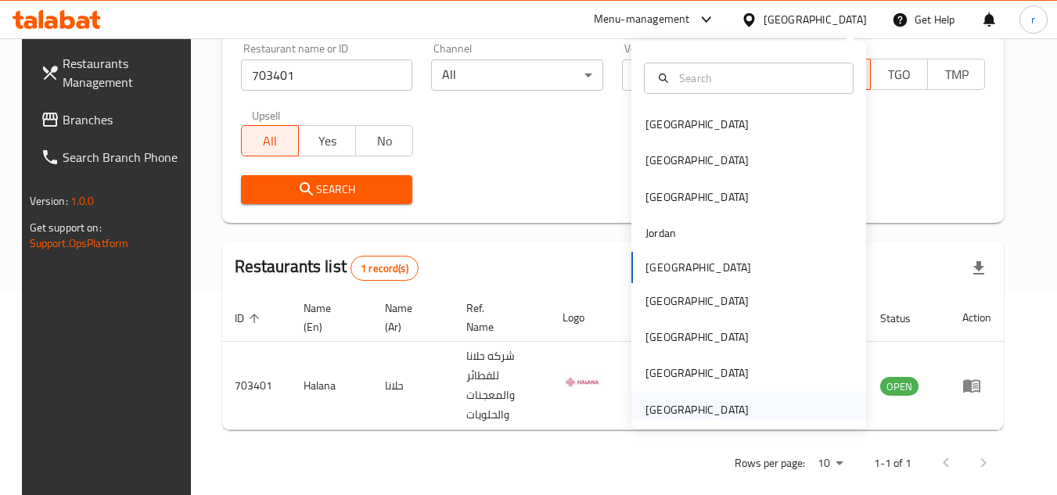
click at [678, 408] on div "[GEOGRAPHIC_DATA]" at bounding box center [697, 409] width 103 height 17
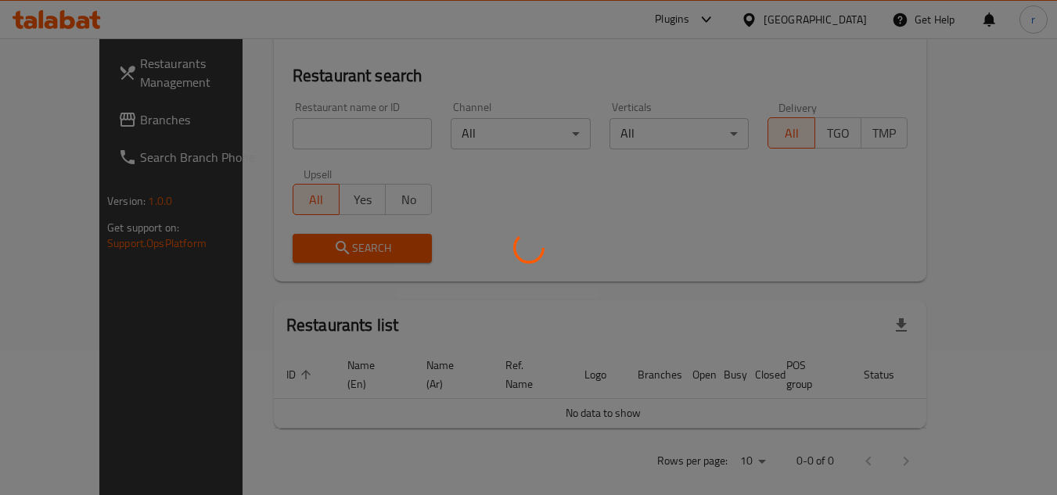
scroll to position [203, 0]
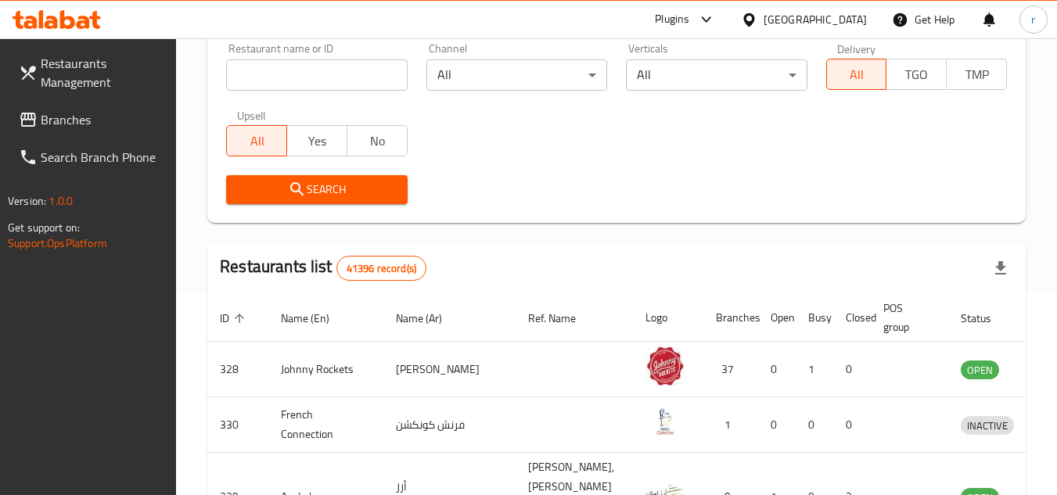
click at [60, 112] on span "Branches" at bounding box center [103, 119] width 124 height 19
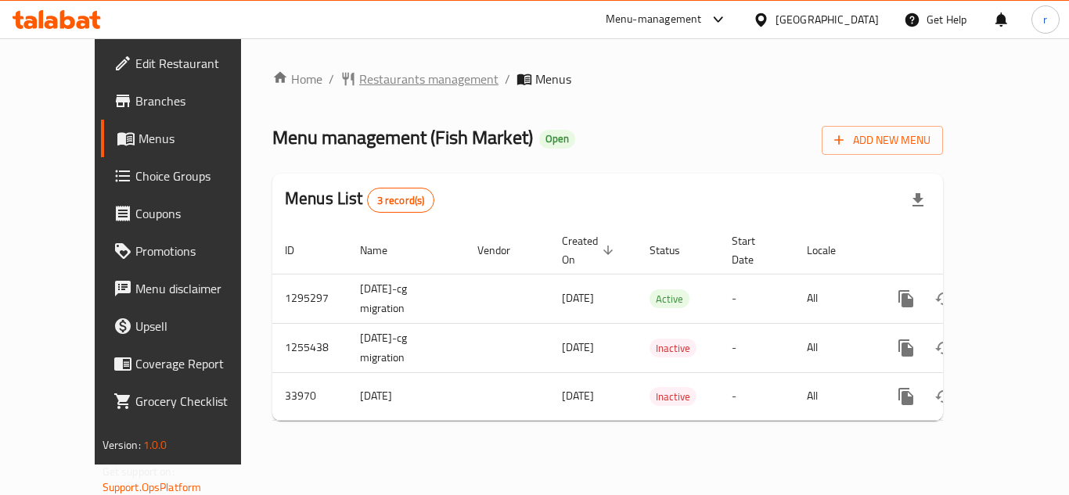
click at [378, 73] on span "Restaurants management" at bounding box center [428, 79] width 139 height 19
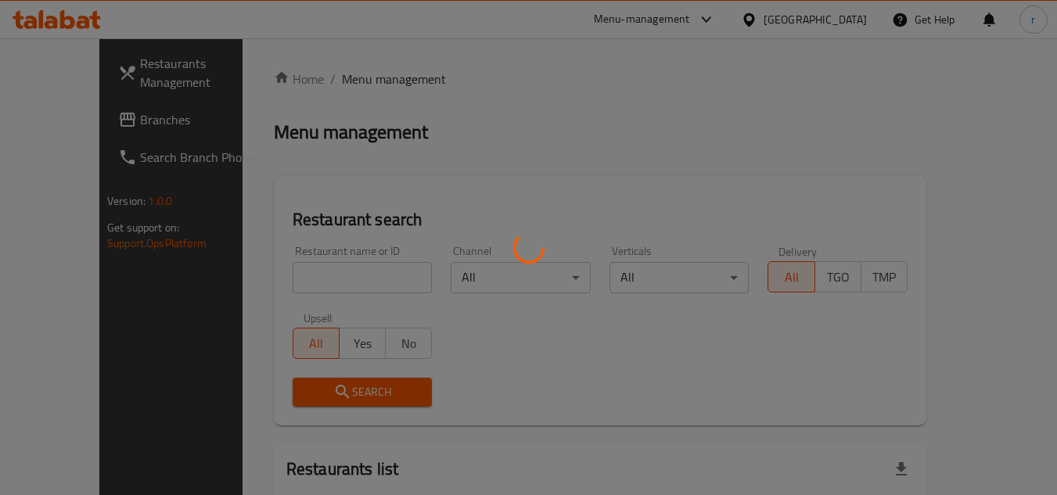
click at [297, 276] on div at bounding box center [528, 247] width 1057 height 495
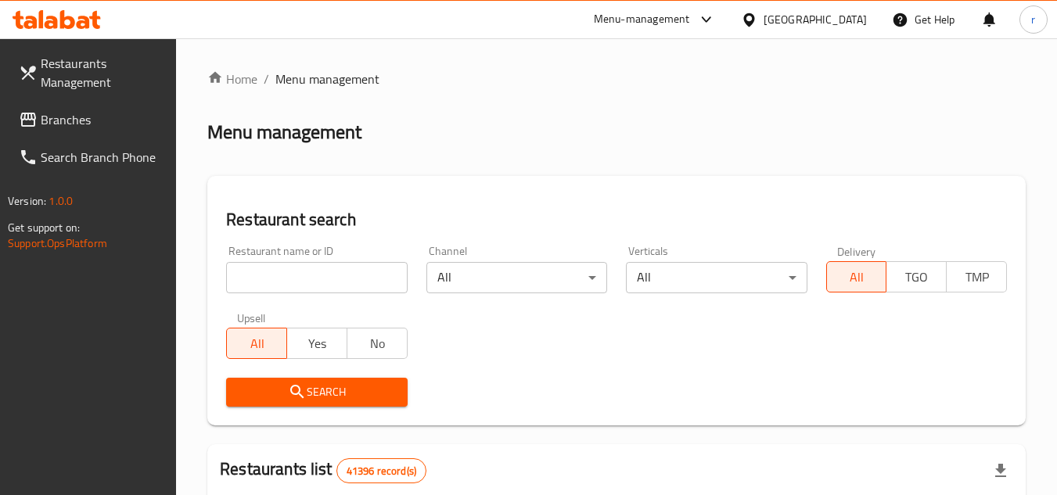
click at [297, 276] on input "search" at bounding box center [316, 277] width 181 height 31
paste input "17506"
type input "17506"
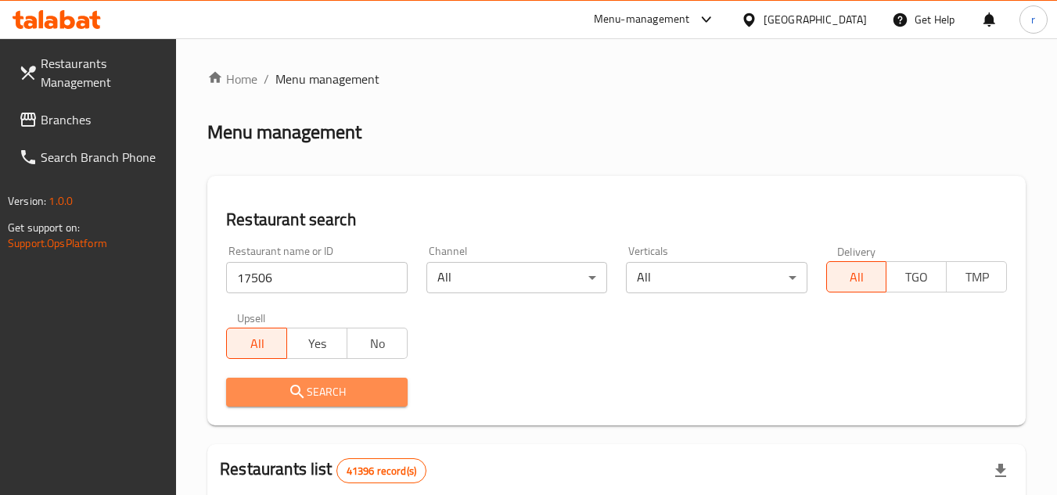
click at [292, 385] on icon "submit" at bounding box center [297, 392] width 19 height 19
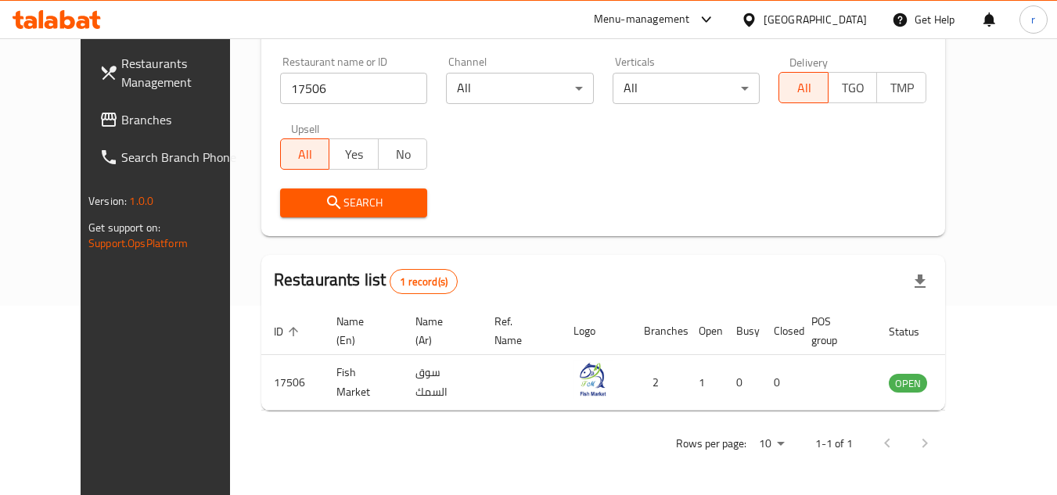
scroll to position [189, 0]
drag, startPoint x: 74, startPoint y: 120, endPoint x: 81, endPoint y: 116, distance: 8.7
click at [121, 120] on span "Branches" at bounding box center [183, 119] width 124 height 19
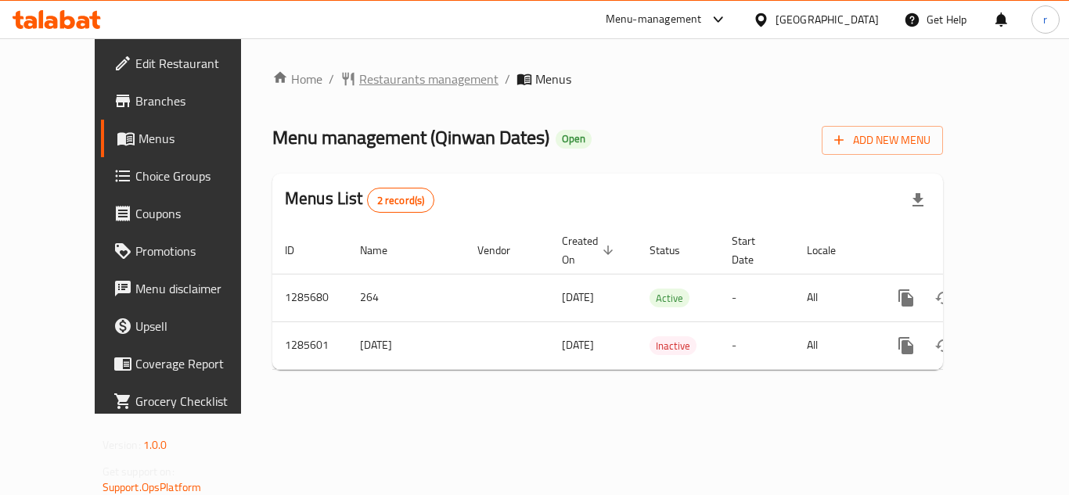
click at [369, 78] on span "Restaurants management" at bounding box center [428, 79] width 139 height 19
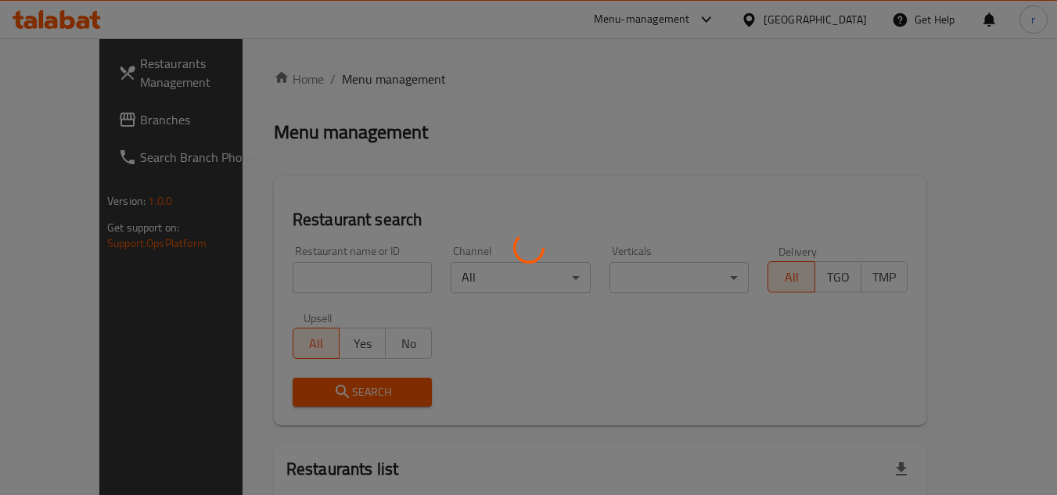
click at [306, 269] on div at bounding box center [528, 247] width 1057 height 495
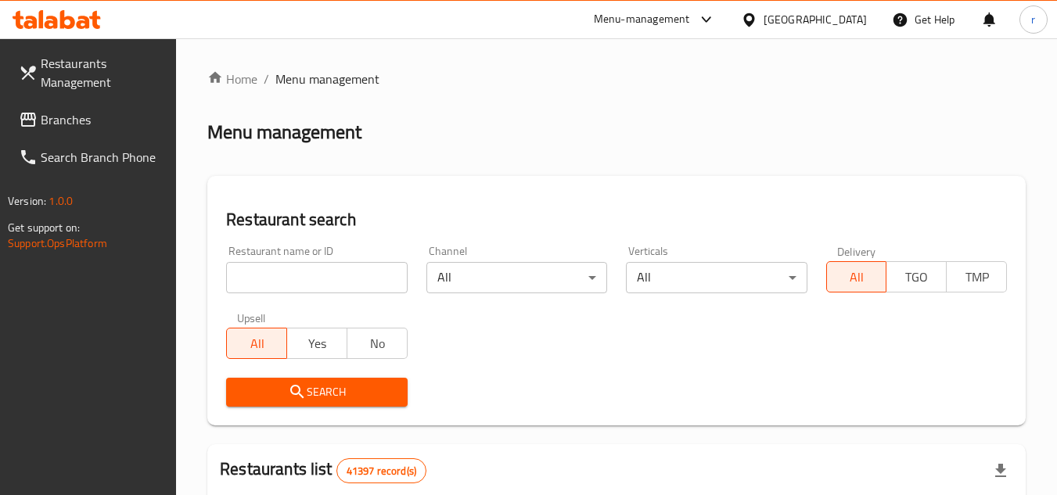
click at [306, 269] on input "search" at bounding box center [316, 277] width 181 height 31
paste input "695999"
type input "695999"
click at [294, 398] on icon "submit" at bounding box center [297, 392] width 19 height 19
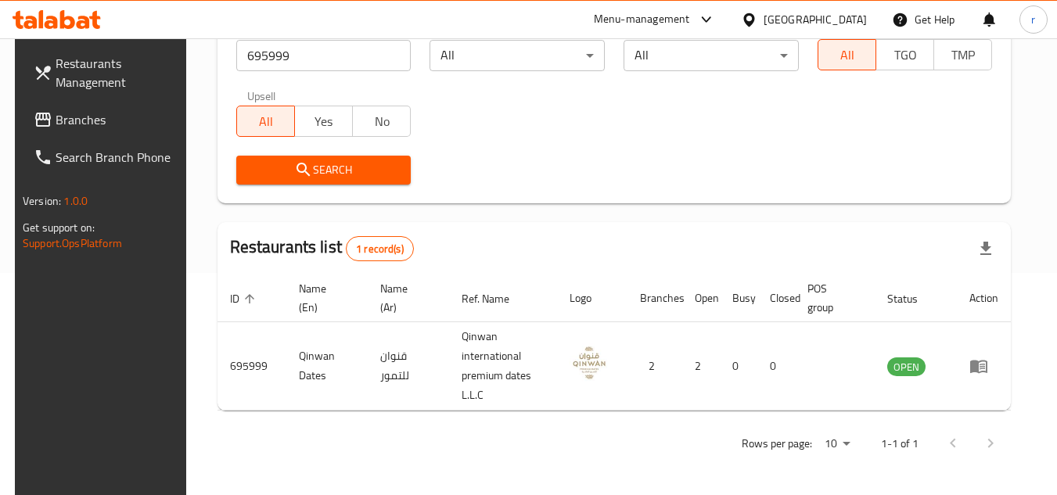
scroll to position [203, 0]
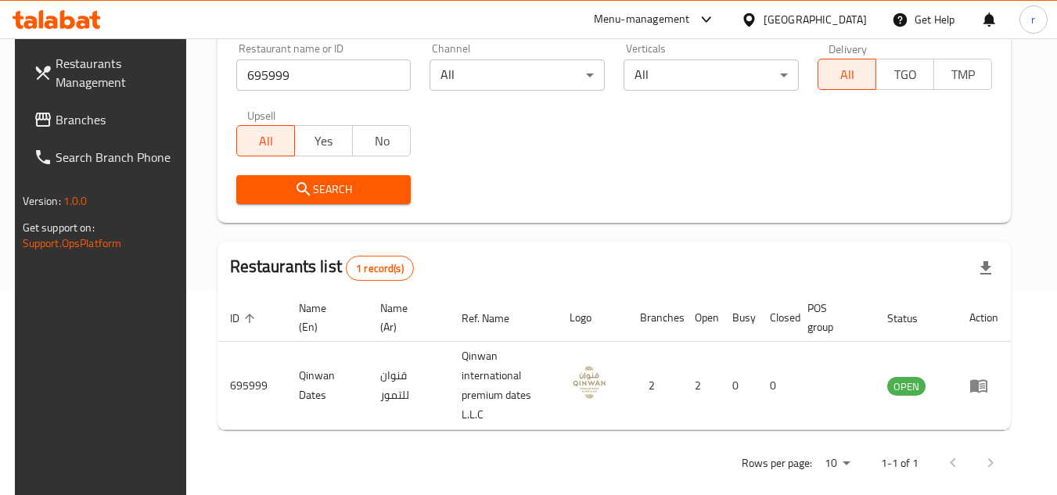
click at [780, 22] on div "[GEOGRAPHIC_DATA]" at bounding box center [815, 19] width 103 height 17
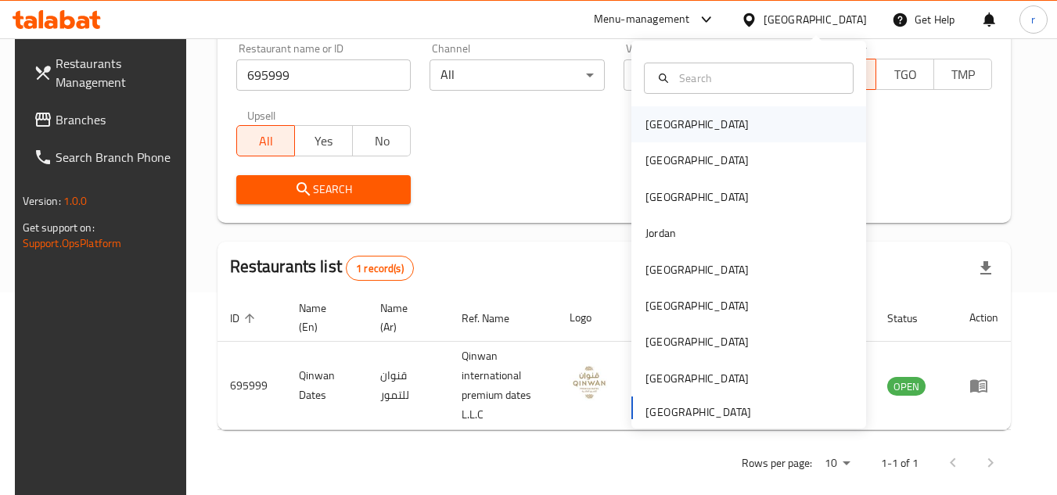
click at [682, 128] on div "Bahrain" at bounding box center [697, 124] width 128 height 36
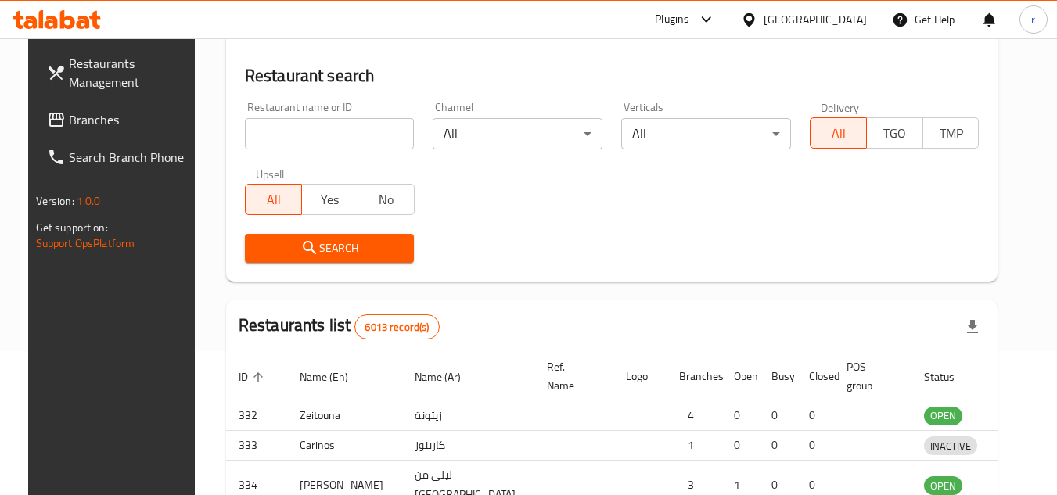
scroll to position [203, 0]
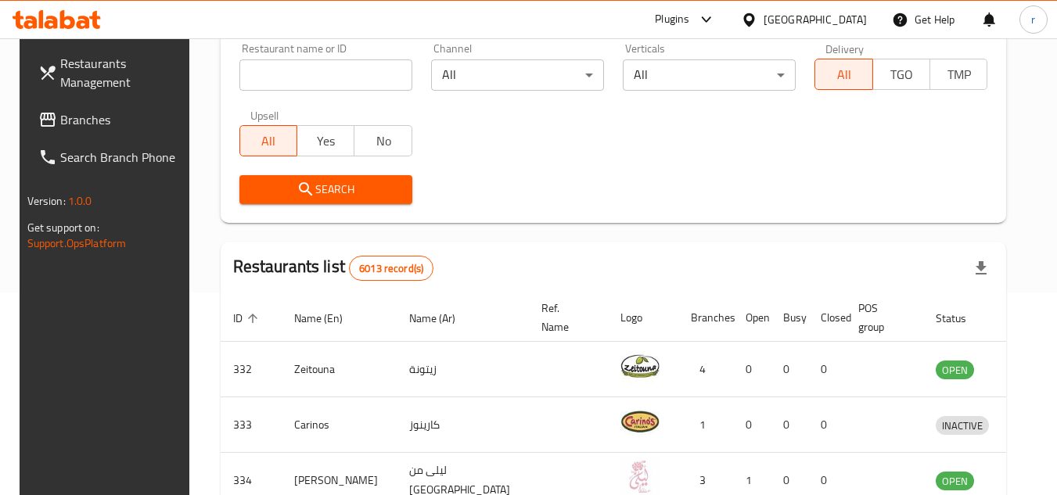
click at [86, 110] on span "Branches" at bounding box center [122, 119] width 124 height 19
drag, startPoint x: 86, startPoint y: 110, endPoint x: 335, endPoint y: 14, distance: 266.8
click at [86, 110] on span "Branches" at bounding box center [122, 119] width 124 height 19
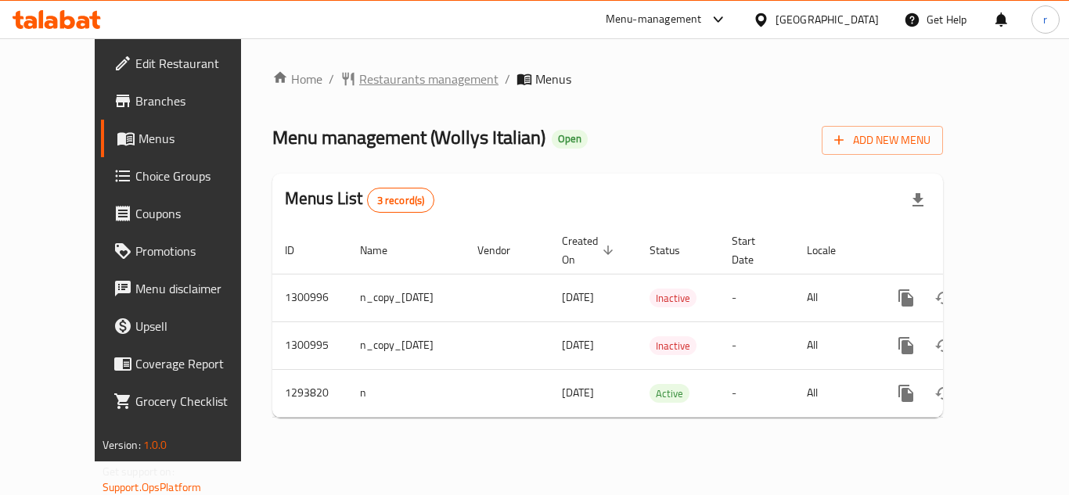
click at [359, 71] on span "Restaurants management" at bounding box center [428, 79] width 139 height 19
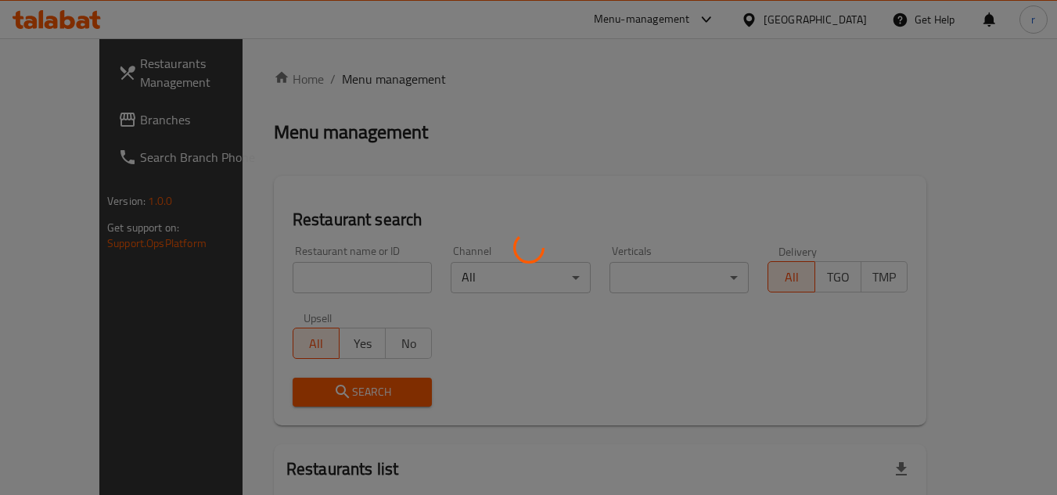
click at [290, 277] on div at bounding box center [528, 247] width 1057 height 495
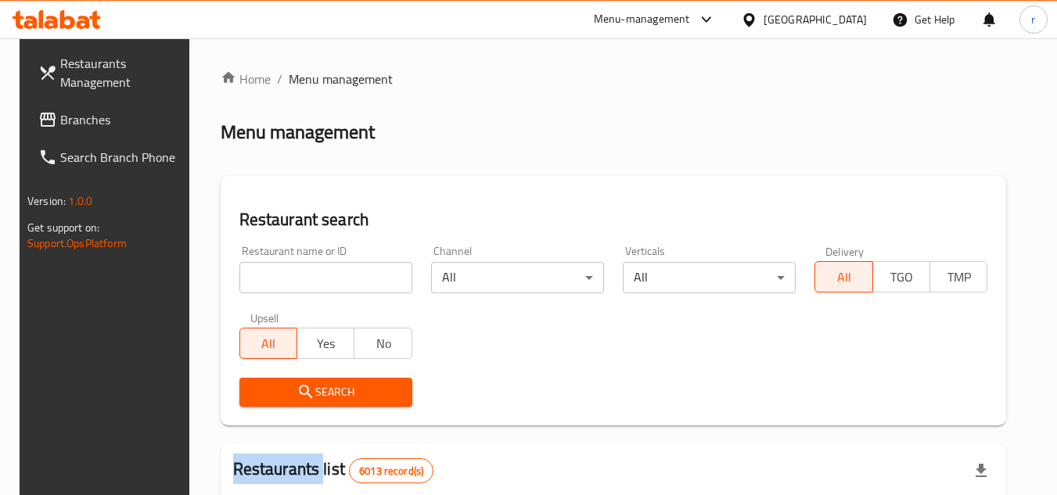
click at [290, 277] on div at bounding box center [528, 247] width 1057 height 495
click at [290, 277] on input "search" at bounding box center [325, 277] width 173 height 31
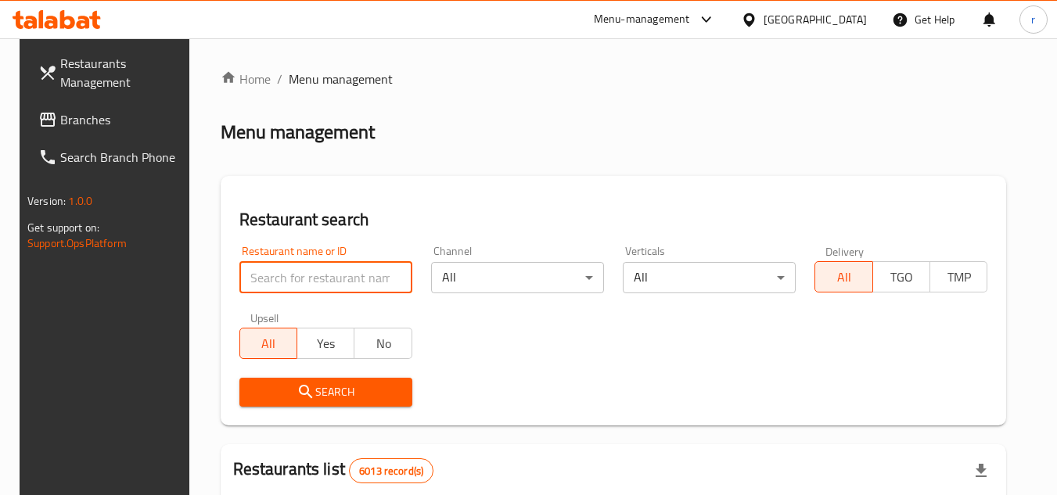
paste input "699680"
type input "699680"
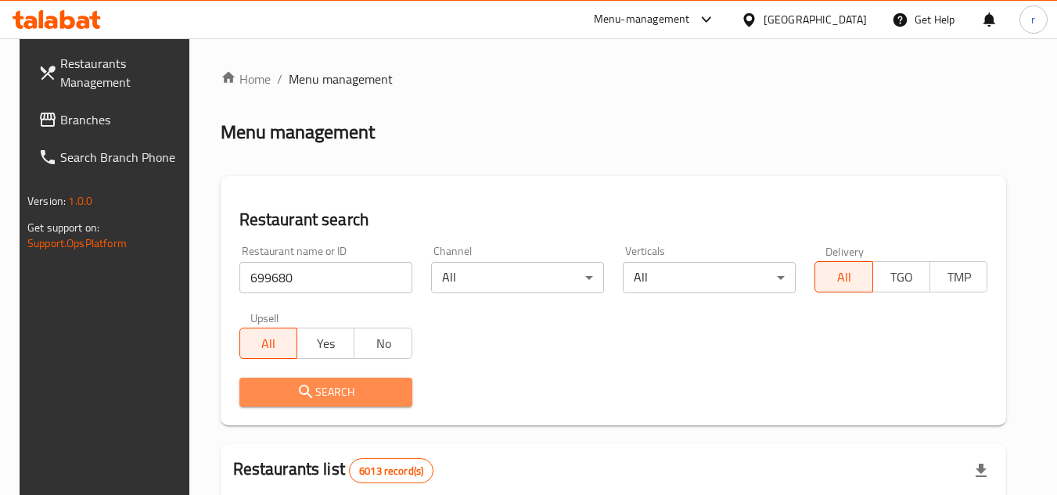
drag, startPoint x: 315, startPoint y: 393, endPoint x: 380, endPoint y: 320, distance: 97.5
click at [318, 394] on span "Search" at bounding box center [326, 393] width 148 height 20
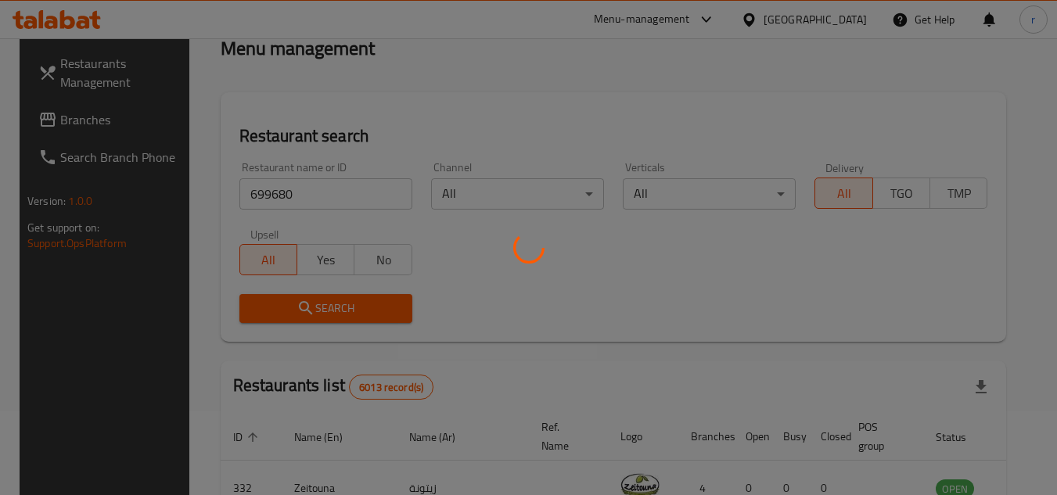
scroll to position [156, 0]
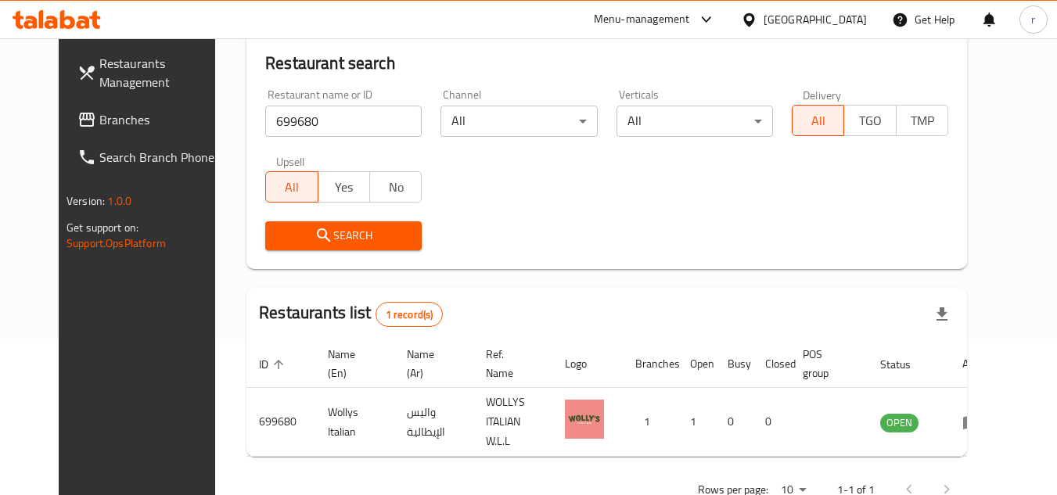
click at [764, 21] on div at bounding box center [752, 19] width 23 height 17
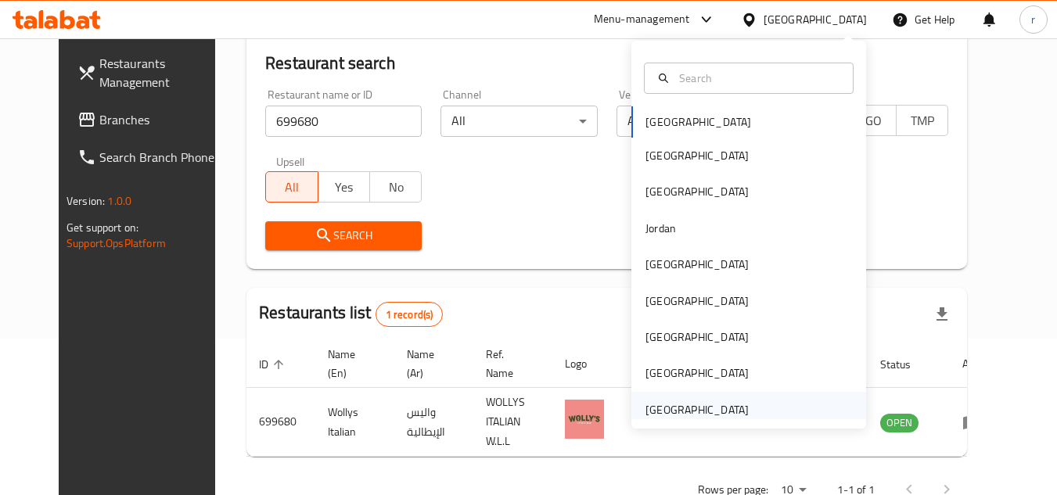
click at [680, 415] on div "[GEOGRAPHIC_DATA]" at bounding box center [697, 409] width 103 height 17
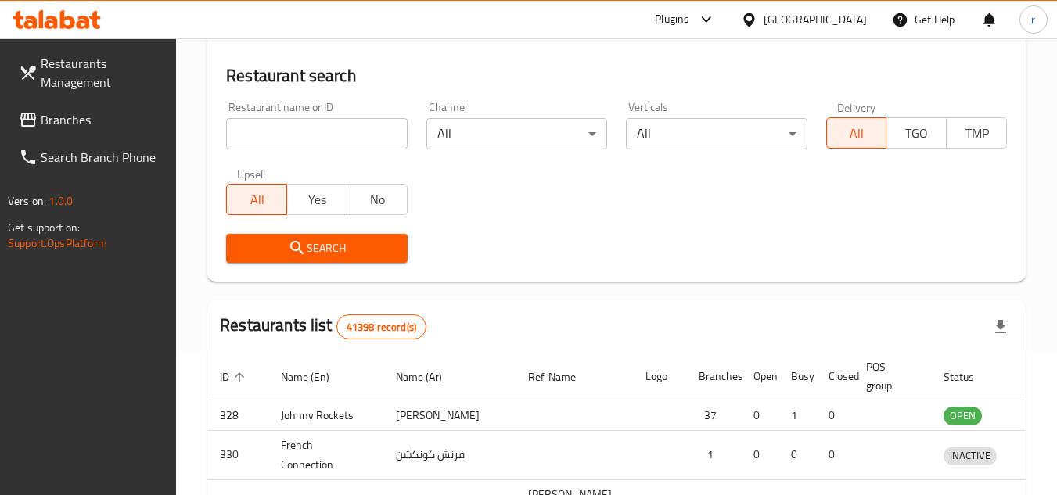
scroll to position [156, 0]
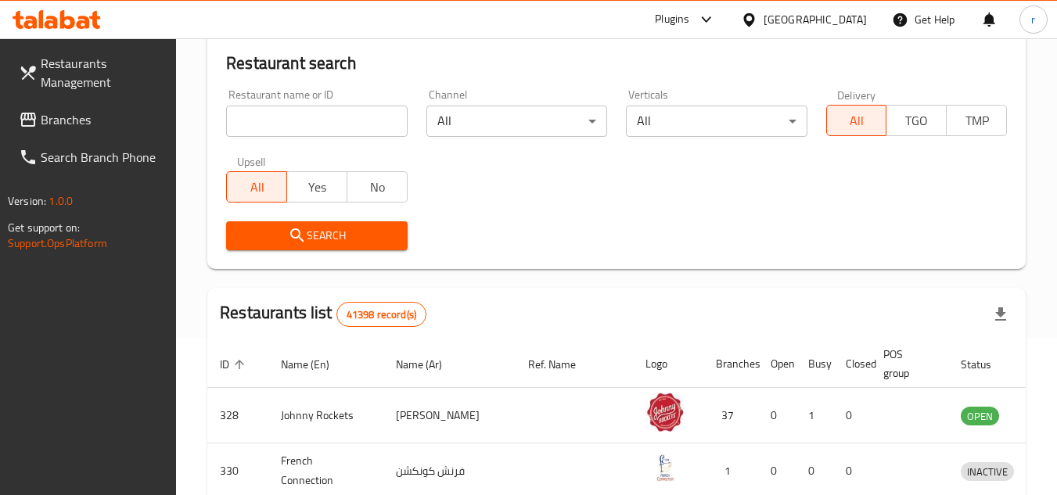
click at [82, 115] on span "Branches" at bounding box center [103, 119] width 124 height 19
drag, startPoint x: 82, startPoint y: 115, endPoint x: 338, endPoint y: 13, distance: 275.4
click at [84, 115] on span "Branches" at bounding box center [103, 119] width 124 height 19
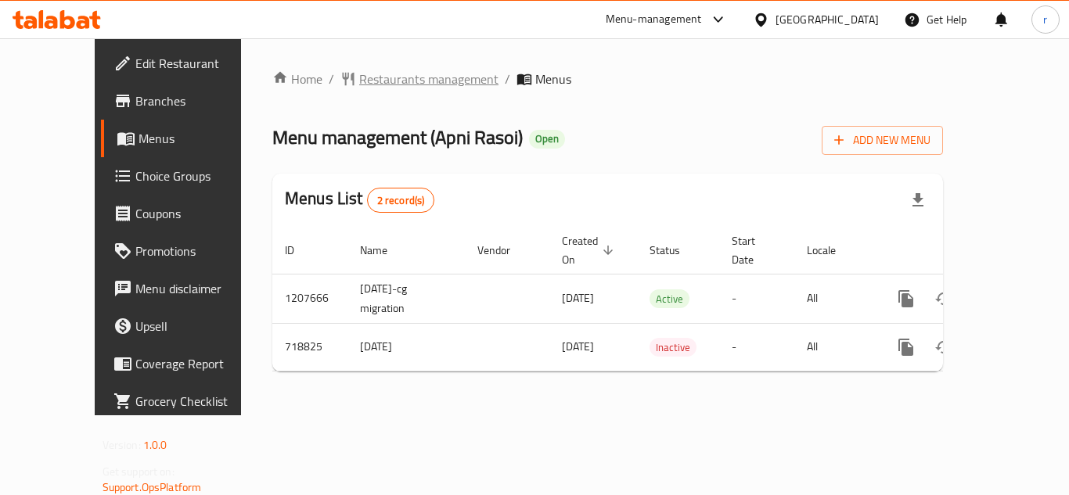
click at [371, 72] on span "Restaurants management" at bounding box center [428, 79] width 139 height 19
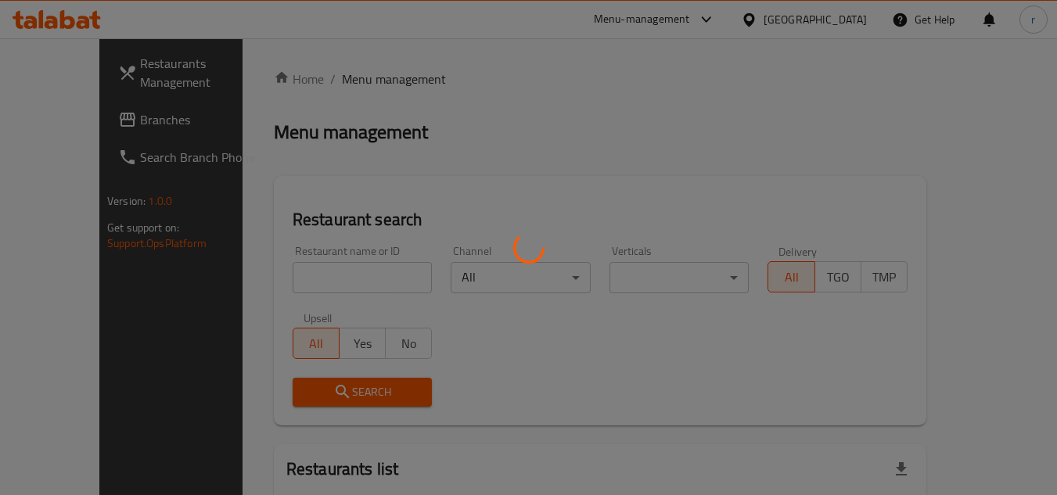
click at [304, 278] on div at bounding box center [528, 247] width 1057 height 495
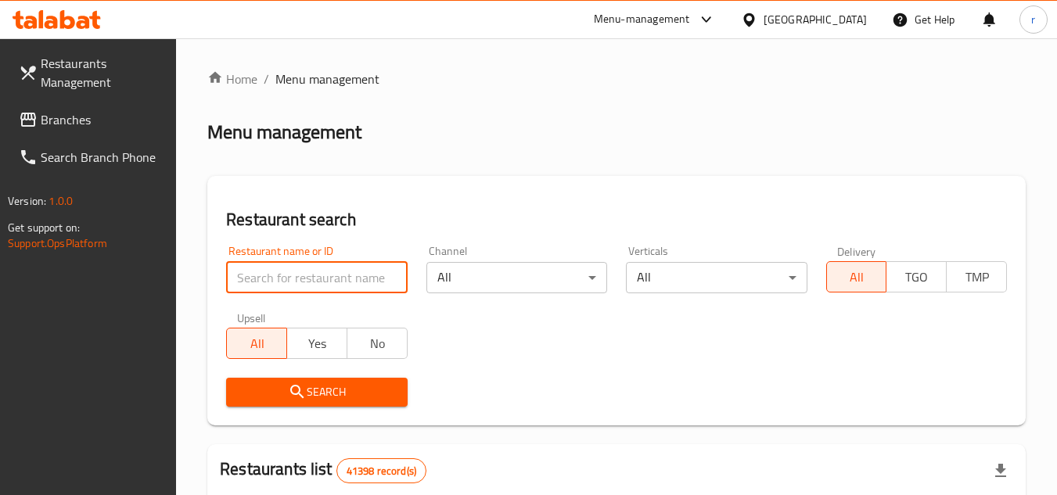
click at [304, 278] on input "search" at bounding box center [316, 277] width 181 height 31
paste input "645700"
type input "645700"
click at [319, 380] on button "Search" at bounding box center [316, 392] width 181 height 29
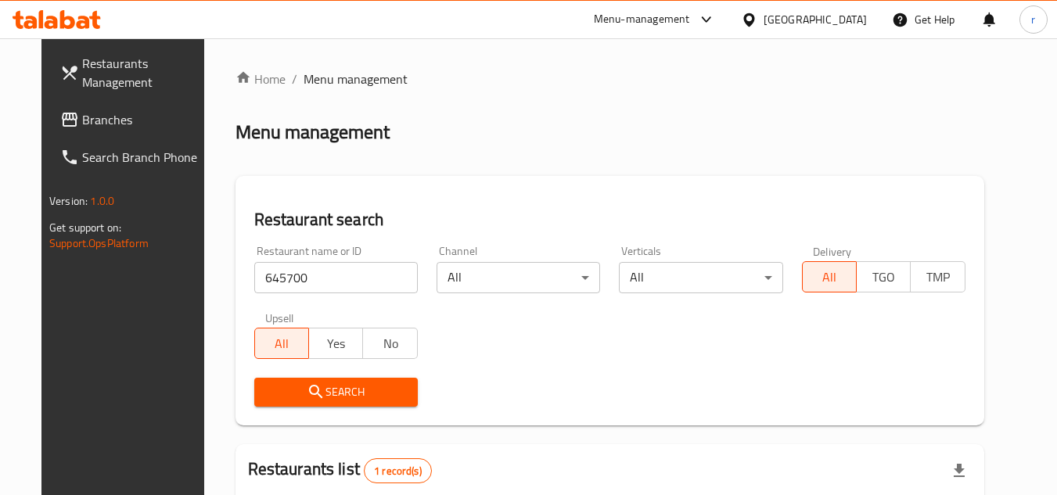
click at [779, 11] on div "[GEOGRAPHIC_DATA]" at bounding box center [815, 19] width 103 height 17
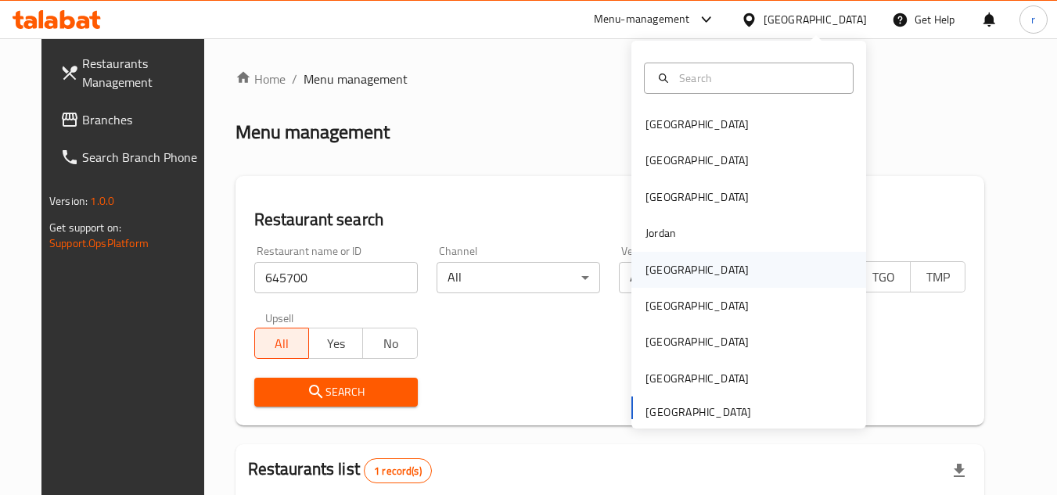
click at [657, 269] on div "[GEOGRAPHIC_DATA]" at bounding box center [697, 269] width 103 height 17
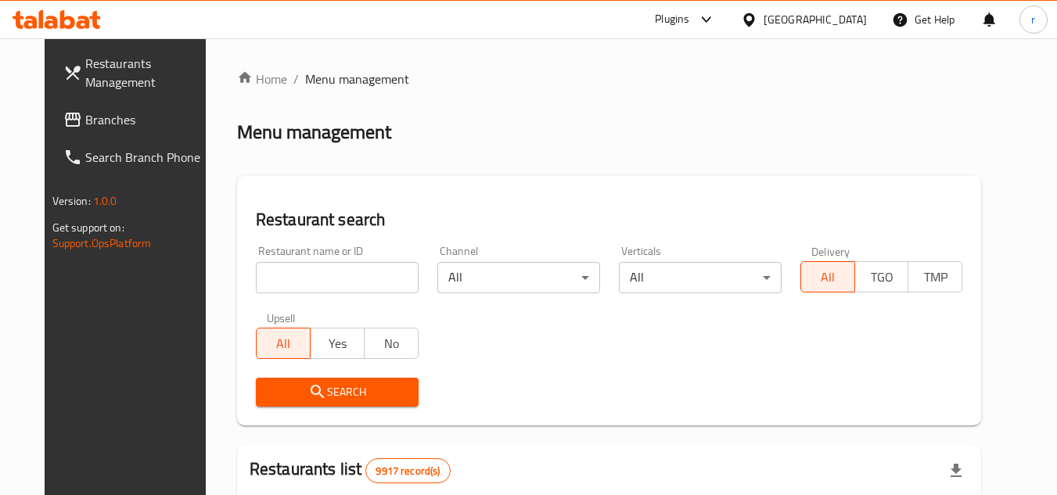
click at [85, 128] on span "Branches" at bounding box center [147, 119] width 124 height 19
drag, startPoint x: 70, startPoint y: 128, endPoint x: 372, endPoint y: 0, distance: 328.2
click at [85, 125] on span "Branches" at bounding box center [147, 119] width 124 height 19
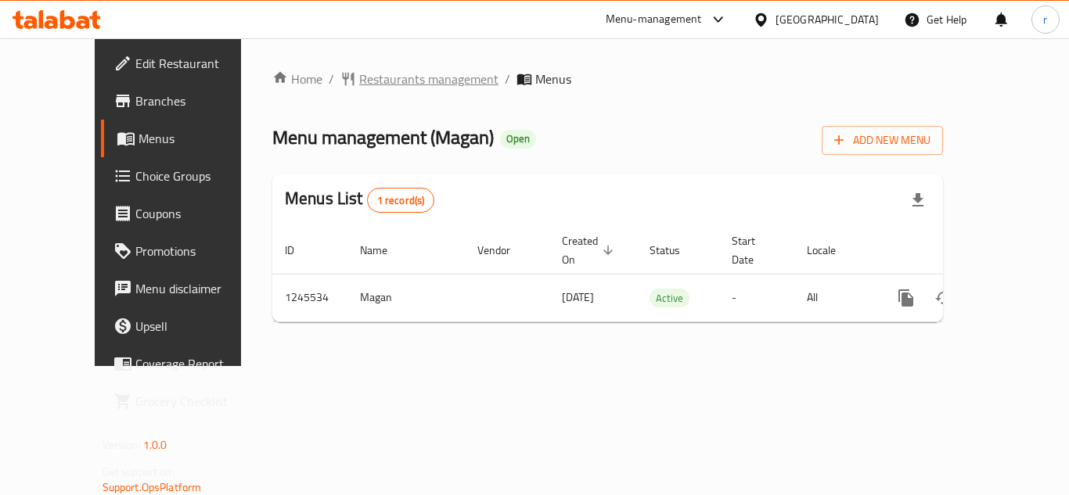
click at [381, 85] on span "Restaurants management" at bounding box center [428, 79] width 139 height 19
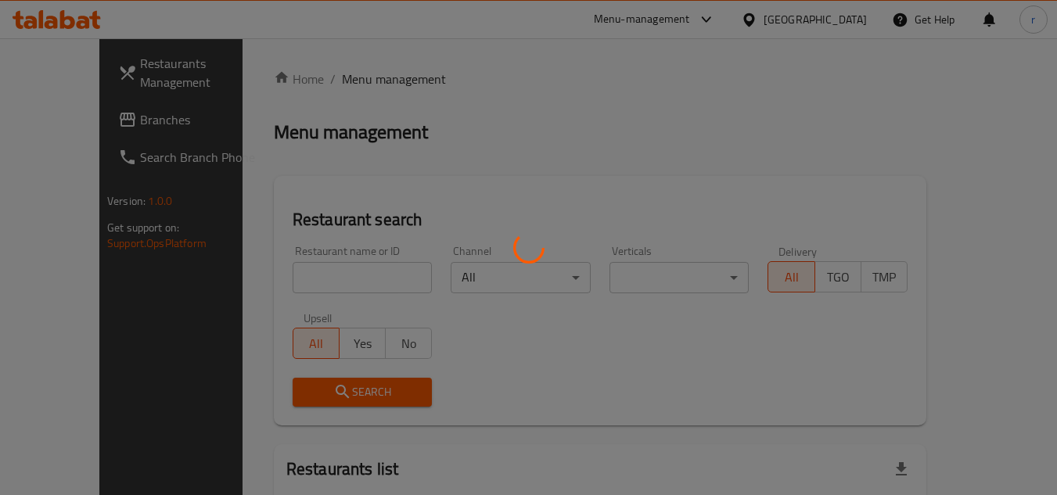
click at [318, 276] on div at bounding box center [528, 247] width 1057 height 495
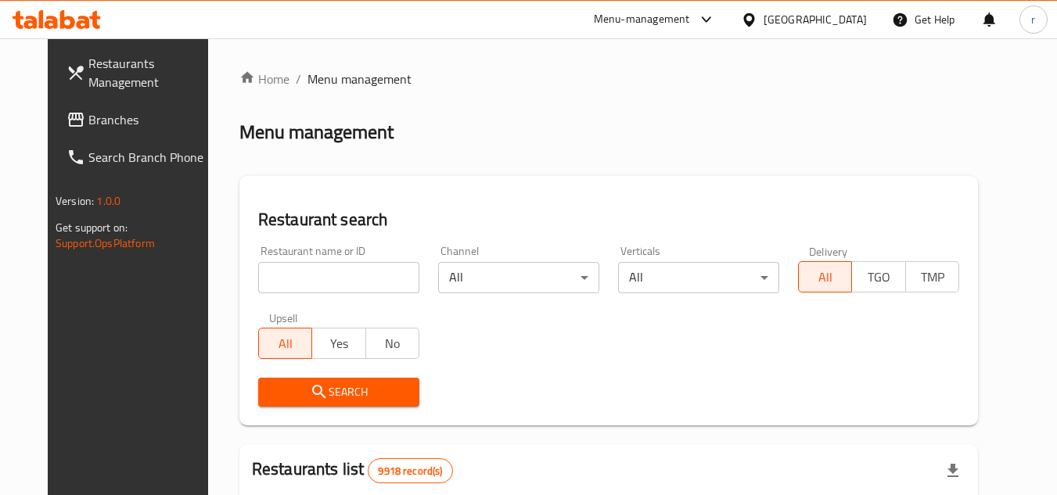
click at [318, 276] on input "search" at bounding box center [338, 277] width 161 height 31
paste input "682622"
type input "682622"
click at [335, 385] on span "Search" at bounding box center [339, 393] width 136 height 20
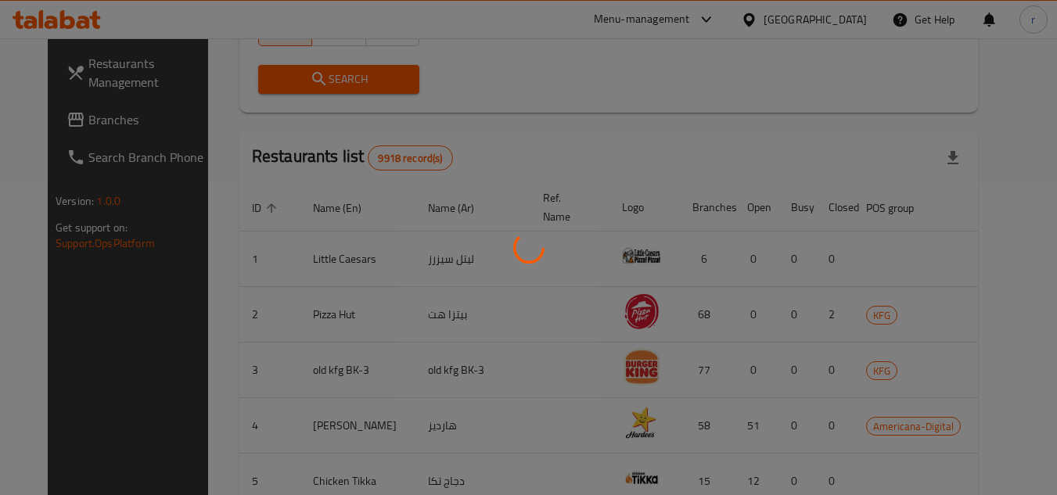
scroll to position [189, 0]
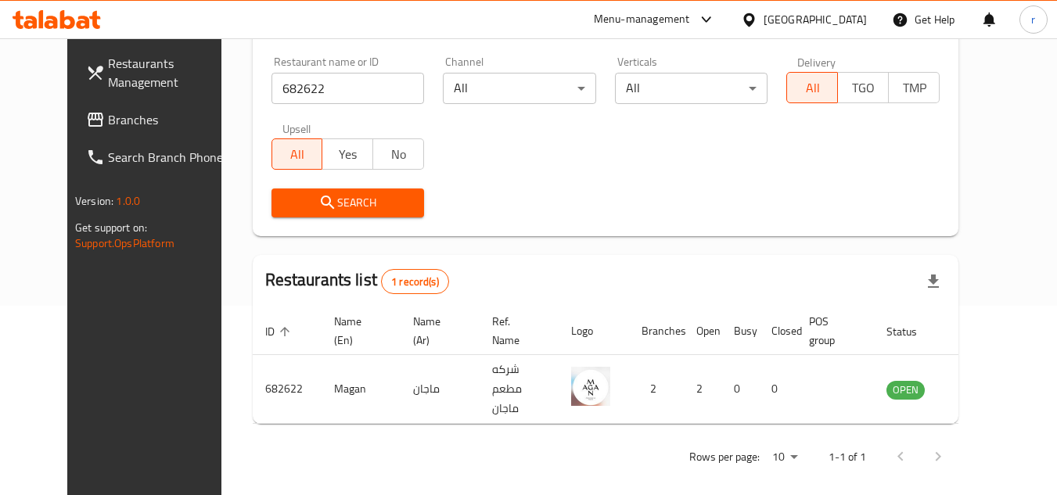
click at [764, 21] on div at bounding box center [752, 19] width 23 height 17
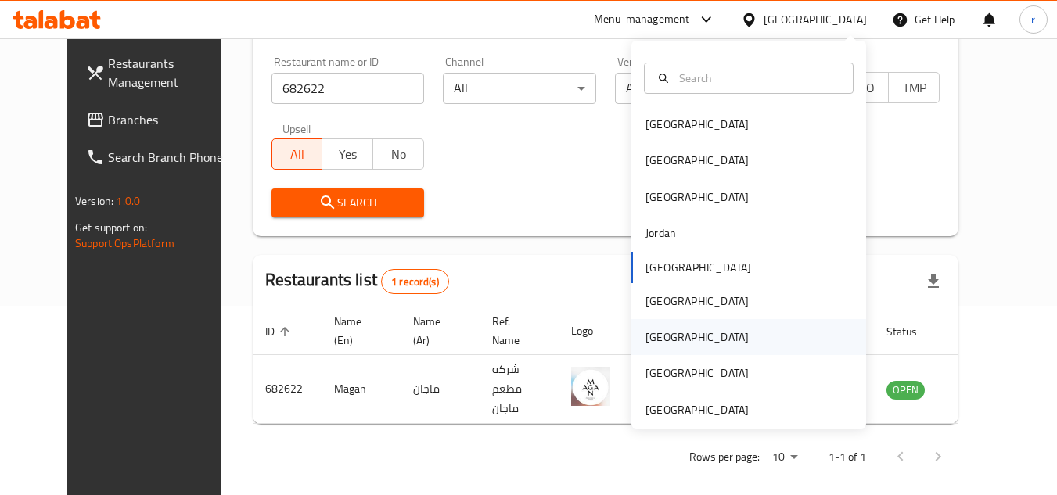
click at [669, 343] on div "[GEOGRAPHIC_DATA]" at bounding box center [697, 337] width 128 height 36
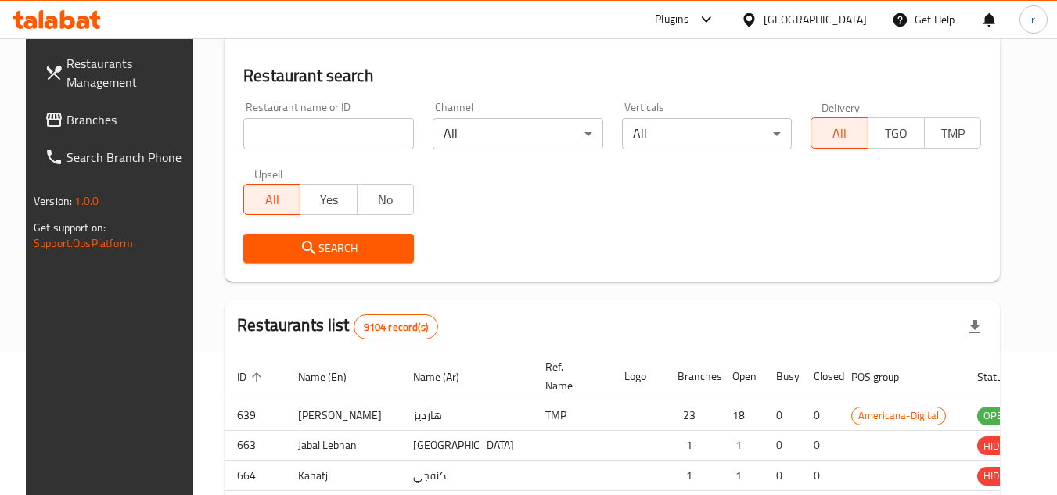
scroll to position [189, 0]
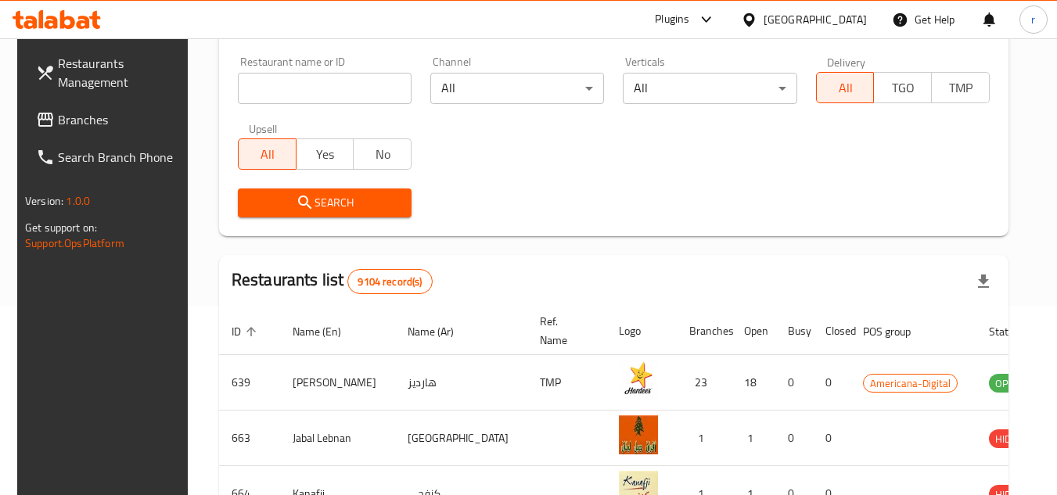
click at [71, 126] on span "Branches" at bounding box center [120, 119] width 124 height 19
click at [106, 110] on span "Branches" at bounding box center [120, 119] width 124 height 19
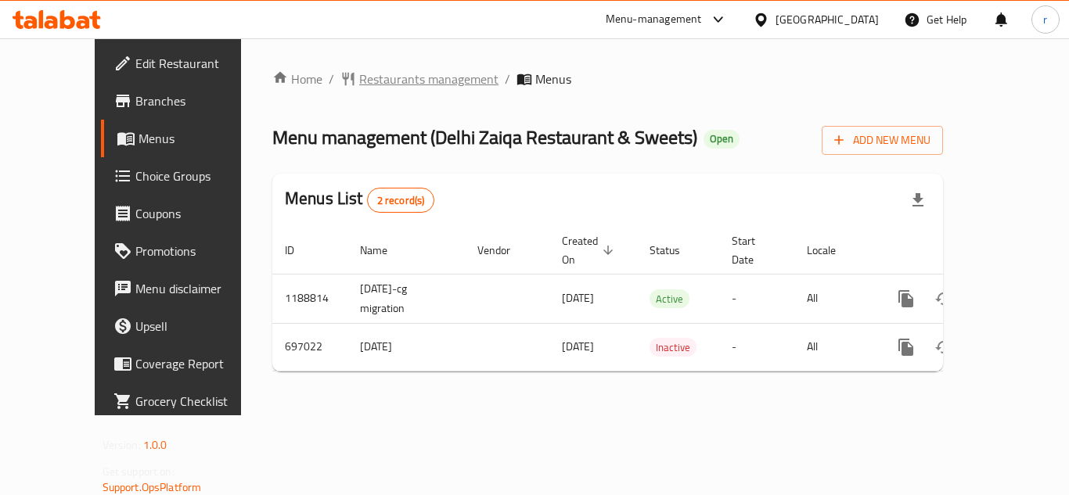
click at [359, 74] on span "Restaurants management" at bounding box center [428, 79] width 139 height 19
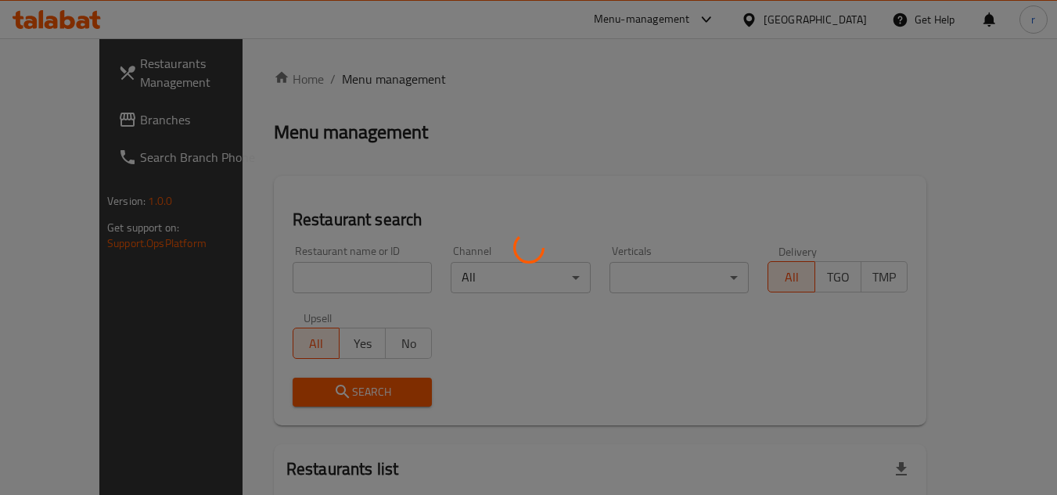
click at [296, 272] on div at bounding box center [528, 247] width 1057 height 495
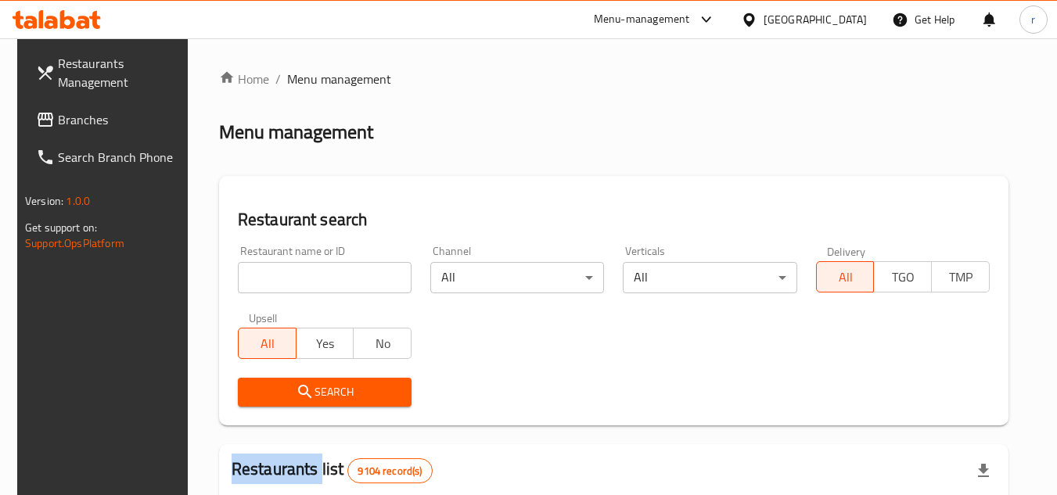
click at [296, 272] on div at bounding box center [528, 247] width 1057 height 495
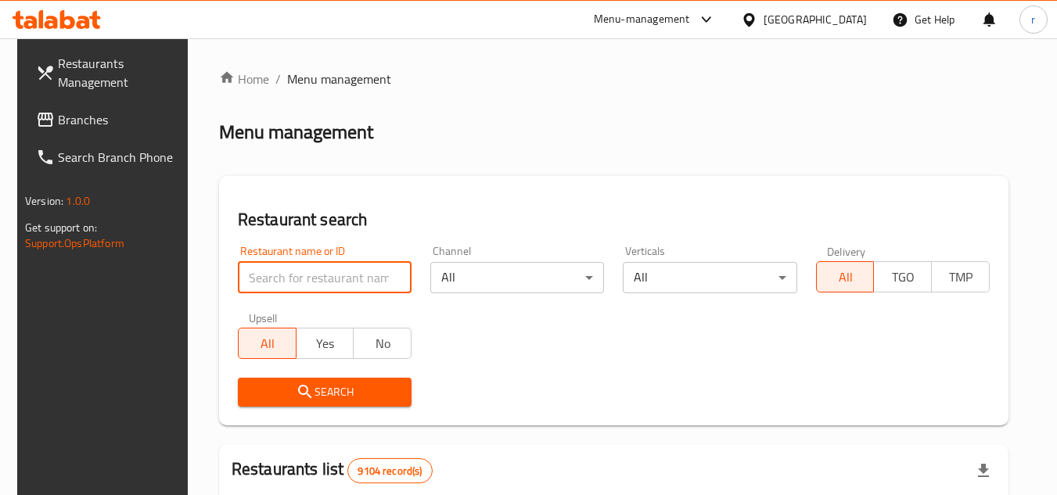
click at [296, 272] on input "search" at bounding box center [325, 277] width 174 height 31
paste input "643998"
type input "643998"
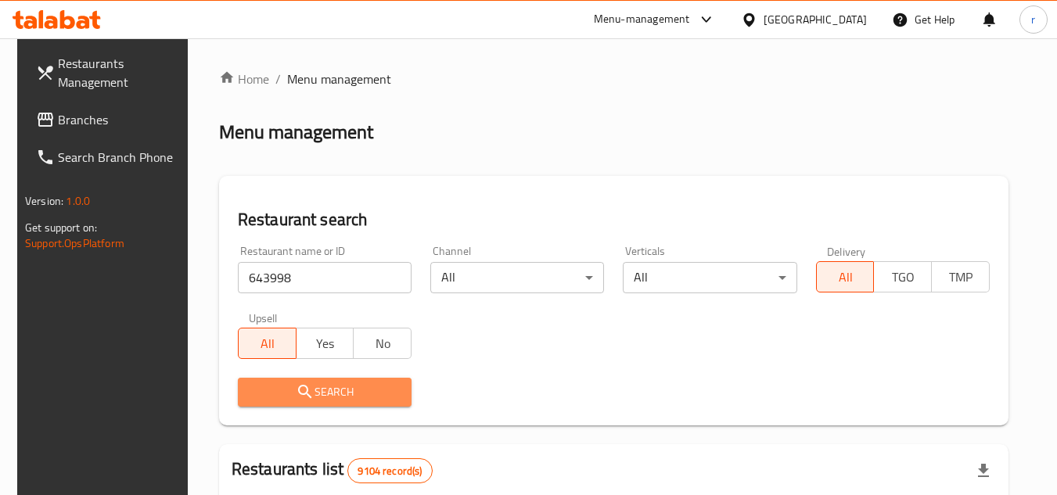
drag, startPoint x: 286, startPoint y: 391, endPoint x: 526, endPoint y: 102, distance: 375.7
click at [292, 391] on span "Search" at bounding box center [324, 393] width 149 height 20
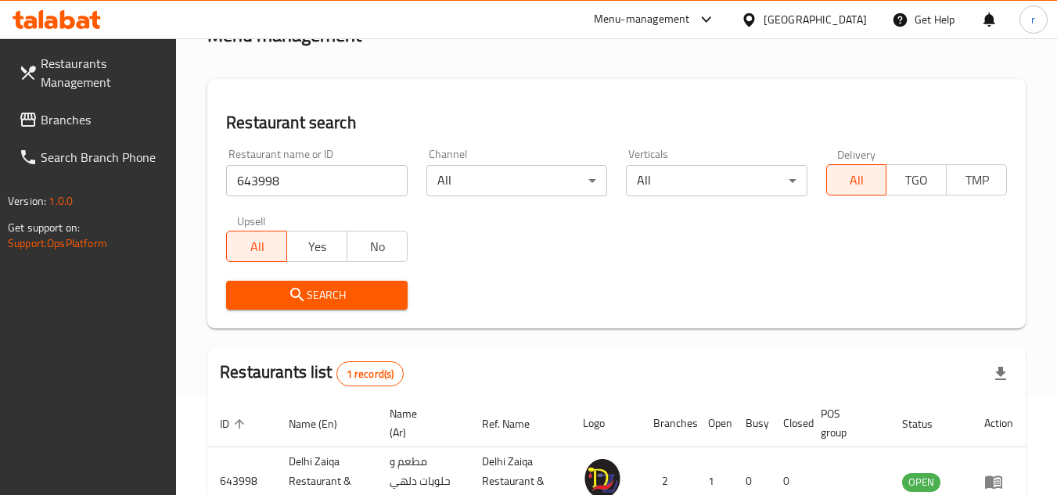
scroll to position [203, 0]
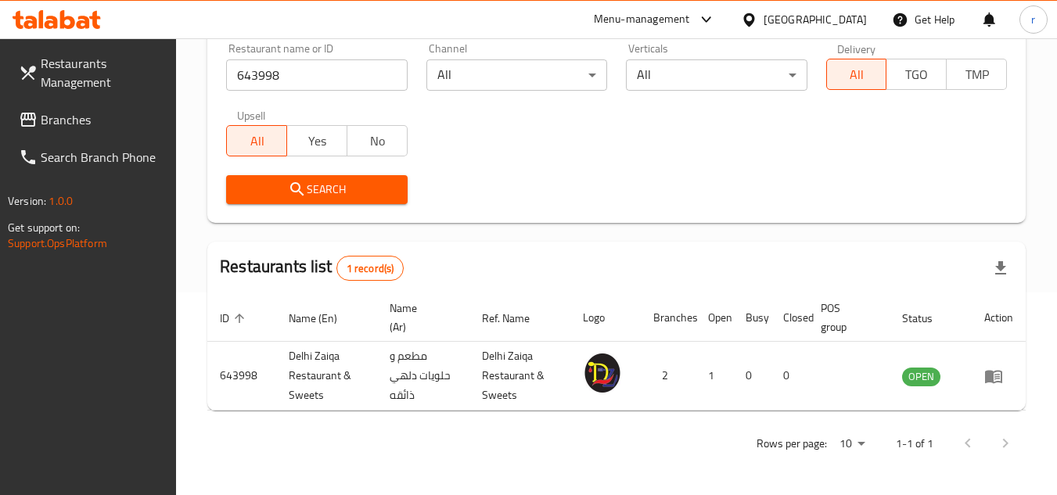
click at [754, 15] on icon at bounding box center [748, 19] width 11 height 13
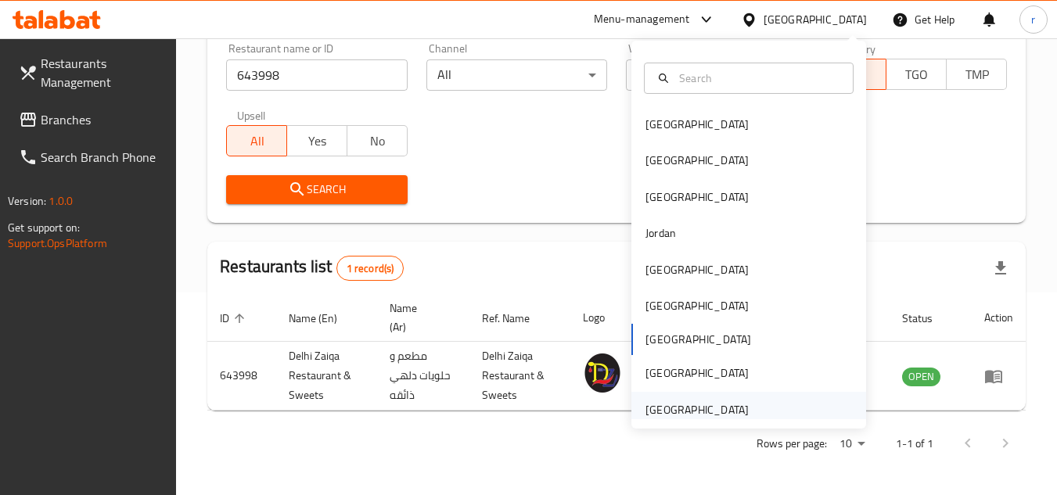
click at [755, 405] on div "[GEOGRAPHIC_DATA]" at bounding box center [748, 410] width 235 height 36
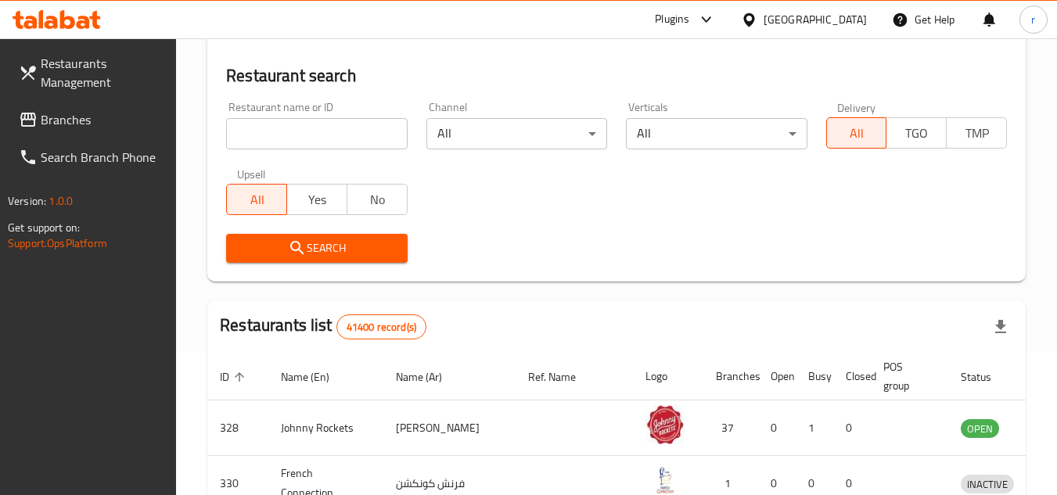
scroll to position [203, 0]
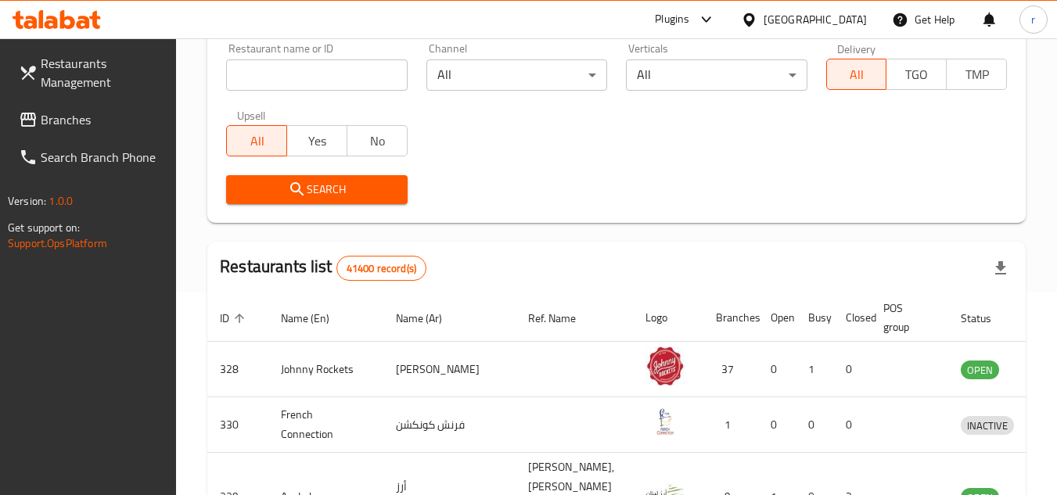
click at [66, 121] on span "Branches" at bounding box center [103, 119] width 124 height 19
drag, startPoint x: 66, startPoint y: 121, endPoint x: 255, endPoint y: 63, distance: 198.0
click at [84, 117] on span "Branches" at bounding box center [103, 119] width 124 height 19
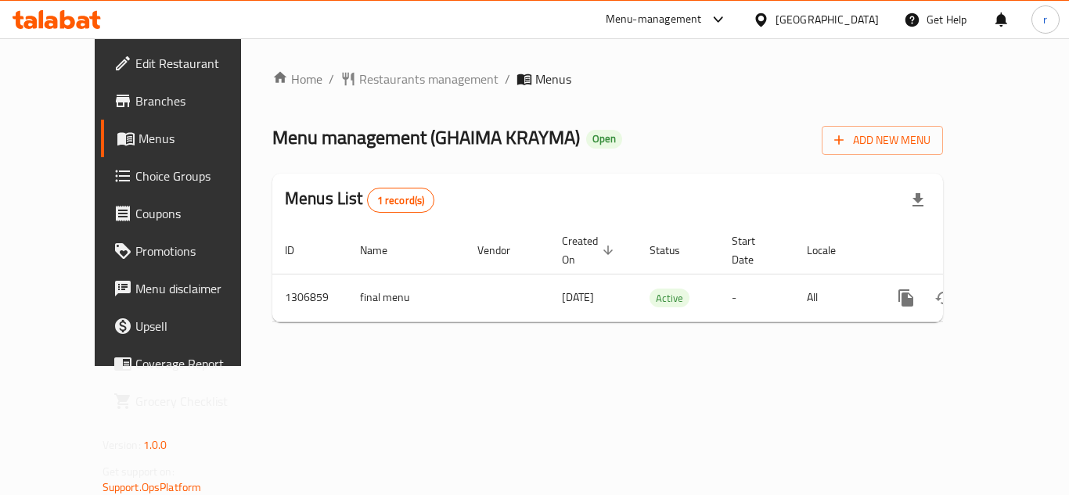
click at [351, 85] on div "Home / Restaurants management / Menus Menu management ( GHAIMA KRAYMA ) Open Ad…" at bounding box center [607, 202] width 671 height 265
click at [359, 84] on span "Restaurants management" at bounding box center [428, 79] width 139 height 19
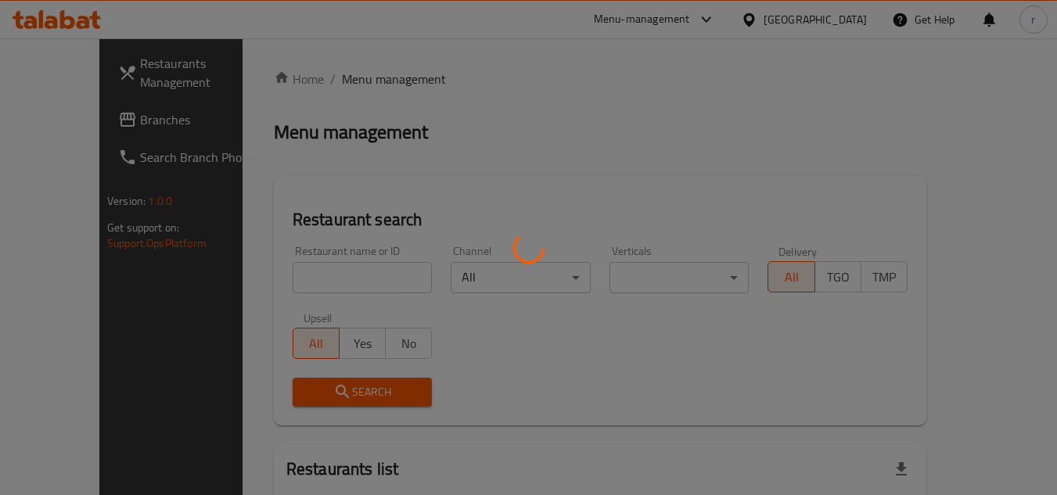
click at [289, 272] on div at bounding box center [528, 247] width 1057 height 495
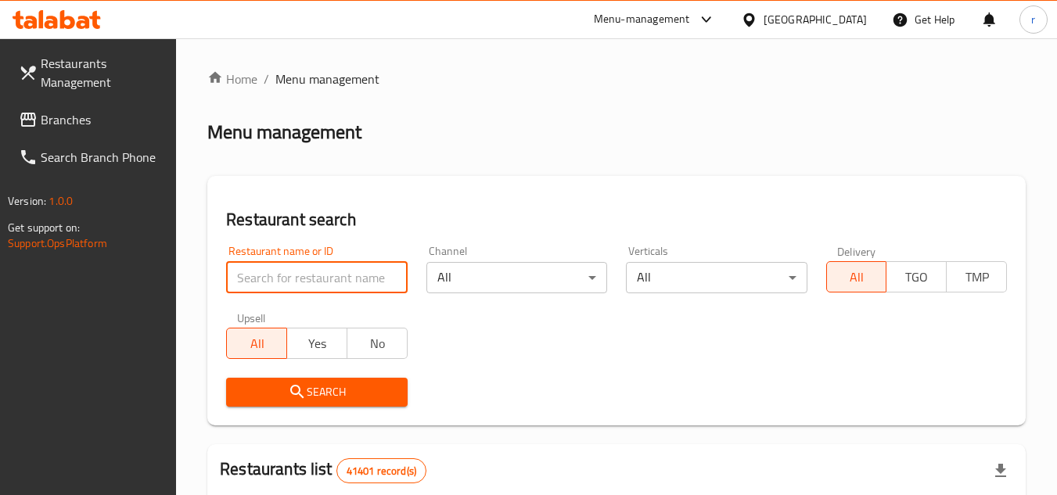
click at [289, 272] on input "search" at bounding box center [316, 277] width 181 height 31
paste input "704060"
type input "704060"
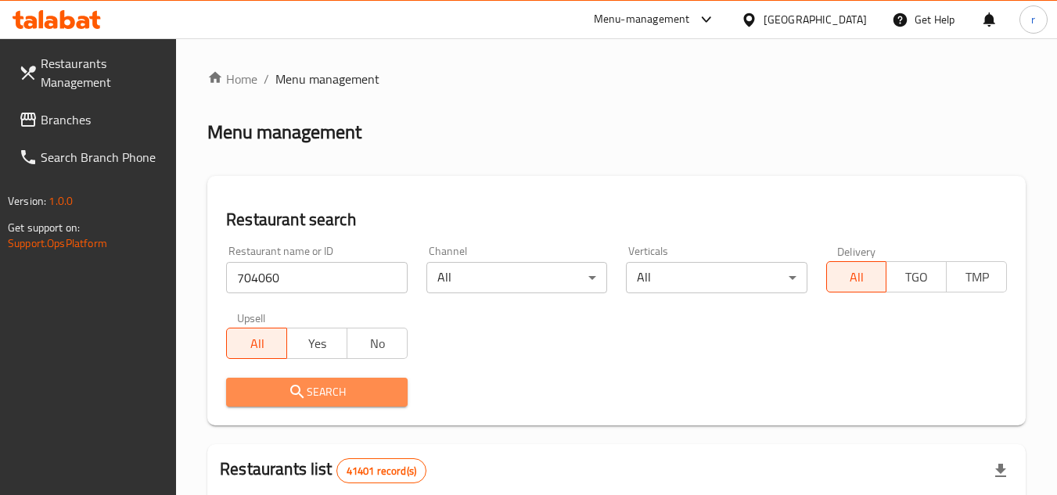
drag, startPoint x: 298, startPoint y: 388, endPoint x: 360, endPoint y: 337, distance: 80.1
click at [306, 388] on icon "submit" at bounding box center [297, 392] width 19 height 19
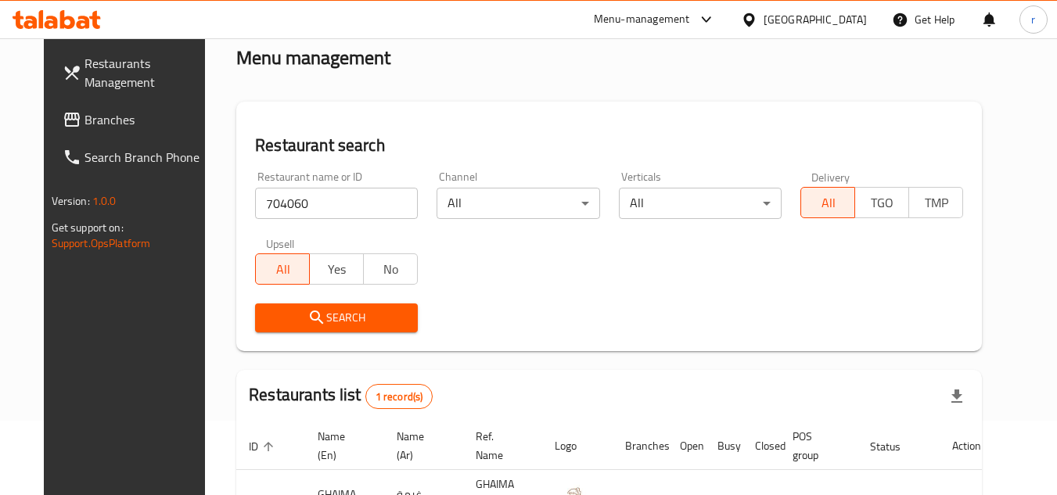
scroll to position [46, 0]
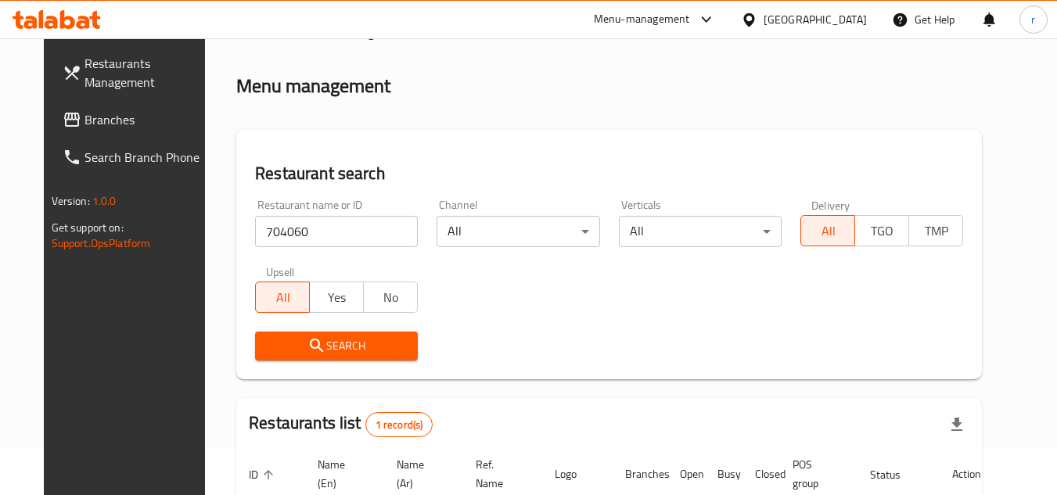
click at [88, 118] on span "Branches" at bounding box center [147, 119] width 124 height 19
drag, startPoint x: 88, startPoint y: 118, endPoint x: 365, endPoint y: 4, distance: 299.6
click at [110, 111] on span "Branches" at bounding box center [147, 119] width 124 height 19
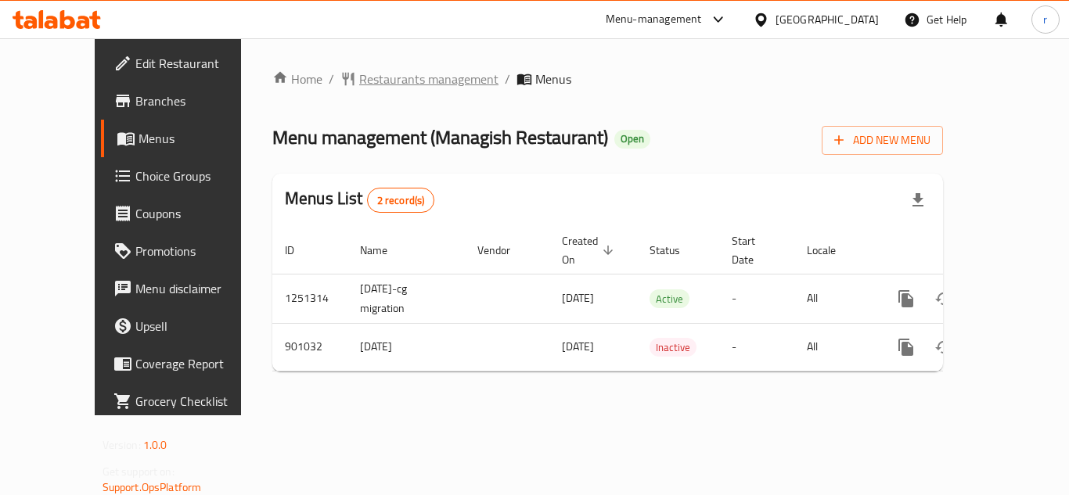
click at [359, 78] on span "Restaurants management" at bounding box center [428, 79] width 139 height 19
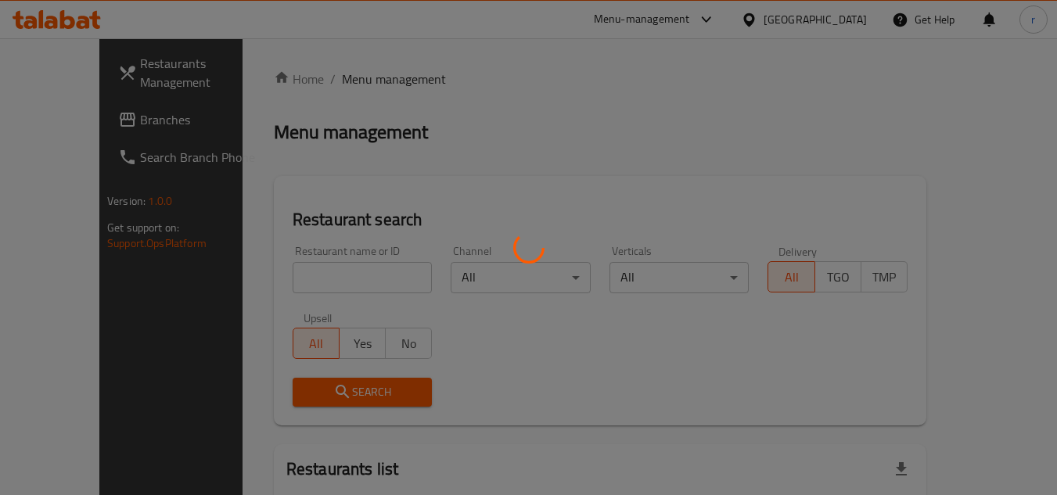
click at [311, 268] on div at bounding box center [528, 247] width 1057 height 495
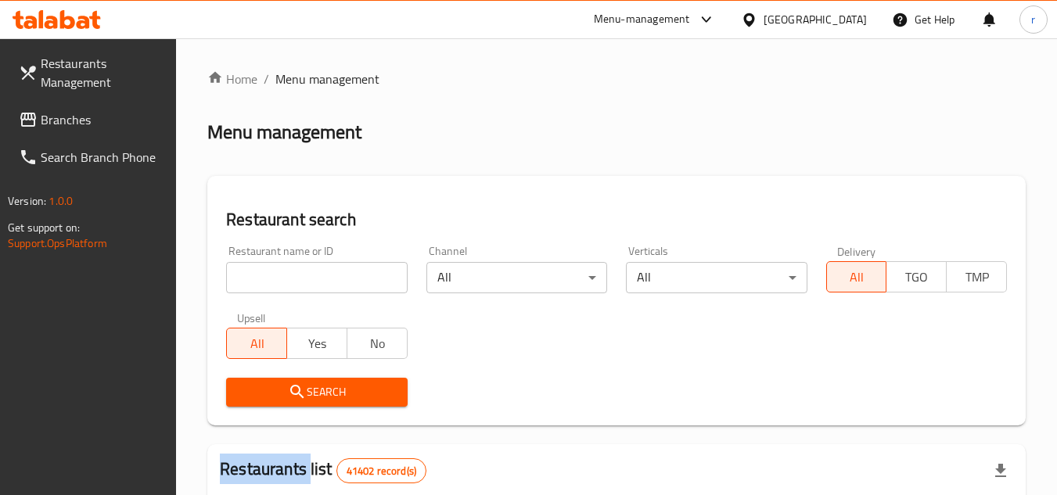
click at [311, 268] on input "search" at bounding box center [316, 277] width 181 height 31
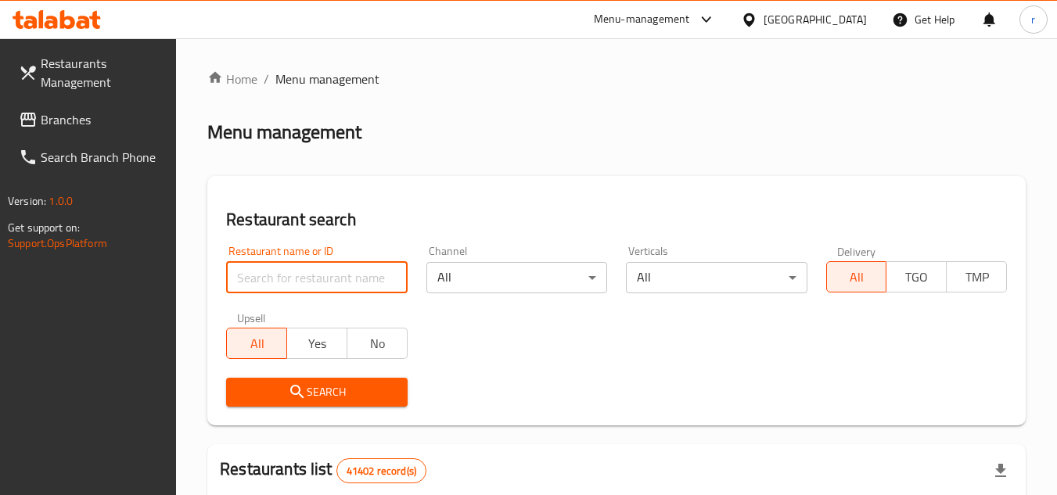
paste input "658228"
type input "658228"
click at [328, 401] on span "Search" at bounding box center [317, 393] width 156 height 20
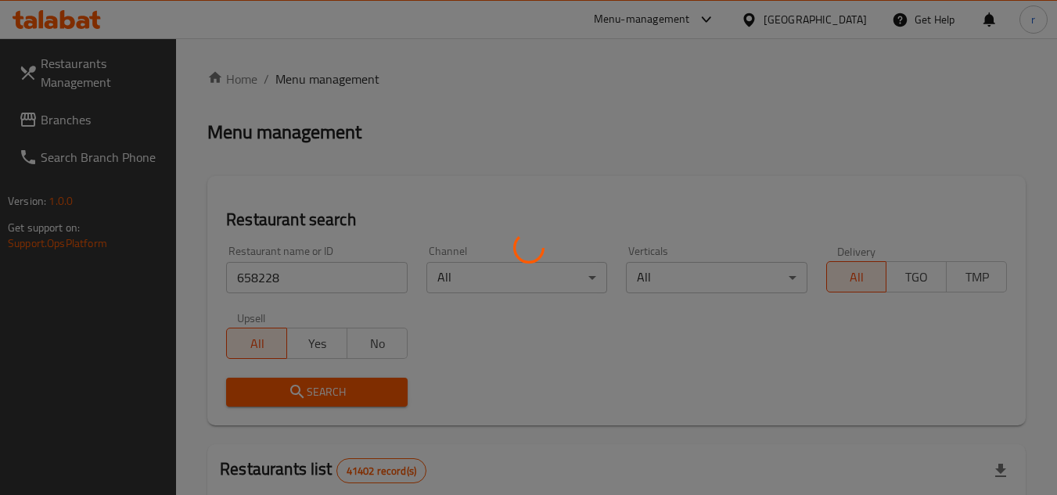
click at [328, 401] on div at bounding box center [528, 247] width 1057 height 495
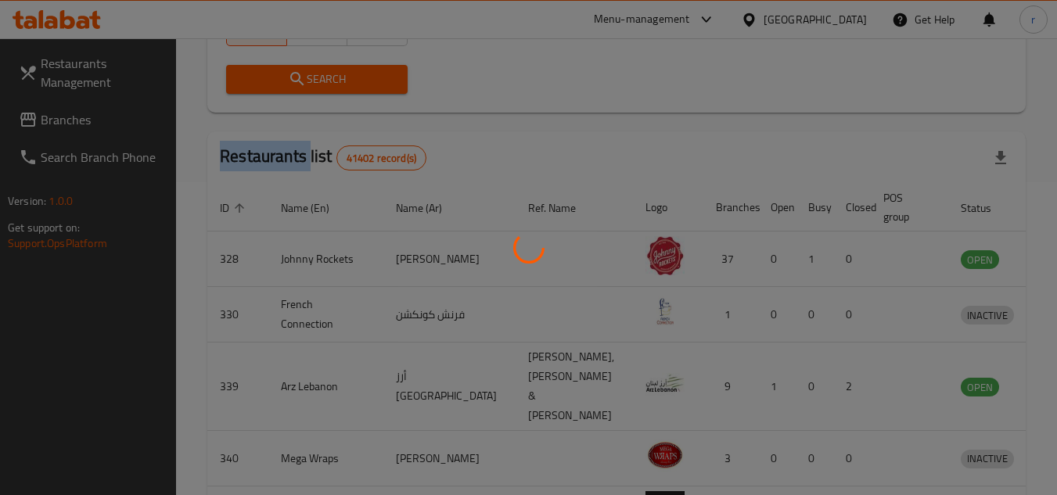
scroll to position [189, 0]
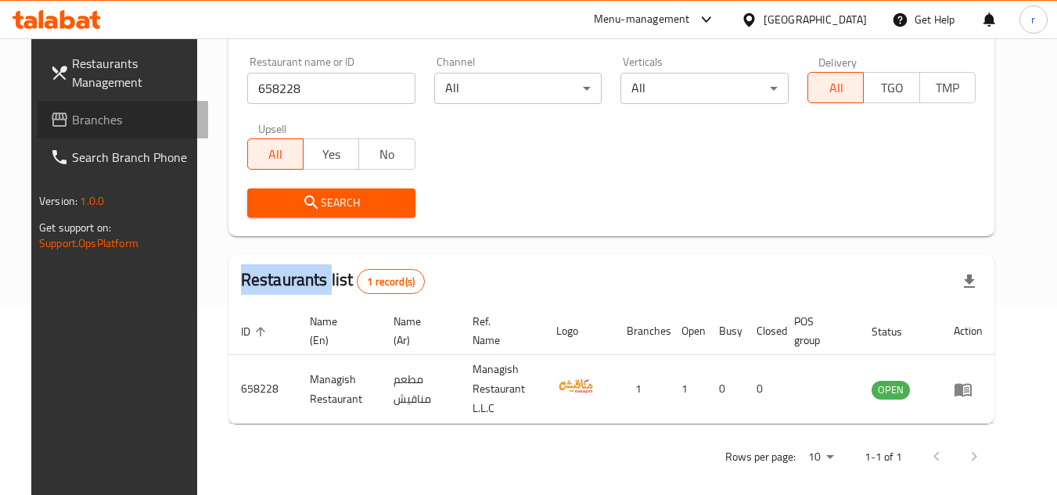
click at [78, 119] on span "Branches" at bounding box center [134, 119] width 124 height 19
drag, startPoint x: 78, startPoint y: 119, endPoint x: 496, endPoint y: 0, distance: 434.4
click at [90, 114] on span "Branches" at bounding box center [134, 119] width 124 height 19
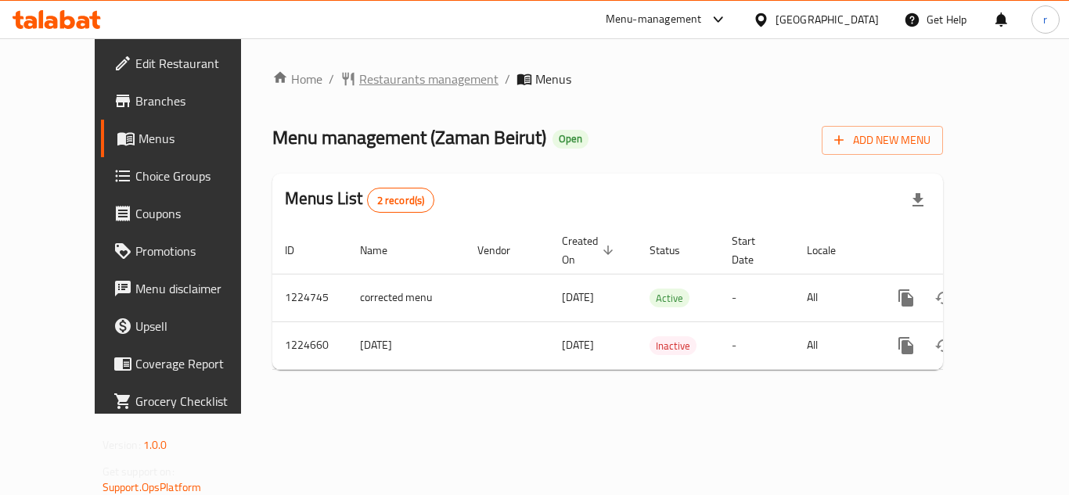
click at [359, 86] on span "Restaurants management" at bounding box center [428, 79] width 139 height 19
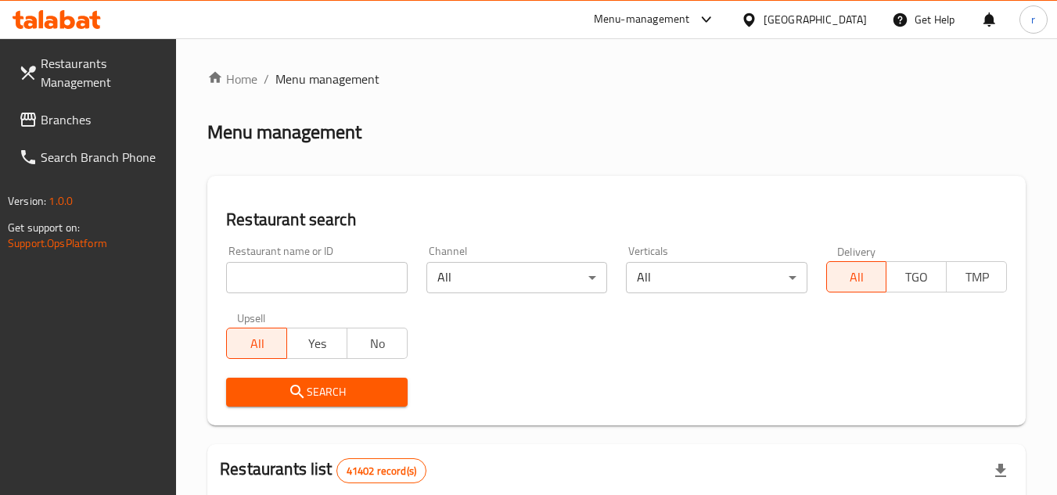
click at [297, 270] on div at bounding box center [528, 247] width 1057 height 495
click at [297, 270] on input "search" at bounding box center [316, 277] width 181 height 31
paste input "675057"
type input "675057"
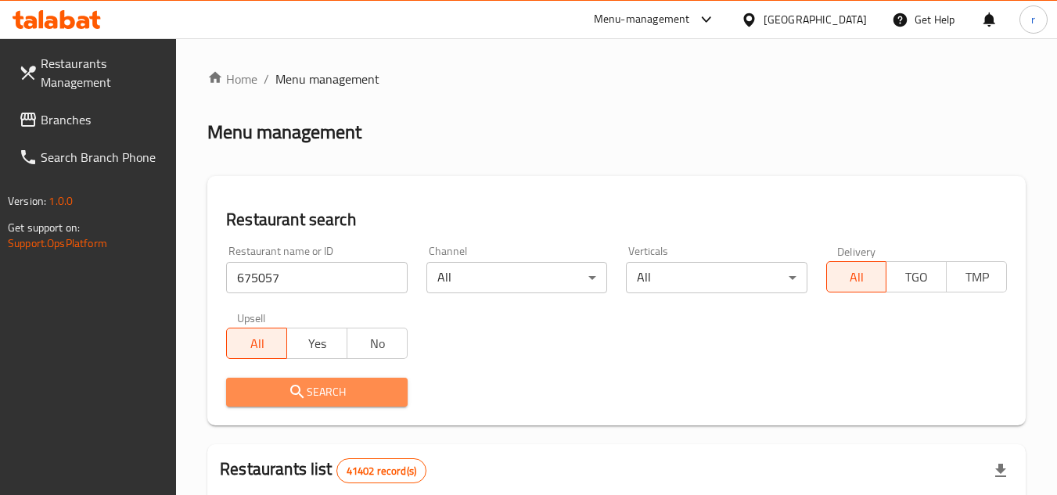
click at [291, 390] on icon "submit" at bounding box center [296, 391] width 13 height 13
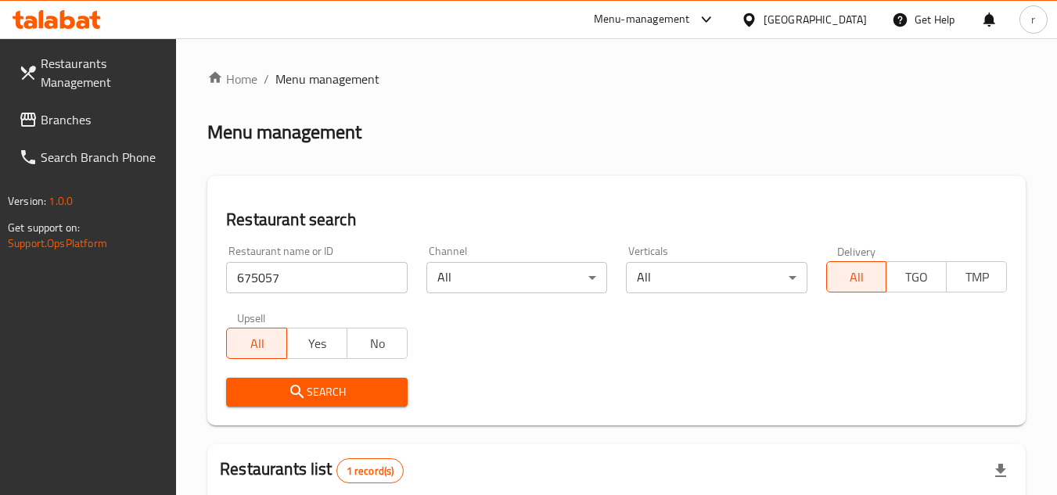
click at [772, 13] on div "[GEOGRAPHIC_DATA]" at bounding box center [815, 19] width 103 height 17
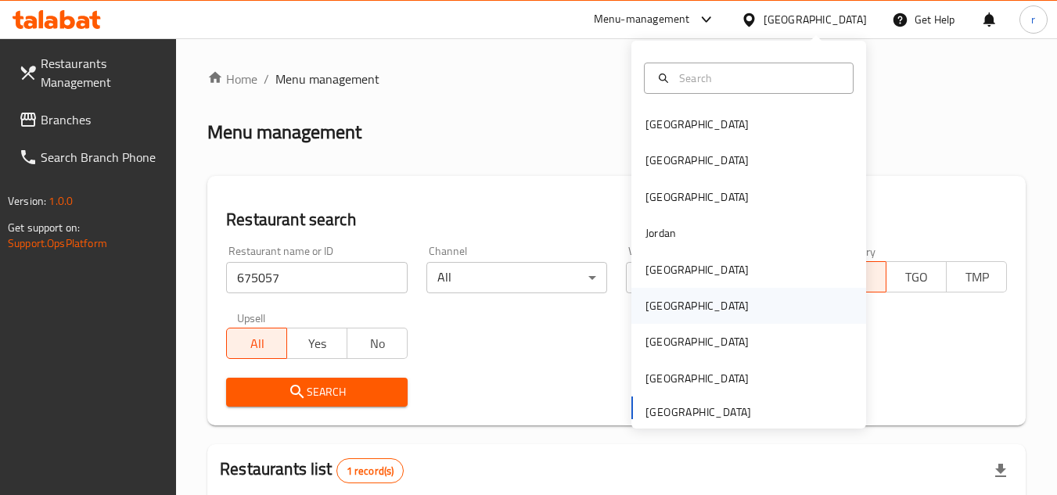
click at [655, 297] on div "Oman" at bounding box center [697, 305] width 103 height 17
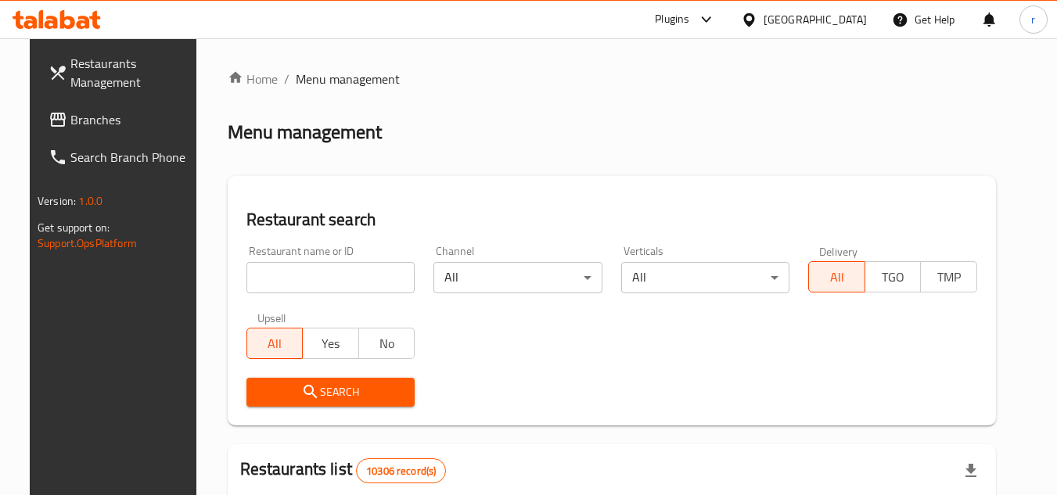
click at [75, 128] on span "Branches" at bounding box center [132, 119] width 124 height 19
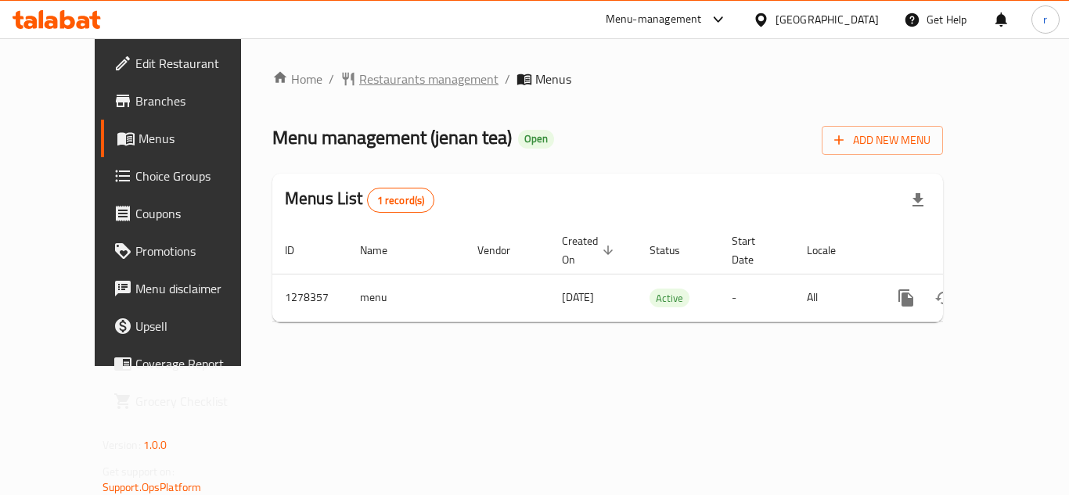
click at [382, 80] on span "Restaurants management" at bounding box center [428, 79] width 139 height 19
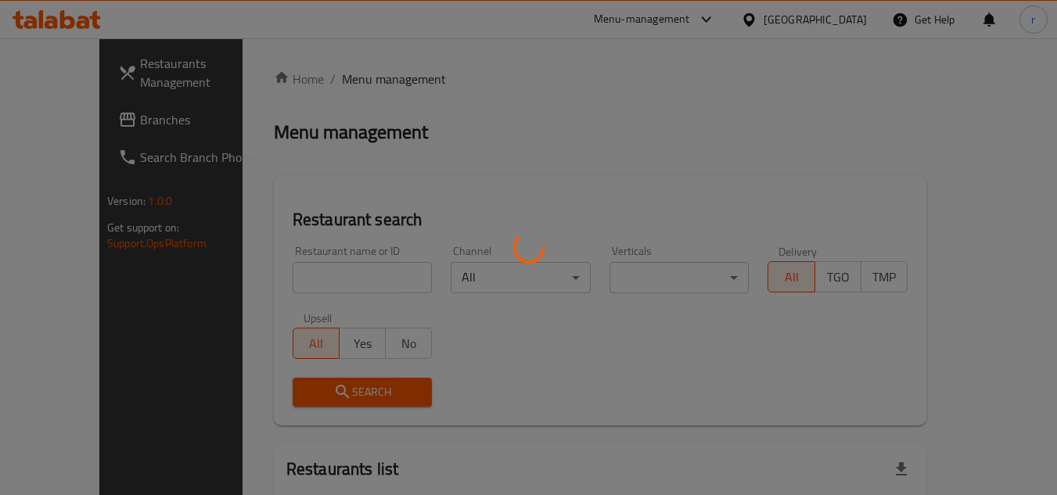
click at [308, 283] on div at bounding box center [528, 247] width 1057 height 495
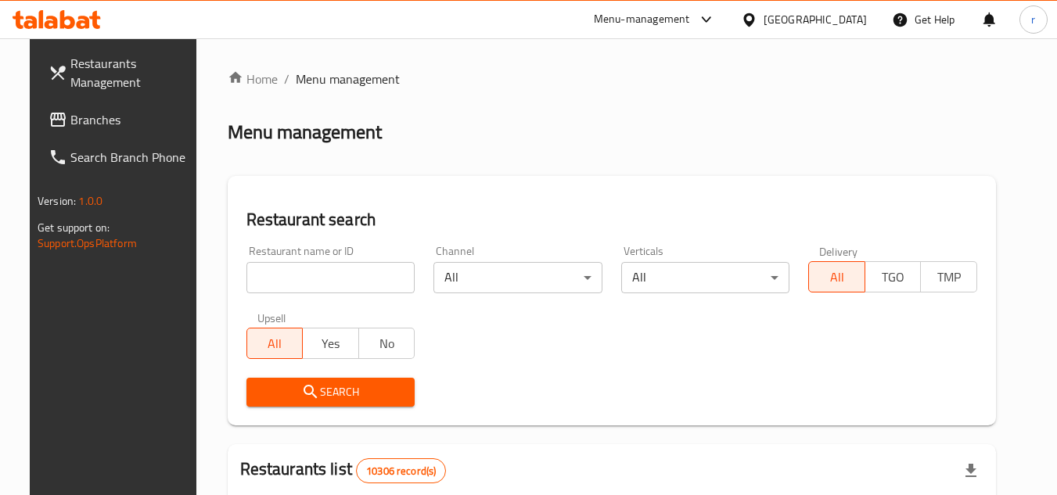
click at [310, 281] on div at bounding box center [528, 247] width 1057 height 495
click at [310, 281] on input "search" at bounding box center [330, 277] width 169 height 31
paste input "692914"
type input "692914"
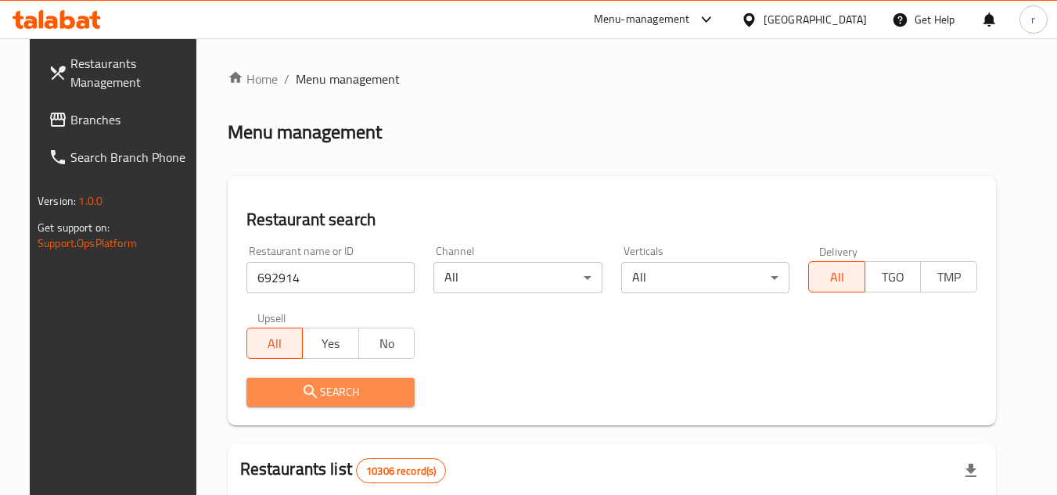
click at [311, 393] on span "Search" at bounding box center [331, 393] width 144 height 20
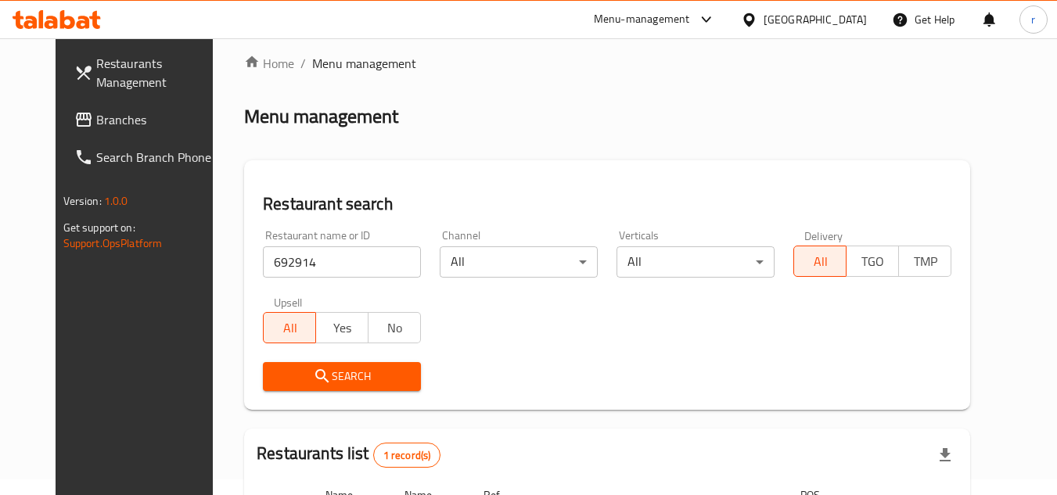
scroll to position [189, 0]
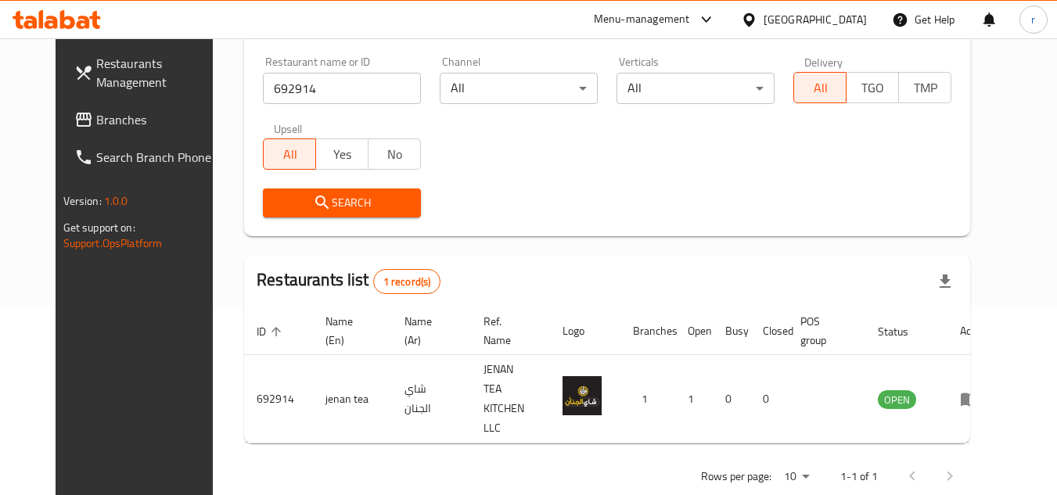
click at [96, 128] on span "Branches" at bounding box center [158, 119] width 124 height 19
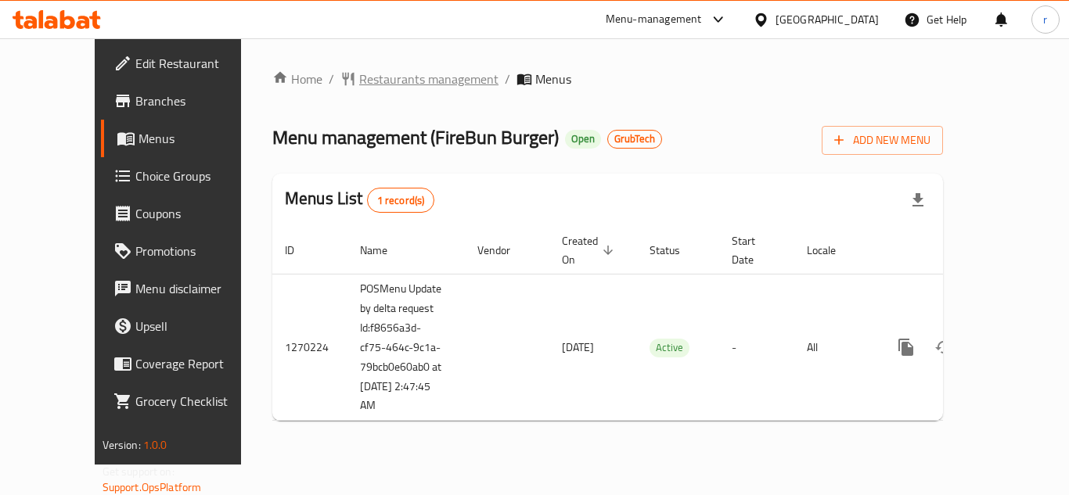
click at [370, 77] on span "Restaurants management" at bounding box center [428, 79] width 139 height 19
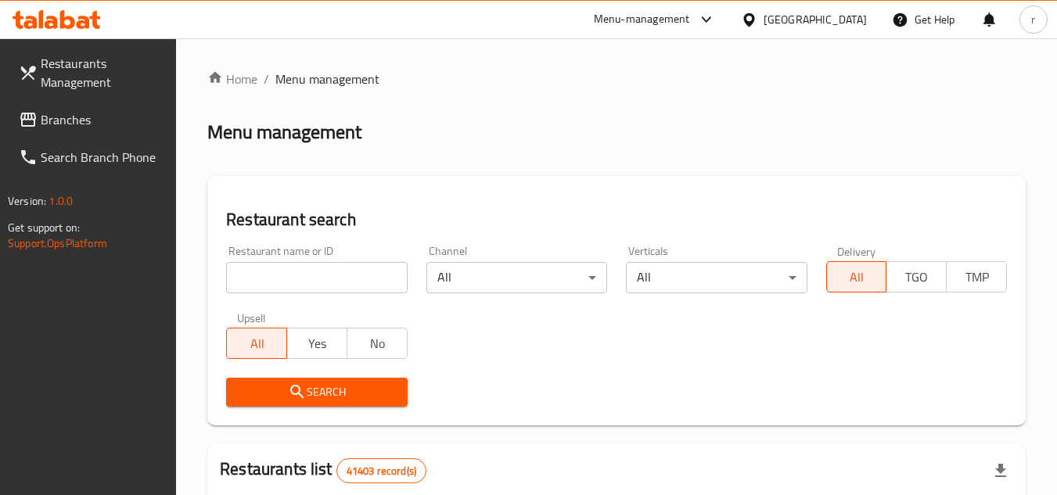
click at [302, 270] on input "search" at bounding box center [316, 277] width 181 height 31
paste input "689077"
type input "689077"
click at [311, 384] on span "Search" at bounding box center [317, 393] width 156 height 20
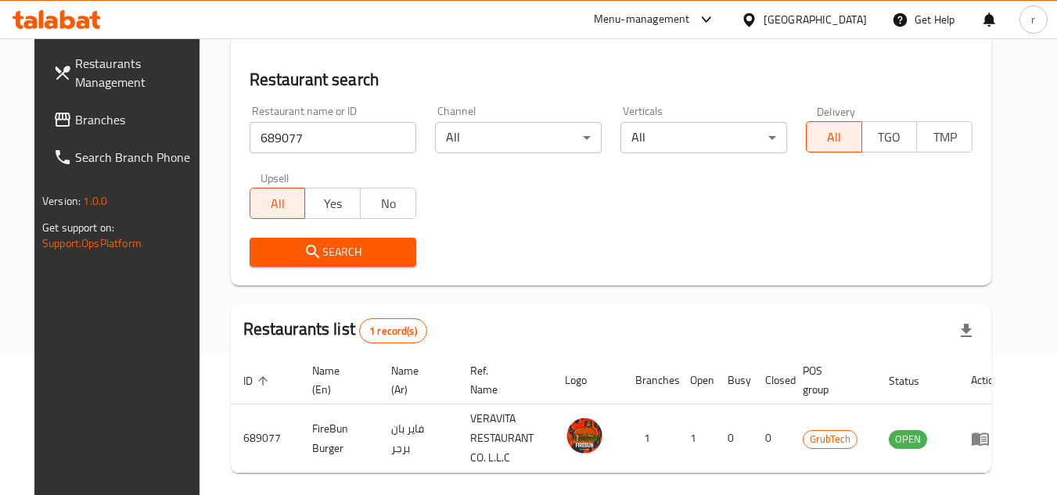
scroll to position [203, 0]
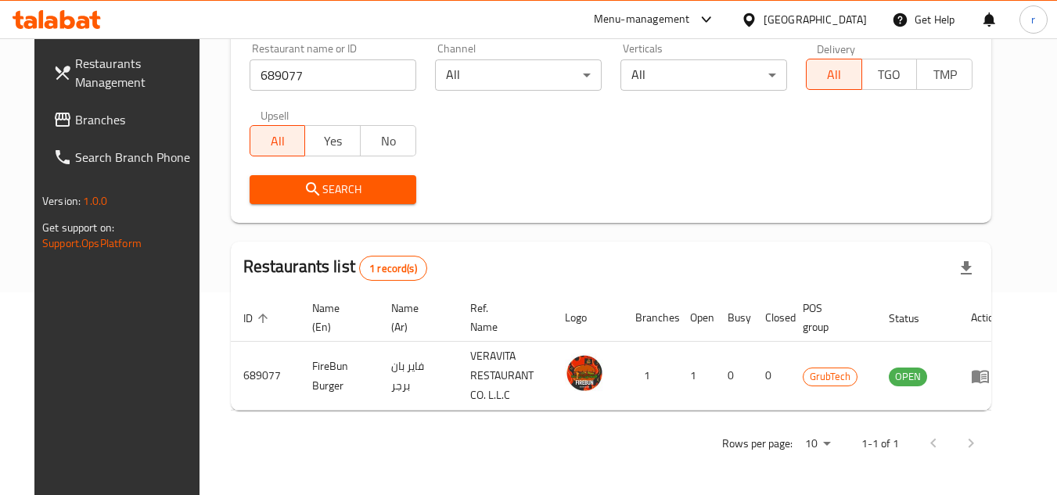
drag, startPoint x: 58, startPoint y: 125, endPoint x: 183, endPoint y: 63, distance: 140.0
click at [75, 123] on span "Branches" at bounding box center [137, 119] width 124 height 19
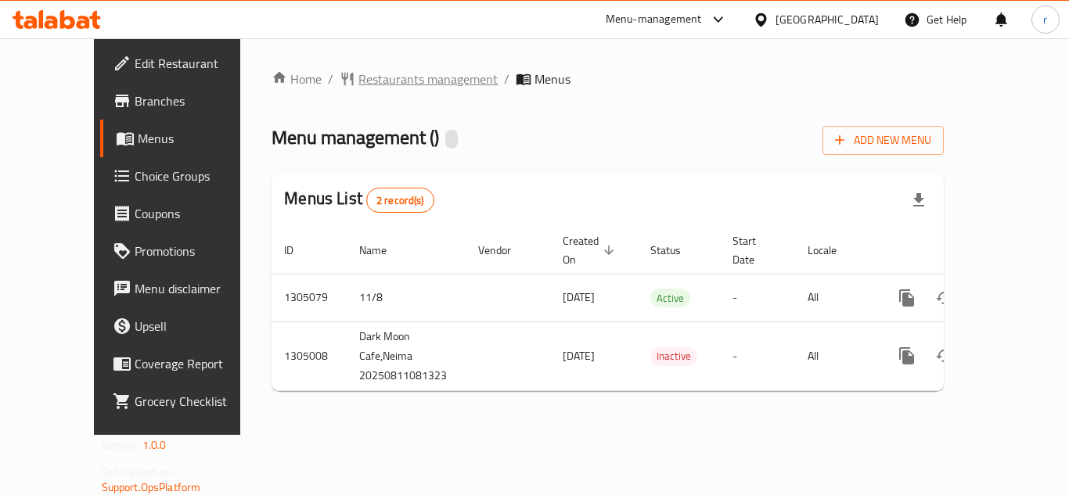
click at [372, 79] on span "Restaurants management" at bounding box center [427, 79] width 139 height 19
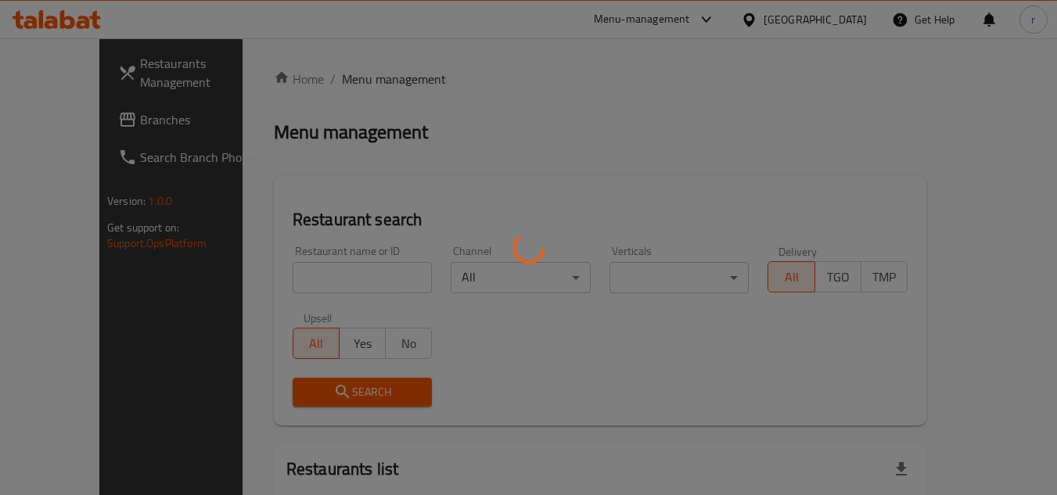
click at [262, 279] on div at bounding box center [528, 247] width 1057 height 495
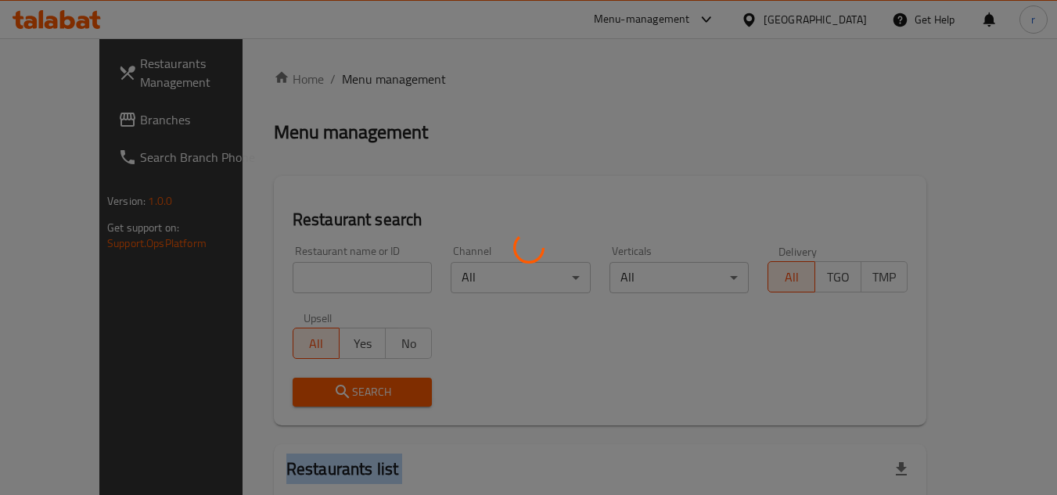
click at [262, 279] on div at bounding box center [528, 247] width 1057 height 495
click at [271, 277] on div at bounding box center [528, 247] width 1057 height 495
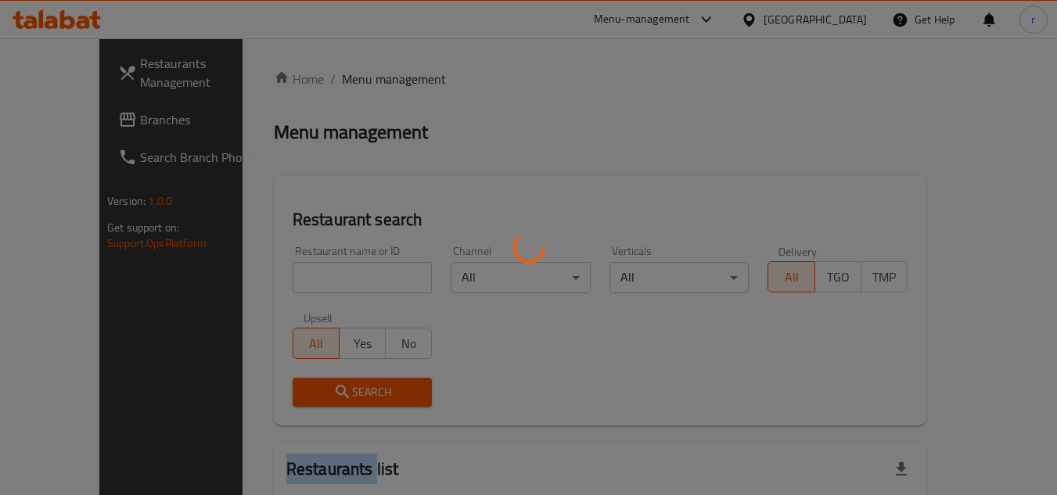
click at [271, 277] on div at bounding box center [528, 247] width 1057 height 495
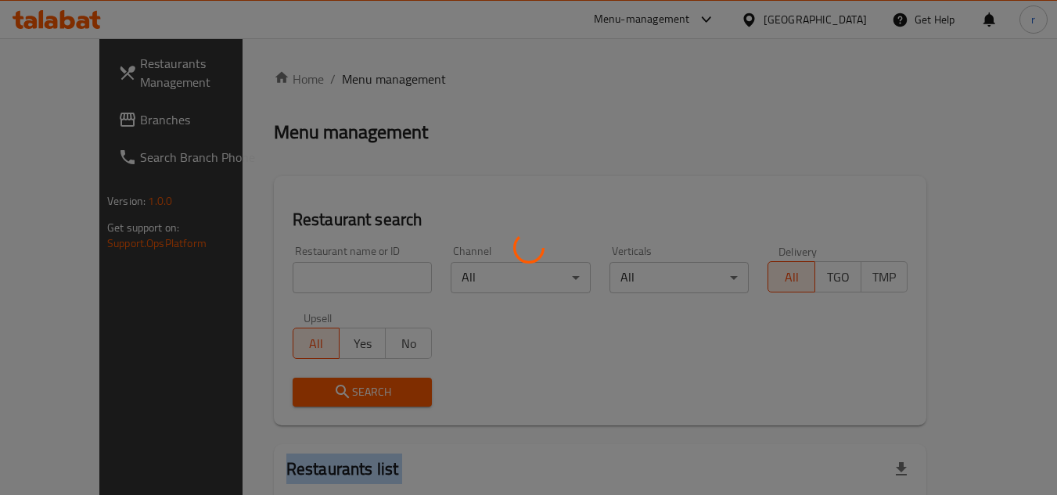
click at [271, 277] on div at bounding box center [528, 247] width 1057 height 495
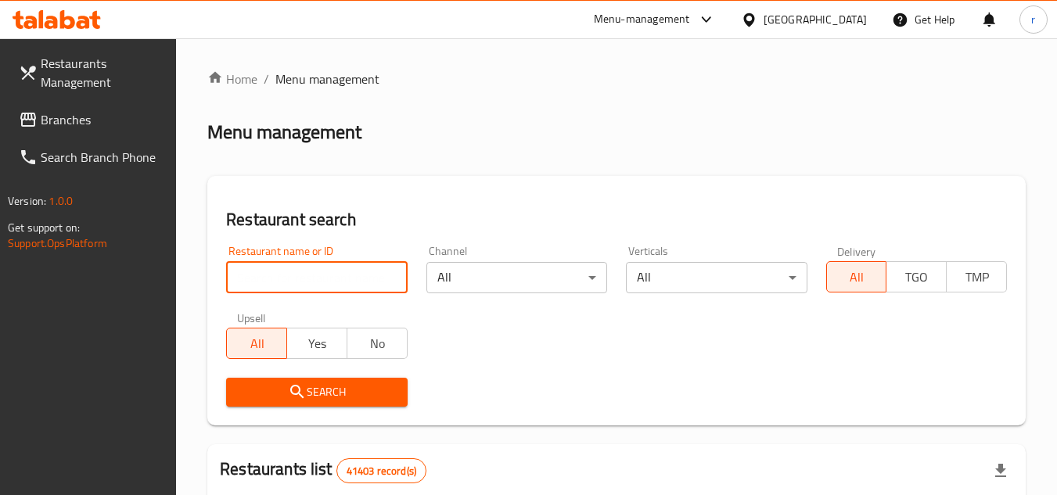
click at [322, 273] on input "search" at bounding box center [316, 277] width 181 height 31
paste input "703517"
type input "703517"
click at [297, 400] on icon "submit" at bounding box center [297, 392] width 19 height 19
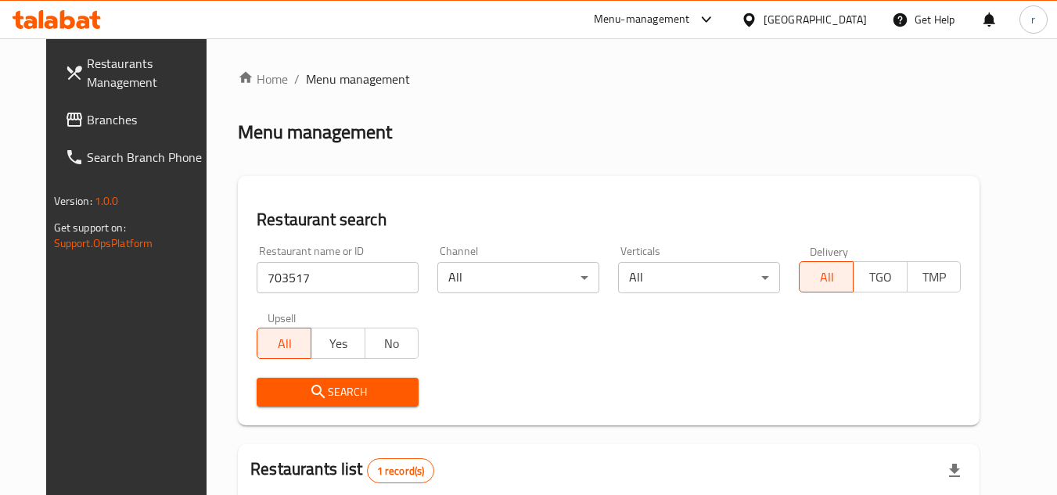
scroll to position [189, 0]
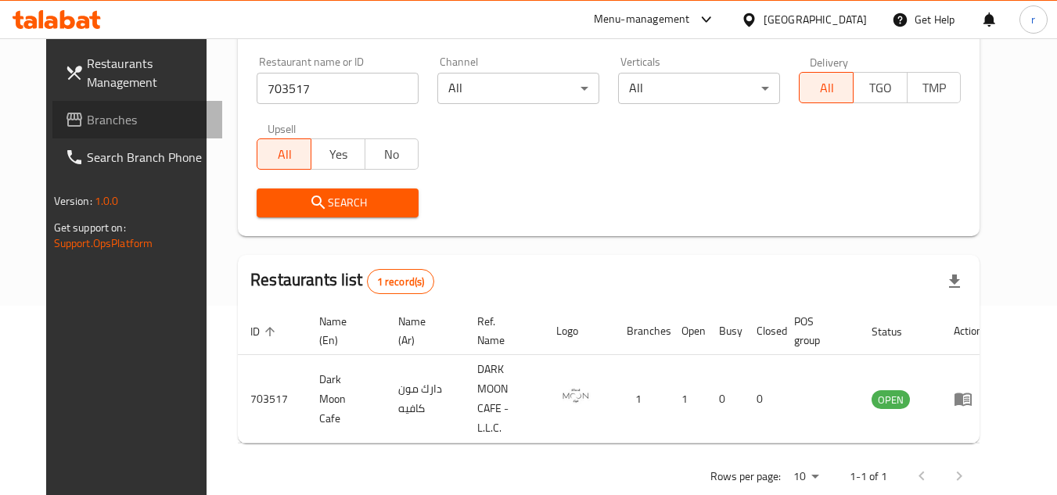
click at [98, 132] on link "Branches" at bounding box center [137, 120] width 171 height 38
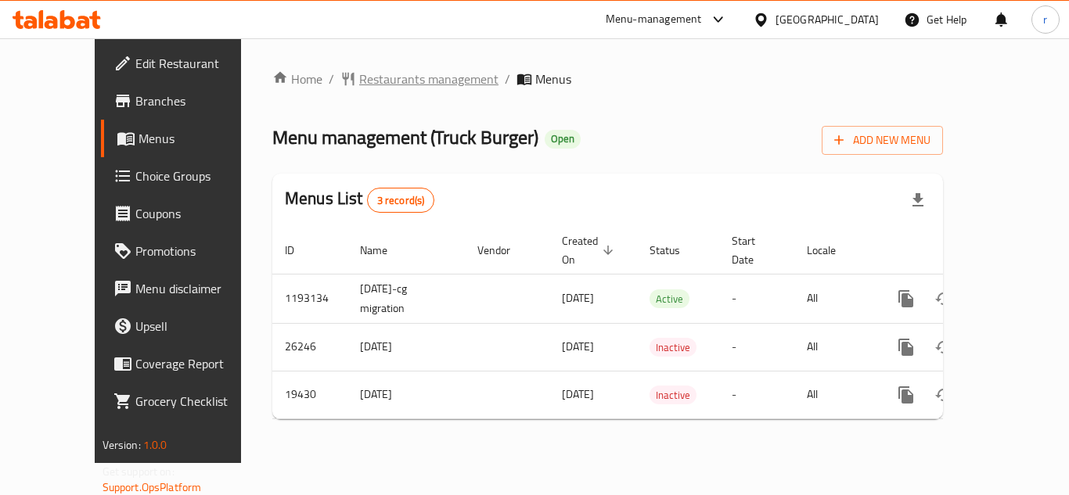
click at [366, 83] on span "Restaurants management" at bounding box center [428, 79] width 139 height 19
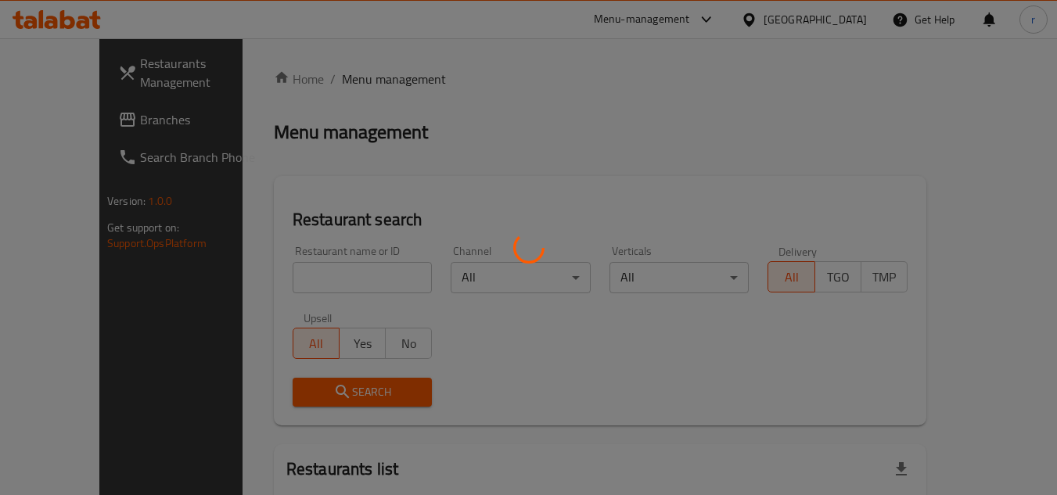
click at [313, 266] on div at bounding box center [528, 247] width 1057 height 495
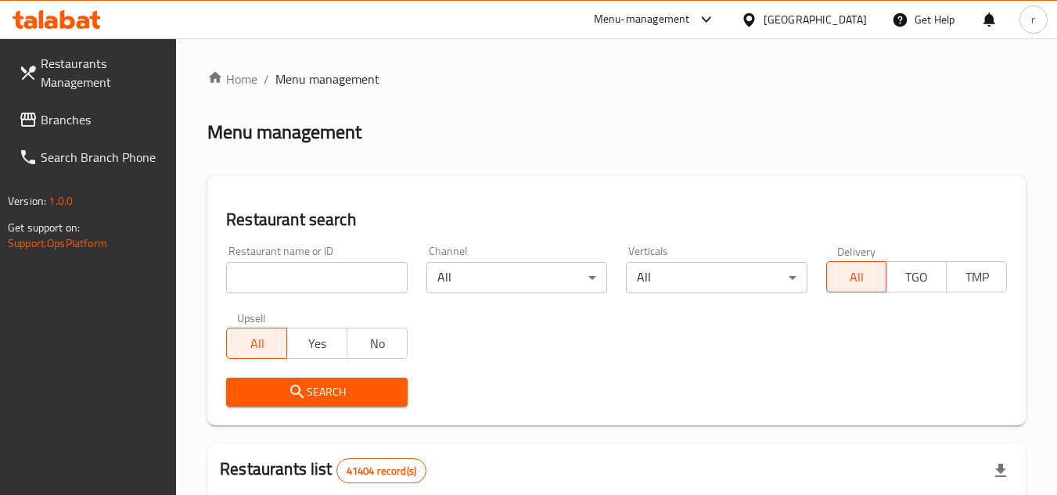
click at [308, 271] on input "search" at bounding box center [316, 277] width 181 height 31
paste input "10405"
type input "10405"
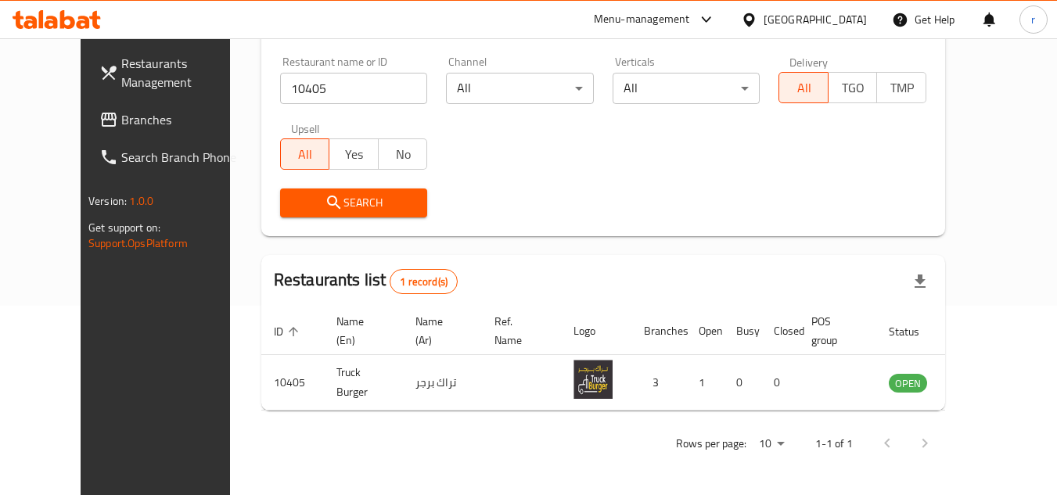
scroll to position [189, 0]
drag, startPoint x: 35, startPoint y: 112, endPoint x: 293, endPoint y: 68, distance: 261.9
click at [99, 112] on icon at bounding box center [108, 119] width 19 height 19
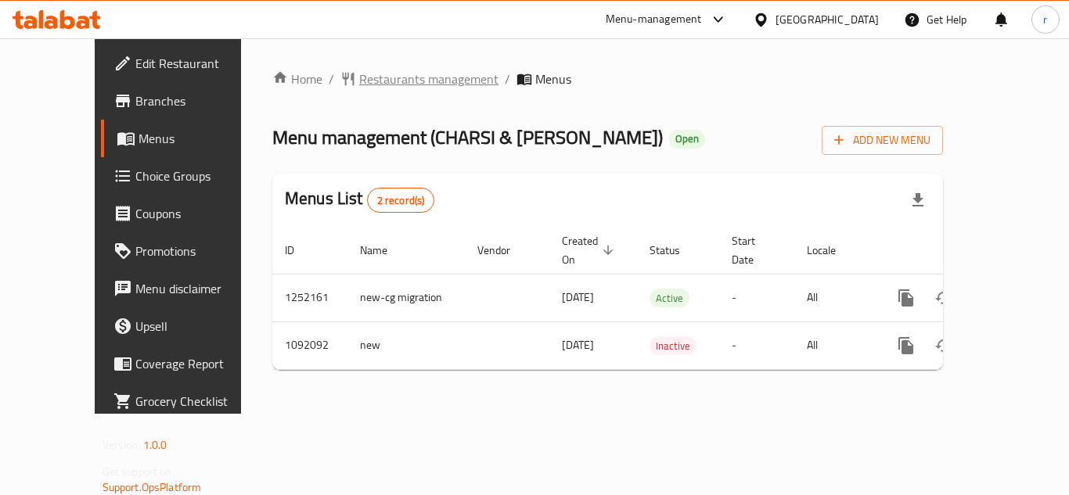
click at [359, 77] on span "Restaurants management" at bounding box center [428, 79] width 139 height 19
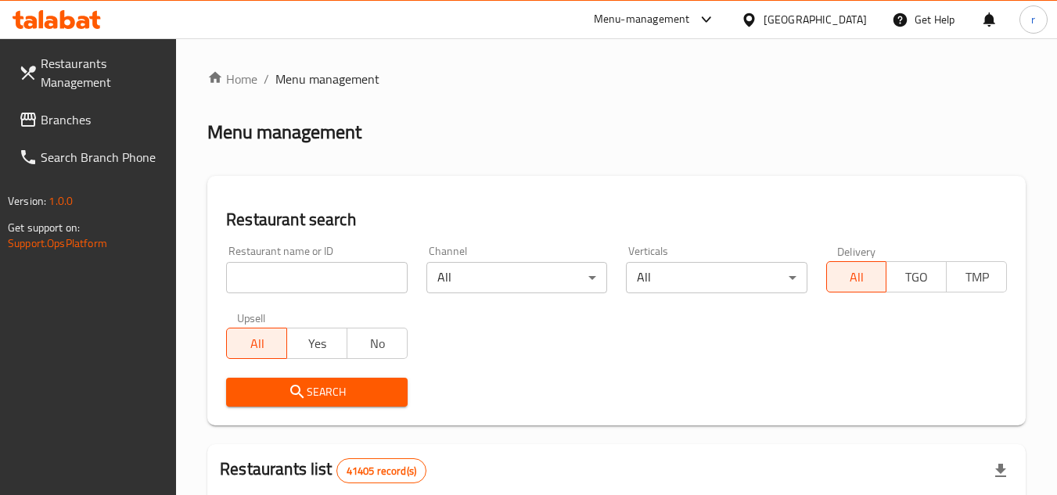
click at [299, 269] on input "search" at bounding box center [316, 277] width 181 height 31
paste input "664814"
type input "664814"
click at [301, 398] on icon "submit" at bounding box center [297, 392] width 19 height 19
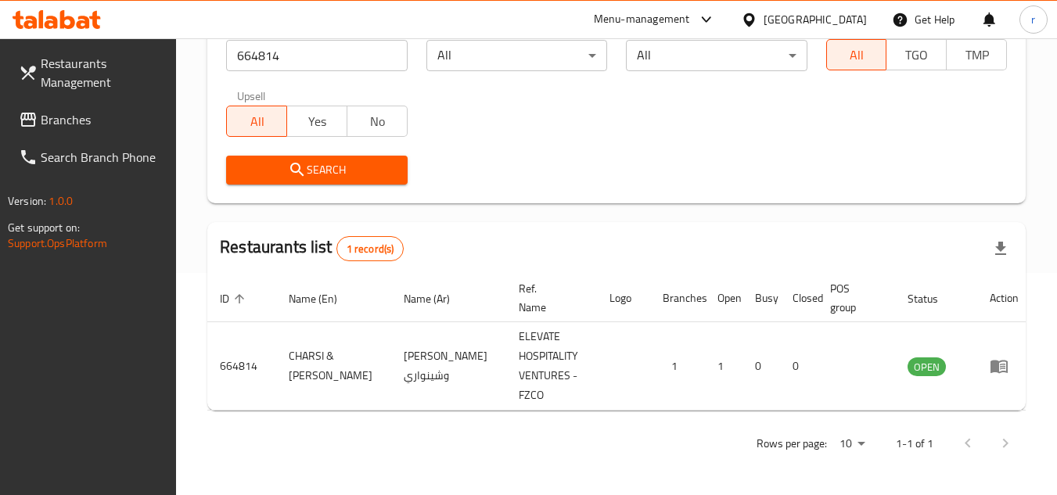
scroll to position [203, 0]
